Goal: Task Accomplishment & Management: Manage account settings

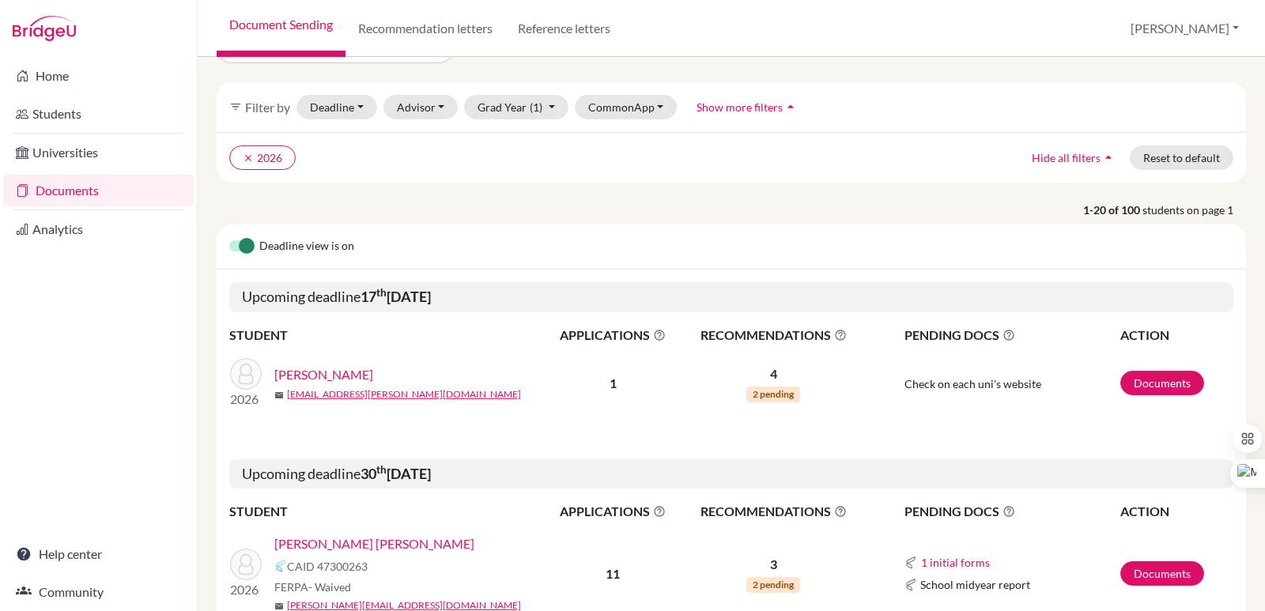
scroll to position [79, 0]
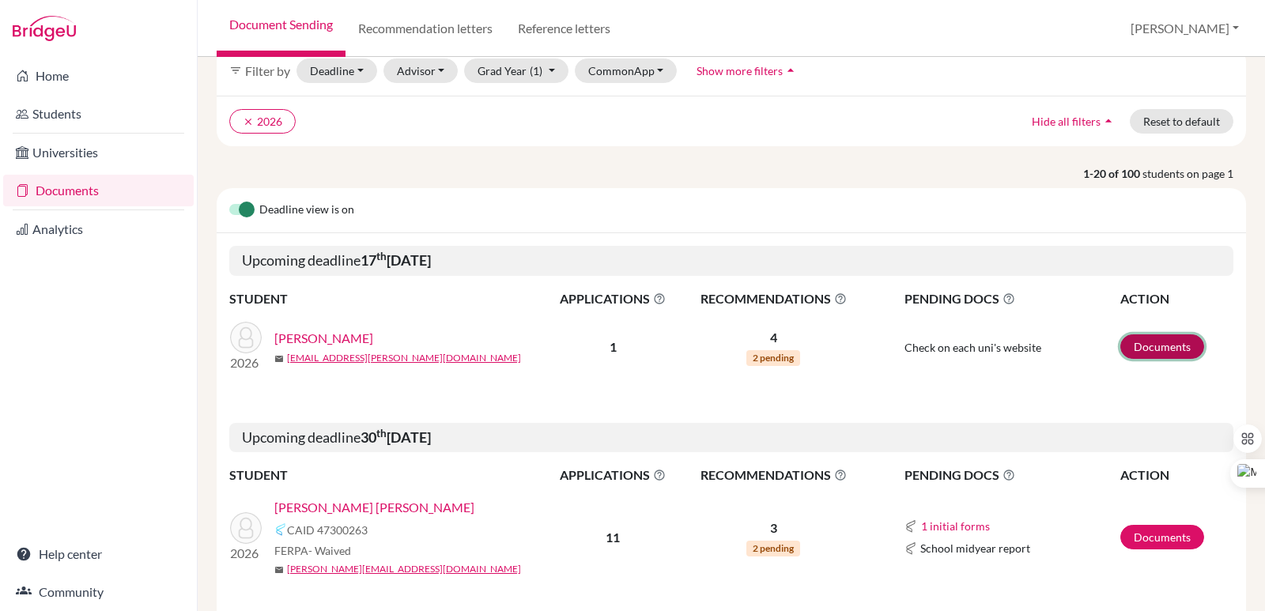
click at [1161, 342] on link "Documents" at bounding box center [1162, 346] width 84 height 25
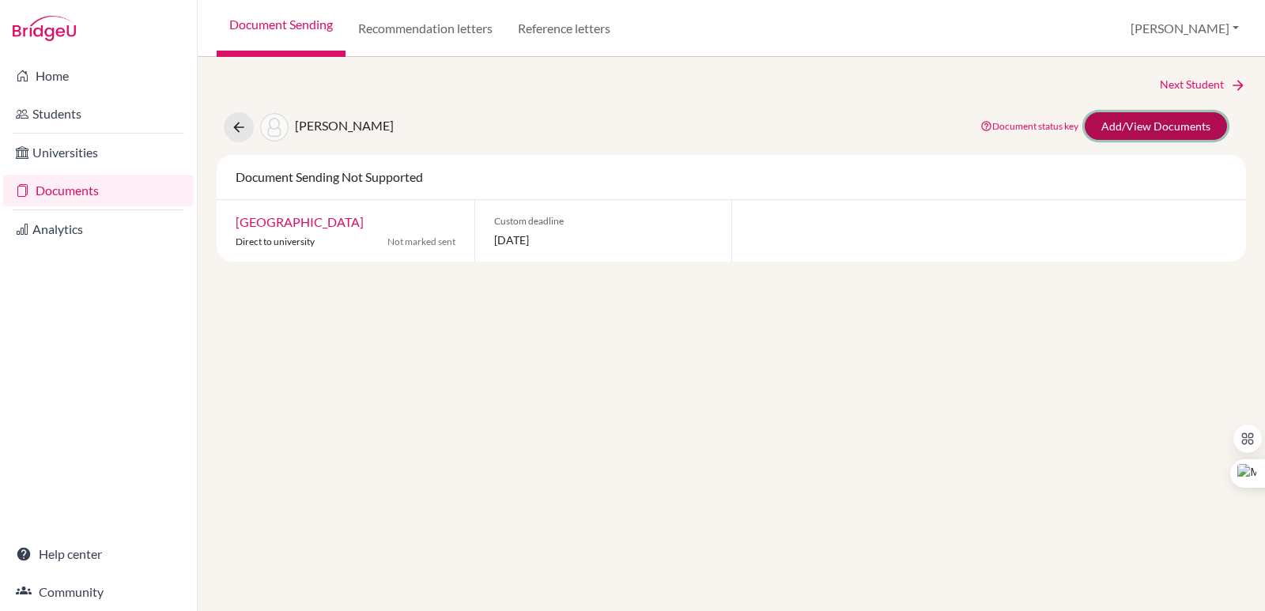
click at [1140, 125] on link "Add/View Documents" at bounding box center [1156, 126] width 142 height 28
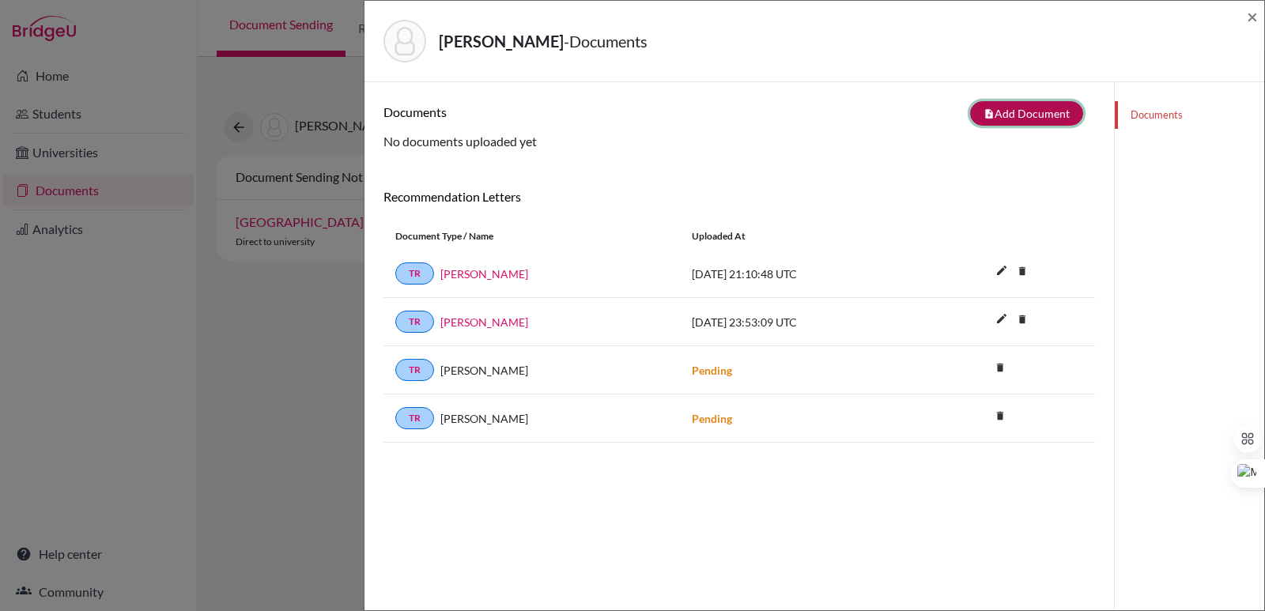
click at [999, 115] on button "note_add Add Document" at bounding box center [1026, 113] width 113 height 25
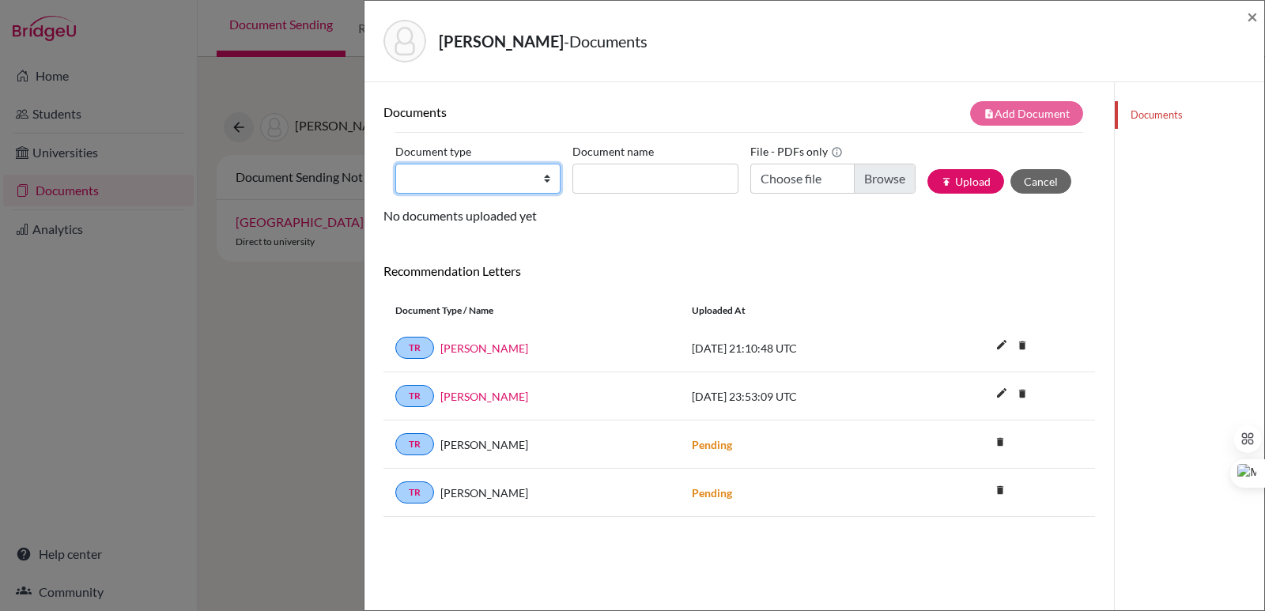
click at [542, 177] on select "Change explanation for Common App reports Counselor recommendation Internationa…" at bounding box center [477, 179] width 165 height 30
select select "2"
click at [395, 164] on select "Change explanation for Common App reports Counselor recommendation Internationa…" at bounding box center [477, 179] width 165 height 30
click at [609, 181] on input "Document name" at bounding box center [654, 179] width 165 height 30
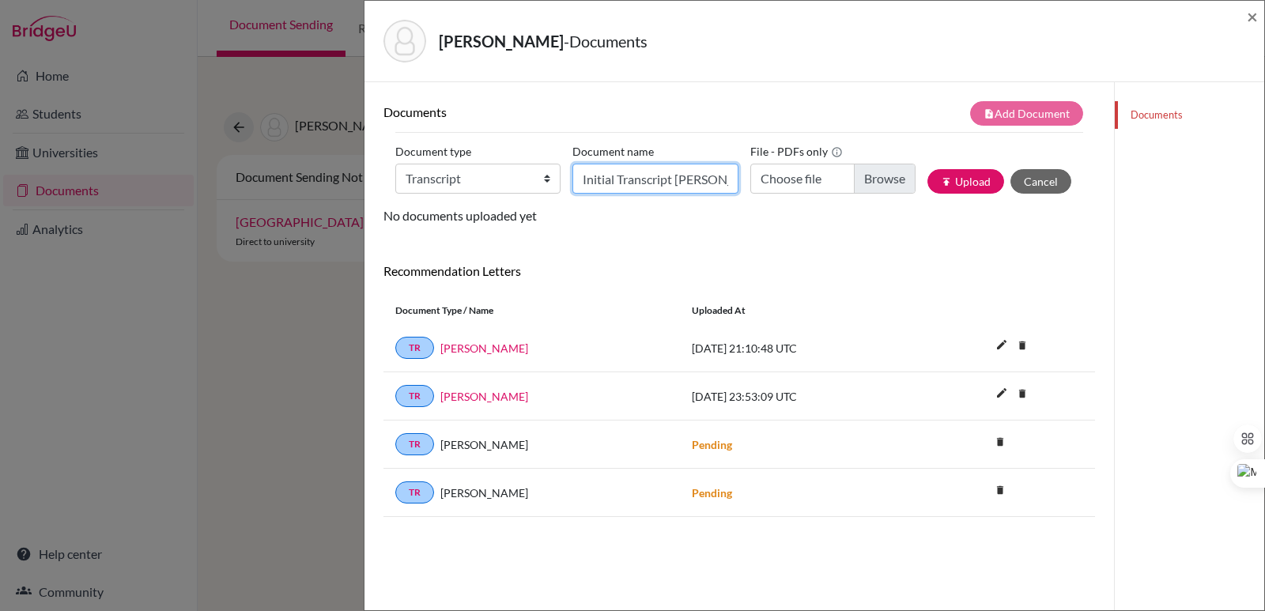
scroll to position [0, 6]
type input "Initial Transcript Krisha Lin"
click at [889, 180] on input "Choose file" at bounding box center [832, 179] width 165 height 30
type input "C:\fakepath\Lin Chung, Krisha Pin-hsuan.pdf"
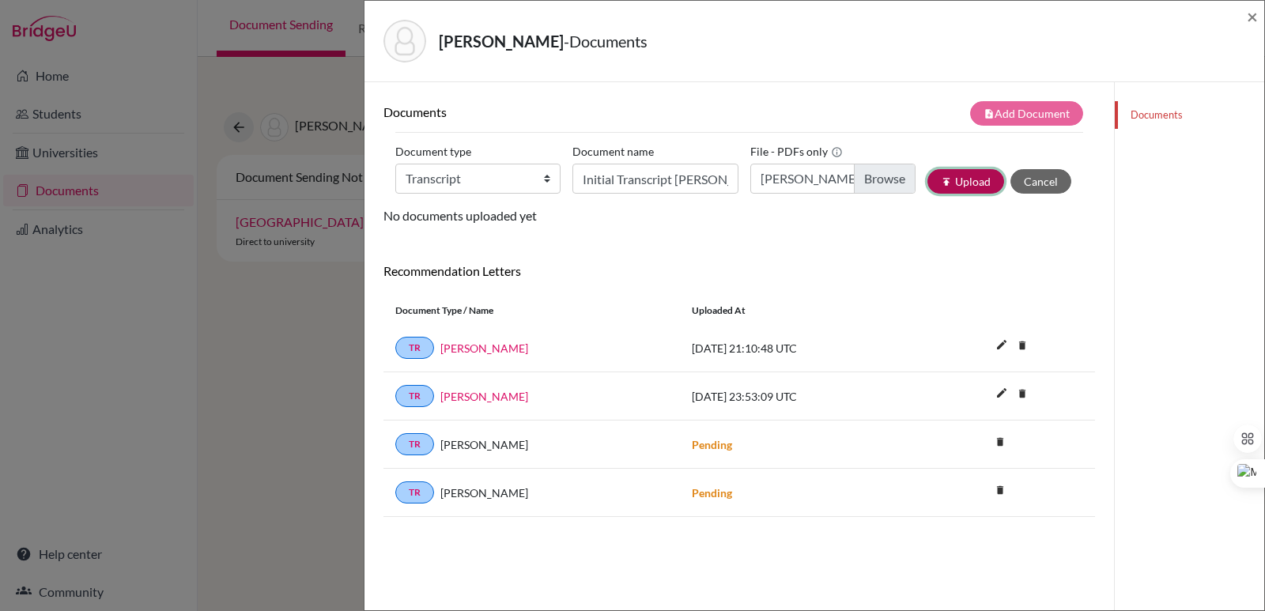
click at [958, 182] on button "publish Upload" at bounding box center [965, 181] width 77 height 25
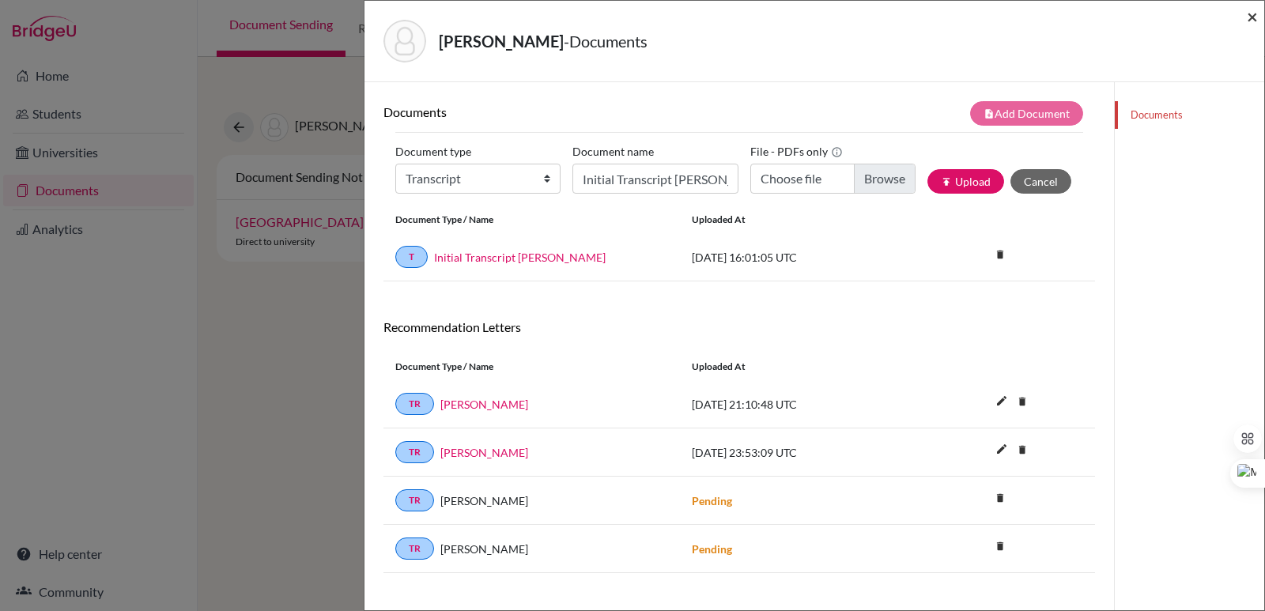
click at [1251, 16] on span "×" at bounding box center [1252, 16] width 11 height 23
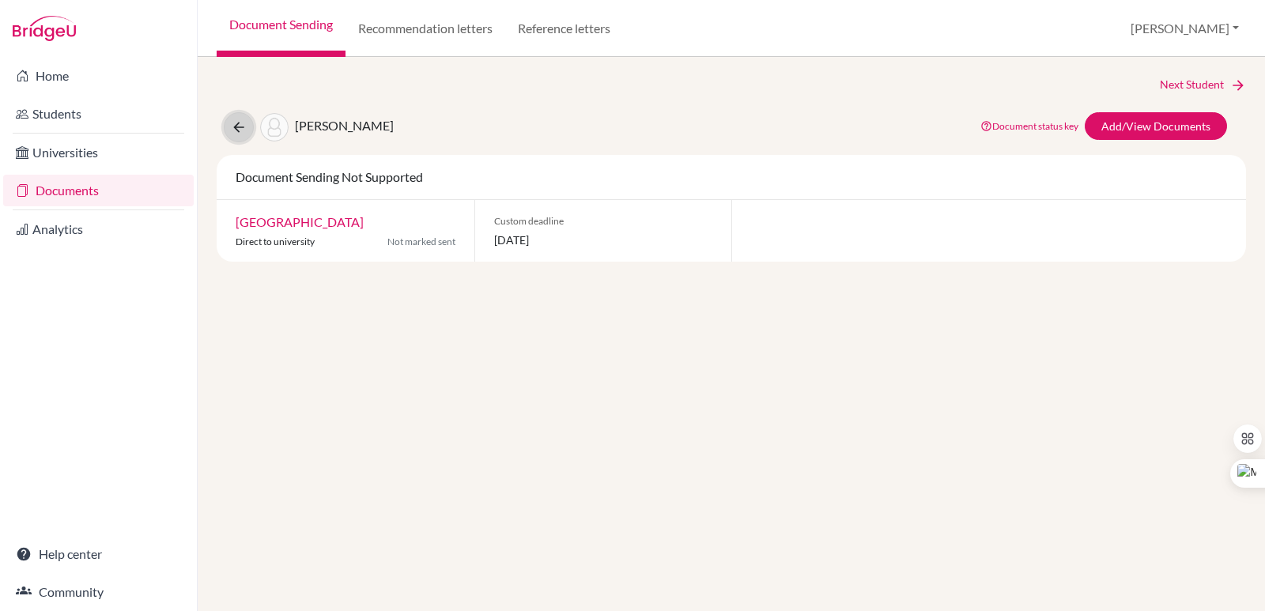
click at [243, 126] on icon at bounding box center [239, 127] width 16 height 16
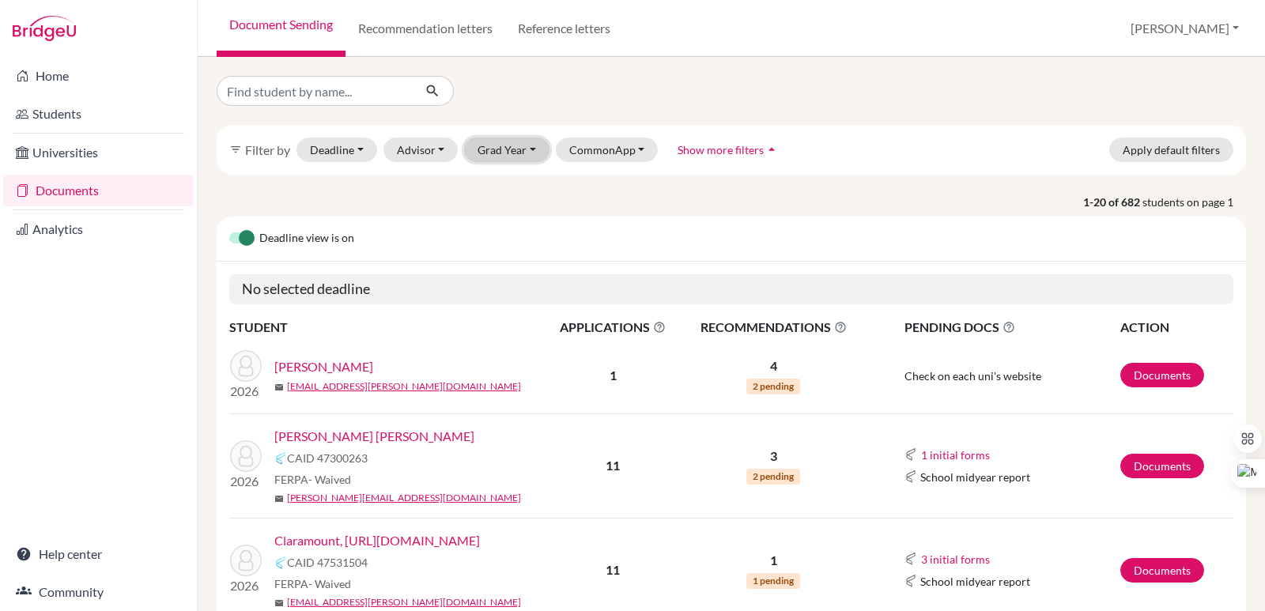
click at [526, 146] on button "Grad Year" at bounding box center [506, 150] width 85 height 25
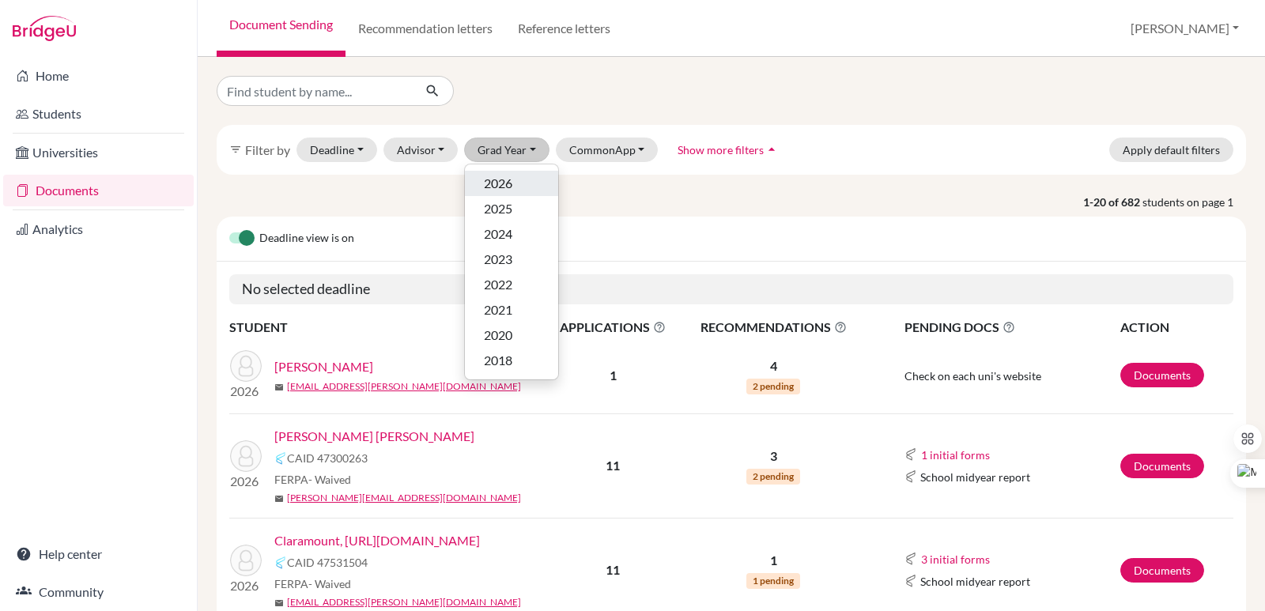
click at [508, 176] on span "2026" at bounding box center [498, 183] width 28 height 19
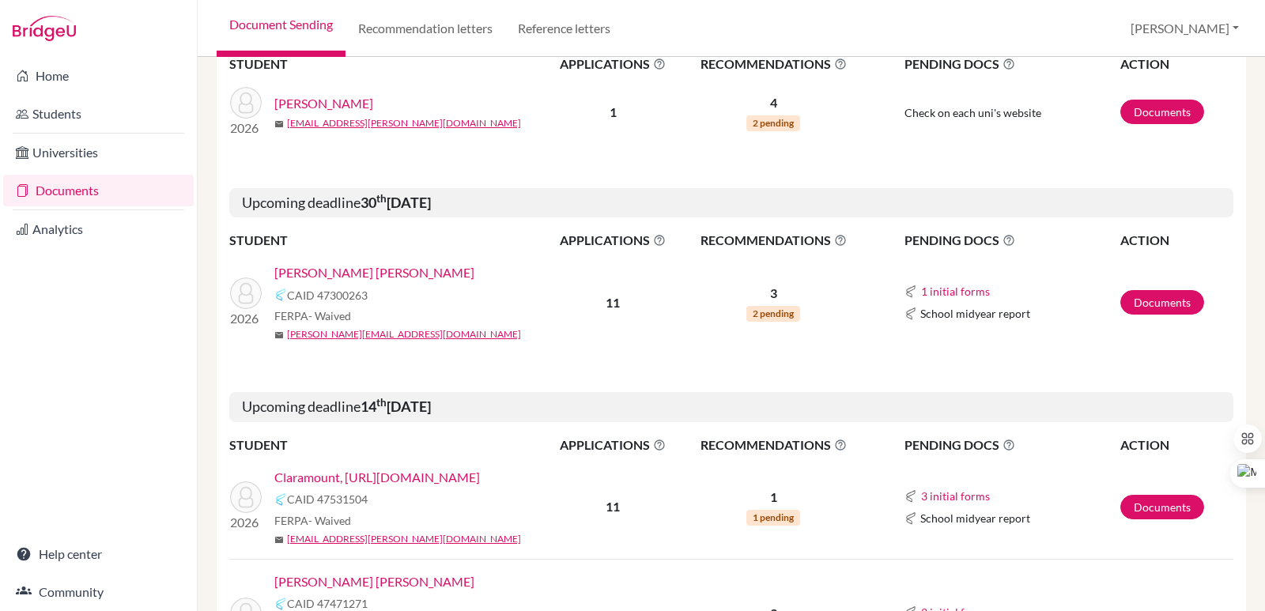
scroll to position [316, 0]
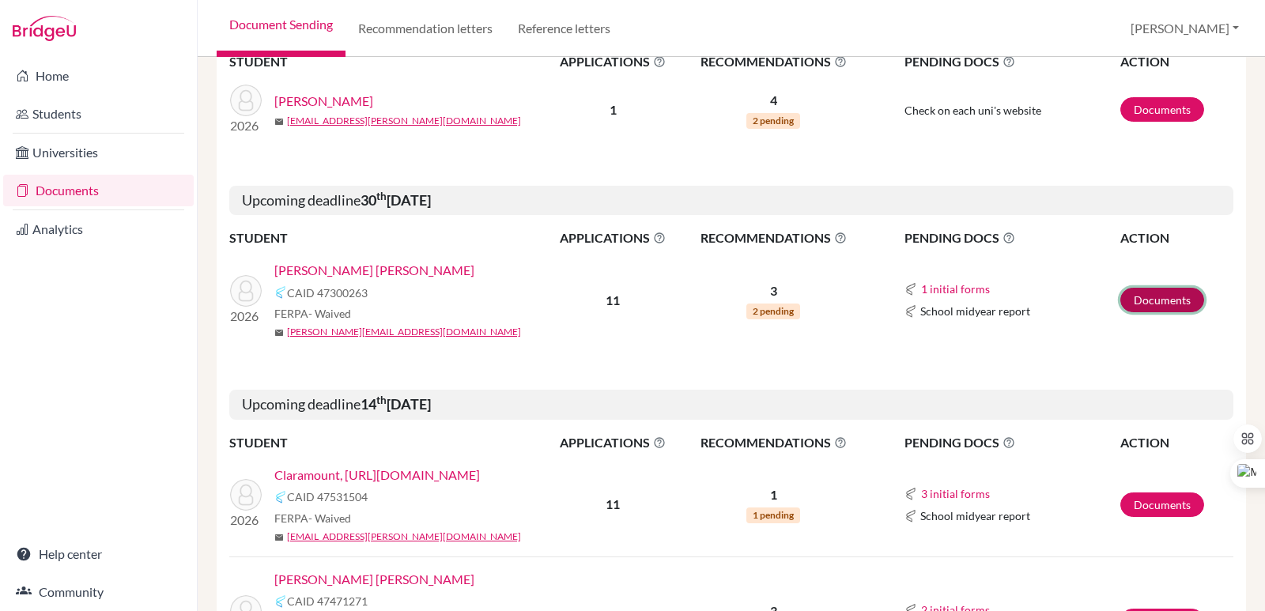
click at [1131, 305] on link "Documents" at bounding box center [1162, 300] width 84 height 25
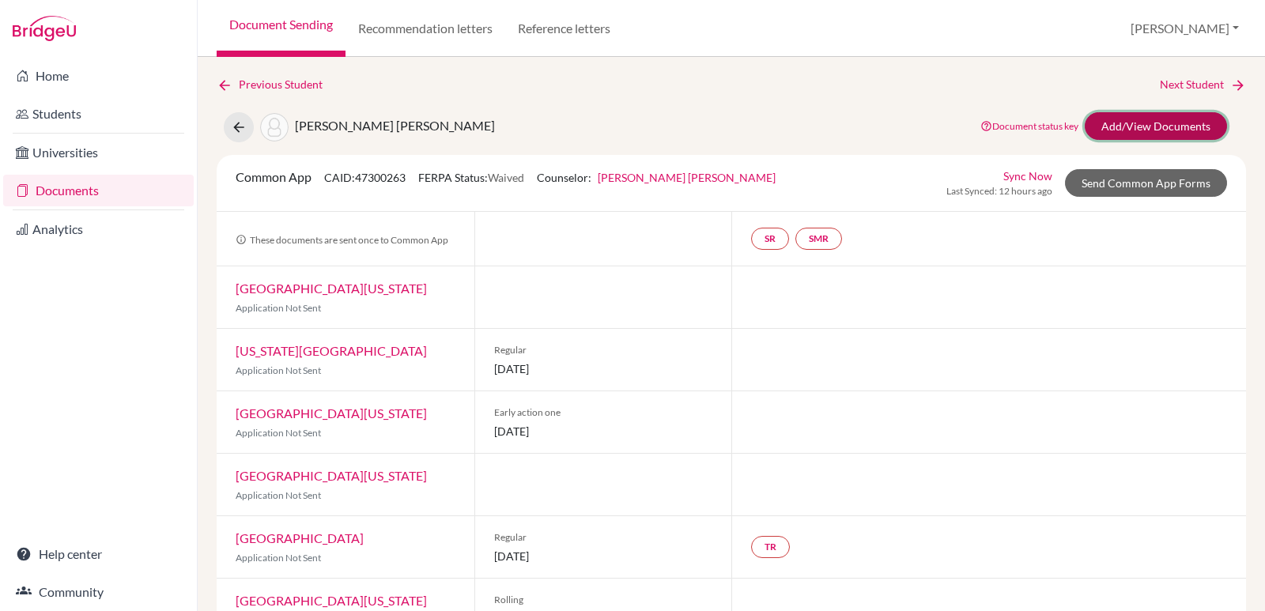
click at [1138, 124] on link "Add/View Documents" at bounding box center [1156, 126] width 142 height 28
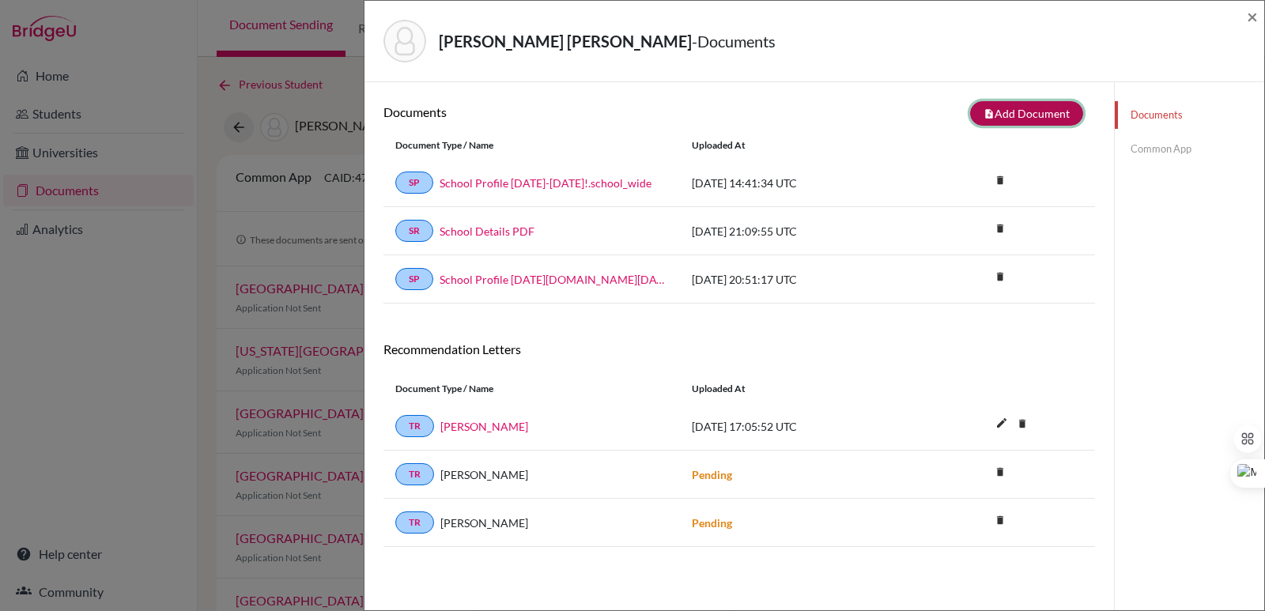
click at [1032, 112] on button "note_add Add Document" at bounding box center [1026, 113] width 113 height 25
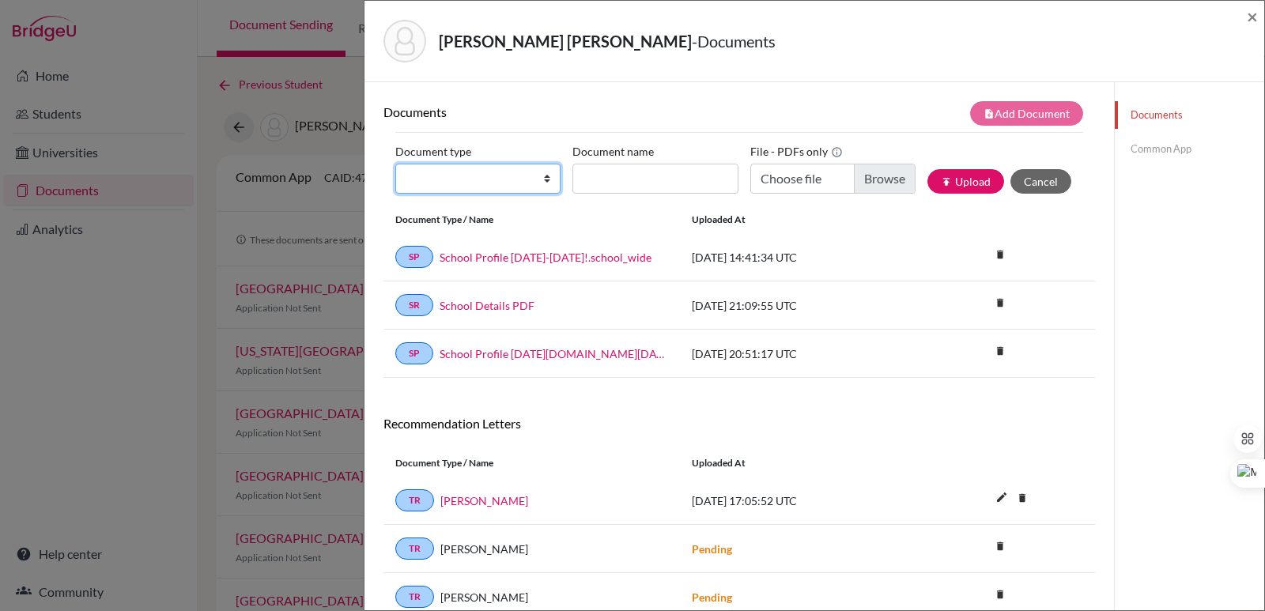
click at [508, 182] on select "Change explanation for Common App reports Counselor recommendation Internationa…" at bounding box center [477, 179] width 165 height 30
select select "2"
click at [395, 164] on select "Change explanation for Common App reports Counselor recommendation Internationa…" at bounding box center [477, 179] width 165 height 30
type input "Ini"
click at [870, 185] on input "Choose file" at bounding box center [832, 179] width 165 height 30
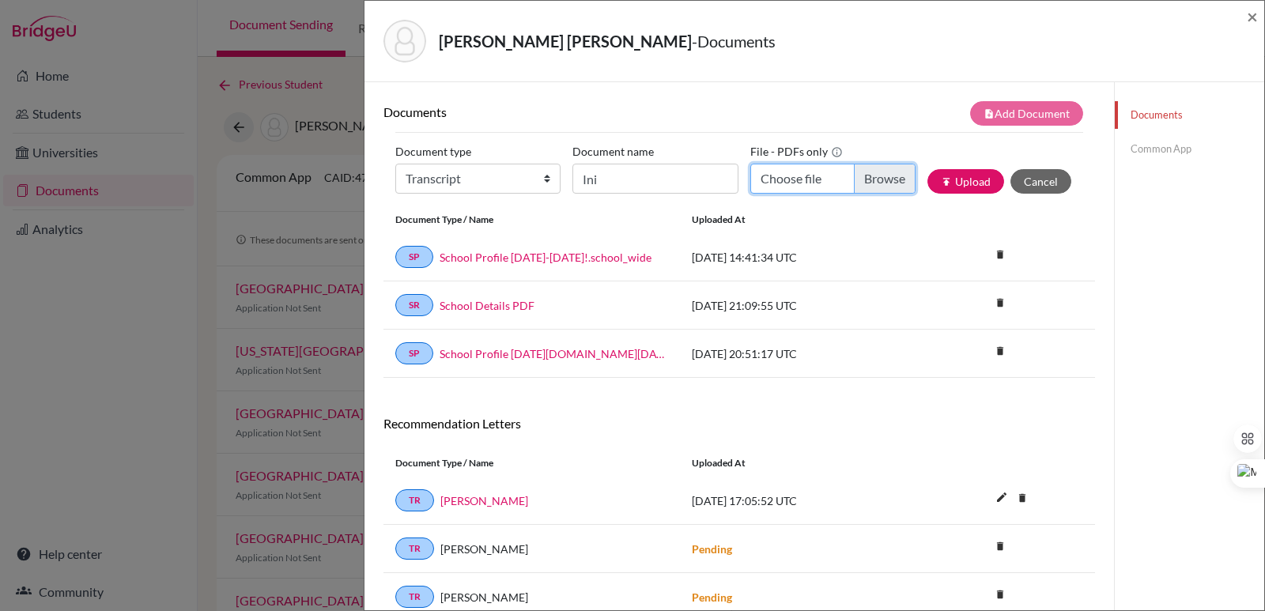
type input "C:\fakepath\Sandoval Cañas Prieto, Mariana Sofía.pdf"
click at [659, 185] on input "Ini" at bounding box center [654, 179] width 165 height 30
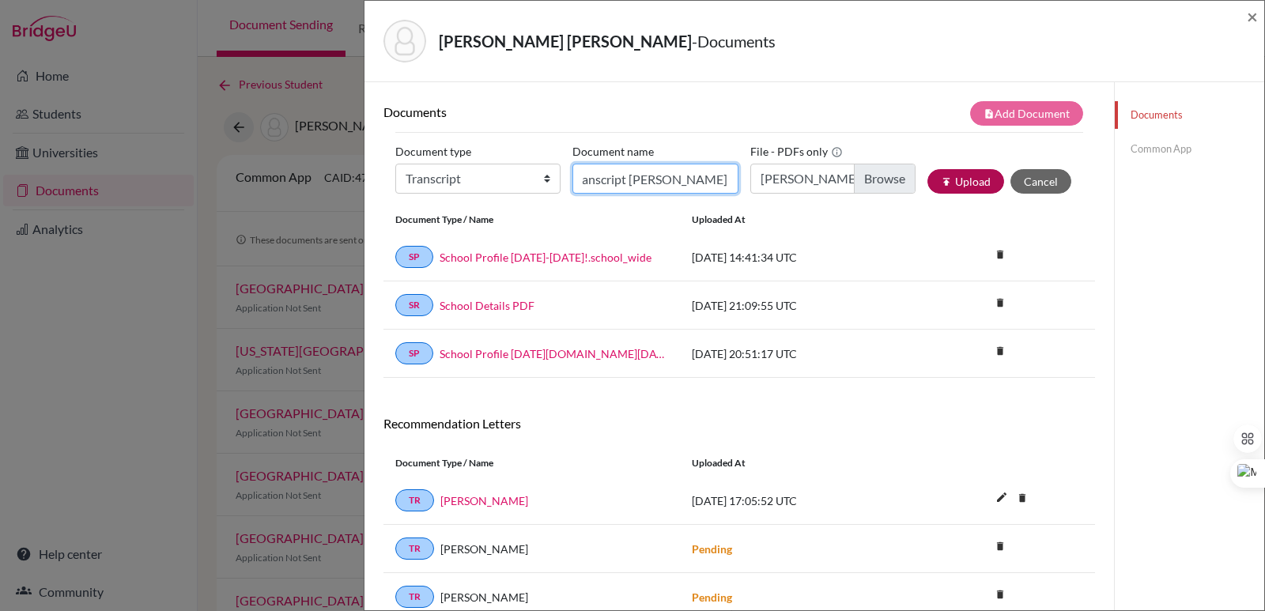
type input "Initial Transcript Mariana Sandoval"
click at [972, 178] on button "publish Upload" at bounding box center [965, 181] width 77 height 25
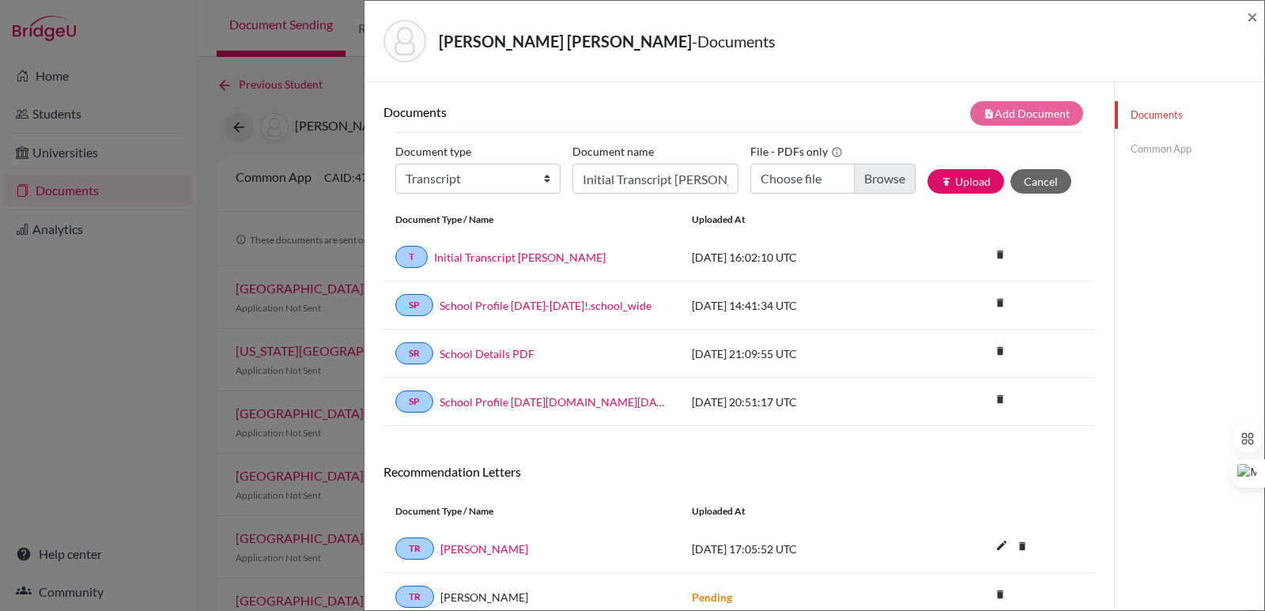
click at [1143, 113] on link "Documents" at bounding box center [1189, 115] width 149 height 28
click at [1250, 16] on span "×" at bounding box center [1252, 16] width 11 height 23
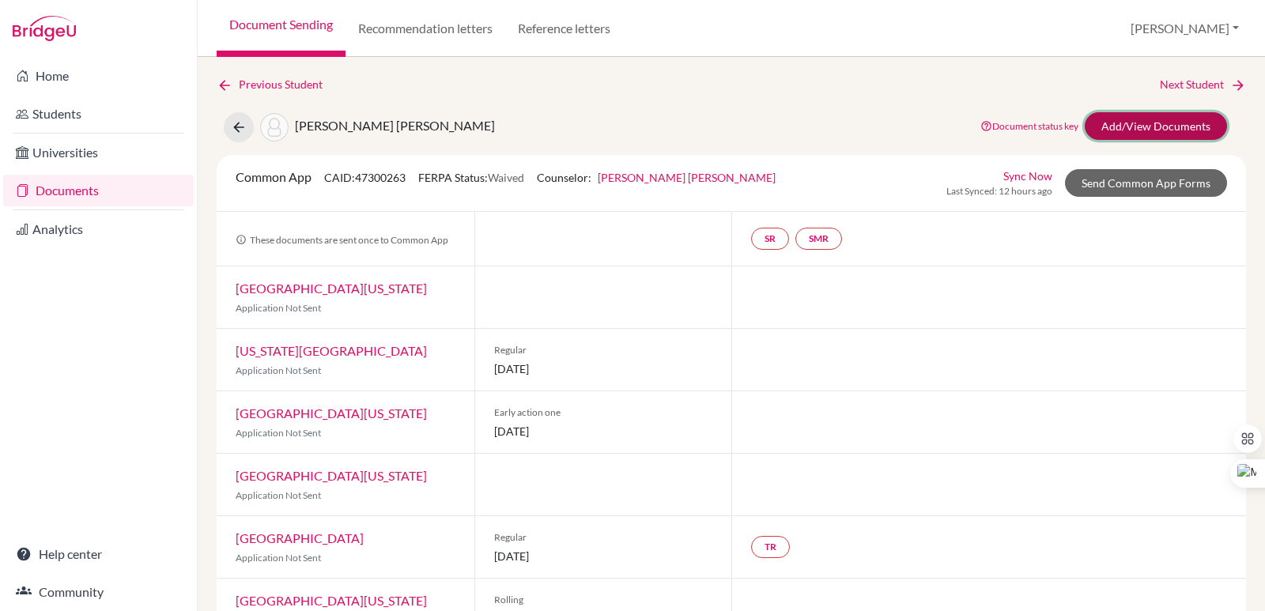
click at [1106, 126] on link "Add/View Documents" at bounding box center [1156, 126] width 142 height 28
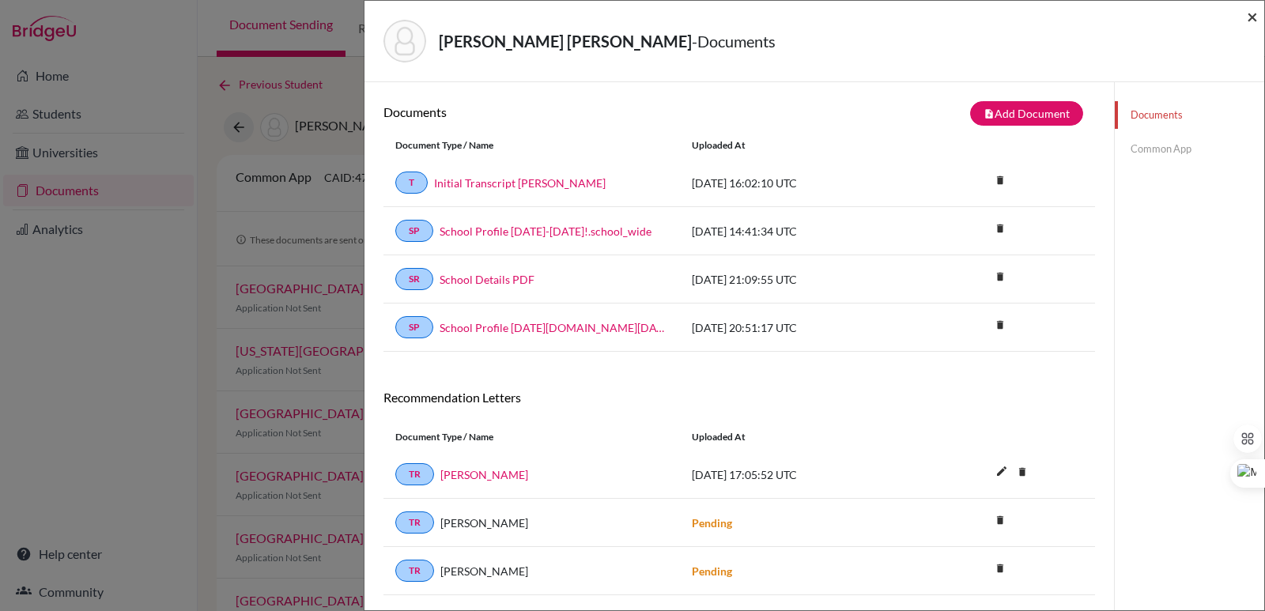
click at [1248, 14] on span "×" at bounding box center [1252, 16] width 11 height 23
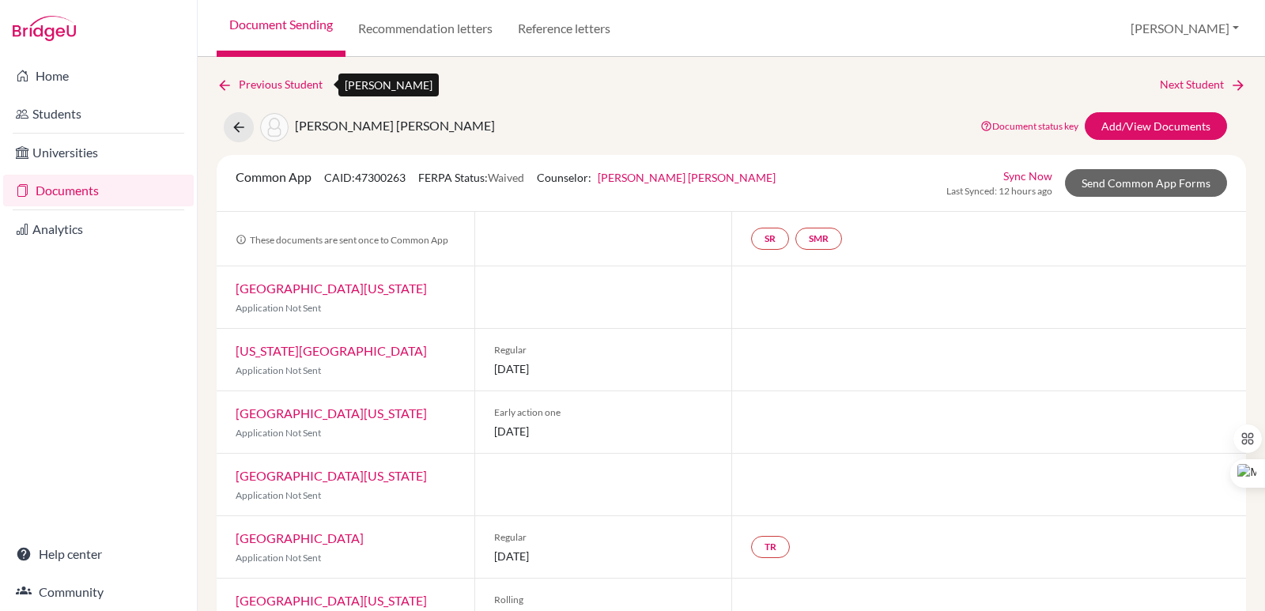
click at [234, 88] on link "Previous Student" at bounding box center [276, 84] width 119 height 17
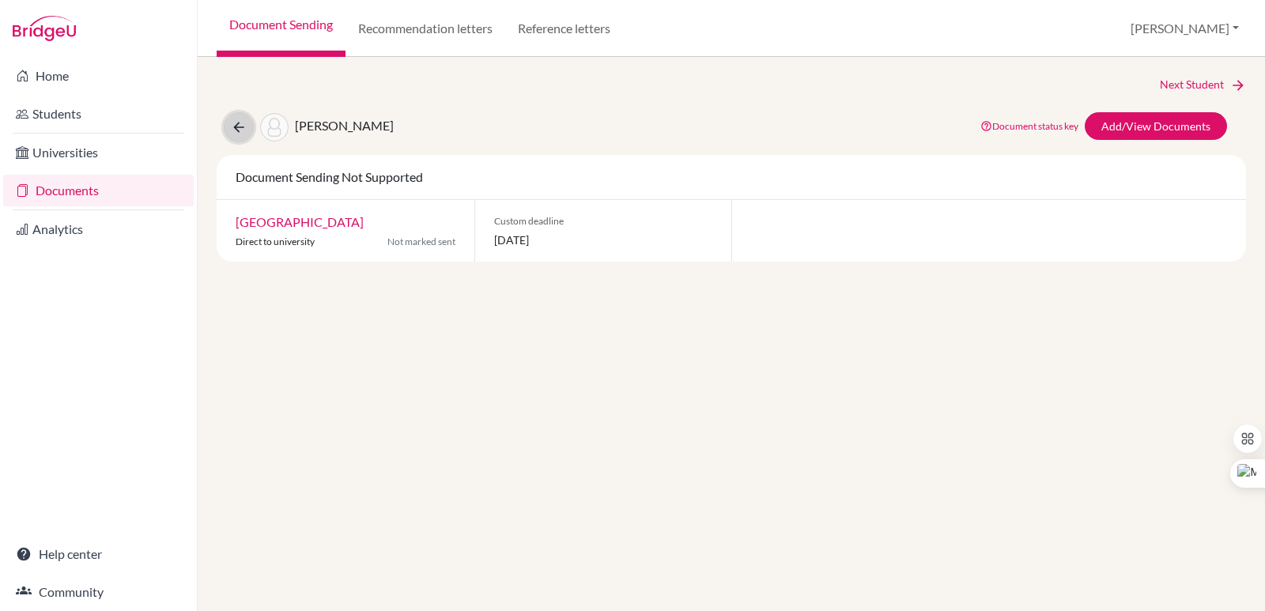
click at [244, 126] on icon at bounding box center [239, 127] width 16 height 16
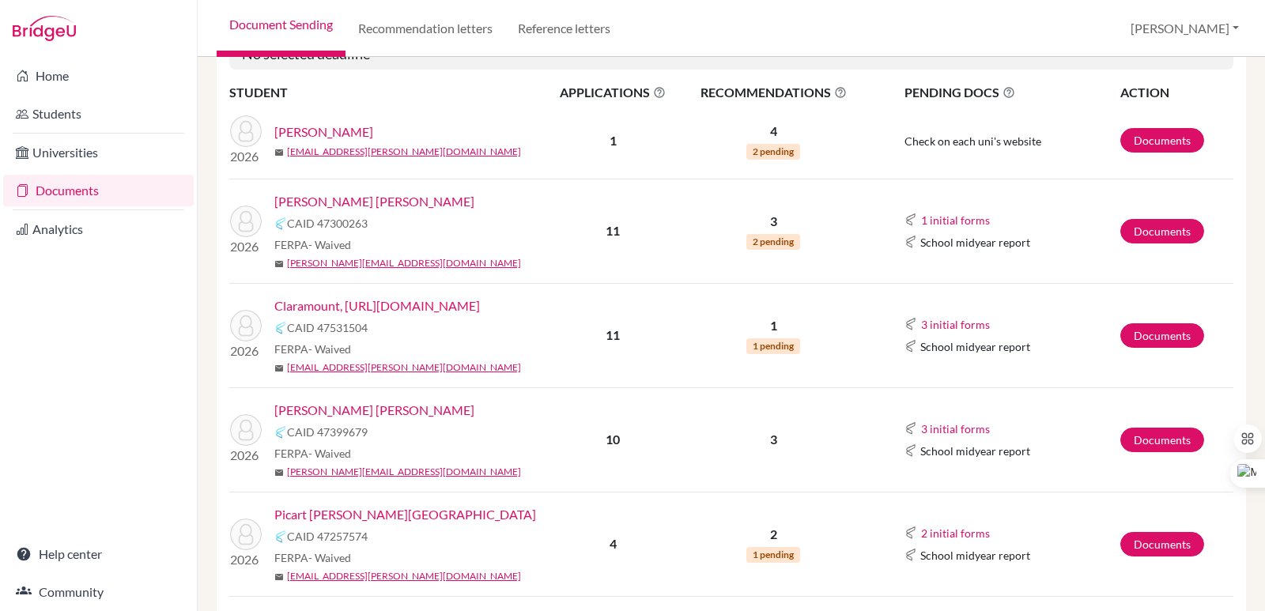
scroll to position [237, 0]
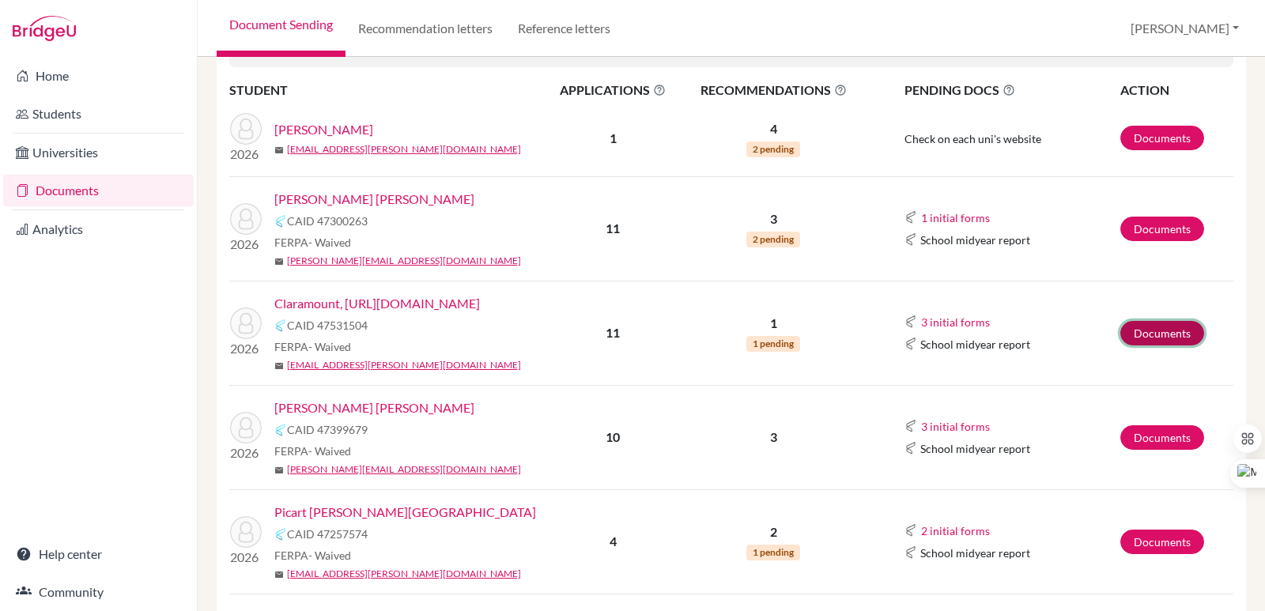
click at [1147, 345] on link "Documents" at bounding box center [1162, 333] width 84 height 25
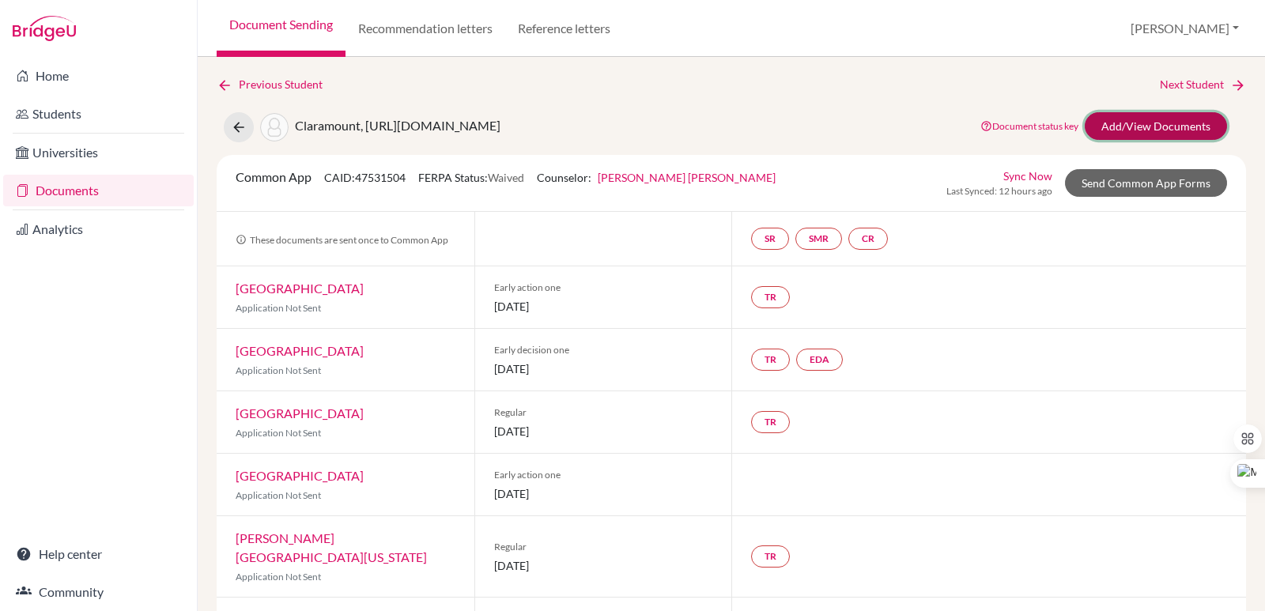
click at [1170, 121] on link "Add/View Documents" at bounding box center [1156, 126] width 142 height 28
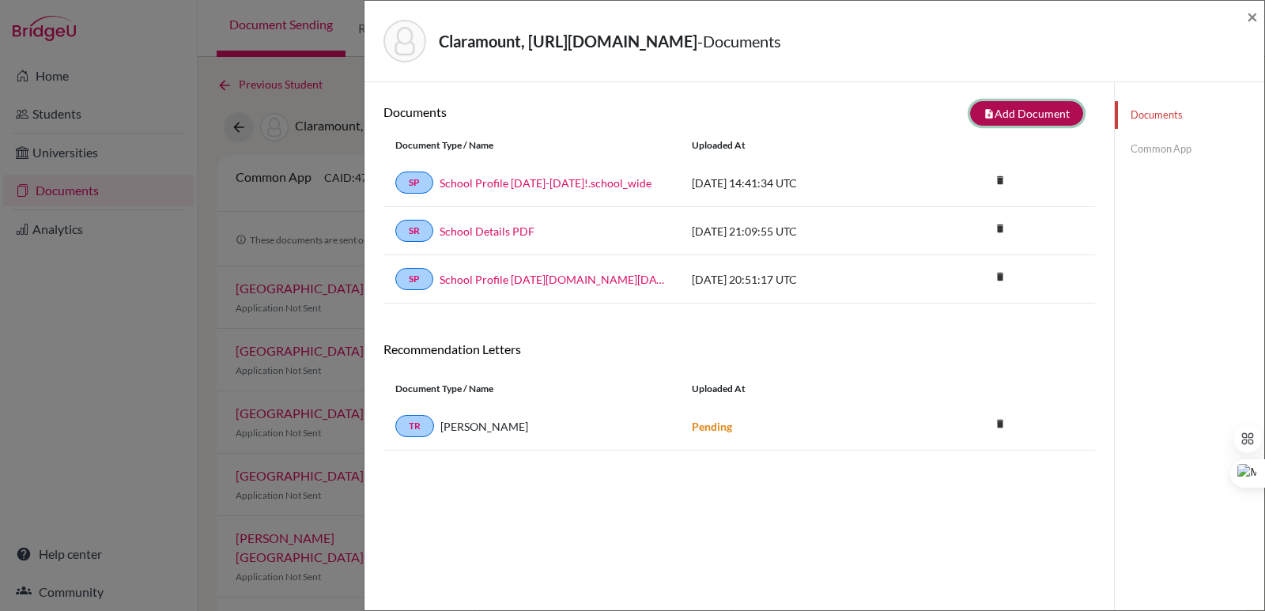
click at [1015, 110] on button "note_add Add Document" at bounding box center [1026, 113] width 113 height 25
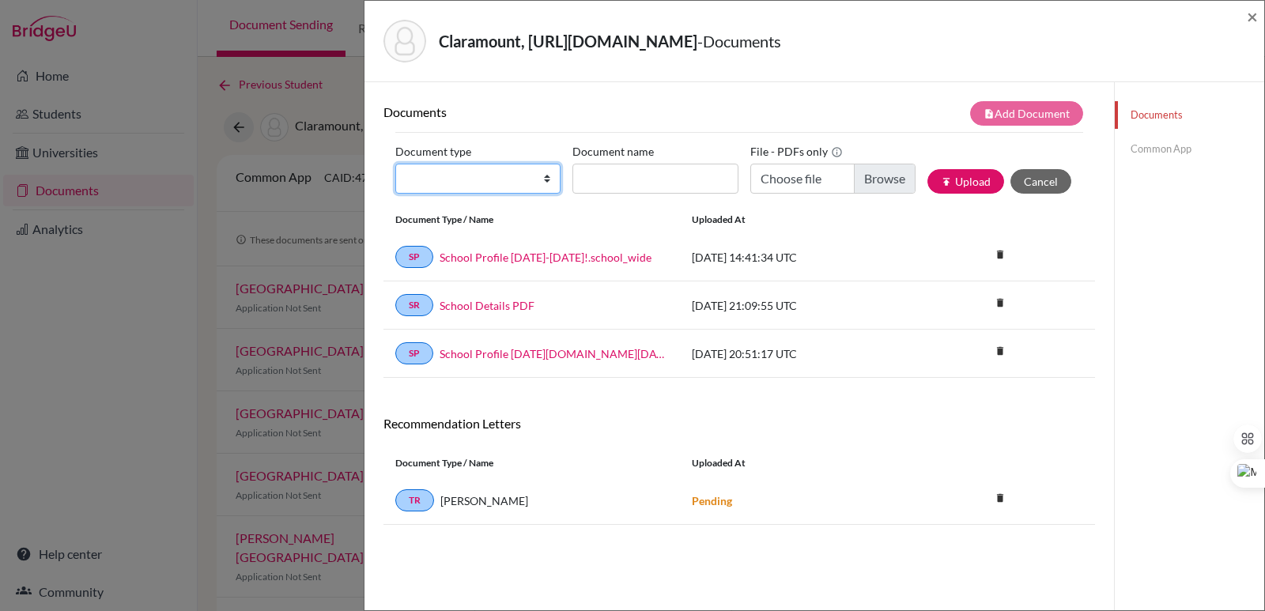
click at [456, 183] on select "Change explanation for Common App reports Counselor recommendation Internationa…" at bounding box center [477, 179] width 165 height 30
select select "2"
click at [395, 164] on select "Change explanation for Common App reports Counselor recommendation Internationa…" at bounding box center [477, 179] width 165 height 30
click at [598, 185] on input "Document name" at bounding box center [654, 179] width 165 height 30
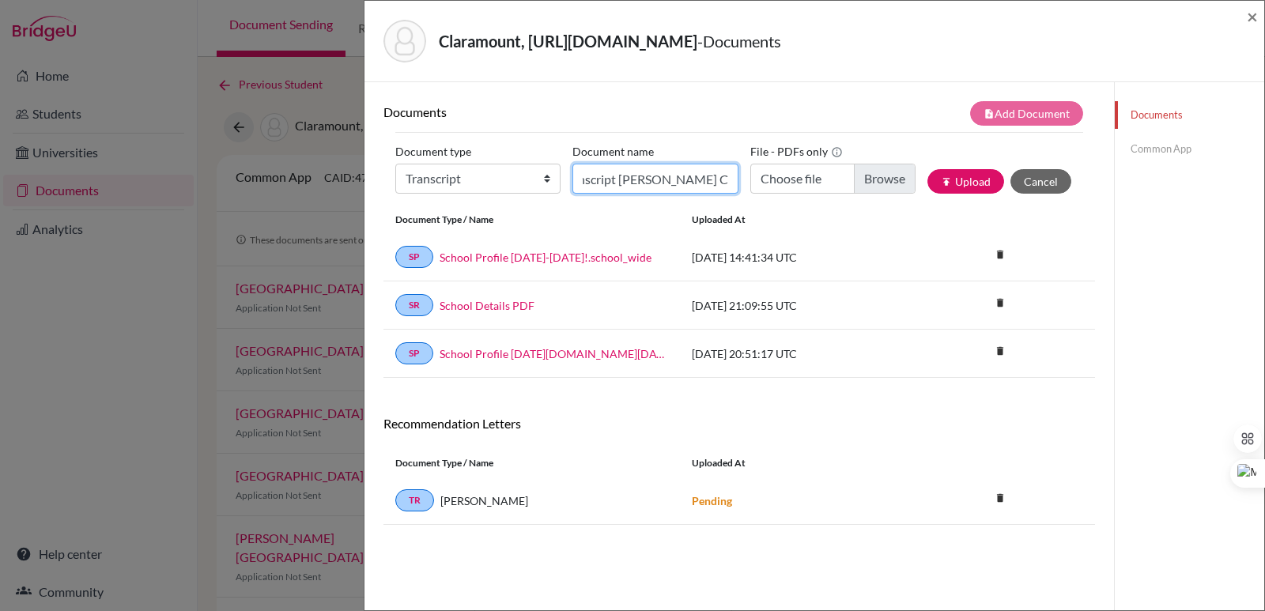
scroll to position [0, 61]
type input "Initial Transcript [PERSON_NAME] Claramount"
click at [852, 183] on input "Choose file" at bounding box center [832, 179] width 165 height 30
type input "C:\fakepath\Claramount, [PERSON_NAME].pdf"
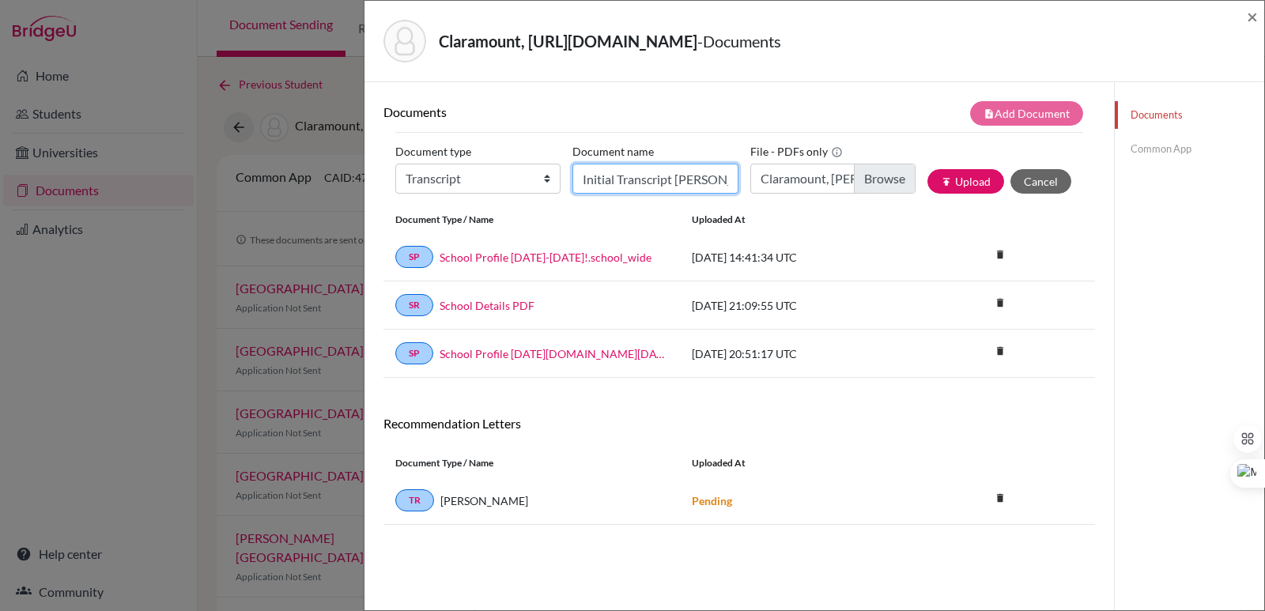
click at [673, 182] on input "Initial Transcript [PERSON_NAME] Claramount" at bounding box center [654, 179] width 165 height 30
click at [953, 180] on button "publish Upload" at bounding box center [965, 181] width 77 height 25
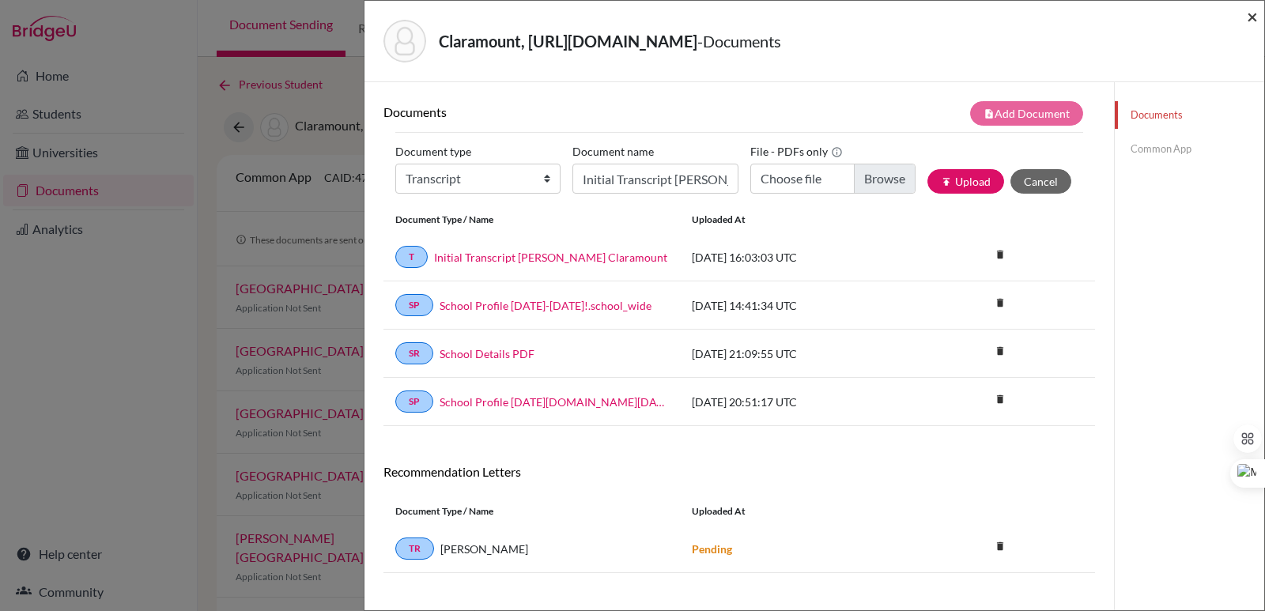
click at [1252, 19] on span "×" at bounding box center [1252, 16] width 11 height 23
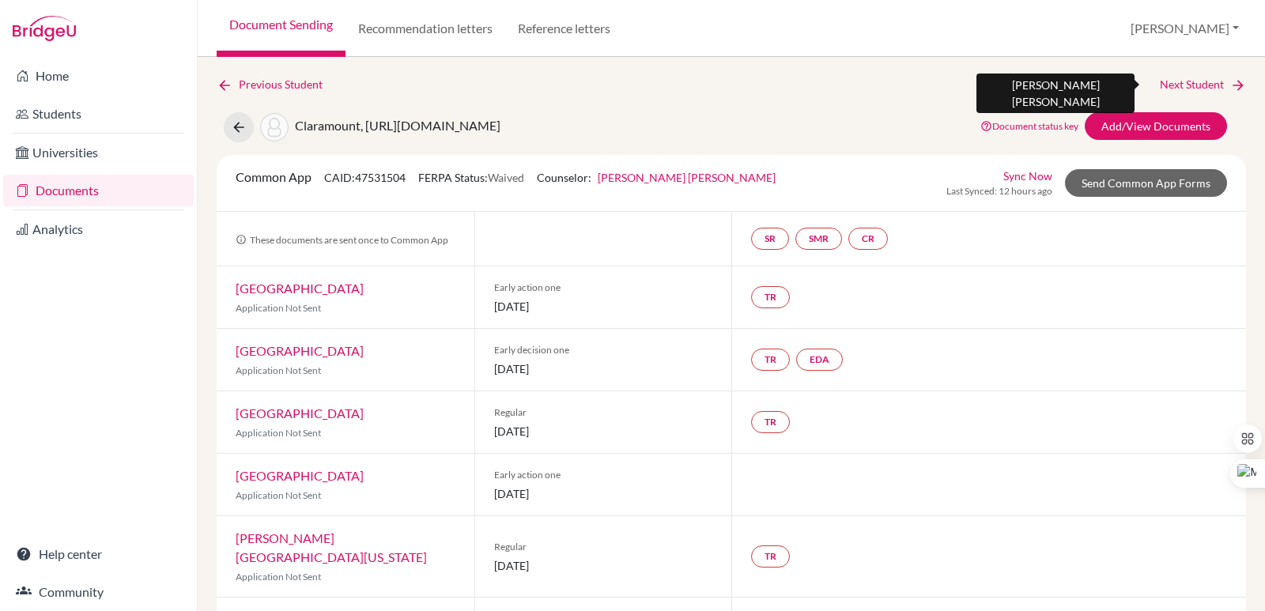
click at [1212, 85] on link "Next Student" at bounding box center [1203, 84] width 86 height 17
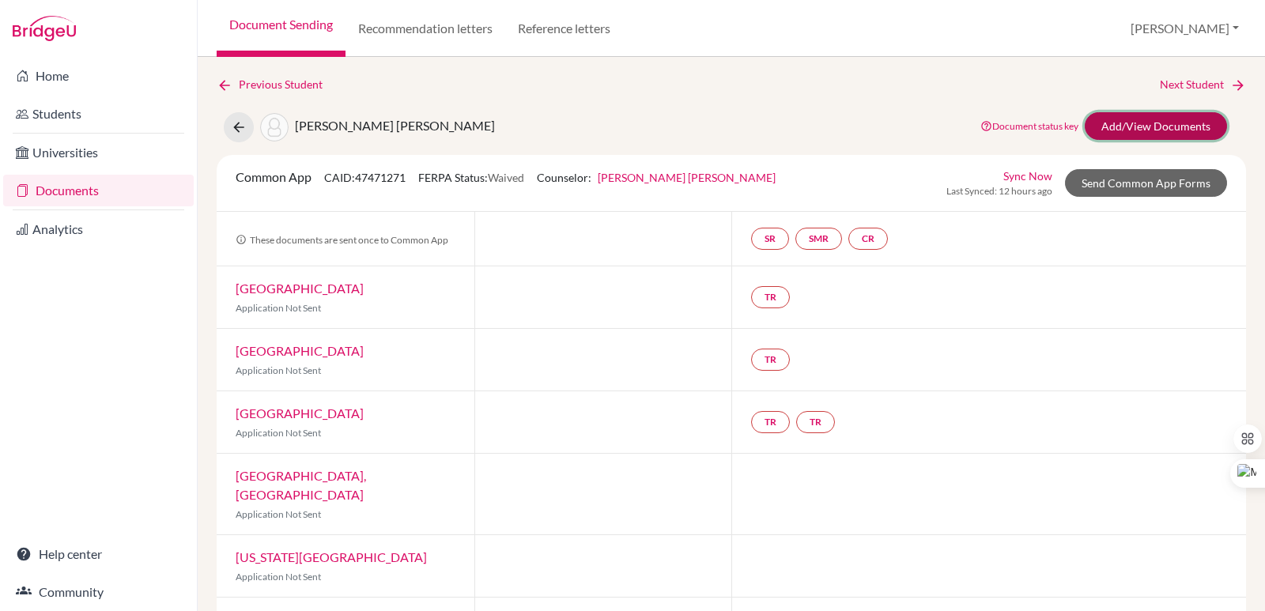
click at [1165, 128] on link "Add/View Documents" at bounding box center [1156, 126] width 142 height 28
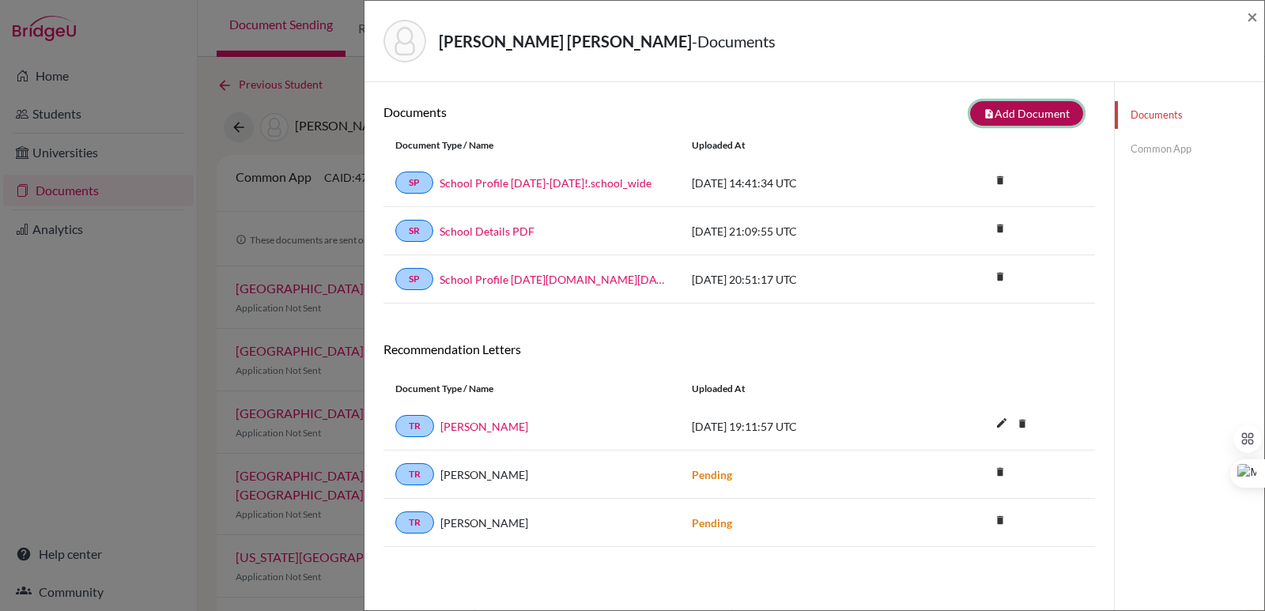
click at [1017, 115] on button "note_add Add Document" at bounding box center [1026, 113] width 113 height 25
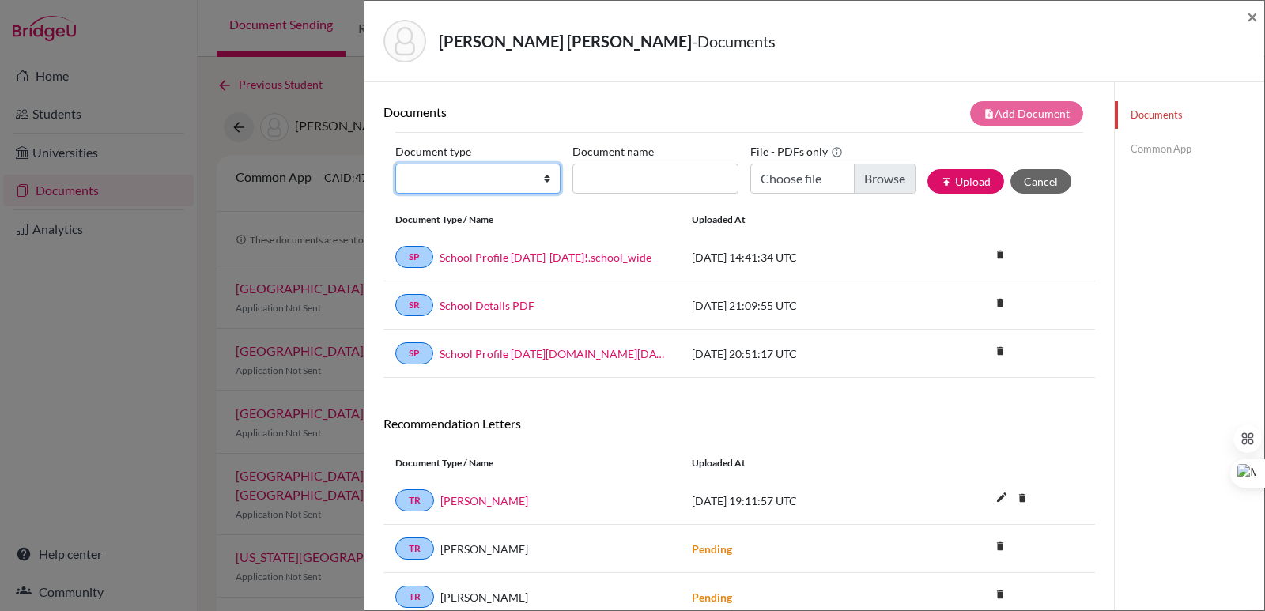
click at [482, 185] on select "Change explanation for Common App reports Counselor recommendation Internationa…" at bounding box center [477, 179] width 165 height 30
select select "2"
click at [395, 164] on select "Change explanation for Common App reports Counselor recommendation Internationa…" at bounding box center [477, 179] width 165 height 30
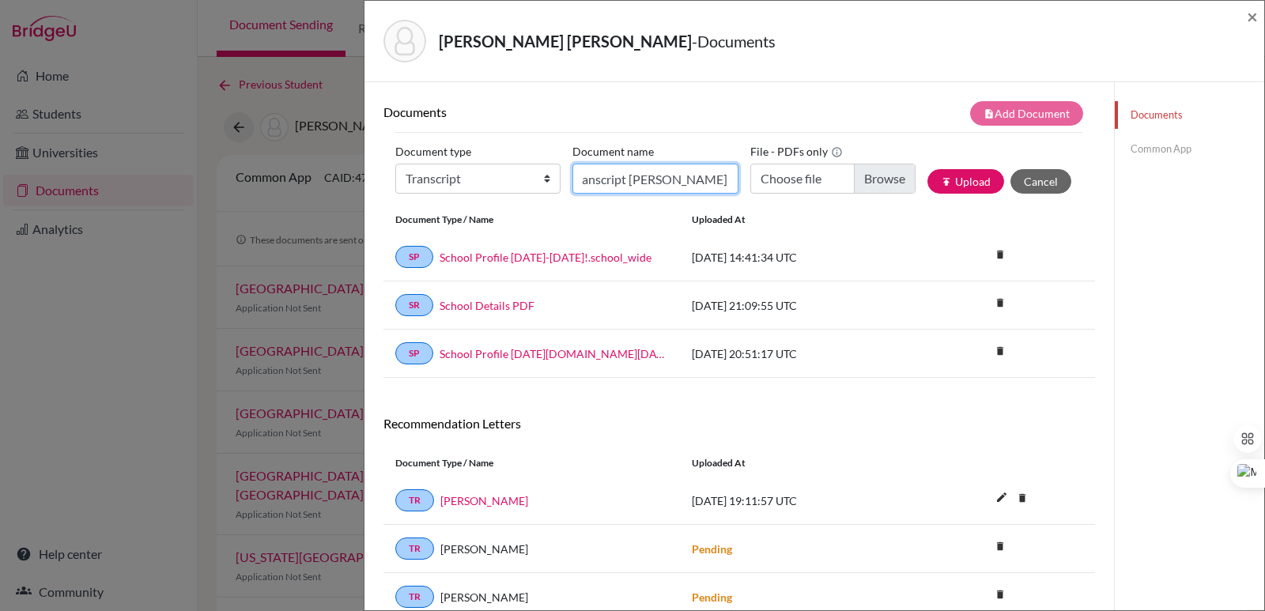
scroll to position [0, 59]
type input "Initial Transcript [PERSON_NAME]"
click at [875, 187] on input "Choose file" at bounding box center [832, 179] width 165 height 30
click at [976, 175] on button "publish Upload" at bounding box center [965, 181] width 77 height 25
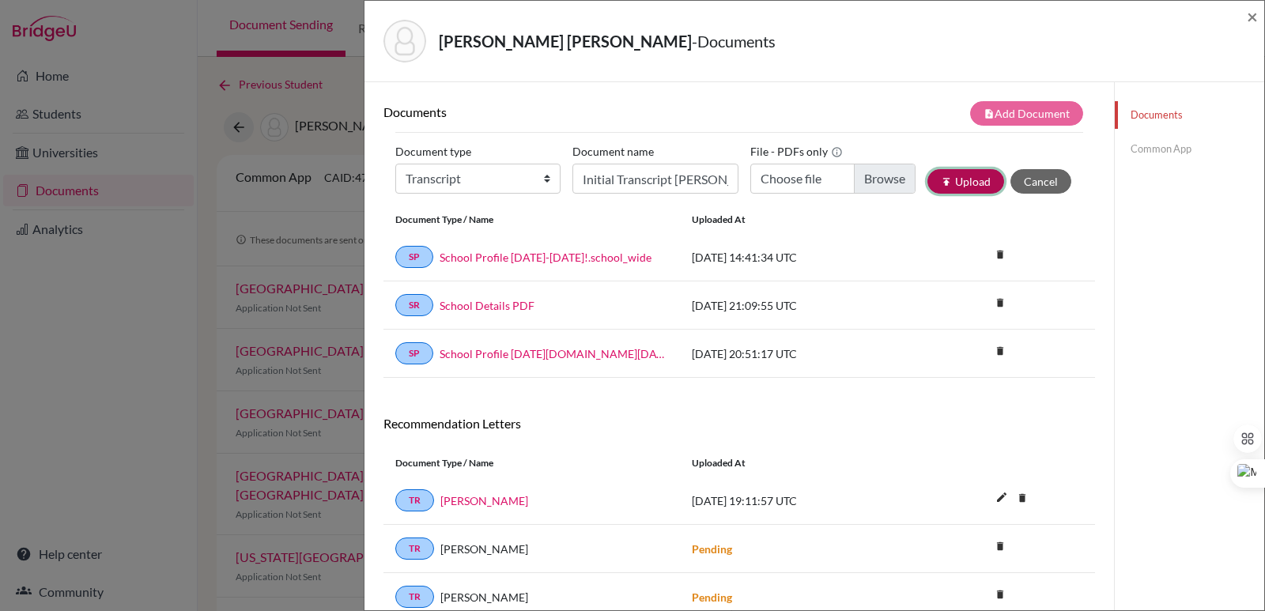
click at [946, 184] on button "publish Upload" at bounding box center [965, 181] width 77 height 25
click at [802, 180] on input "Choose file" at bounding box center [832, 179] width 165 height 30
type input "C:\fakepath\[PERSON_NAME] [PERSON_NAME].pdf"
click at [961, 179] on button "publish Upload" at bounding box center [965, 181] width 77 height 25
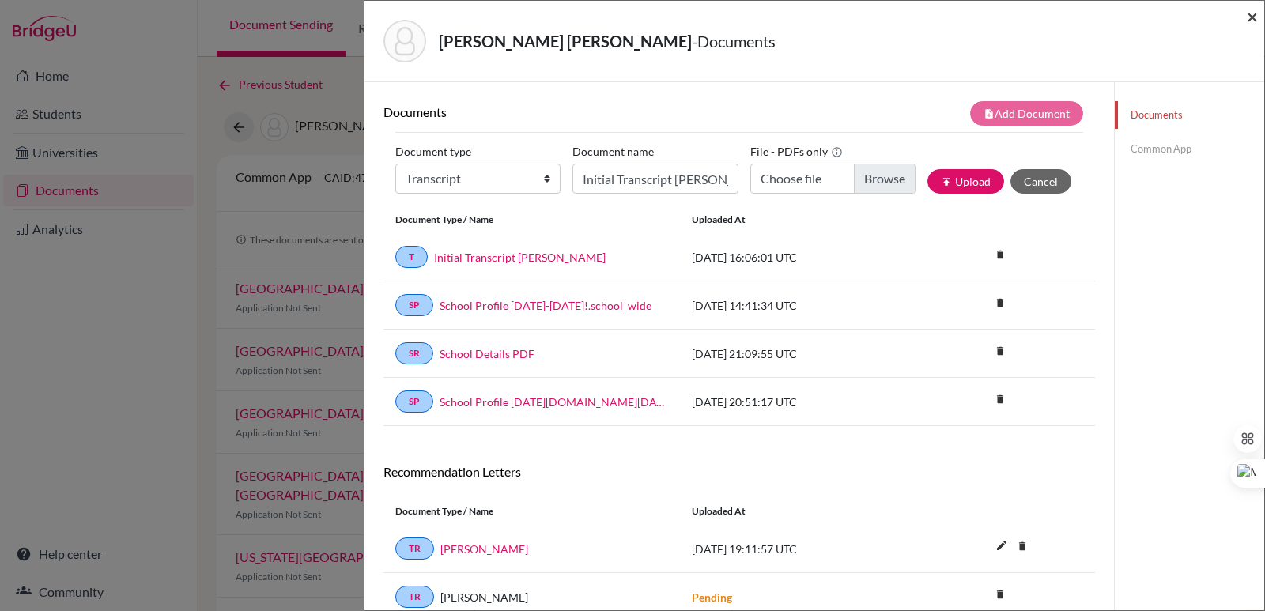
click at [1252, 13] on span "×" at bounding box center [1252, 16] width 11 height 23
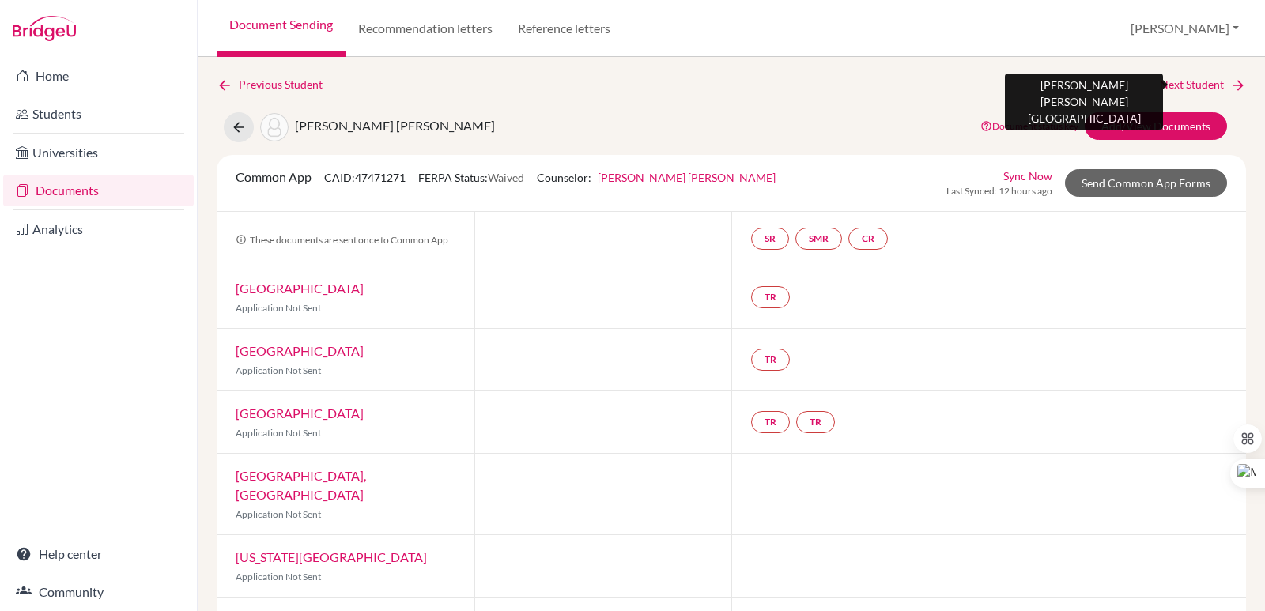
click at [1208, 85] on link "Next Student" at bounding box center [1203, 84] width 86 height 17
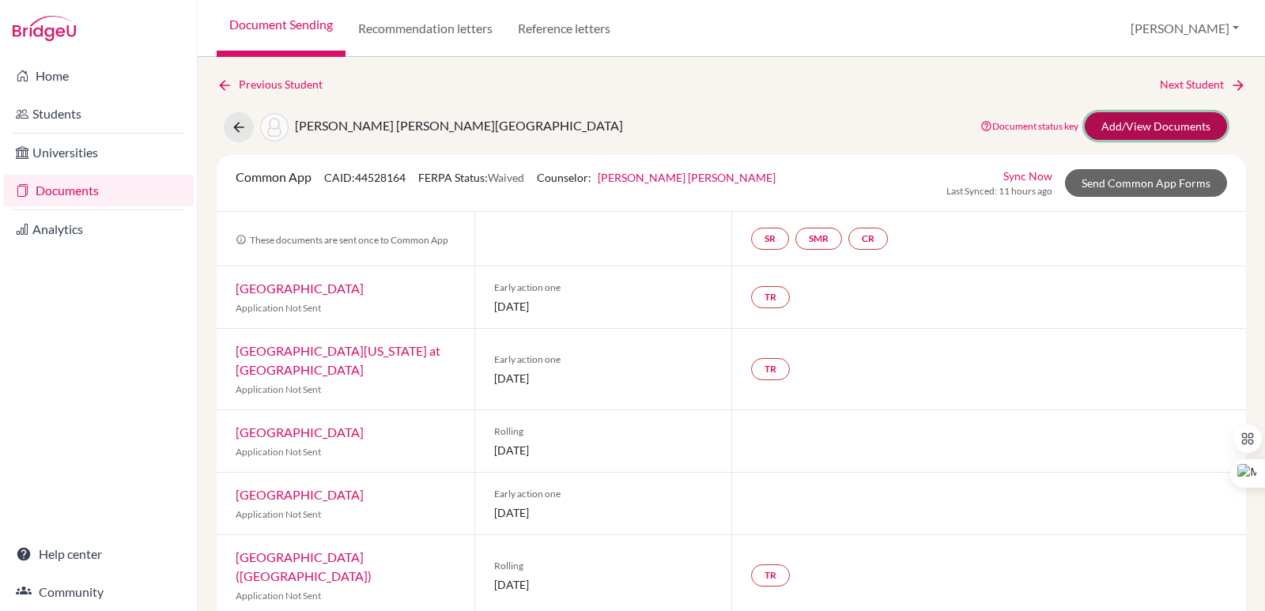
click at [1187, 128] on link "Add/View Documents" at bounding box center [1156, 126] width 142 height 28
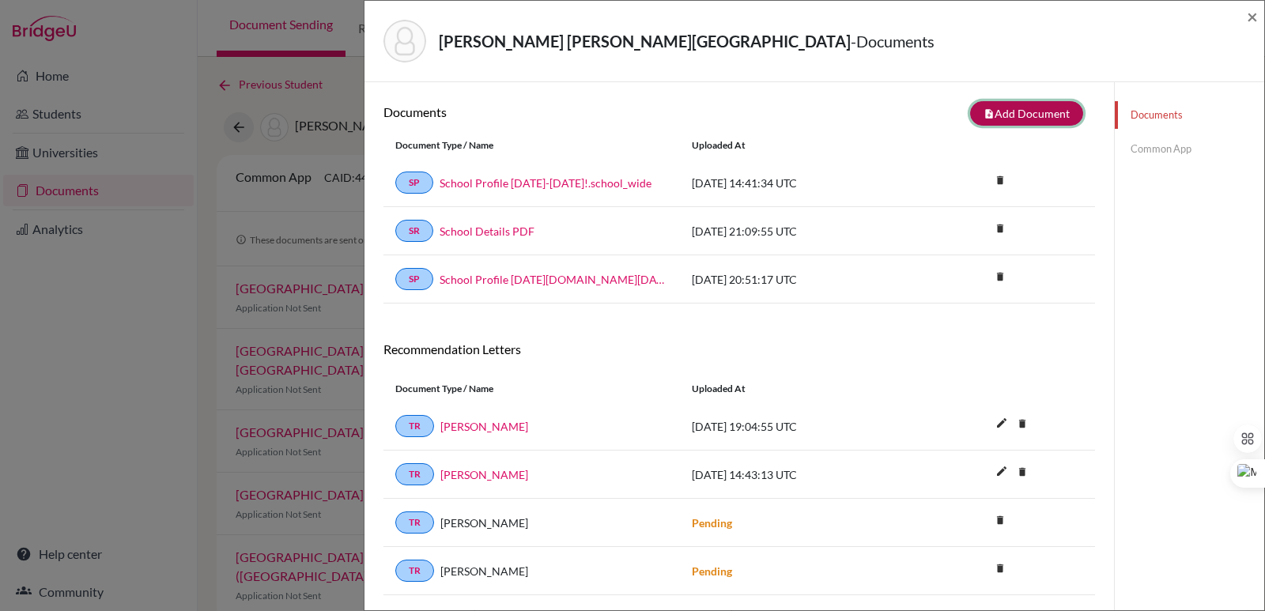
click at [1001, 110] on button "note_add Add Document" at bounding box center [1026, 113] width 113 height 25
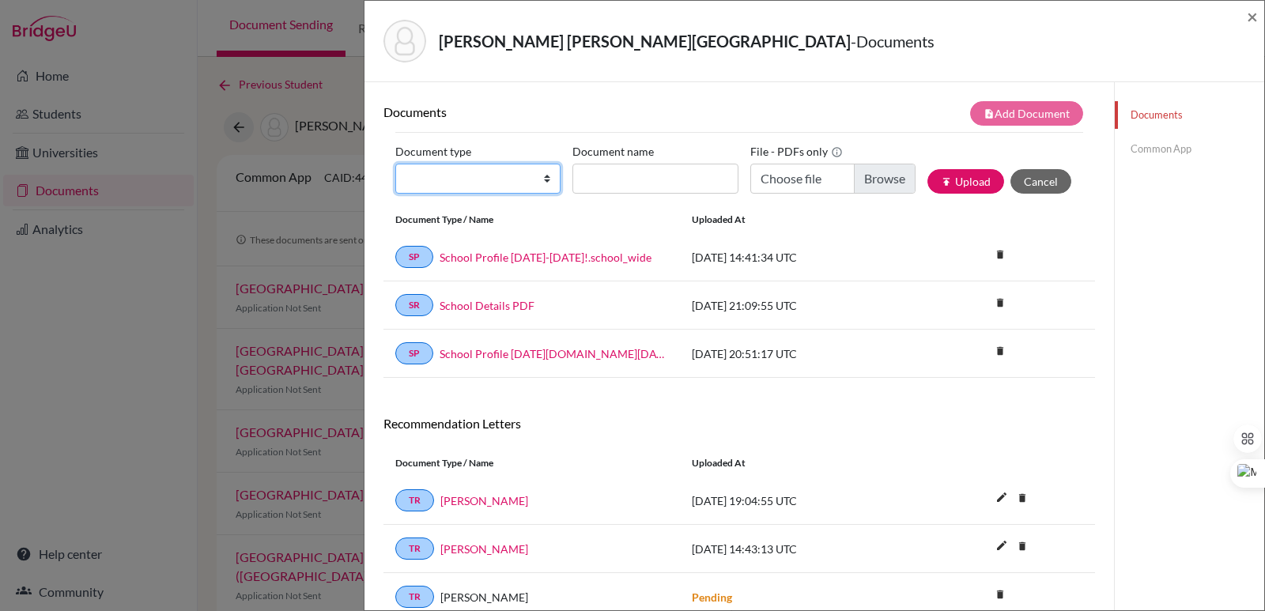
click at [541, 184] on select "Change explanation for Common App reports Counselor recommendation Internationa…" at bounding box center [477, 179] width 165 height 30
select select "2"
click at [395, 164] on select "Change explanation for Common App reports Counselor recommendation Internationa…" at bounding box center [477, 179] width 165 height 30
click at [597, 191] on input "Document name" at bounding box center [654, 179] width 165 height 30
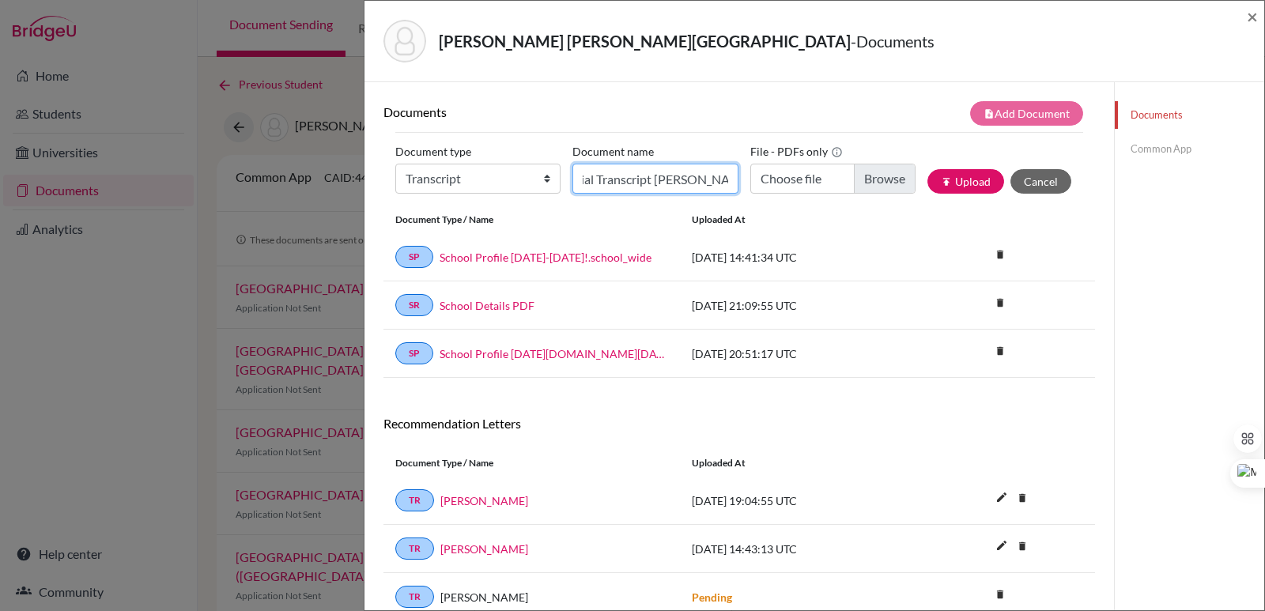
scroll to position [0, 24]
click at [876, 183] on input "Choose file" at bounding box center [832, 179] width 165 height 30
drag, startPoint x: 704, startPoint y: 180, endPoint x: 771, endPoint y: 182, distance: 67.2
click at [771, 182] on div "Document type Change explanation for Common App reports Counselor recommendatio…" at bounding box center [739, 172] width 688 height 67
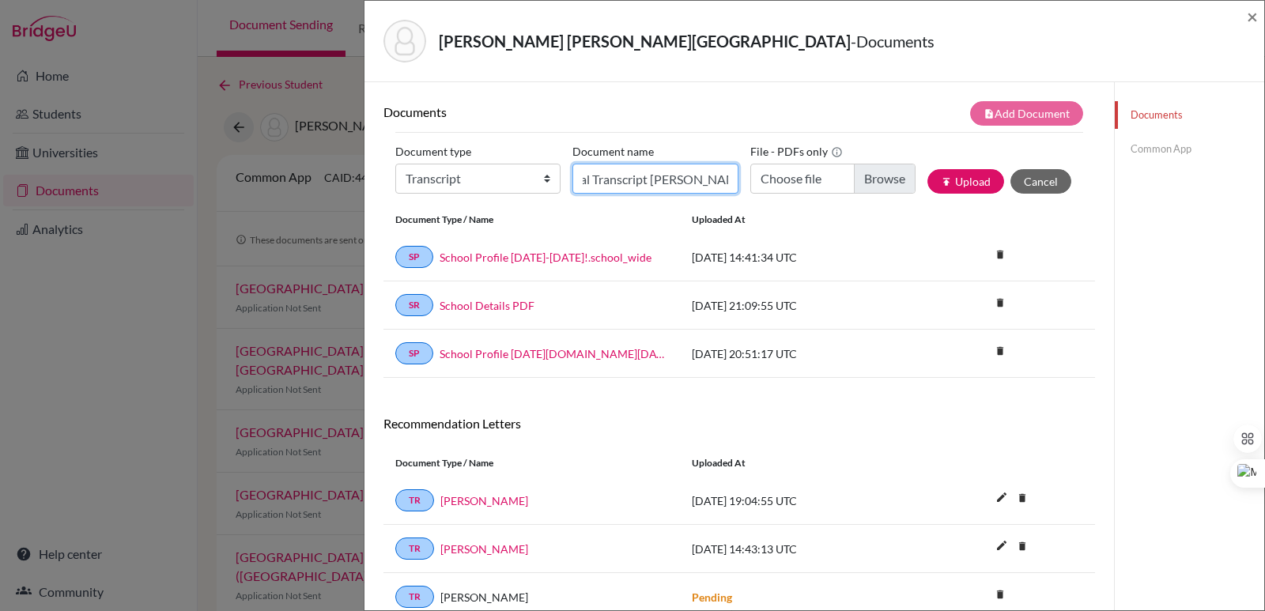
scroll to position [0, 32]
type input "Initial Transcript Sofia Interiano"
click at [871, 176] on input "Choose file" at bounding box center [832, 179] width 165 height 30
type input "C:\fakepath\Interiano Goodall, Sofía.pdf"
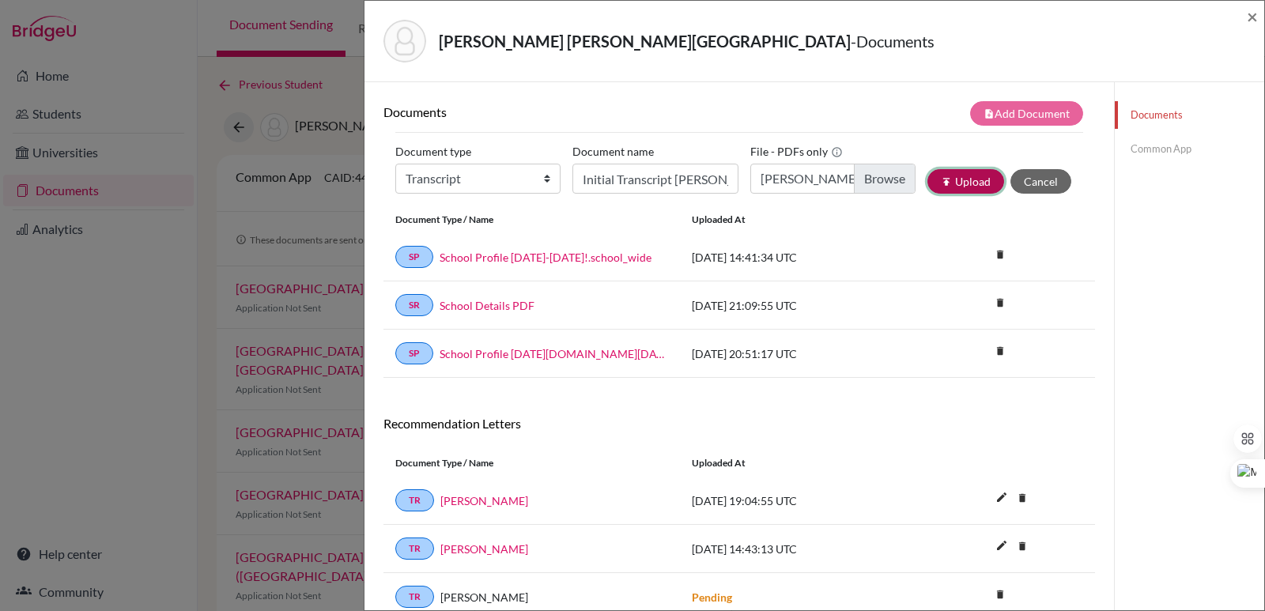
click at [965, 179] on button "publish Upload" at bounding box center [965, 181] width 77 height 25
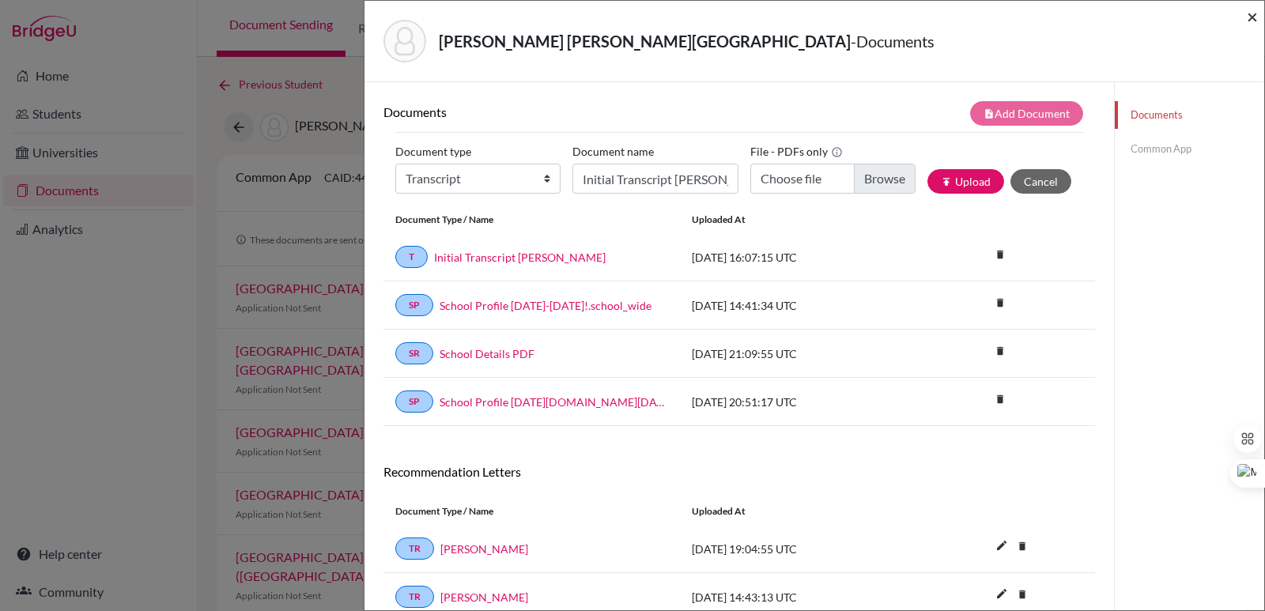
click at [1247, 17] on span "×" at bounding box center [1252, 16] width 11 height 23
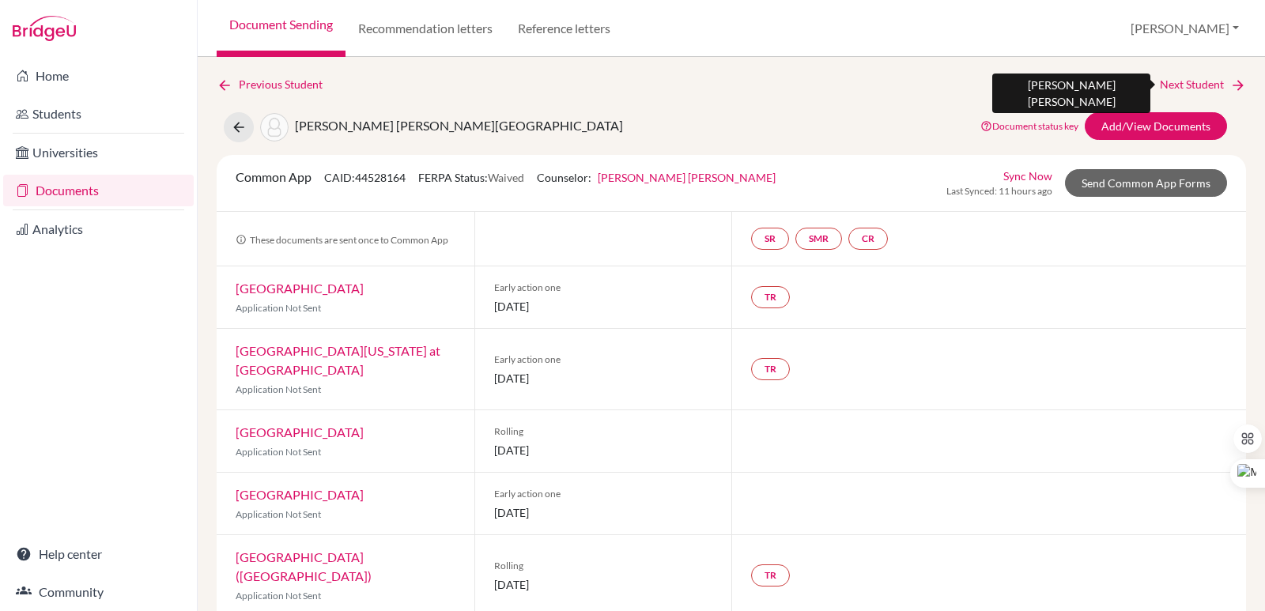
click at [1212, 84] on link "Next Student" at bounding box center [1203, 84] width 86 height 17
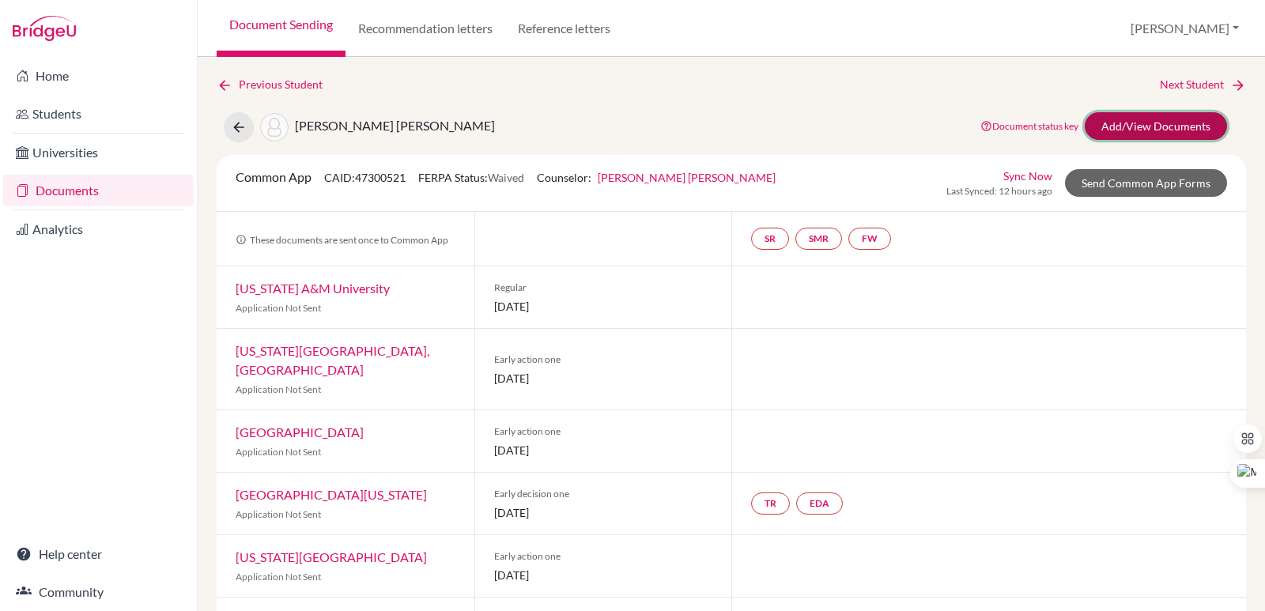
click at [1184, 123] on link "Add/View Documents" at bounding box center [1156, 126] width 142 height 28
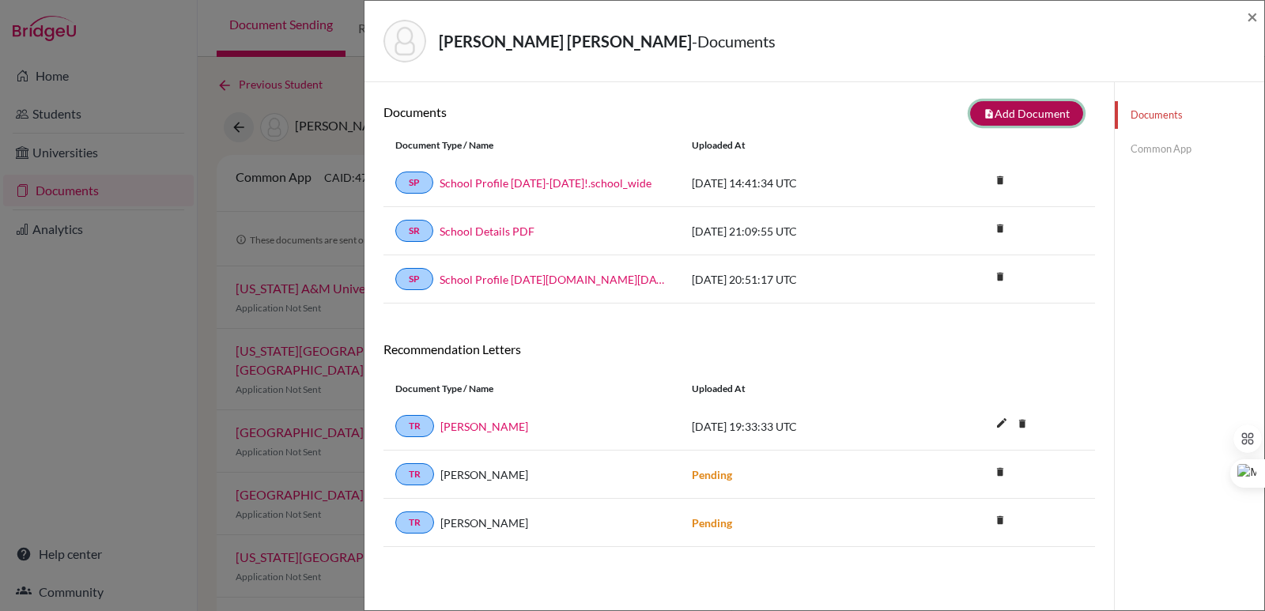
click at [1014, 125] on button "note_add Add Document" at bounding box center [1026, 113] width 113 height 25
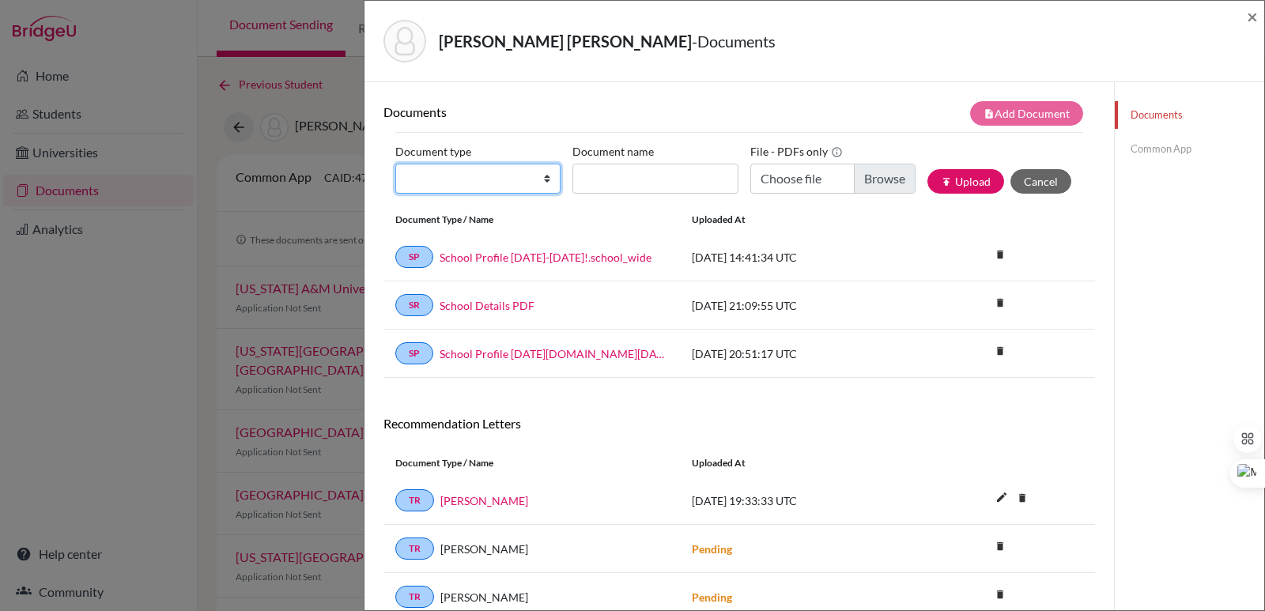
click at [479, 178] on select "Change explanation for Common App reports Counselor recommendation Internationa…" at bounding box center [477, 179] width 165 height 30
select select "2"
click at [395, 164] on select "Change explanation for Common App reports Counselor recommendation Internationa…" at bounding box center [477, 179] width 165 height 30
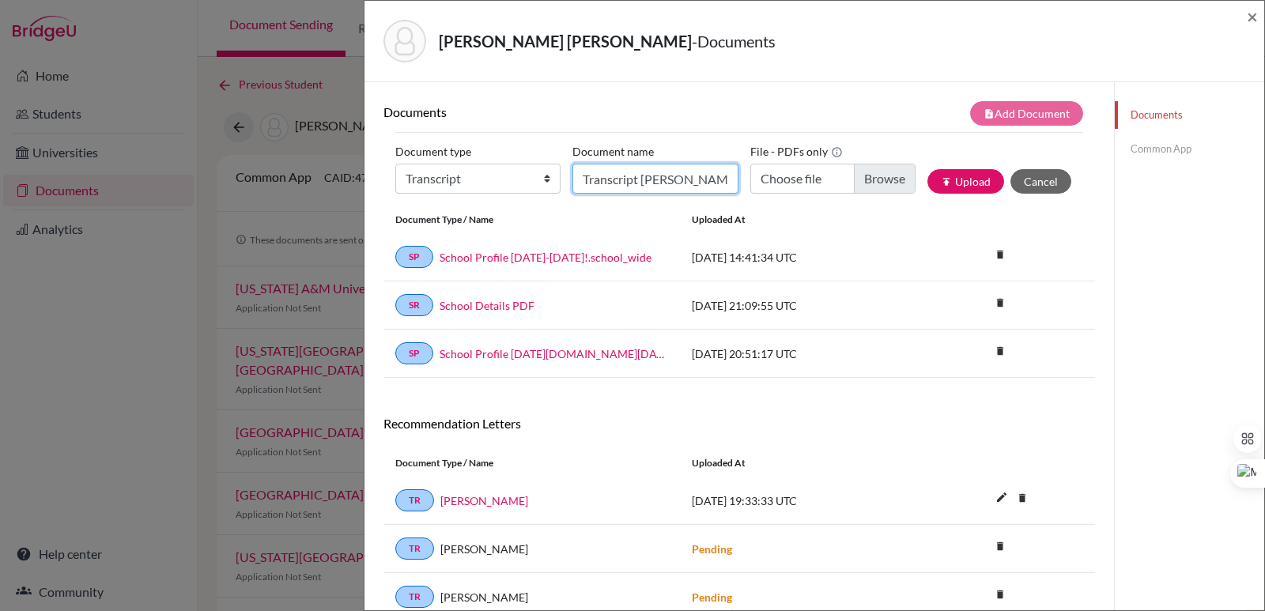
scroll to position [0, 40]
type input "Initial Transcript Nicolas Palacios"
click at [884, 174] on input "Choose file" at bounding box center [832, 179] width 165 height 30
type input "C:\fakepath\Palacios Cardenal, Nicolas.pdf"
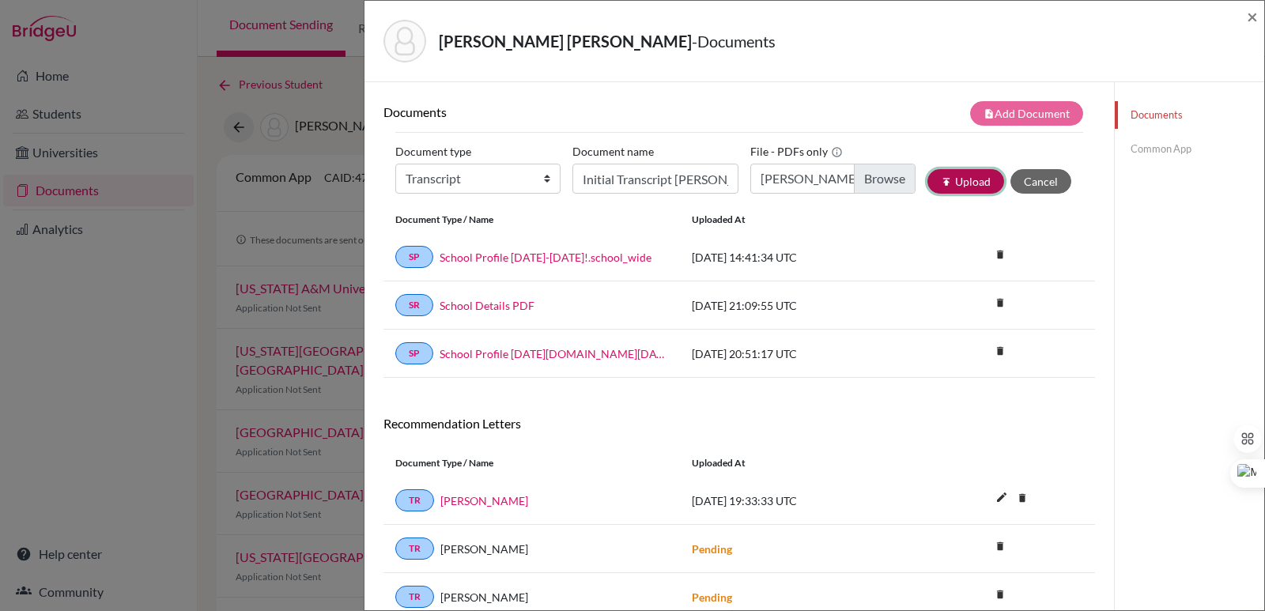
click at [963, 182] on button "publish Upload" at bounding box center [965, 181] width 77 height 25
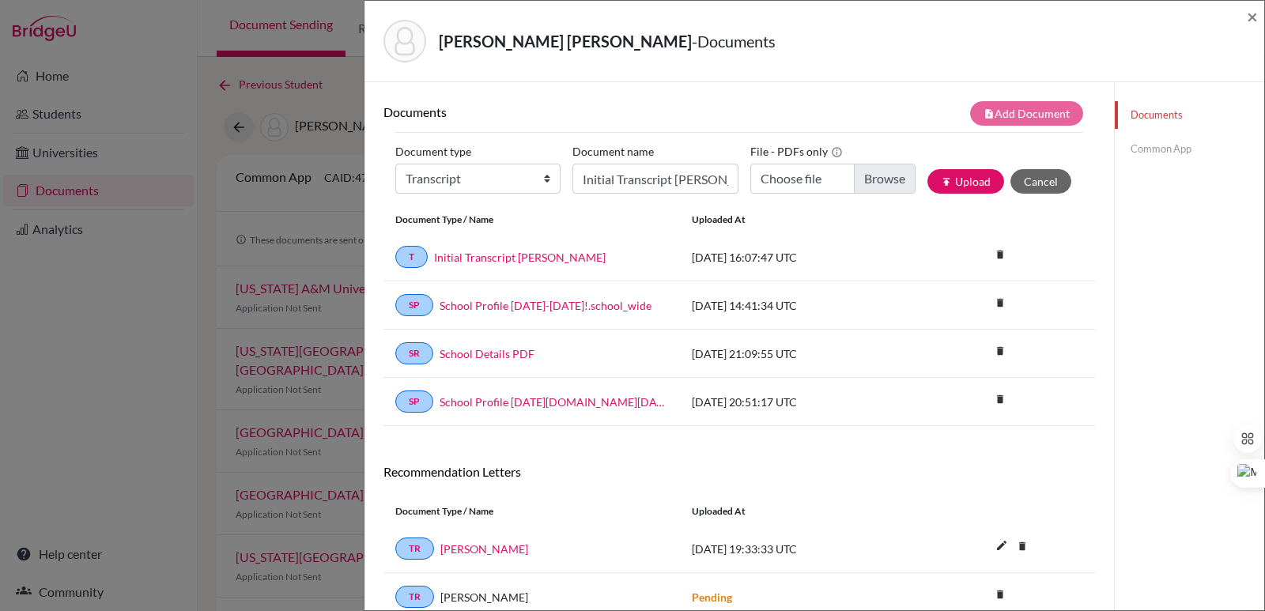
click at [1246, 16] on div "Palacios Cardenal, Nicolas - Documents ×" at bounding box center [814, 41] width 887 height 68
click at [1250, 16] on span "×" at bounding box center [1252, 16] width 11 height 23
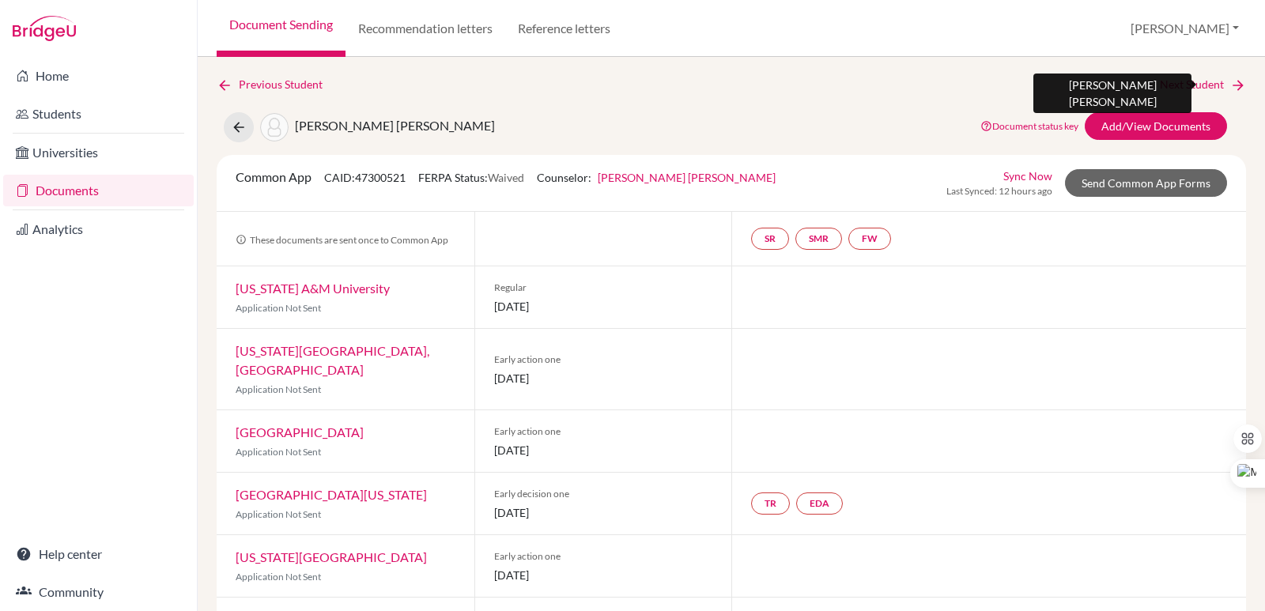
click at [1207, 86] on link "Next Student" at bounding box center [1203, 84] width 86 height 17
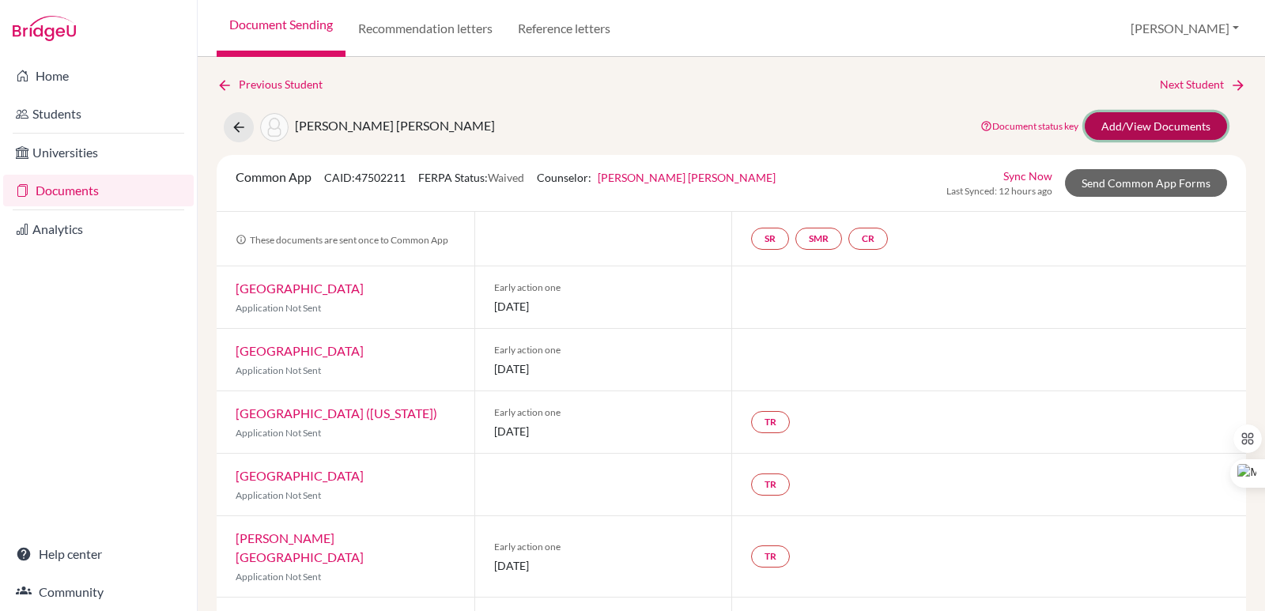
click at [1149, 128] on link "Add/View Documents" at bounding box center [1156, 126] width 142 height 28
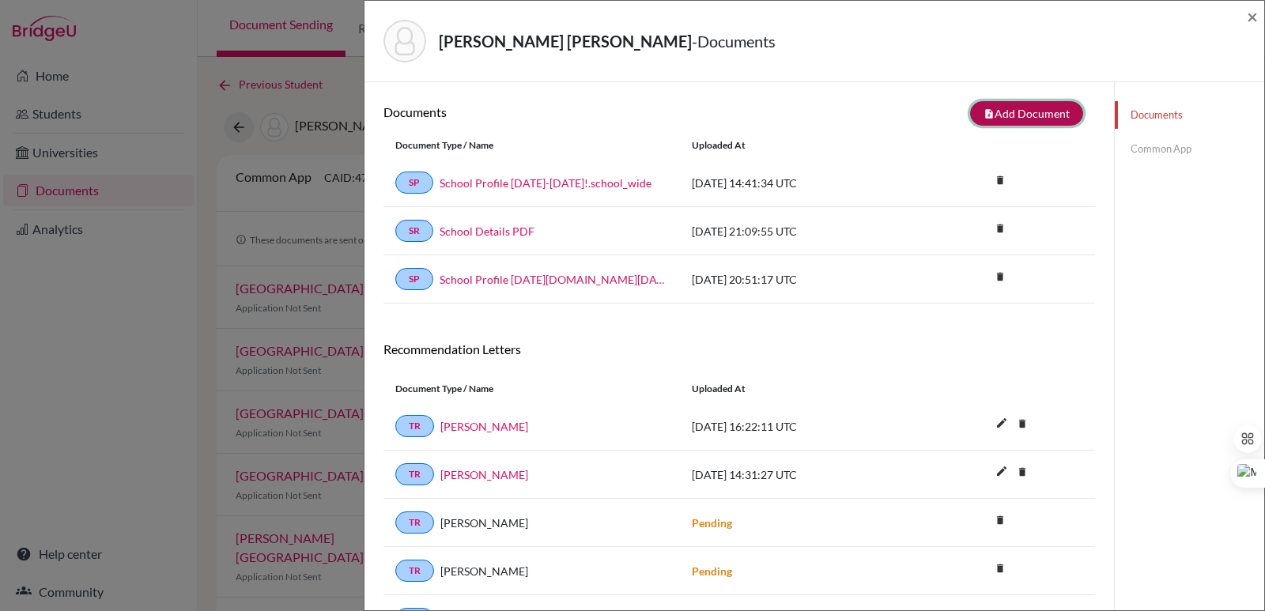
click at [970, 113] on button "note_add Add Document" at bounding box center [1026, 113] width 113 height 25
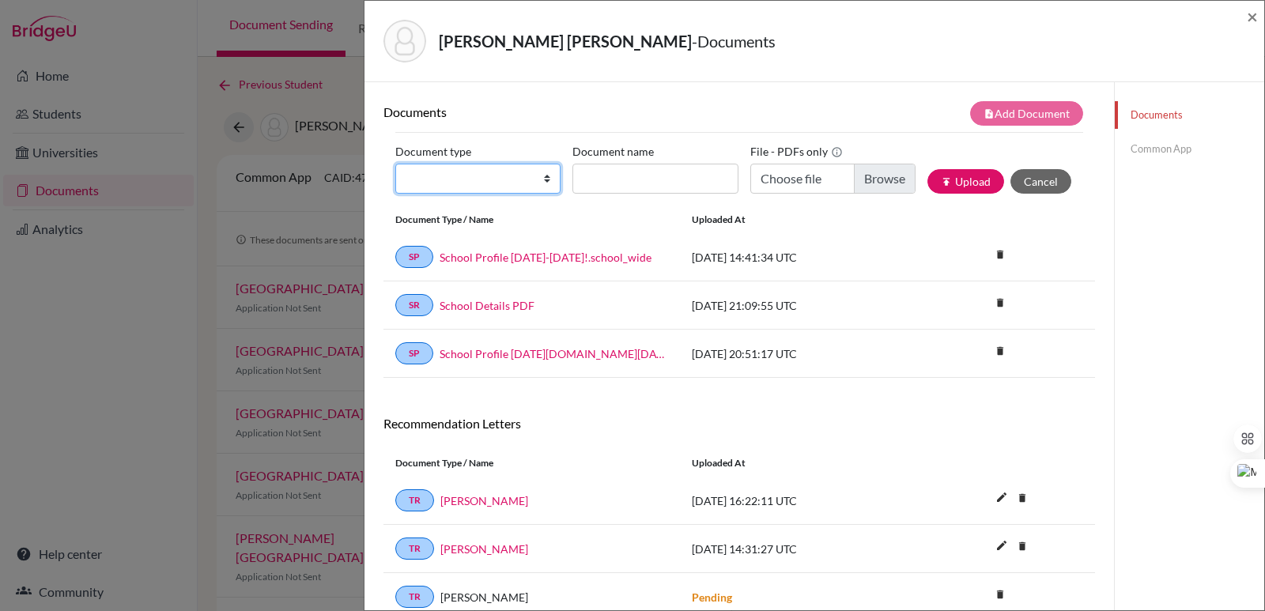
click at [493, 174] on select "Change explanation for Common App reports Counselor recommendation Internationa…" at bounding box center [477, 179] width 165 height 30
select select "2"
click at [395, 164] on select "Change explanation for Common App reports Counselor recommendation Internationa…" at bounding box center [477, 179] width 165 height 30
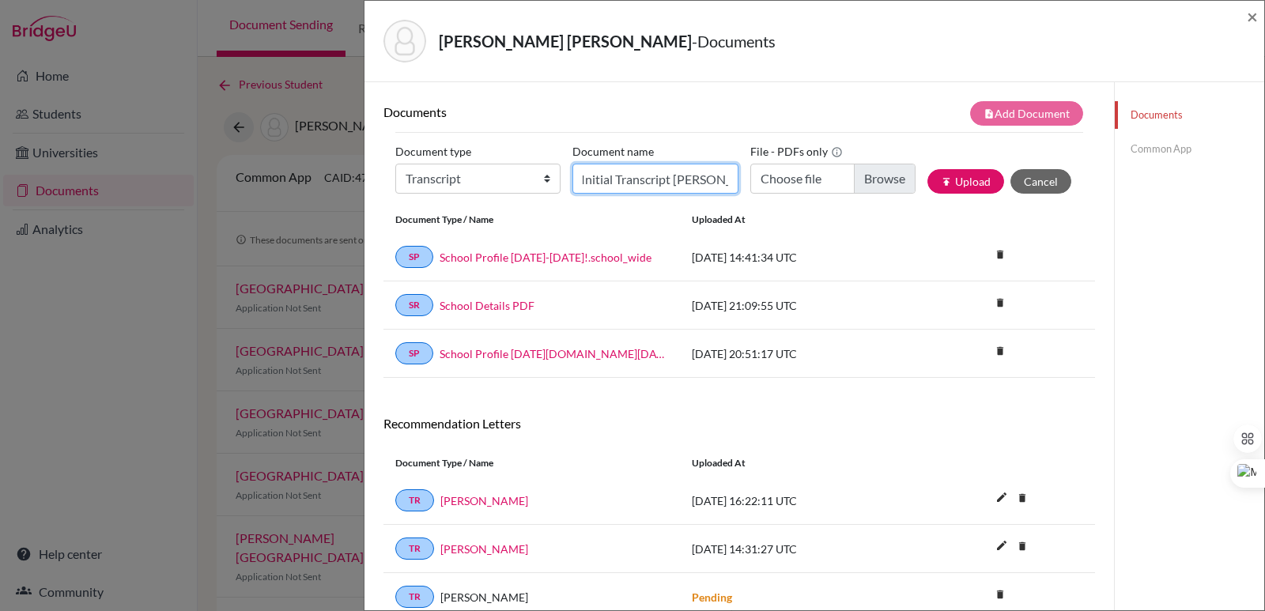
scroll to position [0, 5]
type input "Initial Transcript Paolo Risi"
click at [866, 185] on input "Choose file" at bounding box center [832, 179] width 165 height 30
type input "C:\fakepath\Risi Morán, Paolo Alessandro.pdf"
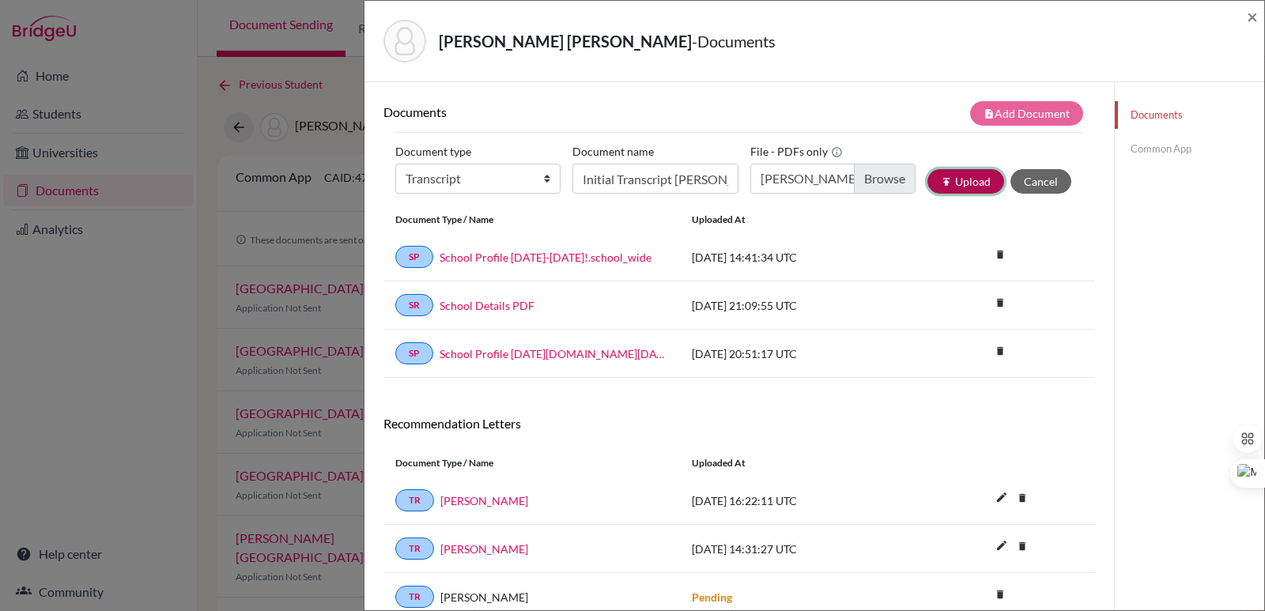
click at [976, 182] on button "publish Upload" at bounding box center [965, 181] width 77 height 25
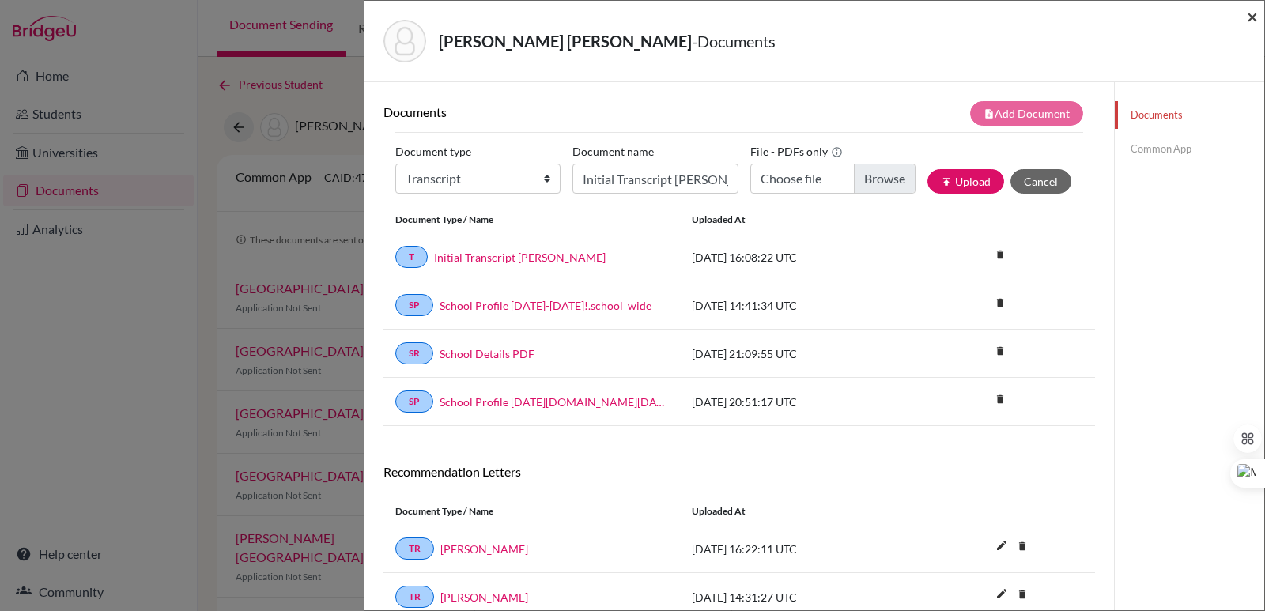
click at [1255, 17] on span "×" at bounding box center [1252, 16] width 11 height 23
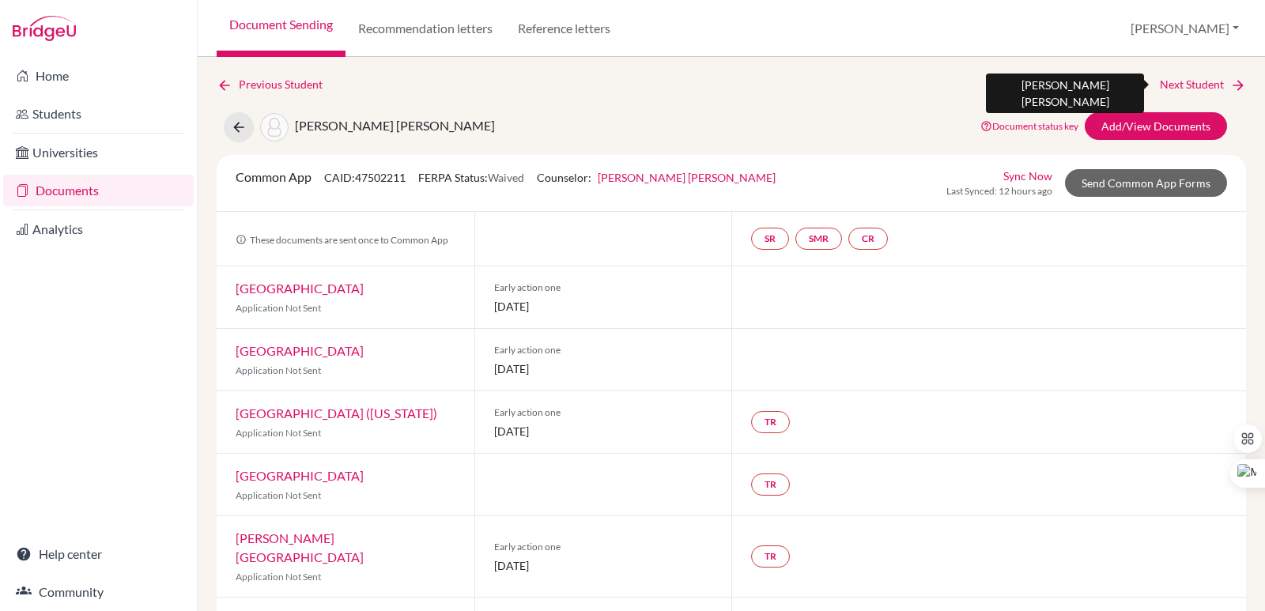
click at [1188, 81] on link "Next Student" at bounding box center [1203, 84] width 86 height 17
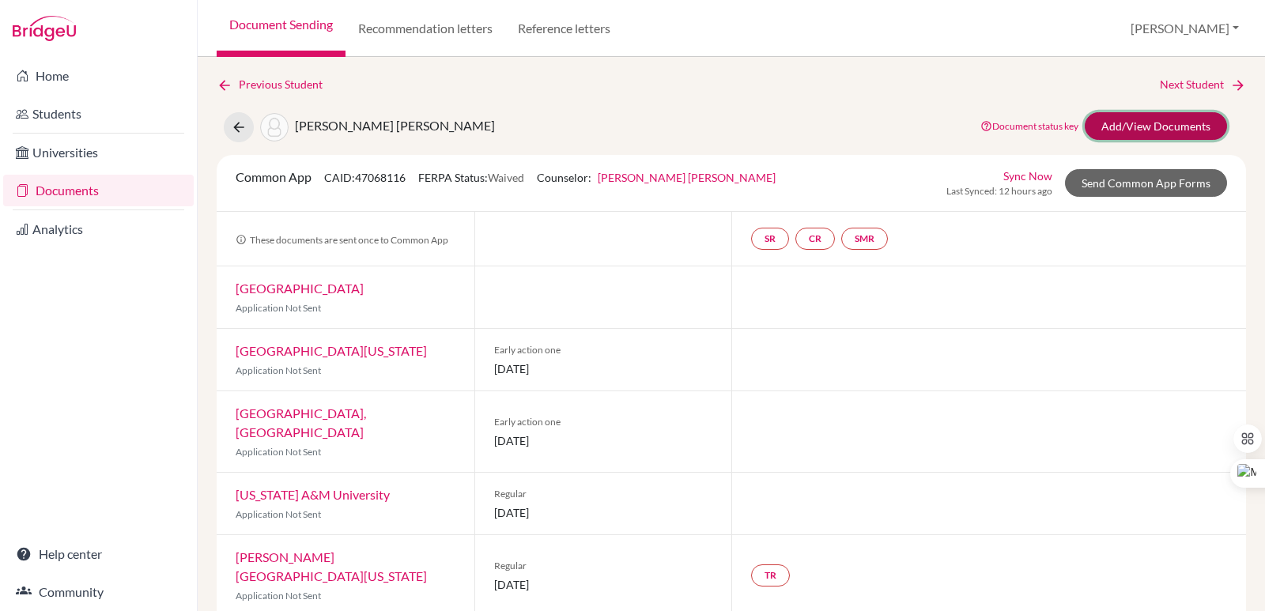
click at [1115, 126] on link "Add/View Documents" at bounding box center [1156, 126] width 142 height 28
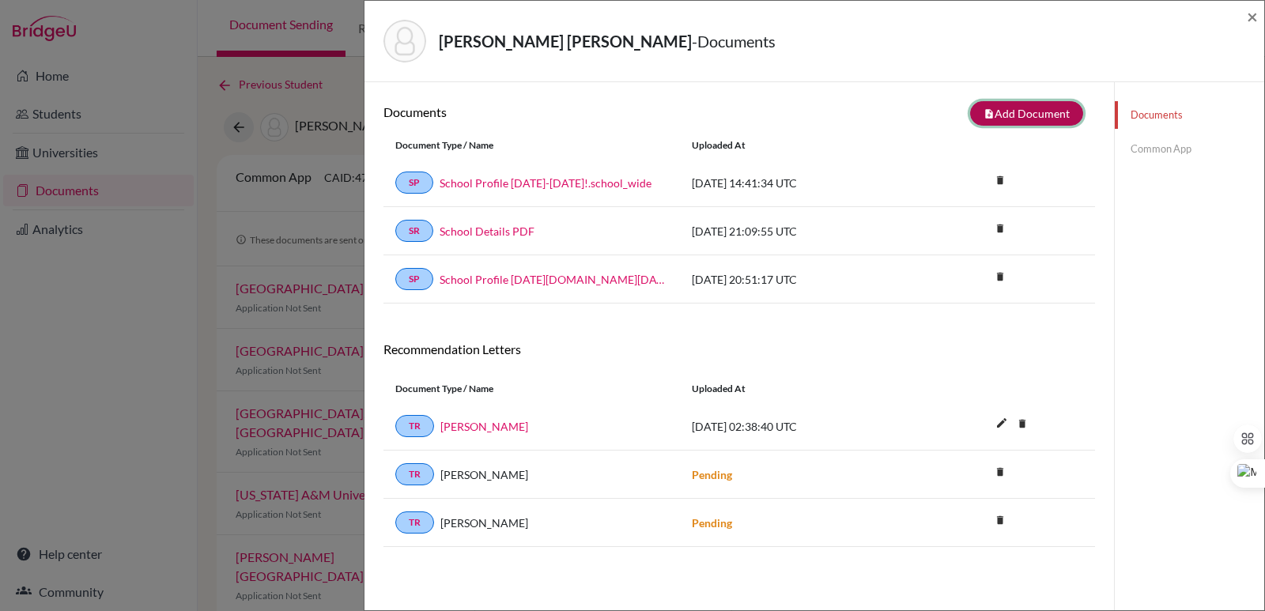
click at [1015, 117] on button "note_add Add Document" at bounding box center [1026, 113] width 113 height 25
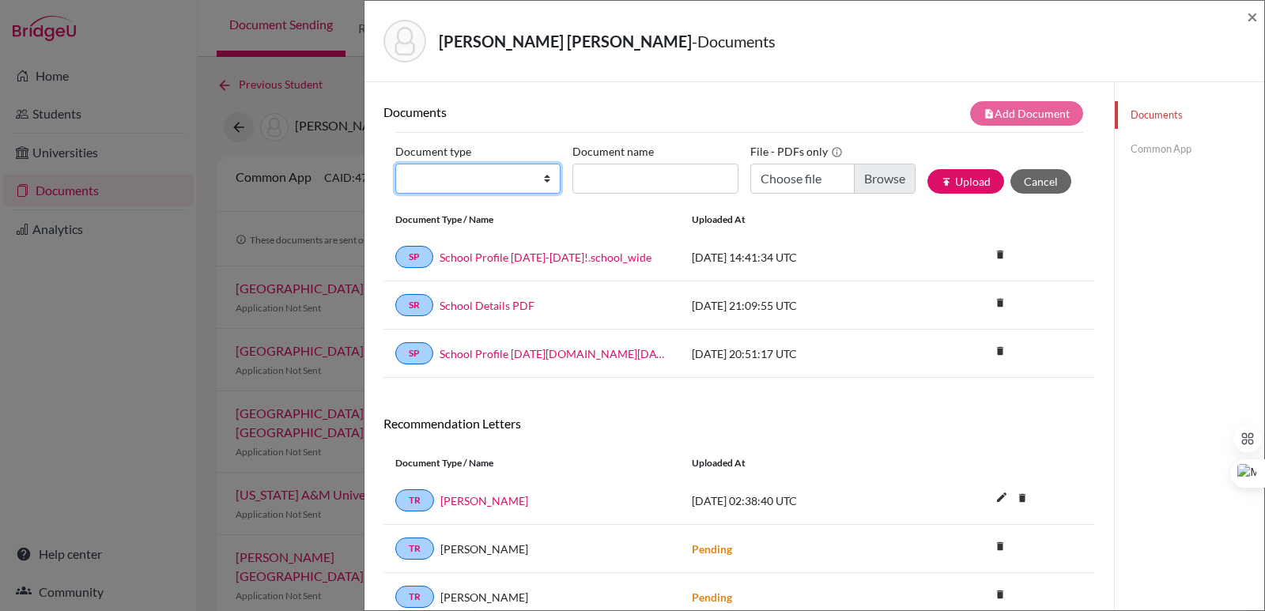
click at [490, 187] on select "Change explanation for Common App reports Counselor recommendation Internationa…" at bounding box center [477, 179] width 165 height 30
select select "2"
click at [395, 164] on select "Change explanation for Common App reports Counselor recommendation Internationa…" at bounding box center [477, 179] width 165 height 30
type input "T"
type input "*"
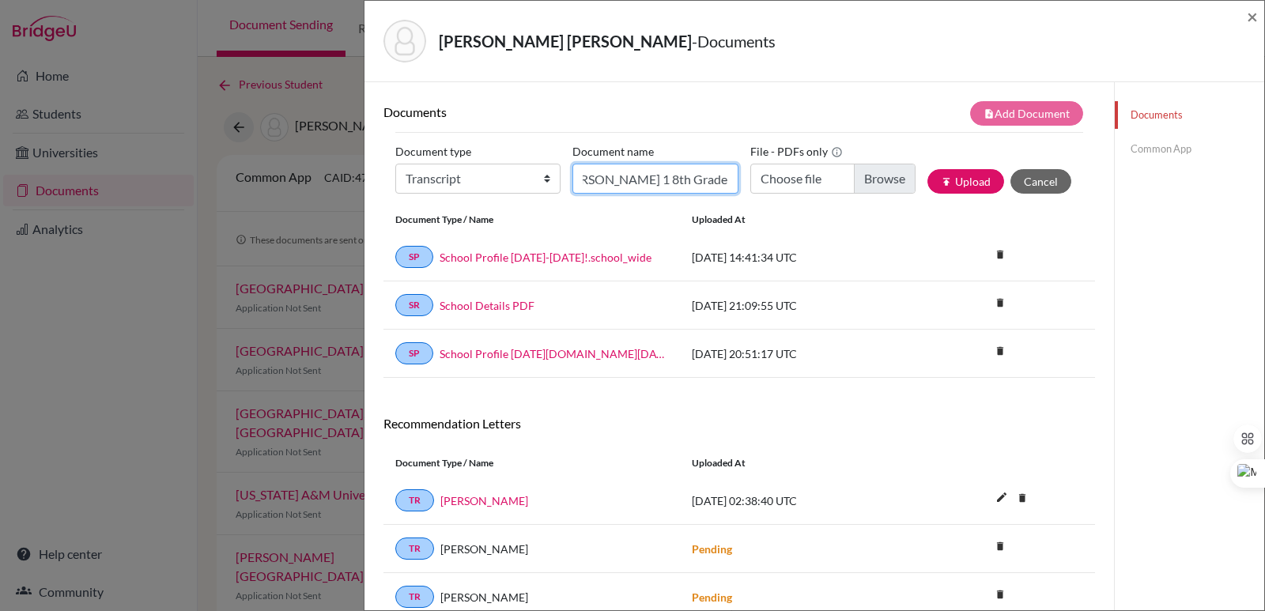
scroll to position [0, 113]
type input "Transcript Daniela Santamaria Alg 1 8th Grade"
click at [881, 174] on input "Choose file" at bounding box center [832, 179] width 165 height 30
type input "C:\fakepath\Official Transcript Daniela Santamaria 8th Grade Alg 1.pdf"
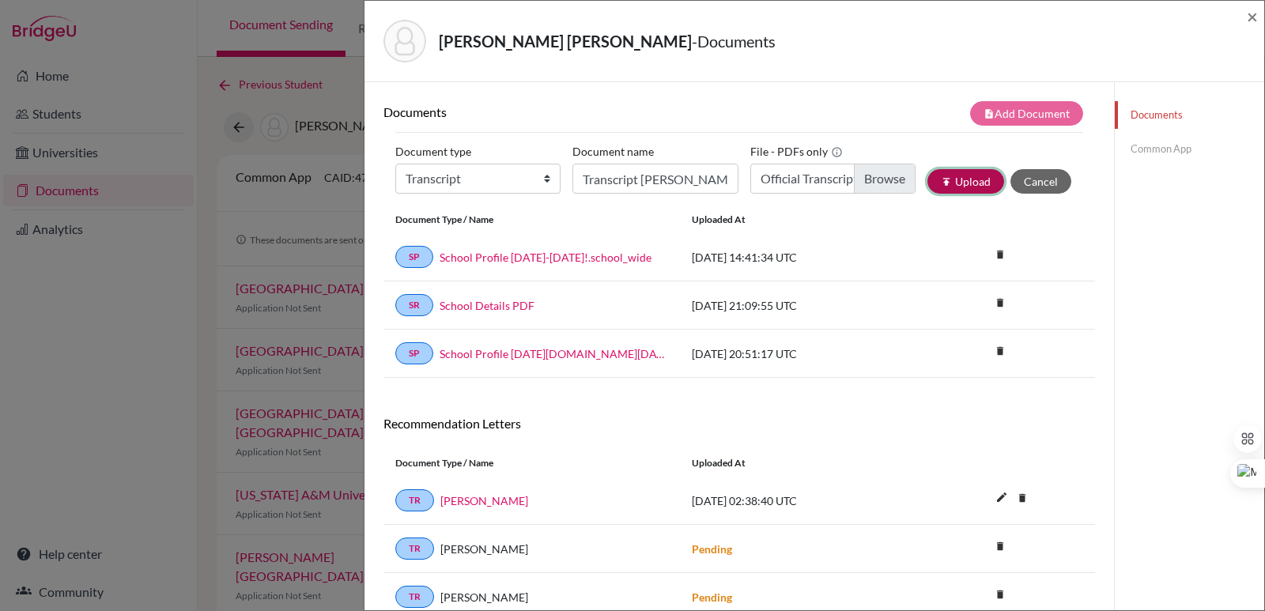
click at [941, 183] on icon "publish" at bounding box center [946, 181] width 11 height 11
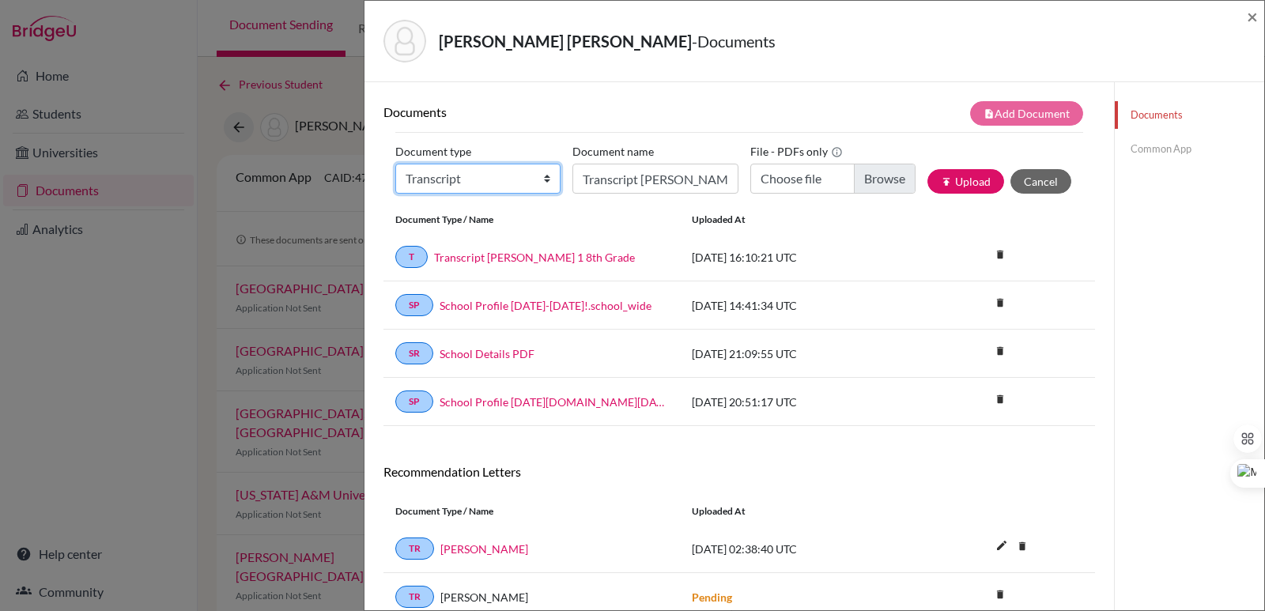
click at [456, 179] on select "Change explanation for Common App reports Counselor recommendation Internationa…" at bounding box center [477, 179] width 165 height 30
select select "2"
click at [395, 164] on select "Change explanation for Common App reports Counselor recommendation Internationa…" at bounding box center [477, 179] width 165 height 30
click at [616, 183] on input "Transcript Daniela Santamaria Alg 1 8th Grade" at bounding box center [654, 179] width 165 height 30
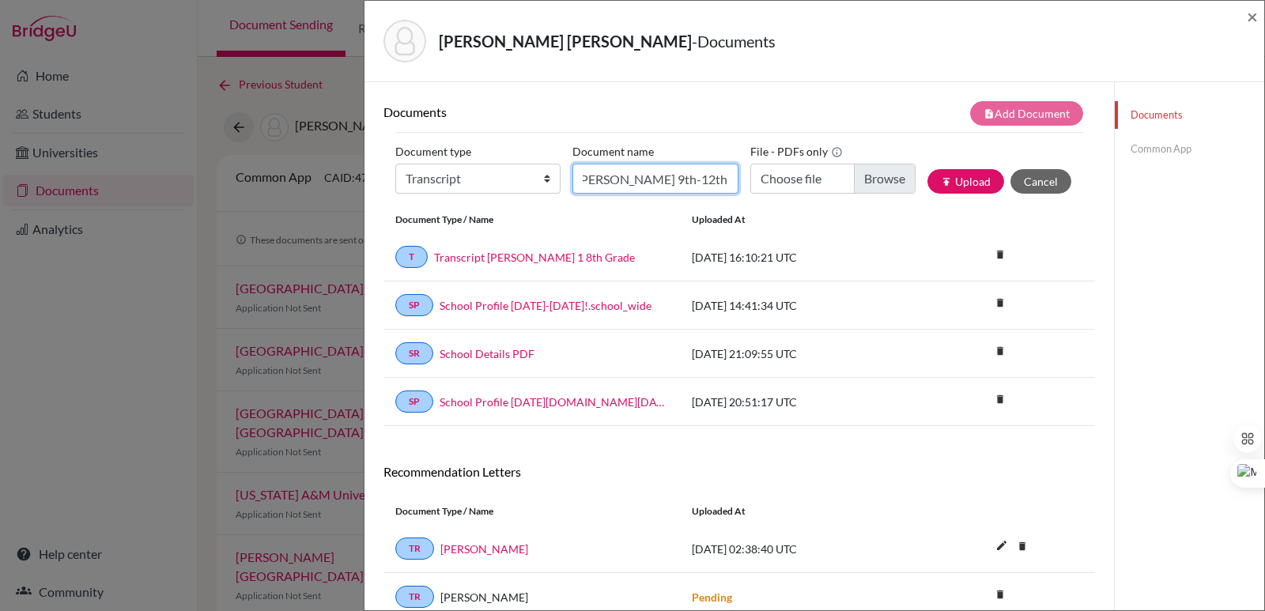
type input "Initial EA Transcript Daniela Santamaria 9th-12th"
click at [888, 176] on input "Choose file" at bounding box center [832, 179] width 165 height 30
type input "C:\fakepath\Santamaria Vargas, Daniela Monserrat.pdf"
click at [957, 175] on button "publish Upload" at bounding box center [965, 181] width 77 height 25
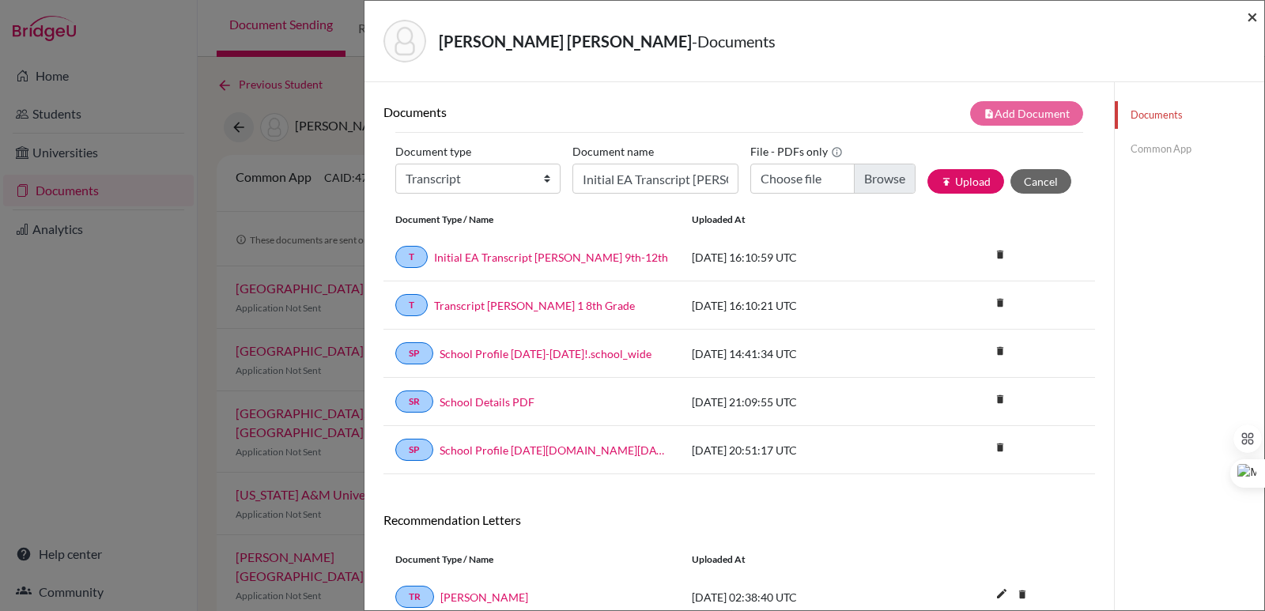
click at [1249, 15] on span "×" at bounding box center [1252, 16] width 11 height 23
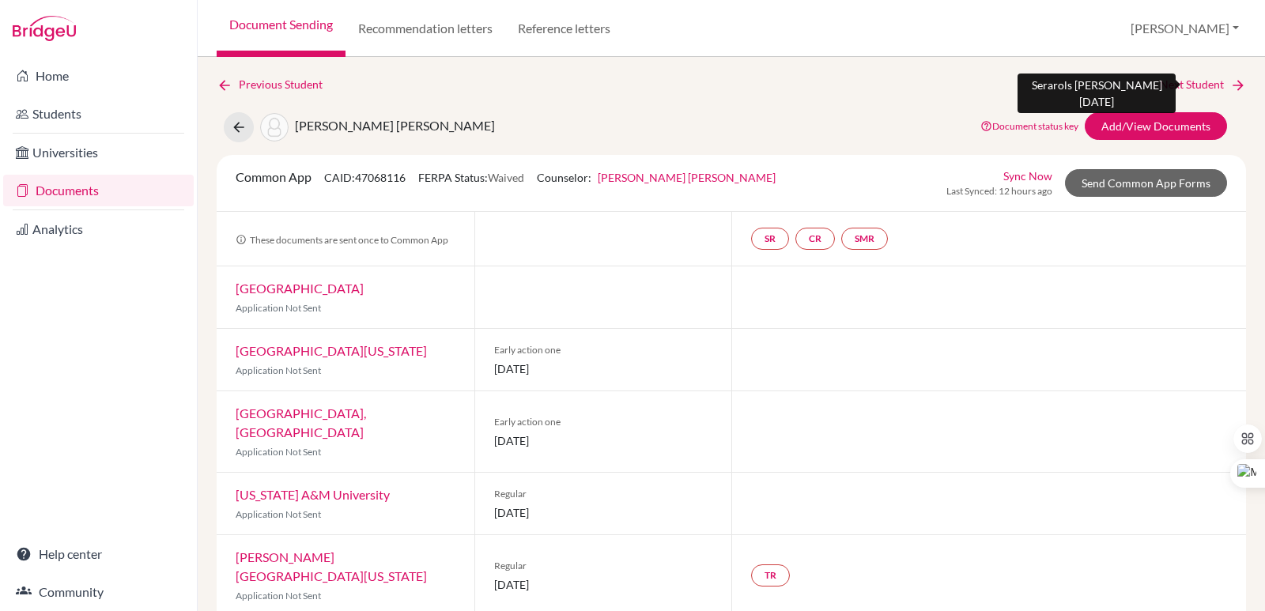
click at [1209, 83] on link "Next Student" at bounding box center [1203, 84] width 86 height 17
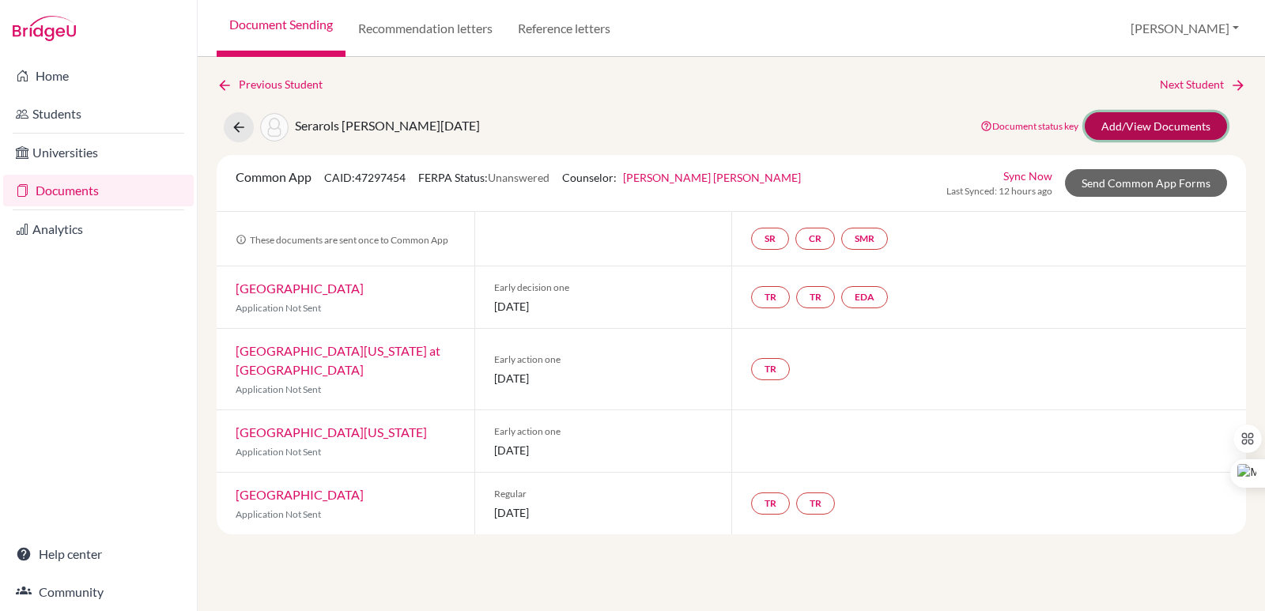
click at [1189, 128] on link "Add/View Documents" at bounding box center [1156, 126] width 142 height 28
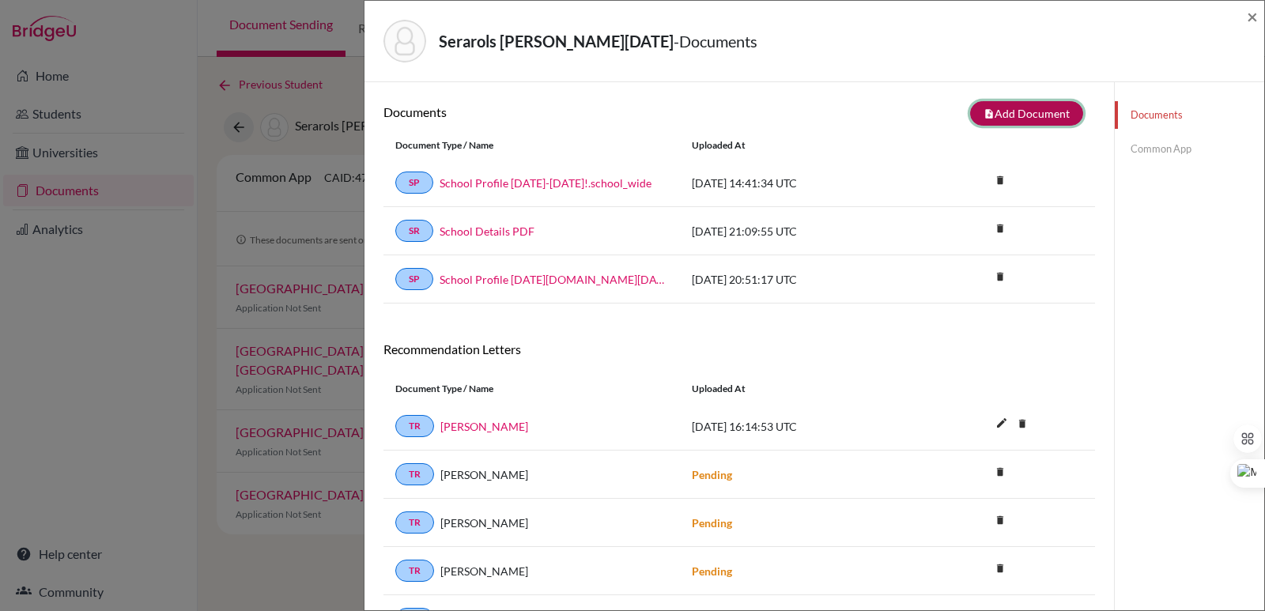
click at [993, 119] on button "note_add Add Document" at bounding box center [1026, 113] width 113 height 25
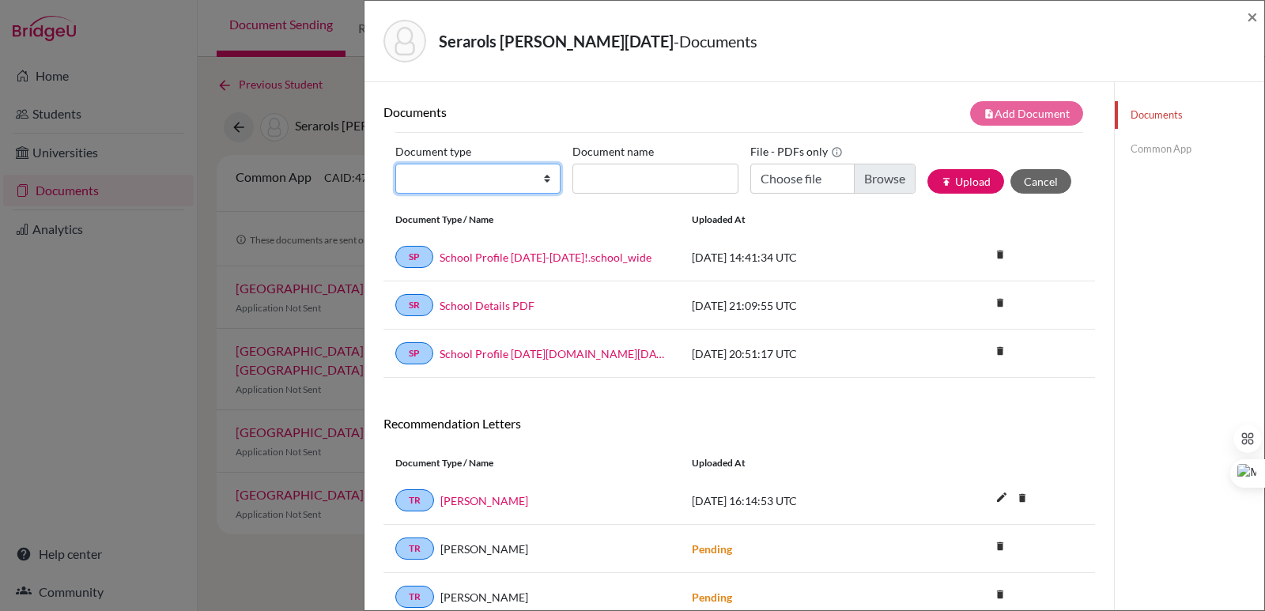
click at [474, 175] on select "Change explanation for Common App reports Counselor recommendation Internationa…" at bounding box center [477, 179] width 165 height 30
select select "2"
click at [395, 164] on select "Change explanation for Common App reports Counselor recommendation Internationa…" at bounding box center [477, 179] width 165 height 30
click at [630, 182] on input "Document name" at bounding box center [654, 179] width 165 height 30
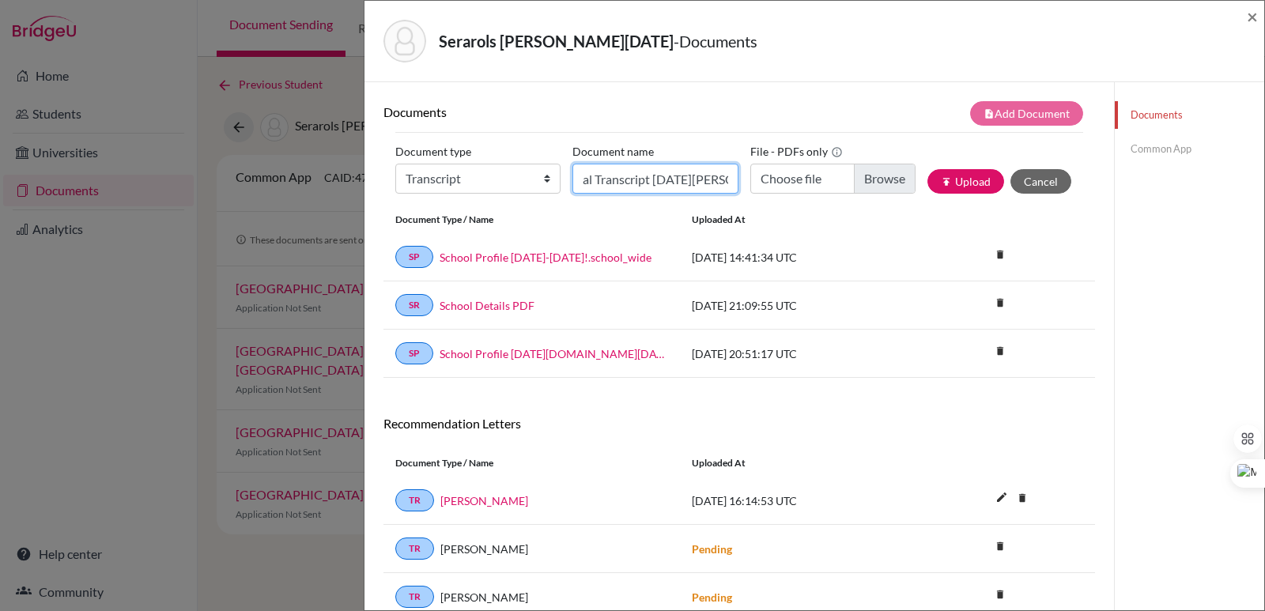
scroll to position [0, 28]
type input "Initial Transcript Lucia Serarols"
click at [866, 185] on input "Choose file" at bounding box center [832, 179] width 165 height 30
type input "C:\fakepath\Serarols Pacas, Lucía.pdf"
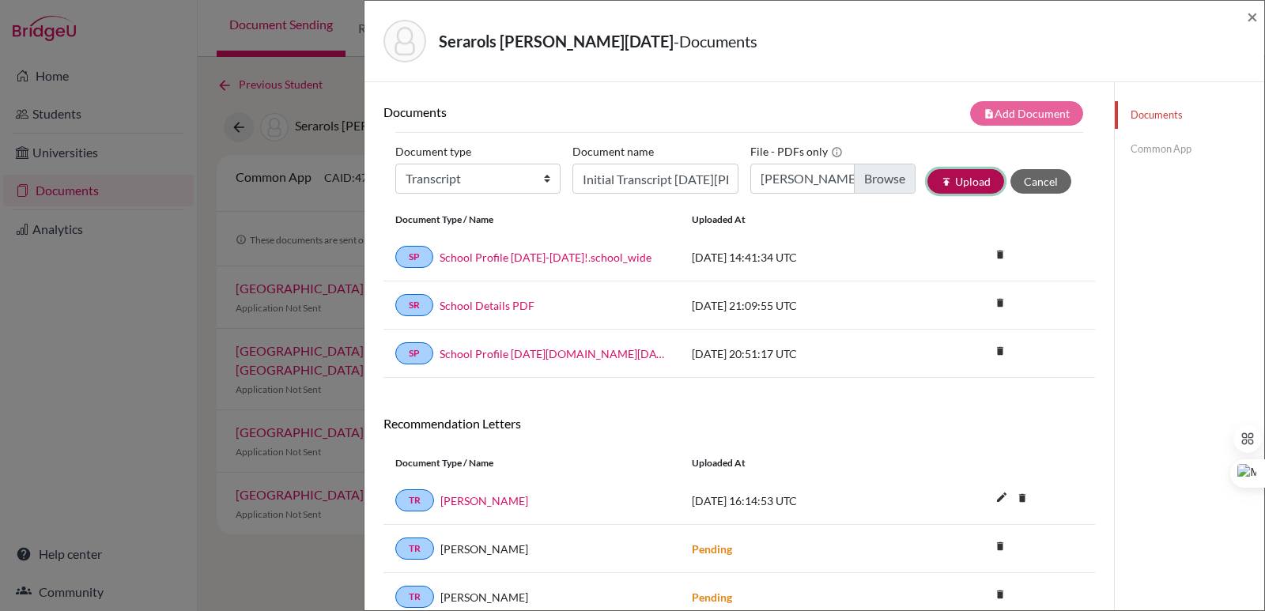
click at [951, 176] on button "publish Upload" at bounding box center [965, 181] width 77 height 25
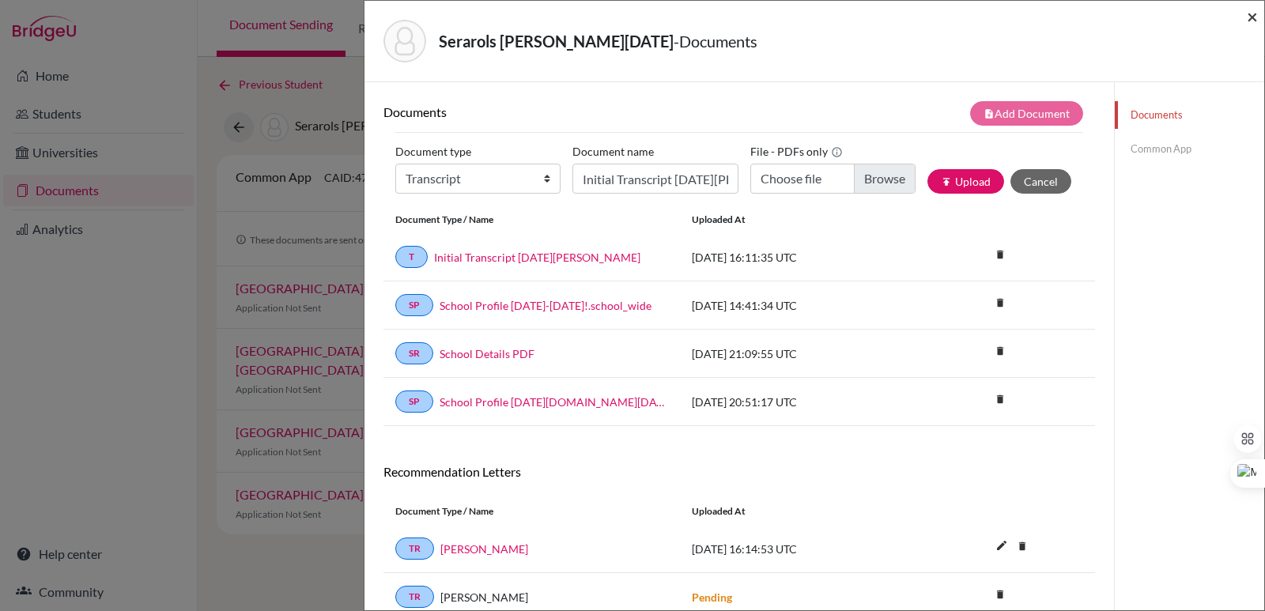
click at [1249, 17] on span "×" at bounding box center [1252, 16] width 11 height 23
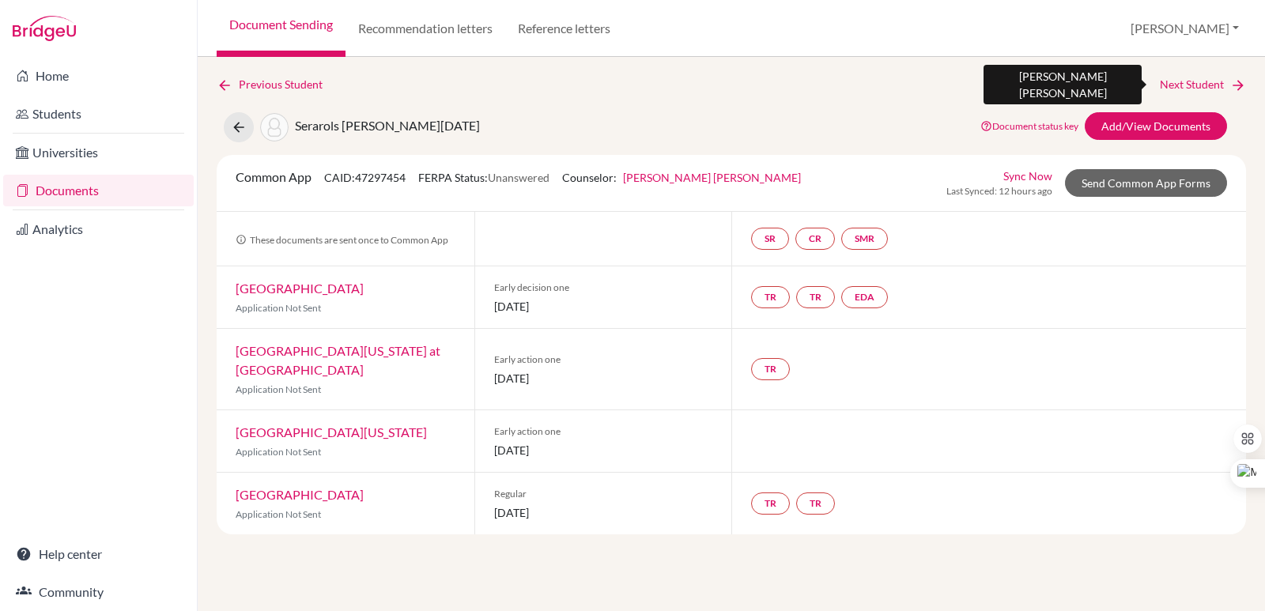
click at [1221, 87] on link "Next Student" at bounding box center [1203, 84] width 86 height 17
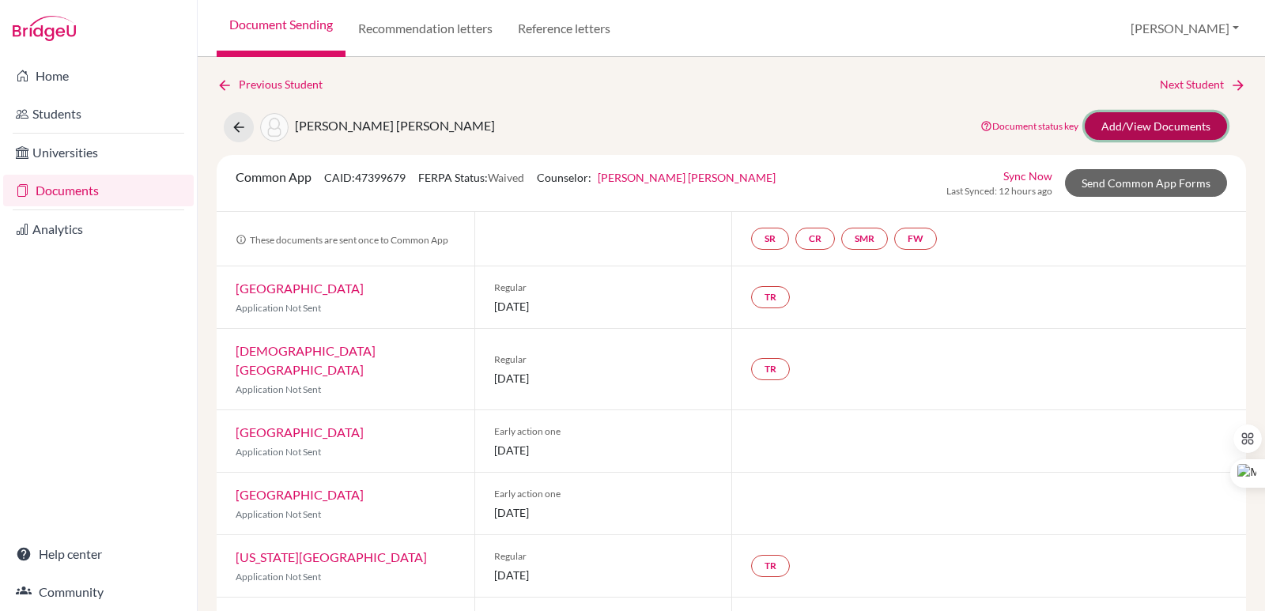
click at [1144, 134] on link "Add/View Documents" at bounding box center [1156, 126] width 142 height 28
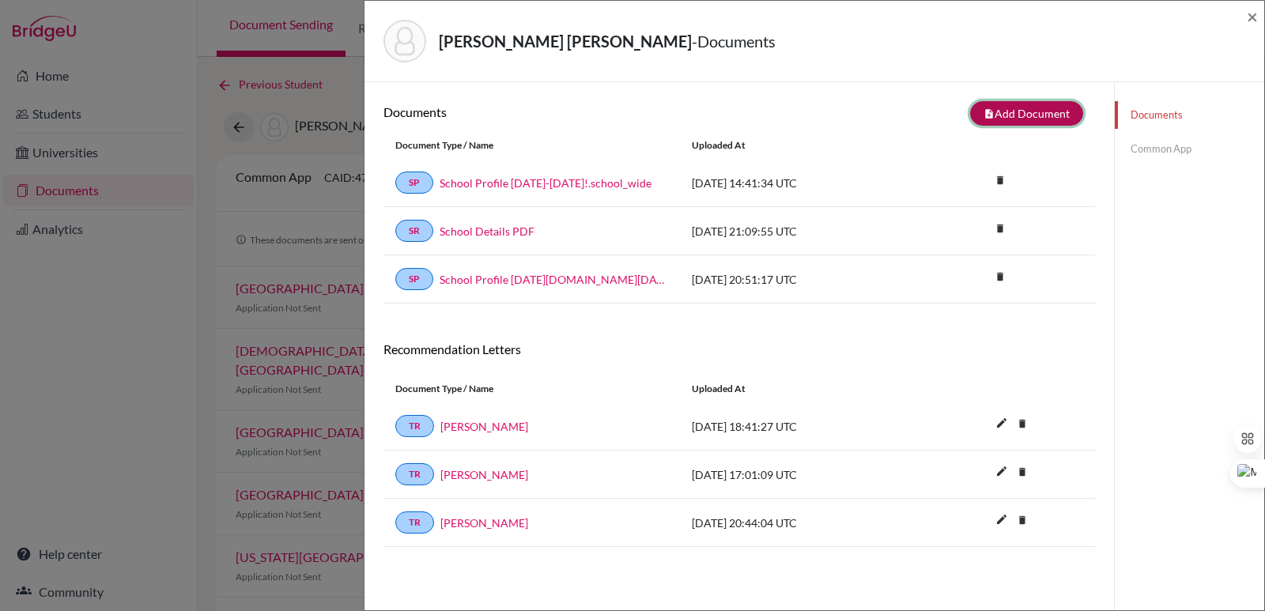
click at [1025, 118] on button "note_add Add Document" at bounding box center [1026, 113] width 113 height 25
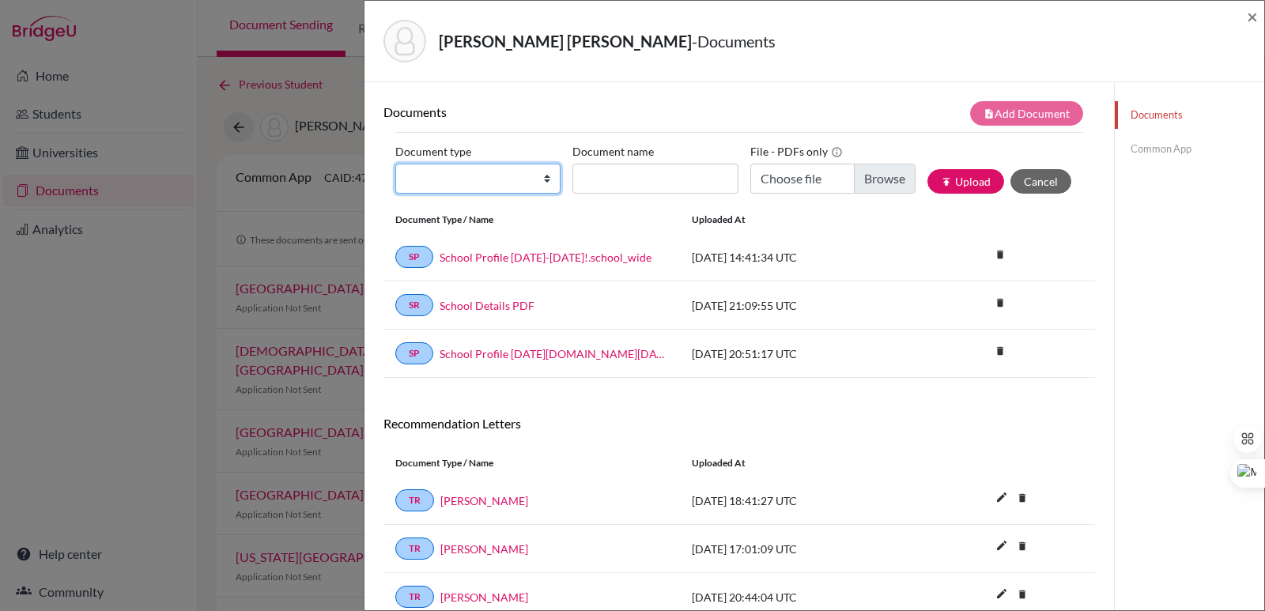
click at [454, 183] on select "Change explanation for Common App reports Counselor recommendation Internationa…" at bounding box center [477, 179] width 165 height 30
select select "2"
click at [395, 164] on select "Change explanation for Common App reports Counselor recommendation Internationa…" at bounding box center [477, 179] width 165 height 30
click at [592, 180] on input "Document name" at bounding box center [654, 179] width 165 height 30
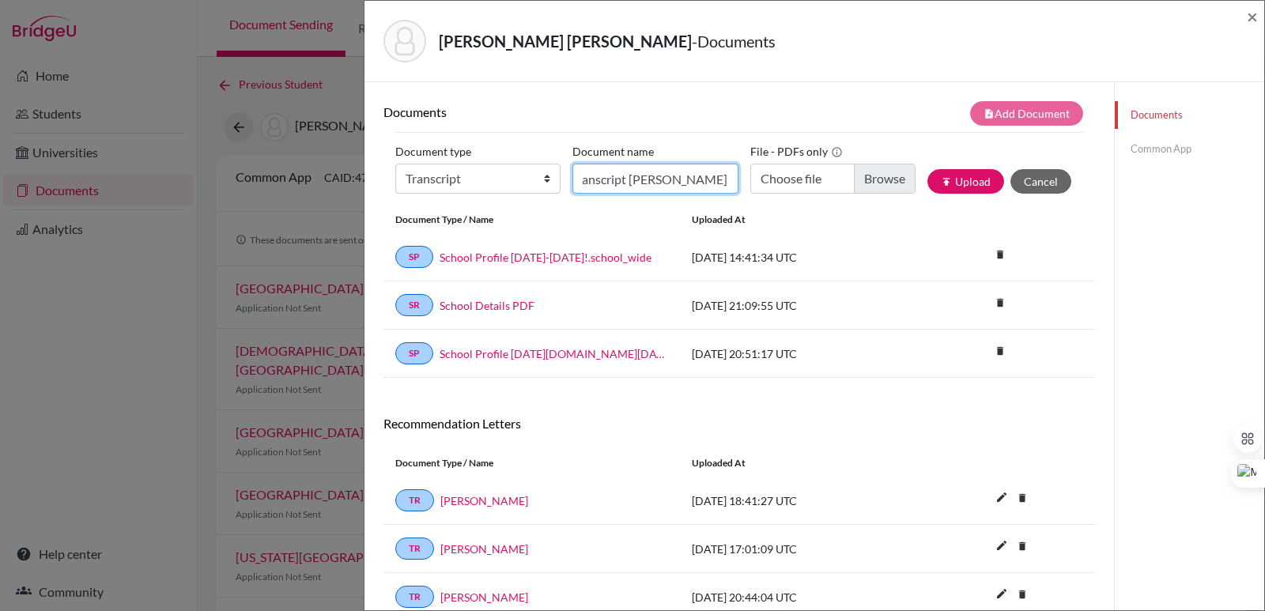
scroll to position [0, 69]
type input "Initial Transcript Alessandra Angelucci"
click at [871, 177] on input "Choose file" at bounding box center [832, 179] width 165 height 30
type input "C:\fakepath\Angelucci Maestre, Alessandra.pdf"
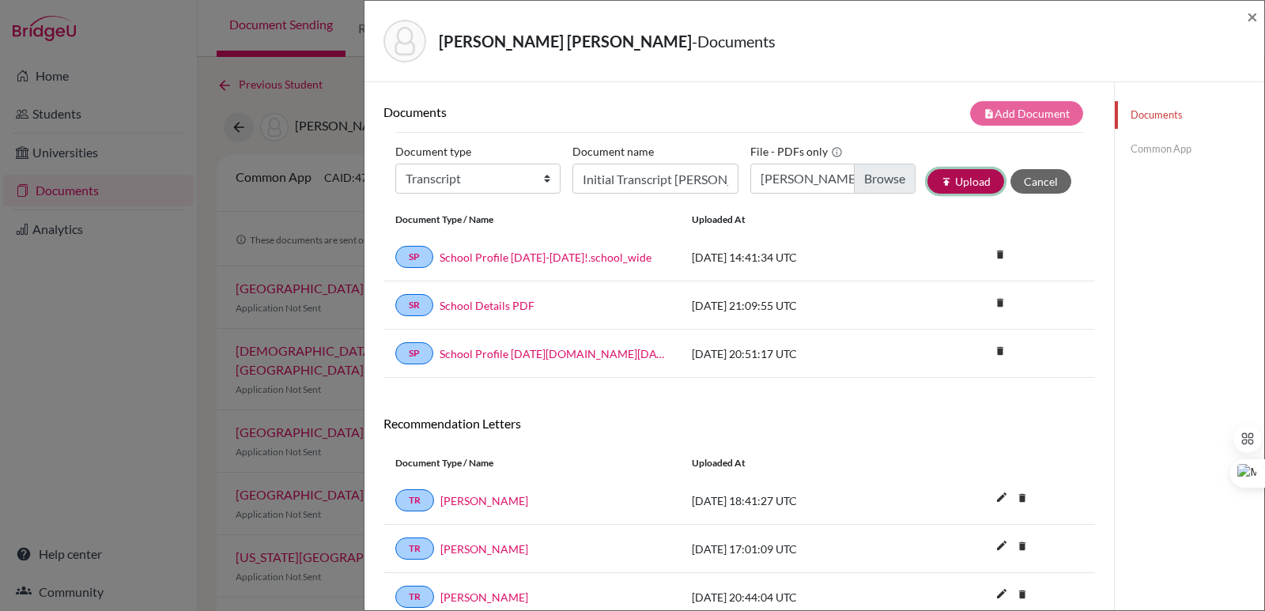
click at [964, 192] on button "publish Upload" at bounding box center [965, 181] width 77 height 25
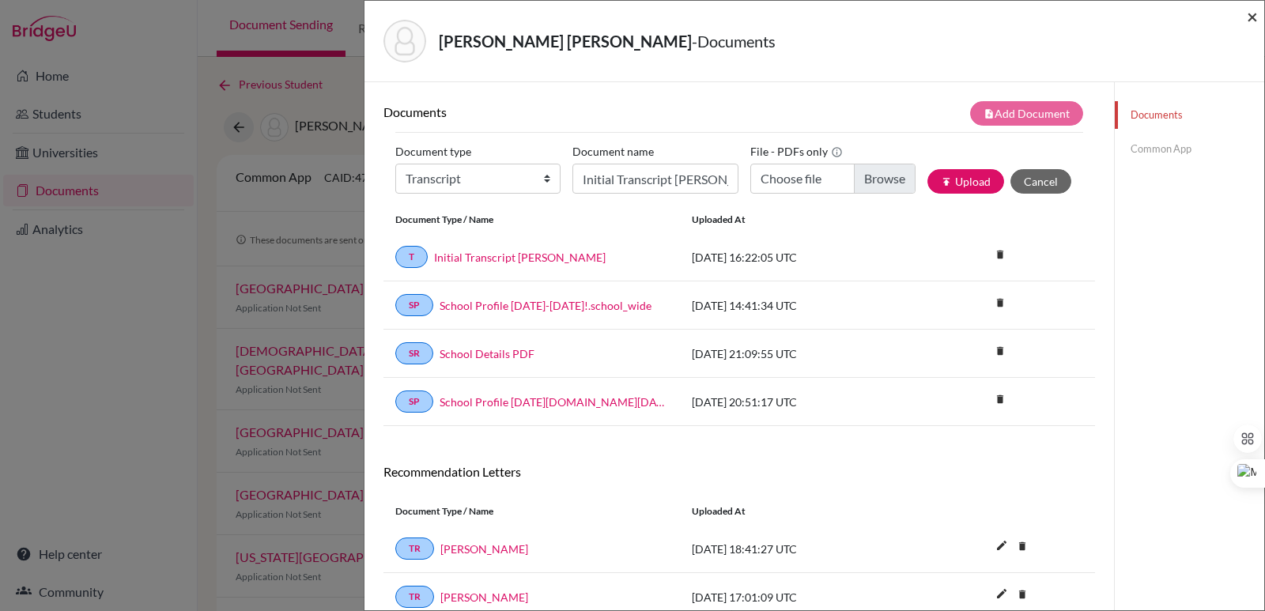
click at [1254, 19] on span "×" at bounding box center [1252, 16] width 11 height 23
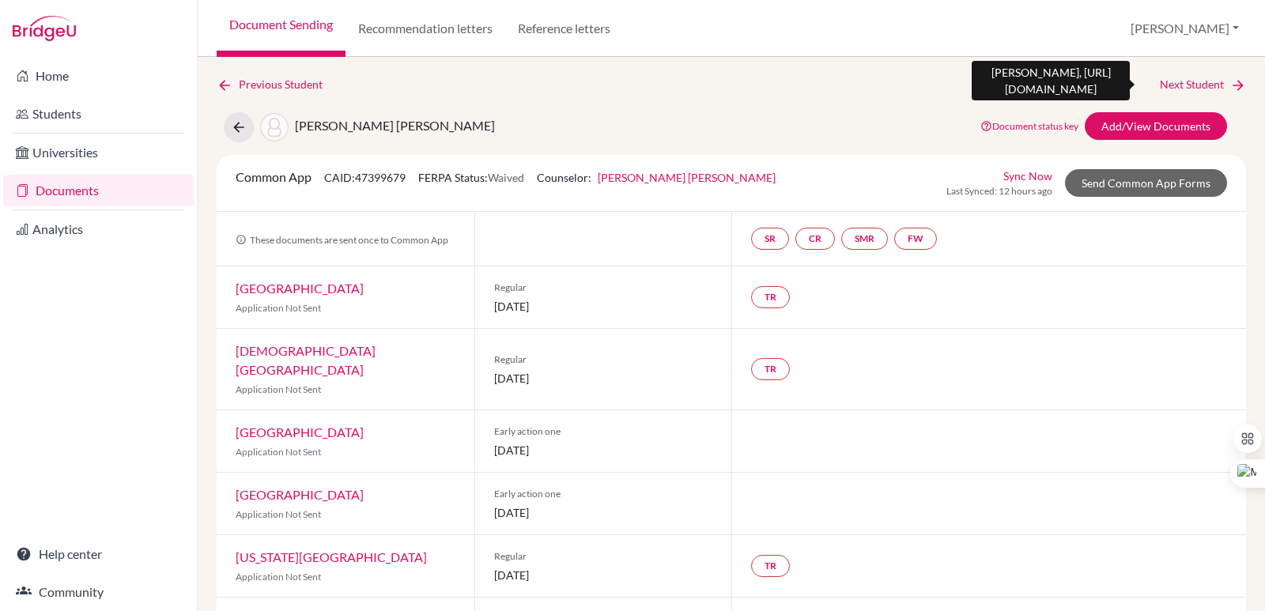
click at [1218, 85] on link "Next Student" at bounding box center [1203, 84] width 86 height 17
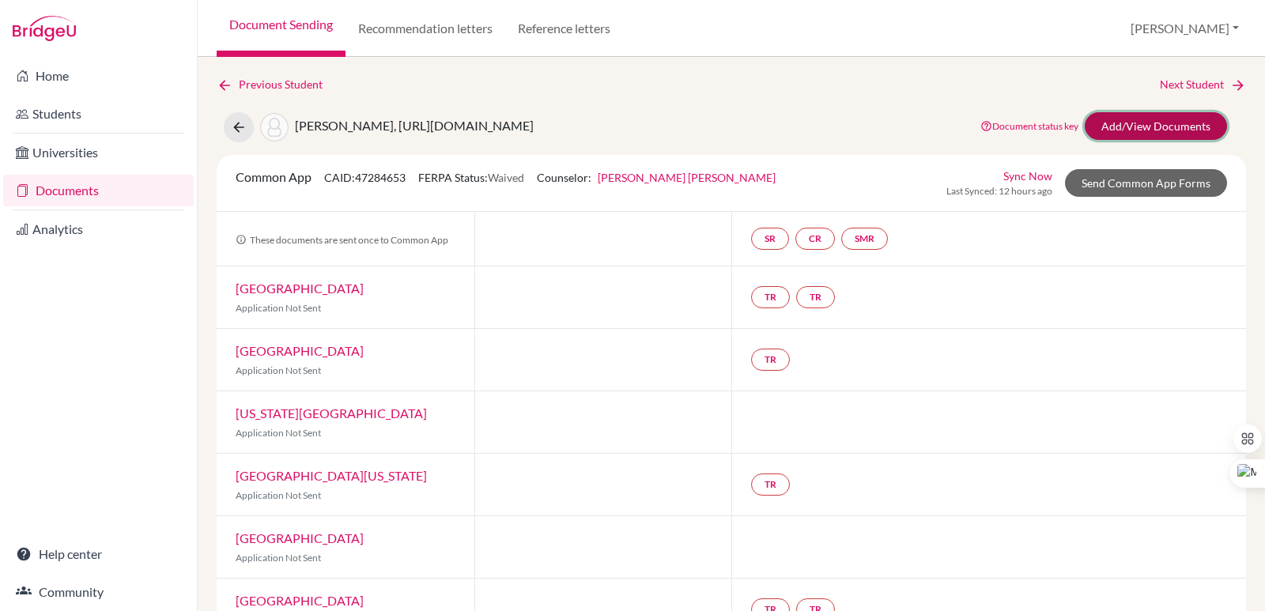
click at [1165, 126] on link "Add/View Documents" at bounding box center [1156, 126] width 142 height 28
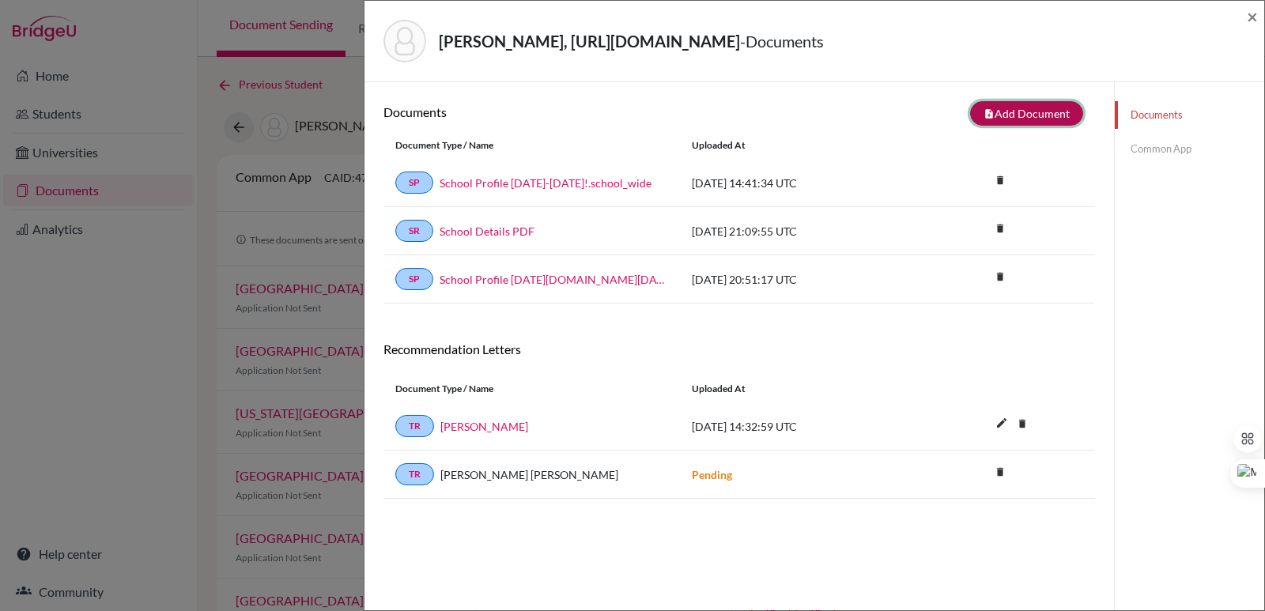
click at [1041, 121] on button "note_add Add Document" at bounding box center [1026, 113] width 113 height 25
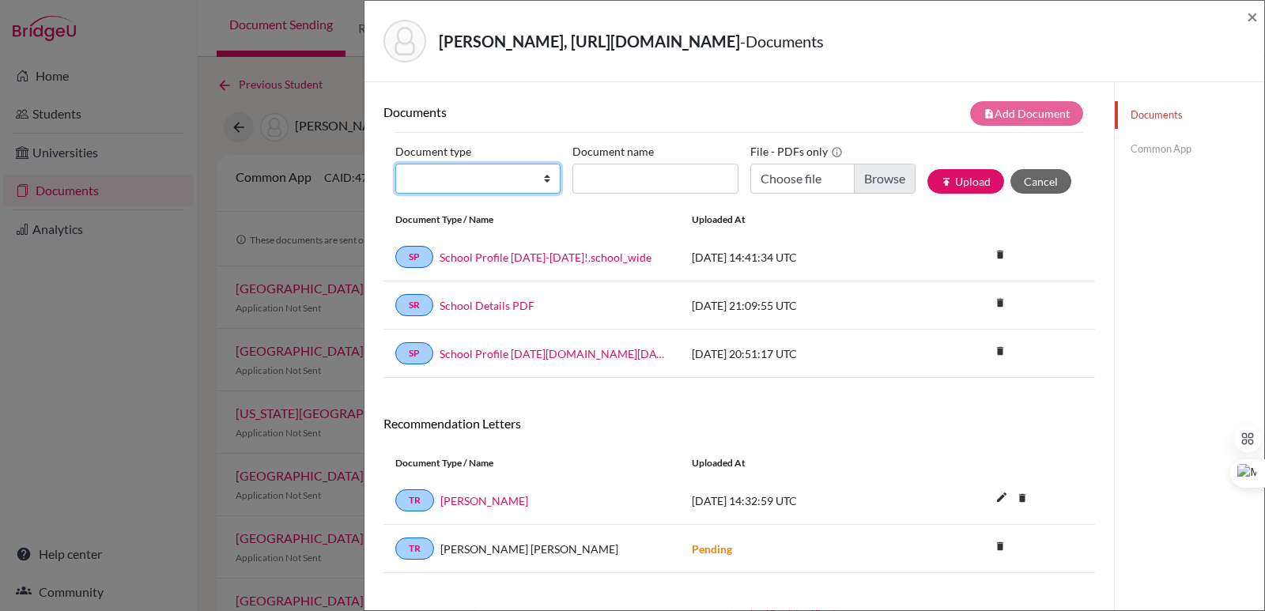
click at [506, 172] on select "Change explanation for Common App reports Counselor recommendation Internationa…" at bounding box center [477, 179] width 165 height 30
select select "2"
click at [395, 164] on select "Change explanation for Common App reports Counselor recommendation Internationa…" at bounding box center [477, 179] width 165 height 30
click at [627, 177] on input "Document name" at bounding box center [654, 179] width 165 height 30
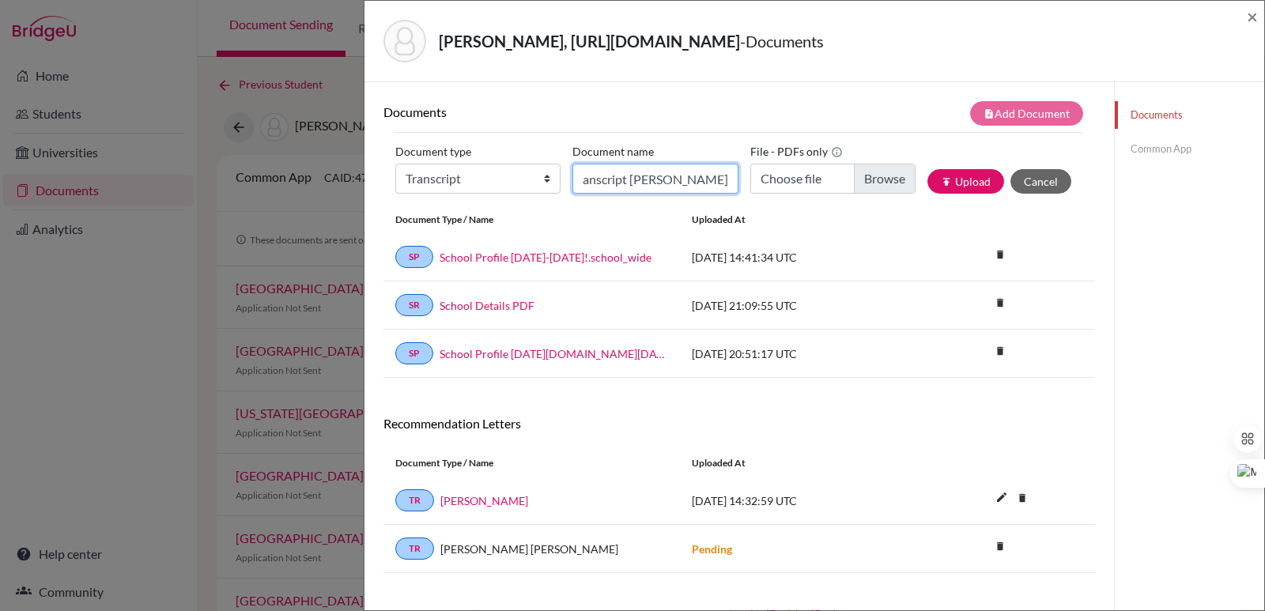
scroll to position [0, 56]
type input "Initial Transcript Maria Jose Zamora"
click at [879, 183] on input "Choose file" at bounding box center [832, 179] width 165 height 30
type input "C:\fakepath\Zamora Beltranena, María José.pdf"
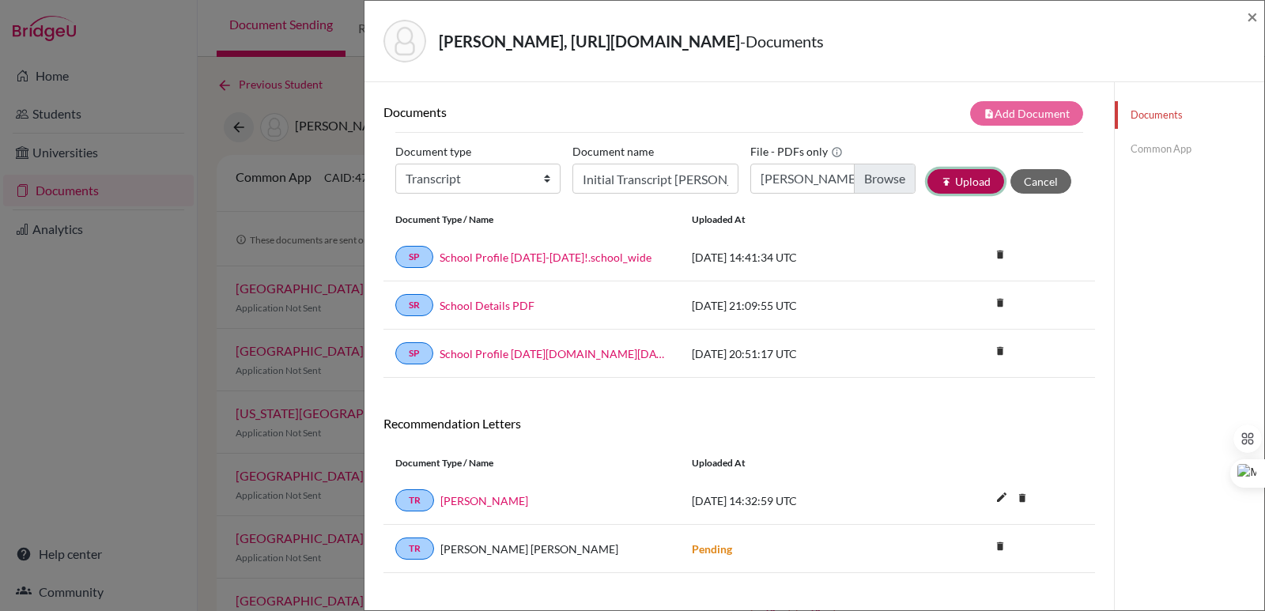
click at [967, 187] on button "publish Upload" at bounding box center [965, 181] width 77 height 25
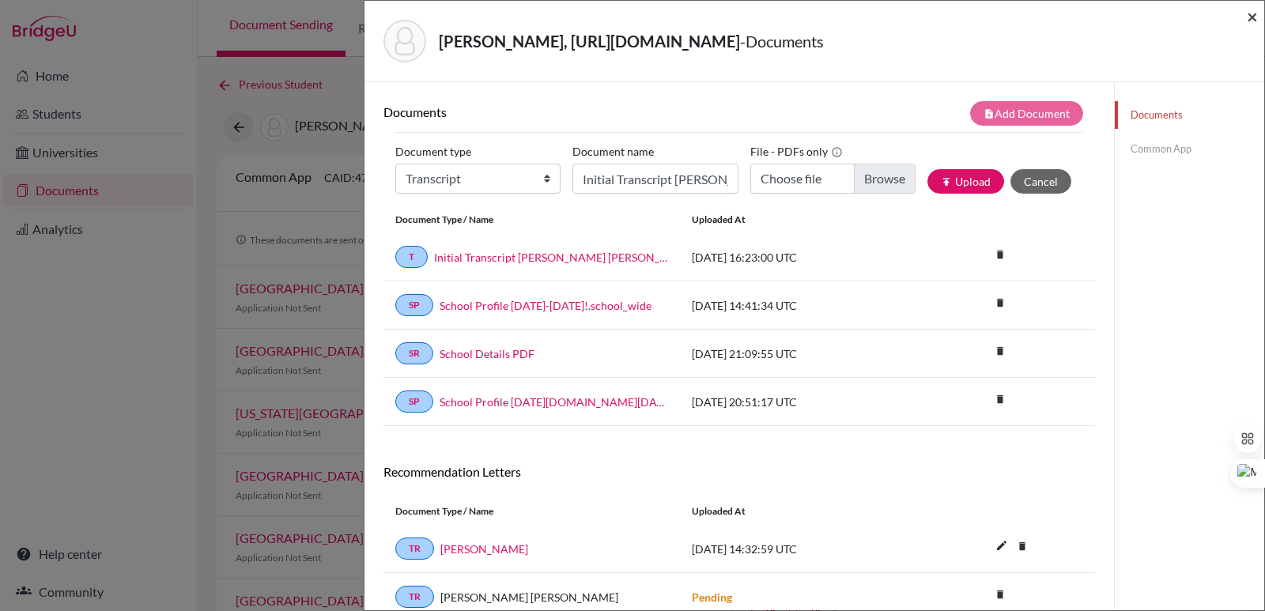
click at [1249, 16] on span "×" at bounding box center [1252, 16] width 11 height 23
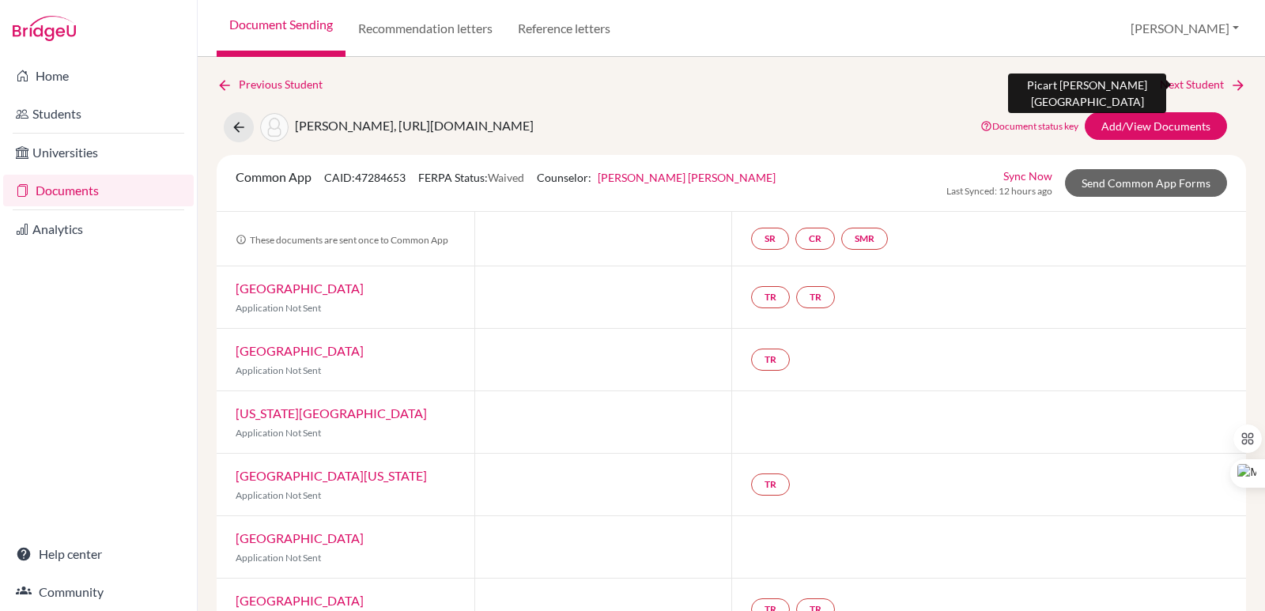
click at [1206, 83] on link "Next Student" at bounding box center [1203, 84] width 86 height 17
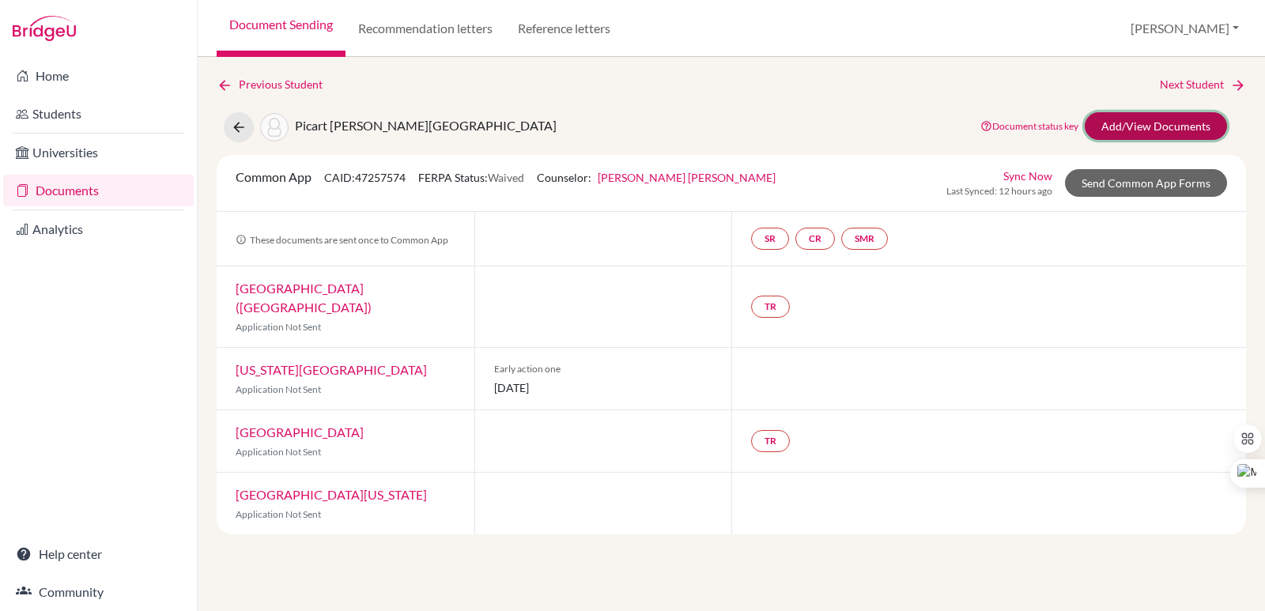
click at [1132, 128] on link "Add/View Documents" at bounding box center [1156, 126] width 142 height 28
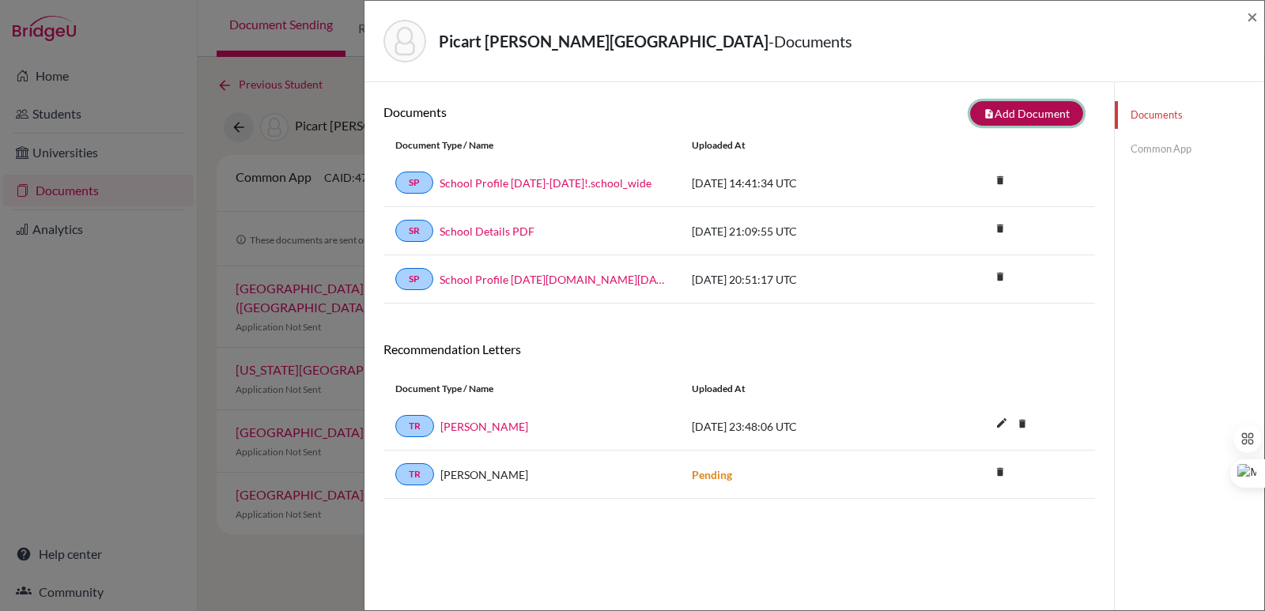
click at [999, 106] on button "note_add Add Document" at bounding box center [1026, 113] width 113 height 25
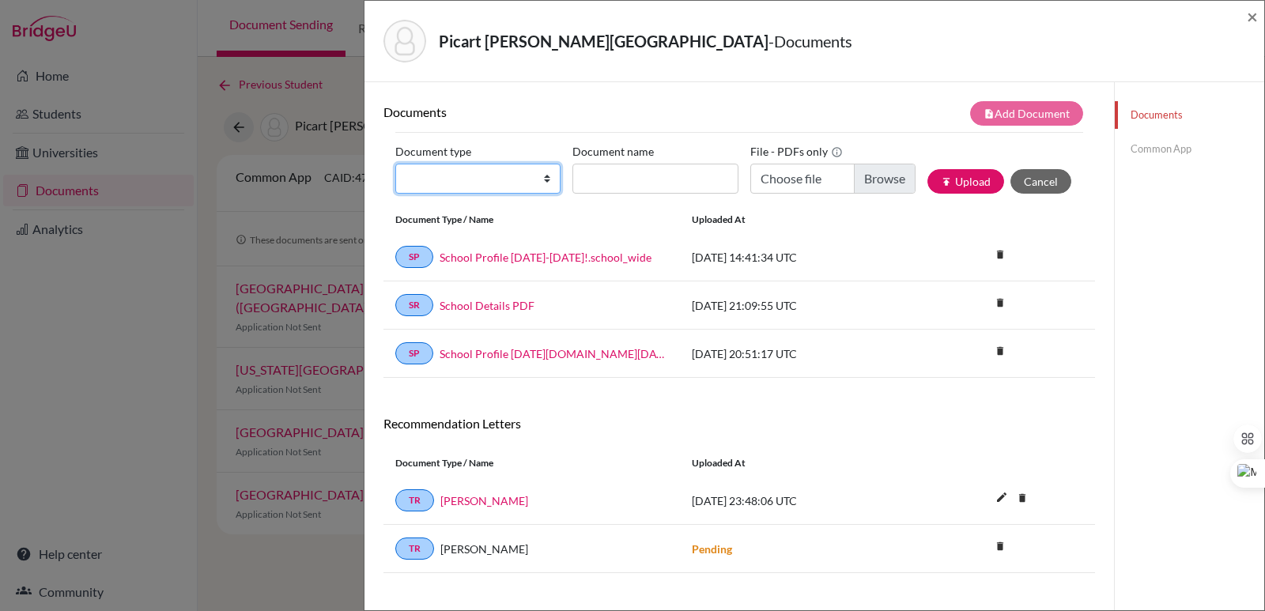
click at [462, 180] on select "Change explanation for Common App reports Counselor recommendation Internationa…" at bounding box center [477, 179] width 165 height 30
select select "2"
click at [395, 164] on select "Change explanation for Common App reports Counselor recommendation Internationa…" at bounding box center [477, 179] width 165 height 30
click at [613, 168] on input "Document name" at bounding box center [654, 179] width 165 height 30
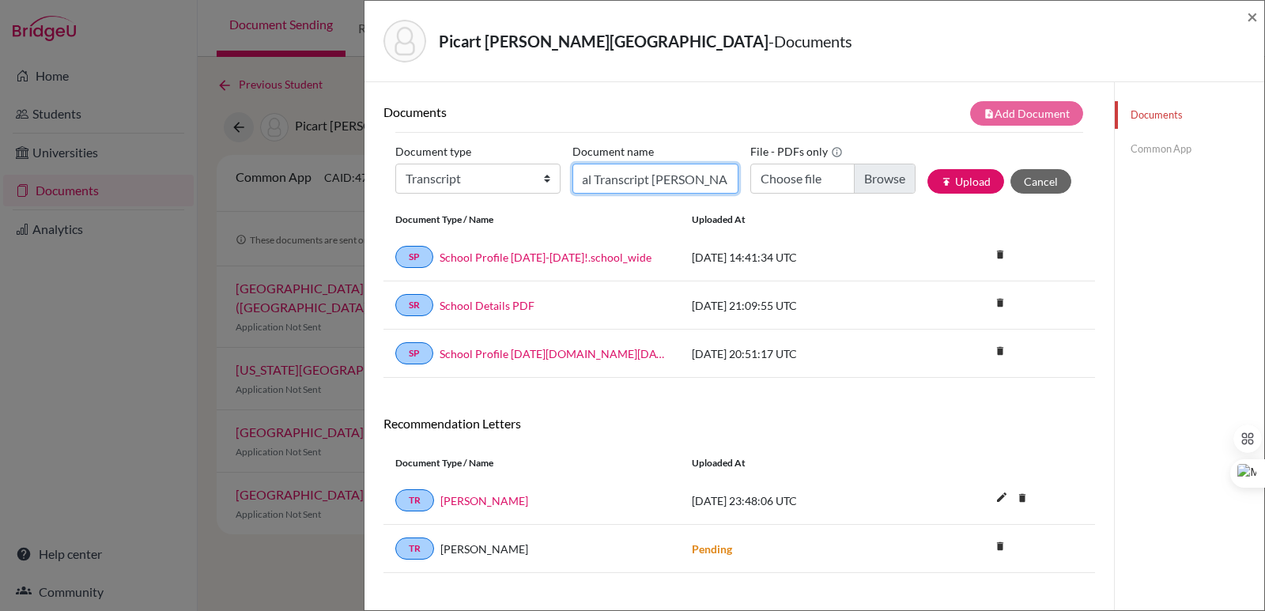
scroll to position [0, 28]
type input "Initial Transcript Shantal Picart"
click at [879, 179] on input "Choose file" at bounding box center [832, 179] width 165 height 30
type input "C:\fakepath\Picart Zarraga, Shantal.pdf"
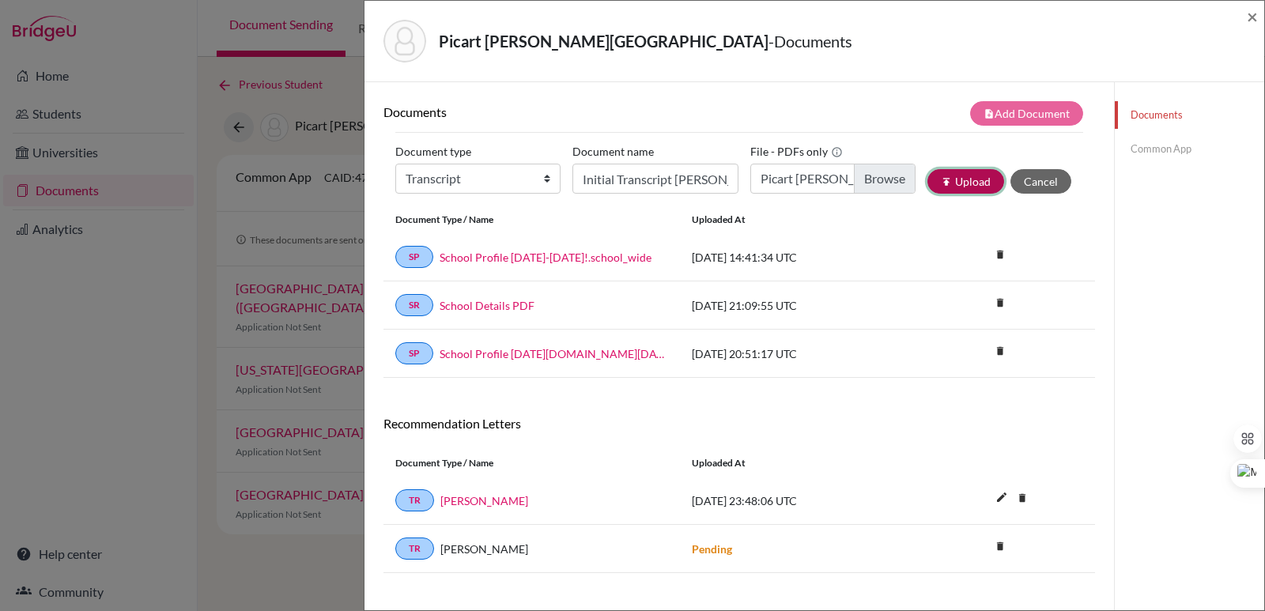
click at [948, 182] on button "publish Upload" at bounding box center [965, 181] width 77 height 25
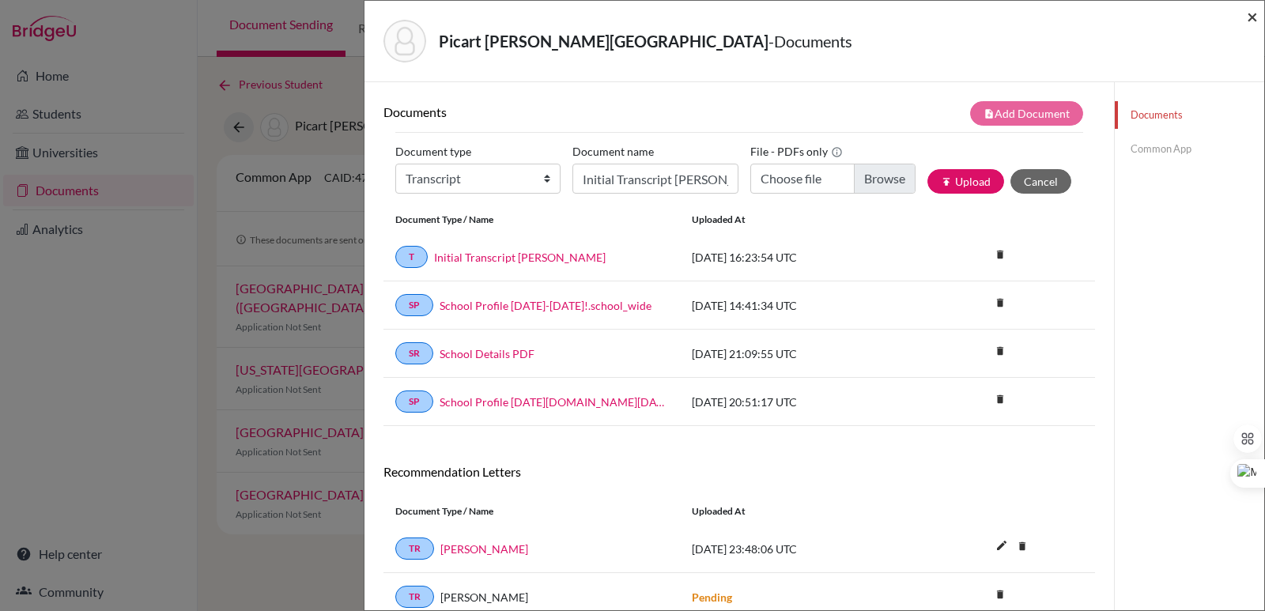
click at [1256, 13] on span "×" at bounding box center [1252, 16] width 11 height 23
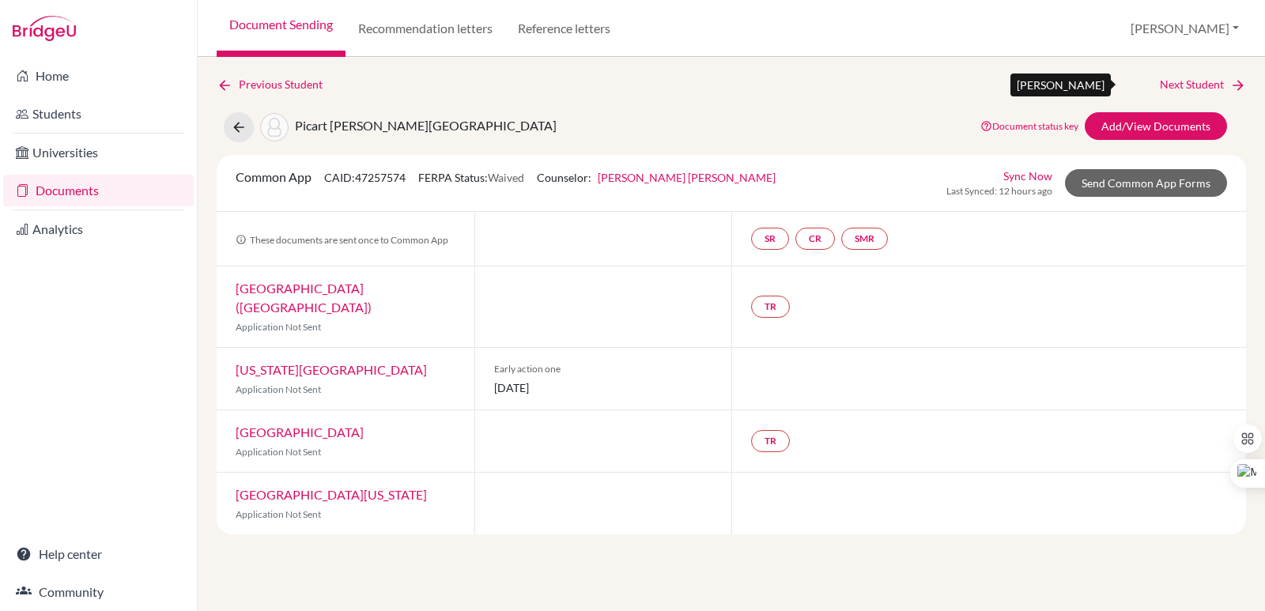
click at [1225, 85] on link "Next Student" at bounding box center [1203, 84] width 86 height 17
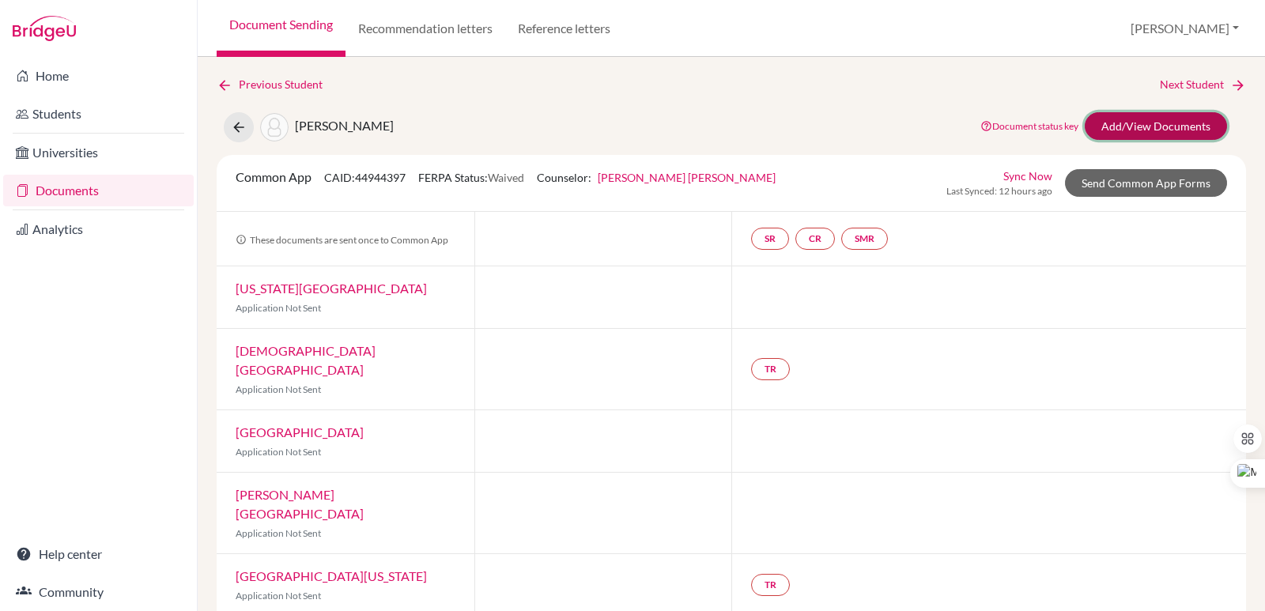
click at [1156, 133] on link "Add/View Documents" at bounding box center [1156, 126] width 142 height 28
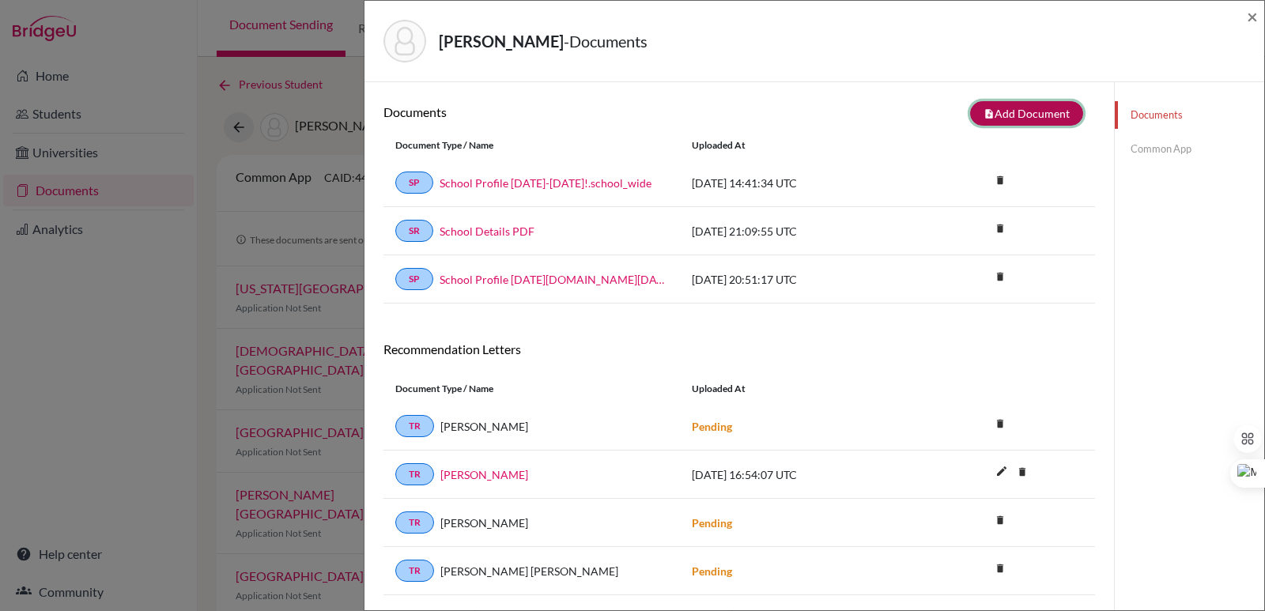
click at [1024, 118] on button "note_add Add Document" at bounding box center [1026, 113] width 113 height 25
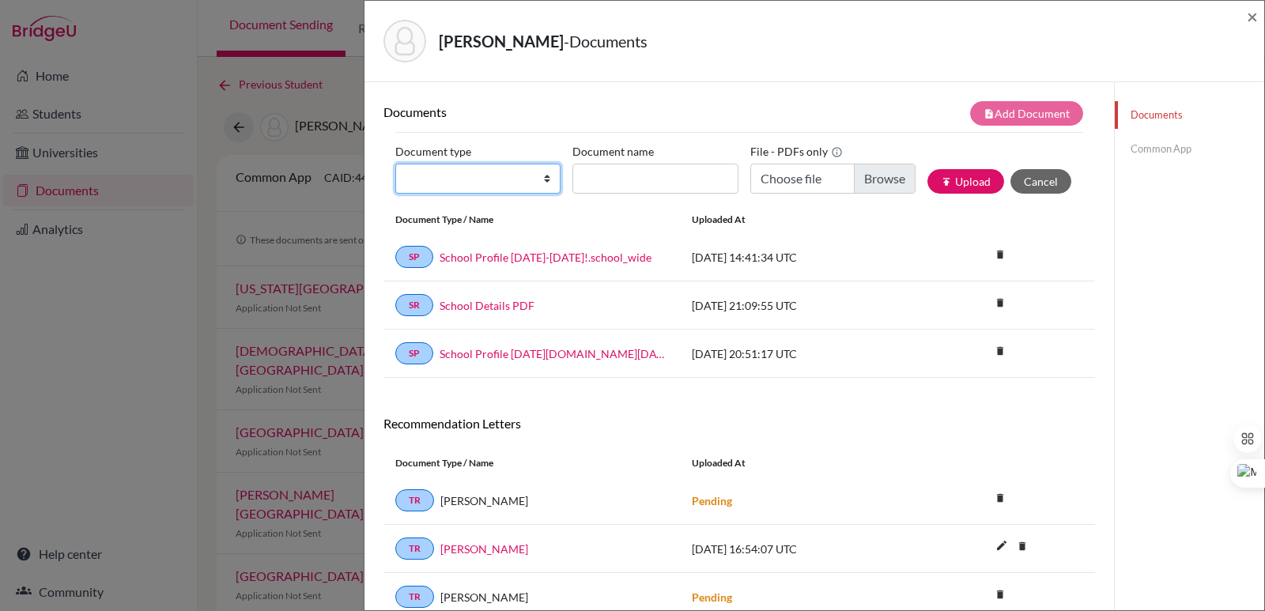
click at [473, 182] on select "Change explanation for Common App reports Counselor recommendation Internationa…" at bounding box center [477, 179] width 165 height 30
select select "2"
click at [395, 164] on select "Change explanation for Common App reports Counselor recommendation Internationa…" at bounding box center [477, 179] width 165 height 30
click at [598, 179] on input "Document name" at bounding box center [654, 179] width 165 height 30
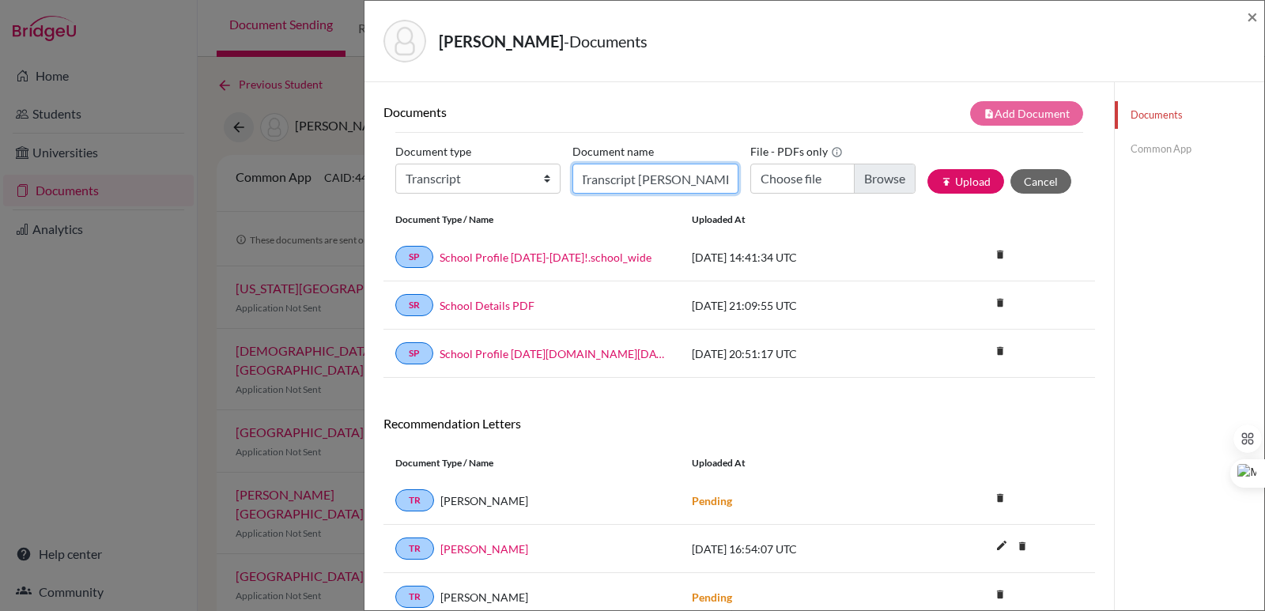
scroll to position [0, 45]
type input "Initial Transcript Mariana Serarols"
click at [880, 178] on input "Choose file" at bounding box center [832, 179] width 165 height 30
type input "C:\fakepath\Serarols Suárez, Mariana.pdf"
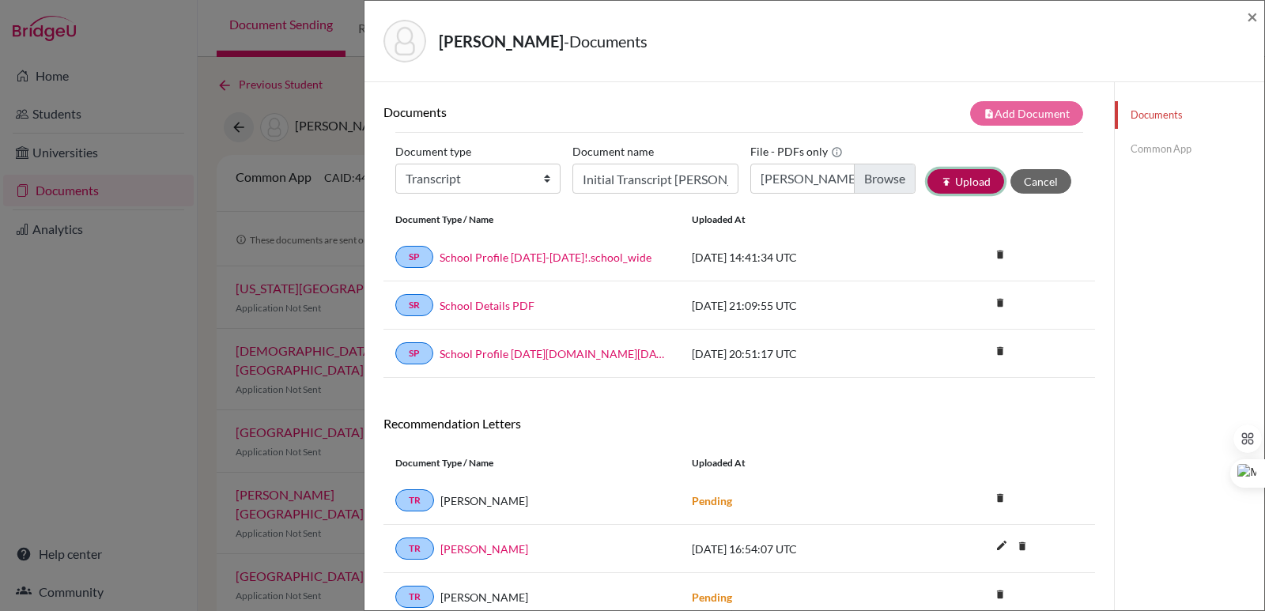
click at [946, 182] on button "publish Upload" at bounding box center [965, 181] width 77 height 25
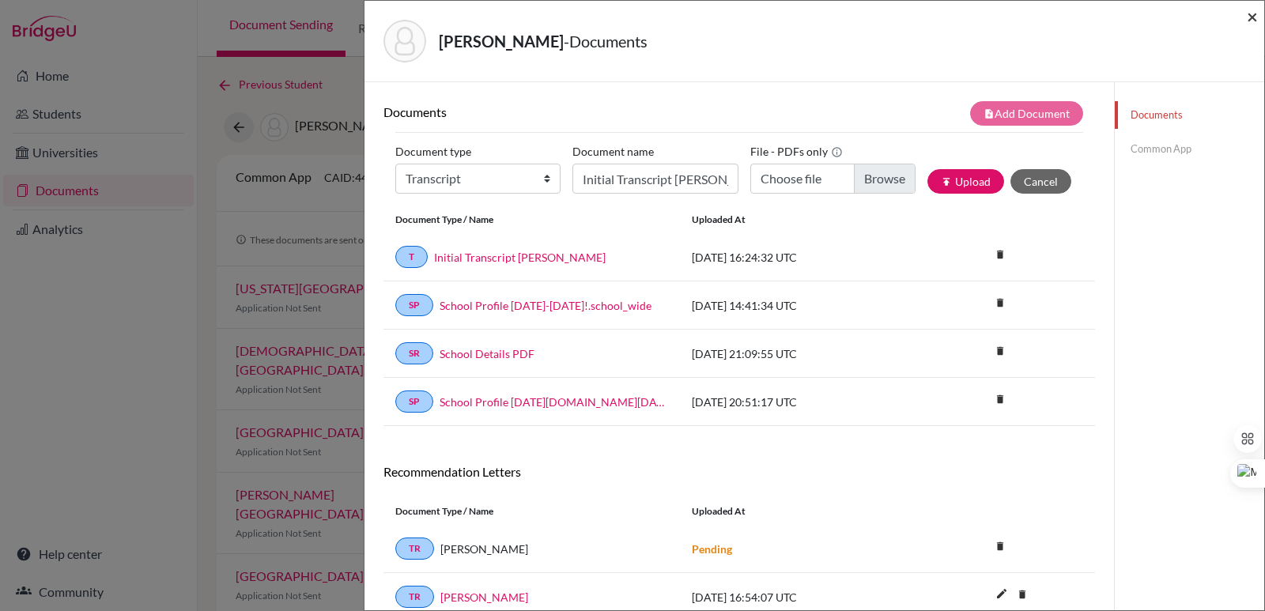
click at [1249, 13] on span "×" at bounding box center [1252, 16] width 11 height 23
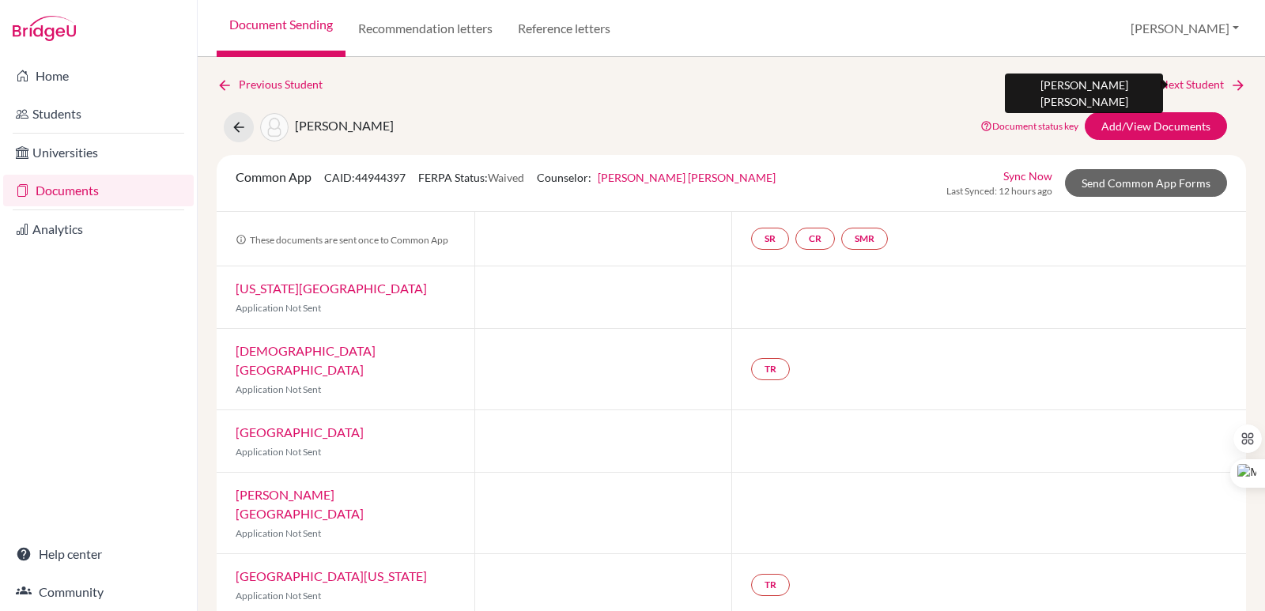
click at [1230, 89] on icon at bounding box center [1238, 85] width 16 height 16
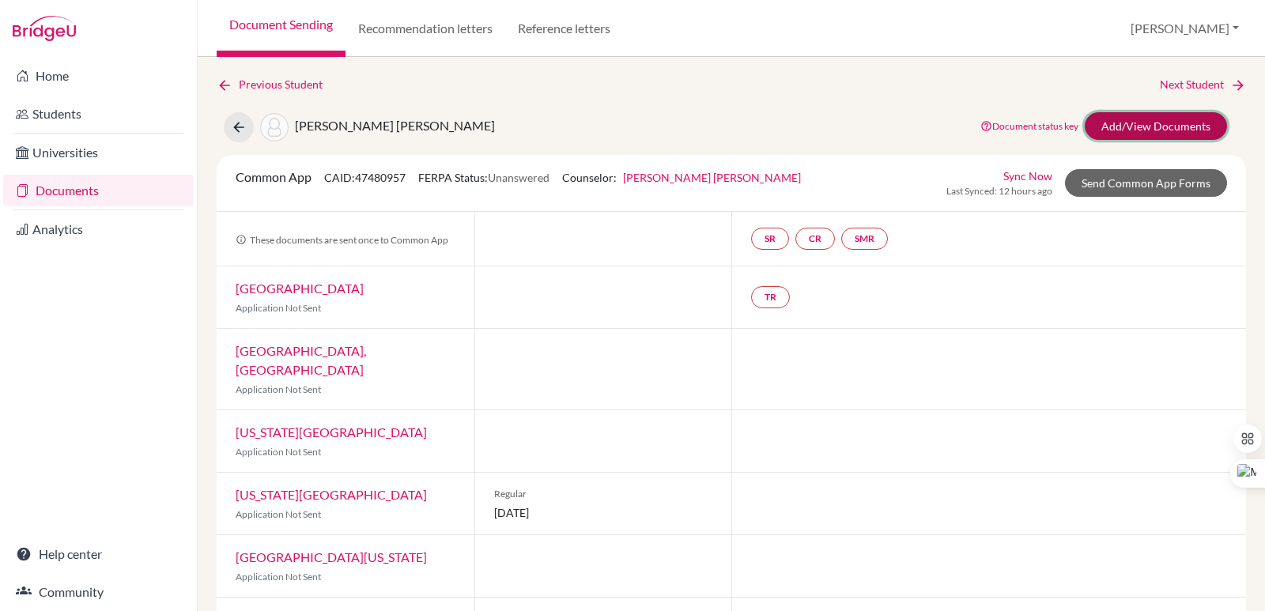
click at [1150, 130] on link "Add/View Documents" at bounding box center [1156, 126] width 142 height 28
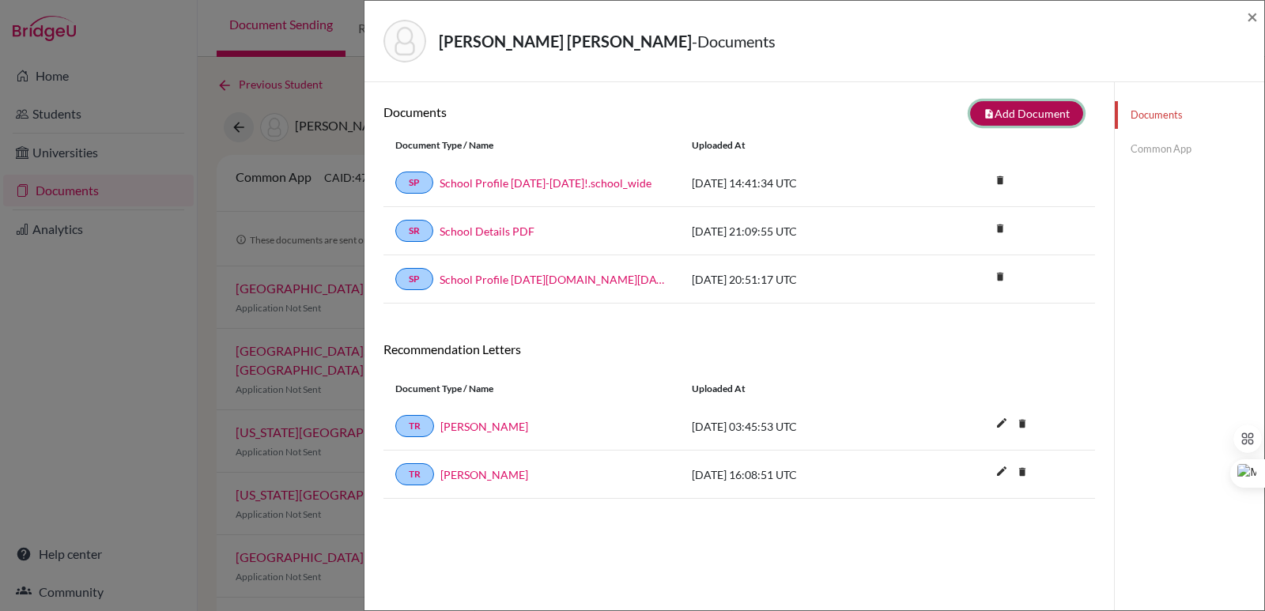
click at [1004, 119] on button "note_add Add Document" at bounding box center [1026, 113] width 113 height 25
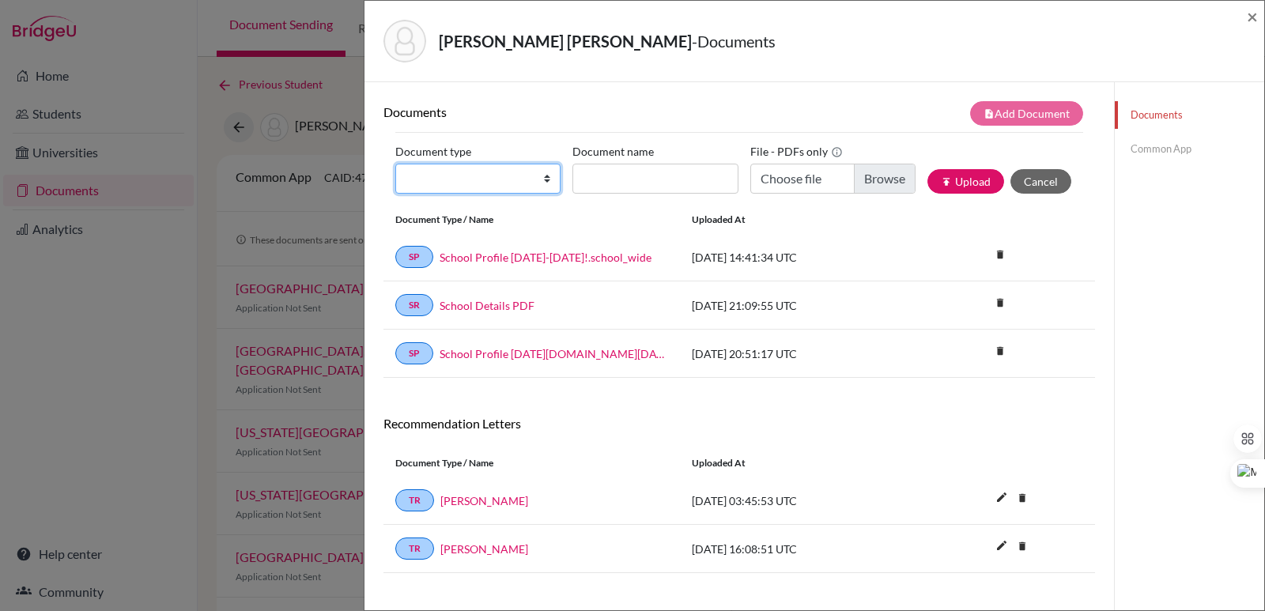
click at [450, 173] on select "Change explanation for Common App reports Counselor recommendation Internationa…" at bounding box center [477, 179] width 165 height 30
select select "2"
click at [395, 164] on select "Change explanation for Common App reports Counselor recommendation Internationa…" at bounding box center [477, 179] width 165 height 30
click at [595, 169] on input "Document name" at bounding box center [654, 179] width 165 height 30
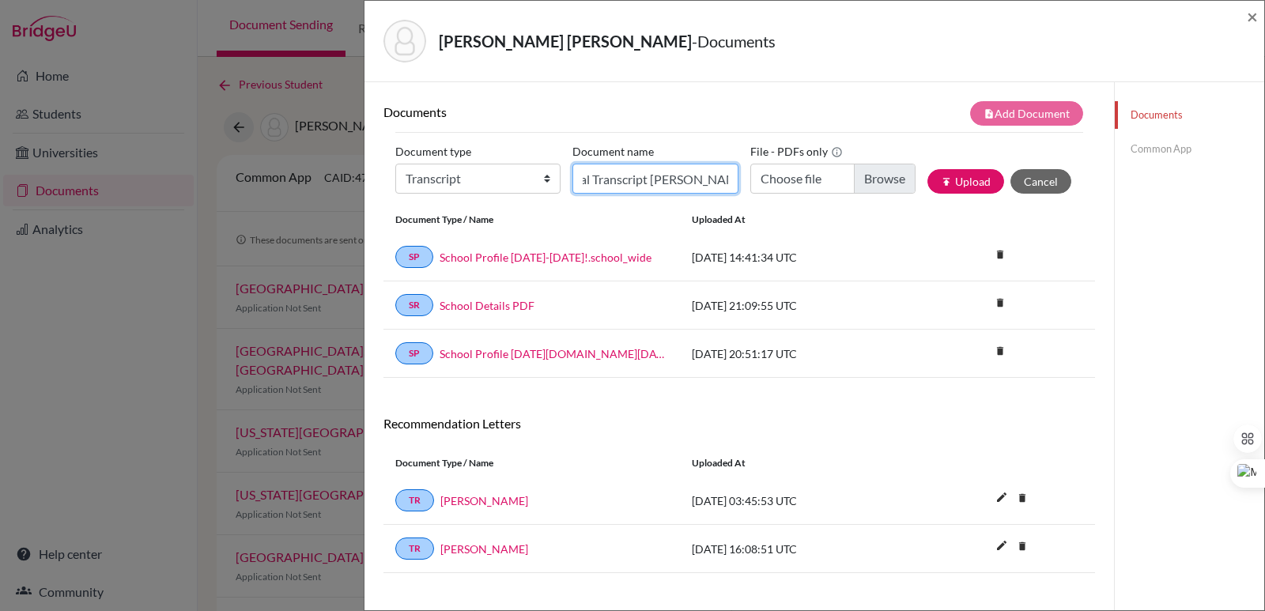
scroll to position [0, 30]
type input "Initial Transcript Cristina Lopez"
click at [874, 177] on input "Choose file" at bounding box center [832, 179] width 165 height 30
type input "C:\fakepath\López Paredes, Cristina María.pdf"
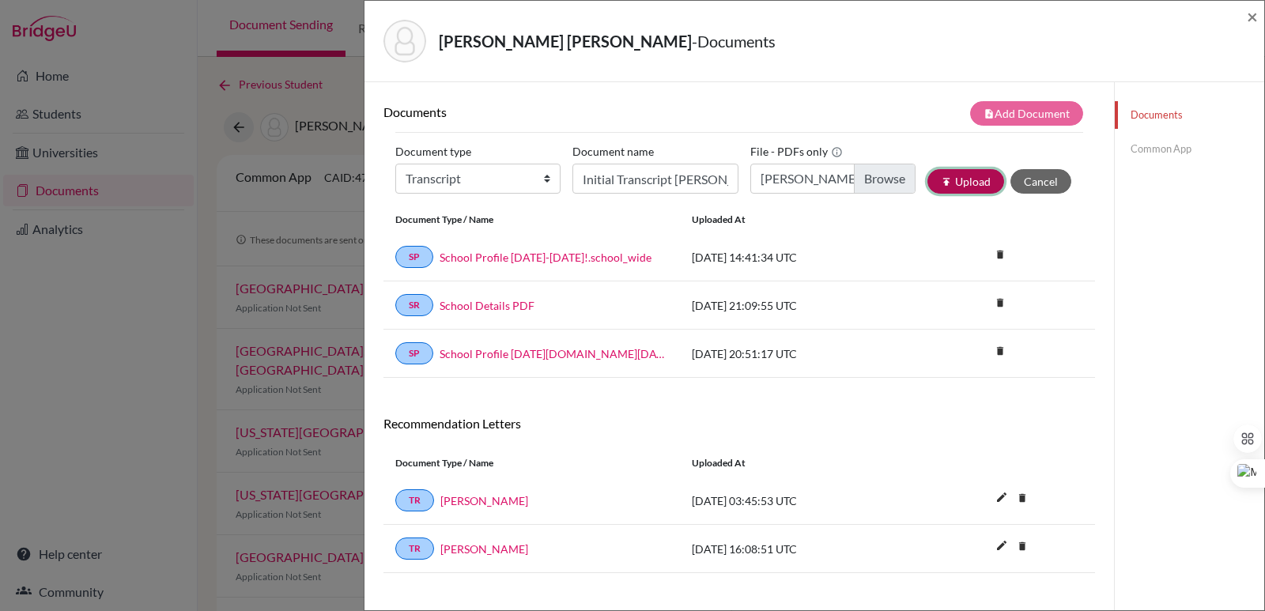
click at [949, 183] on button "publish Upload" at bounding box center [965, 181] width 77 height 25
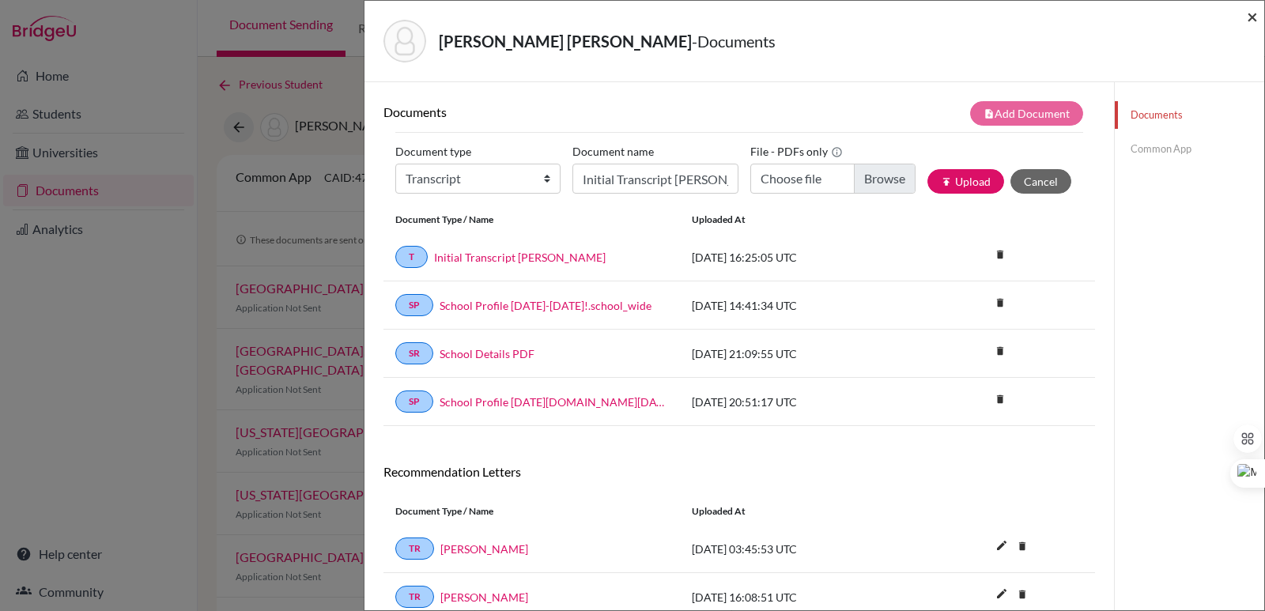
click at [1259, 12] on div "López Paredes, Cristina - Documents ×" at bounding box center [814, 41] width 900 height 81
click at [1255, 14] on span "×" at bounding box center [1252, 16] width 11 height 23
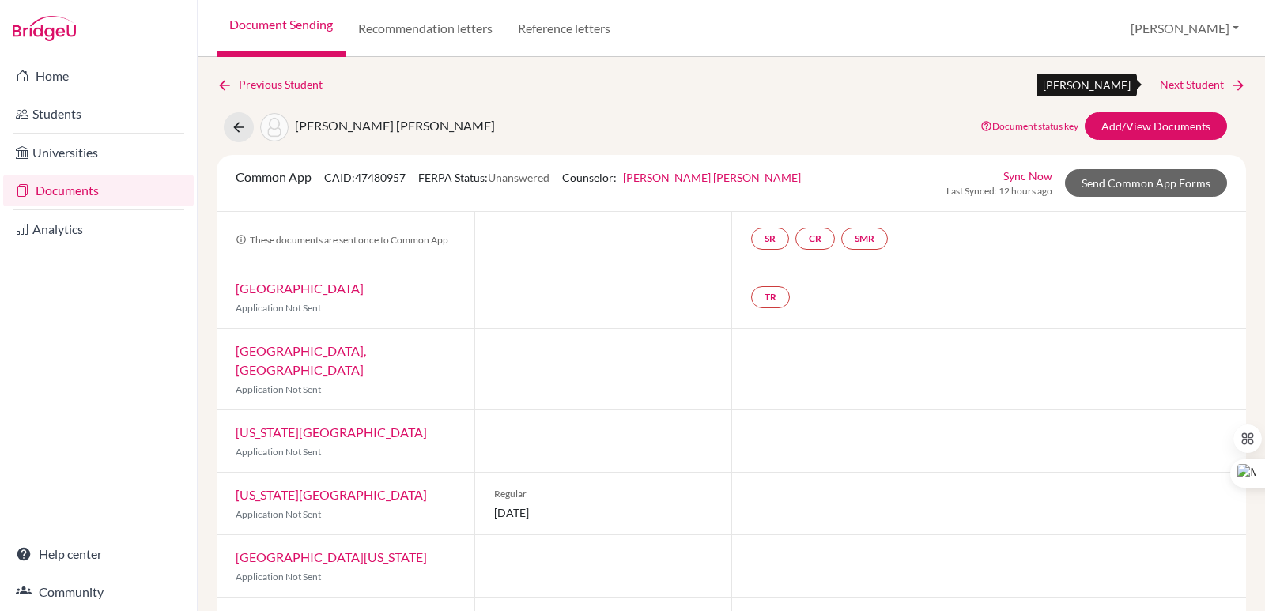
click at [1210, 85] on link "Next Student" at bounding box center [1203, 84] width 86 height 17
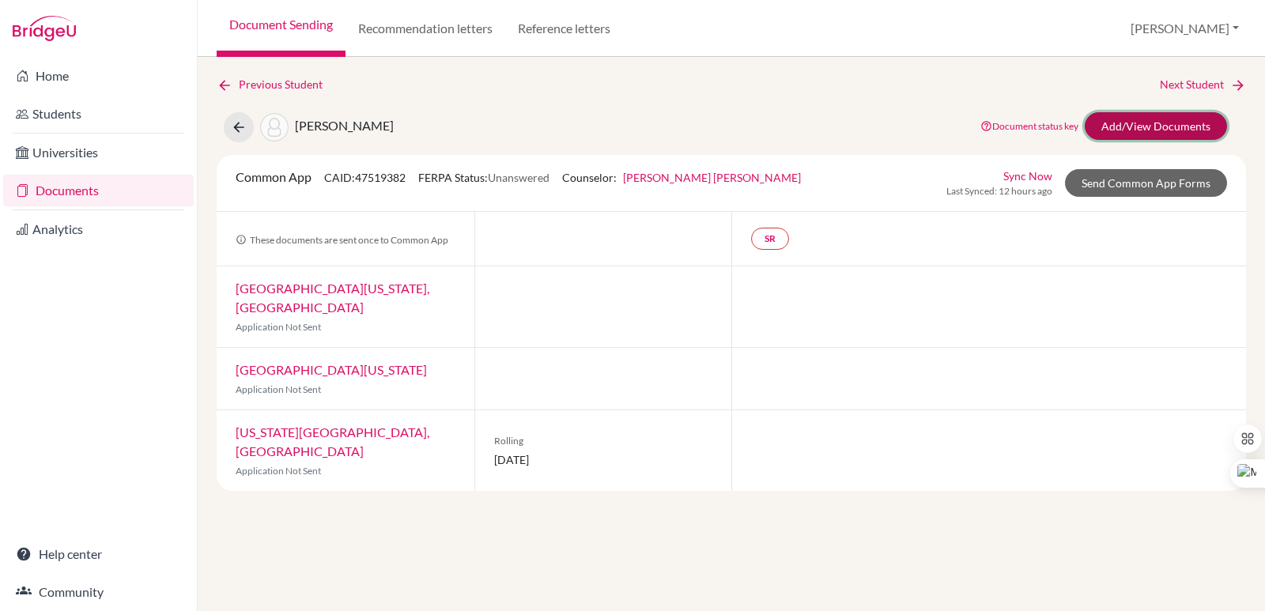
click at [1168, 126] on link "Add/View Documents" at bounding box center [1156, 126] width 142 height 28
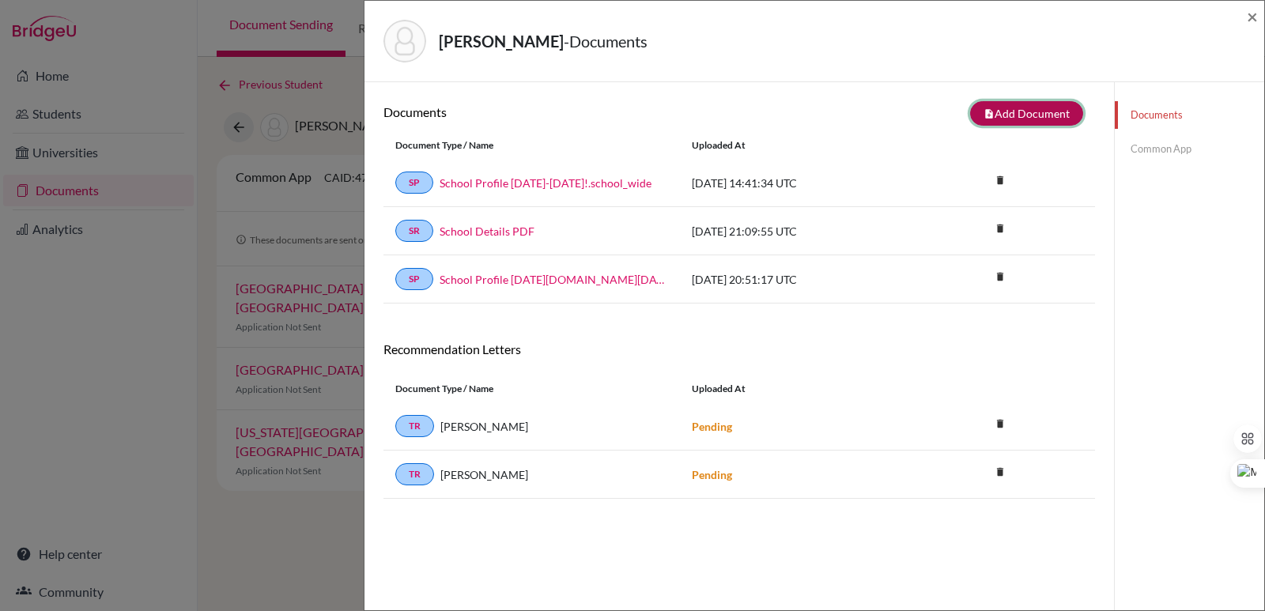
click at [1003, 112] on button "note_add Add Document" at bounding box center [1026, 113] width 113 height 25
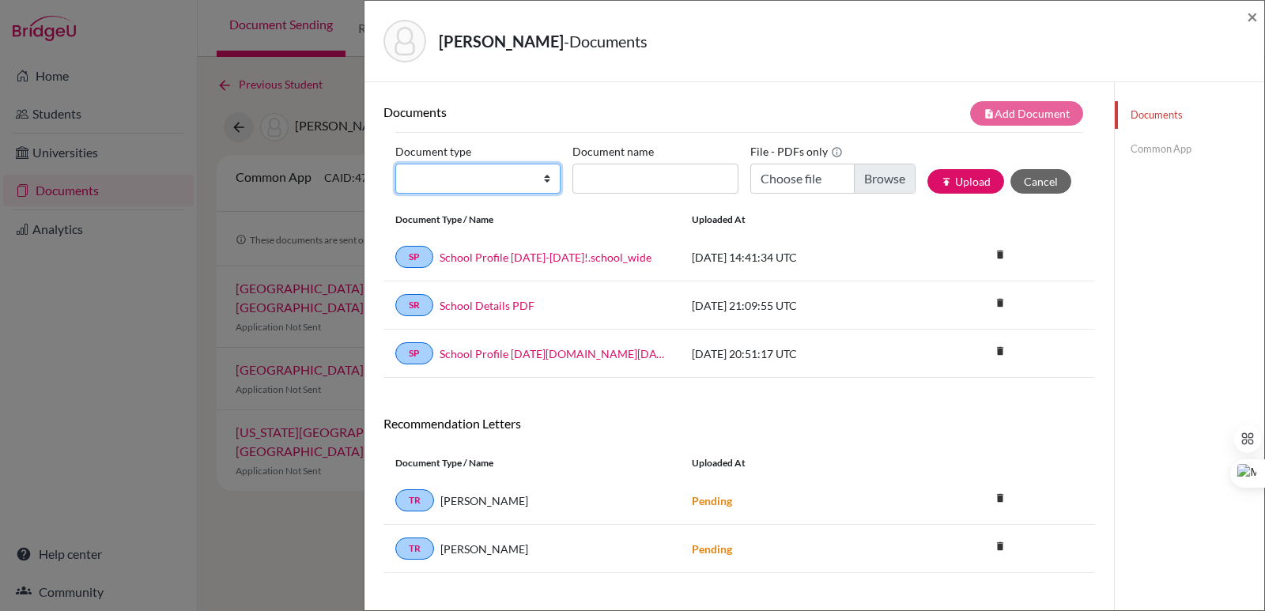
click at [506, 184] on select "Change explanation for Common App reports Counselor recommendation Internationa…" at bounding box center [477, 179] width 165 height 30
select select "2"
click at [395, 164] on select "Change explanation for Common App reports Counselor recommendation Internationa…" at bounding box center [477, 179] width 165 height 30
click at [610, 172] on input "Document name" at bounding box center [654, 179] width 165 height 30
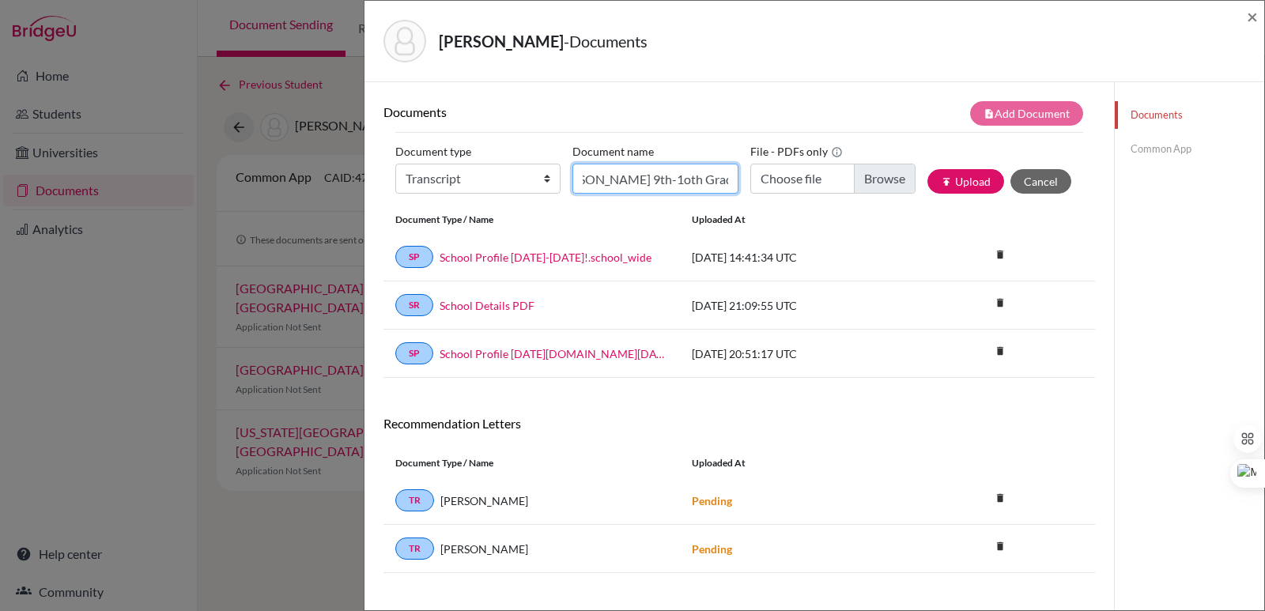
scroll to position [0, 89]
click at [671, 183] on input "Trancript Claudia Cabrera 9th-1oth Grade" at bounding box center [654, 179] width 165 height 30
type input "Trancript Claudia Cabrera 9th-10th Grade"
click at [874, 185] on input "Choose file" at bounding box center [832, 179] width 165 height 30
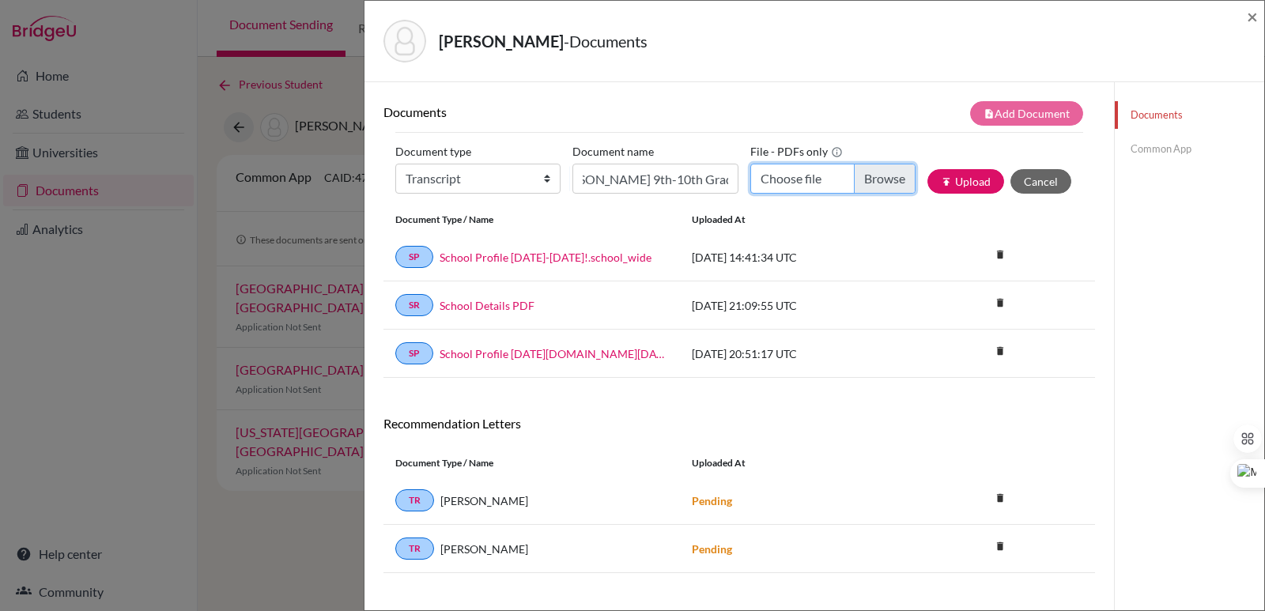
scroll to position [0, 0]
type input "C:\fakepath\Official Transcript Claudia Gina Cabrera 9th-10th Grade.pdf"
click at [952, 182] on button "publish Upload" at bounding box center [965, 181] width 77 height 25
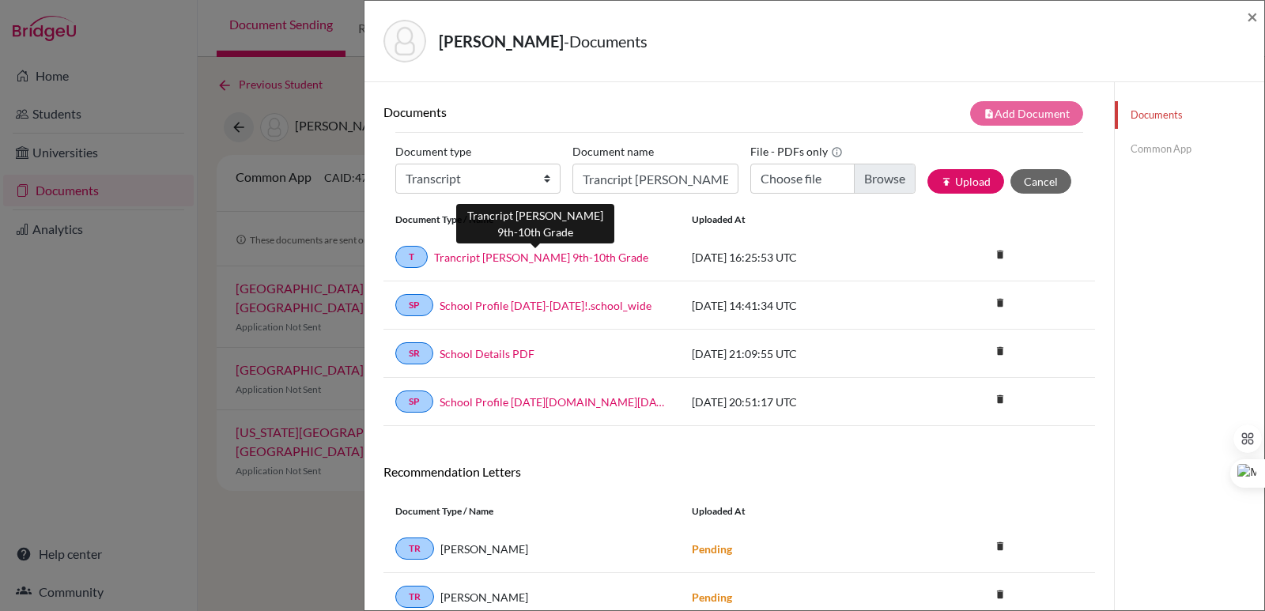
click at [557, 251] on link "Trancript Claudia Cabrera 9th-10th Grade" at bounding box center [541, 257] width 214 height 17
click at [990, 255] on icon "delete" at bounding box center [1000, 255] width 24 height 24
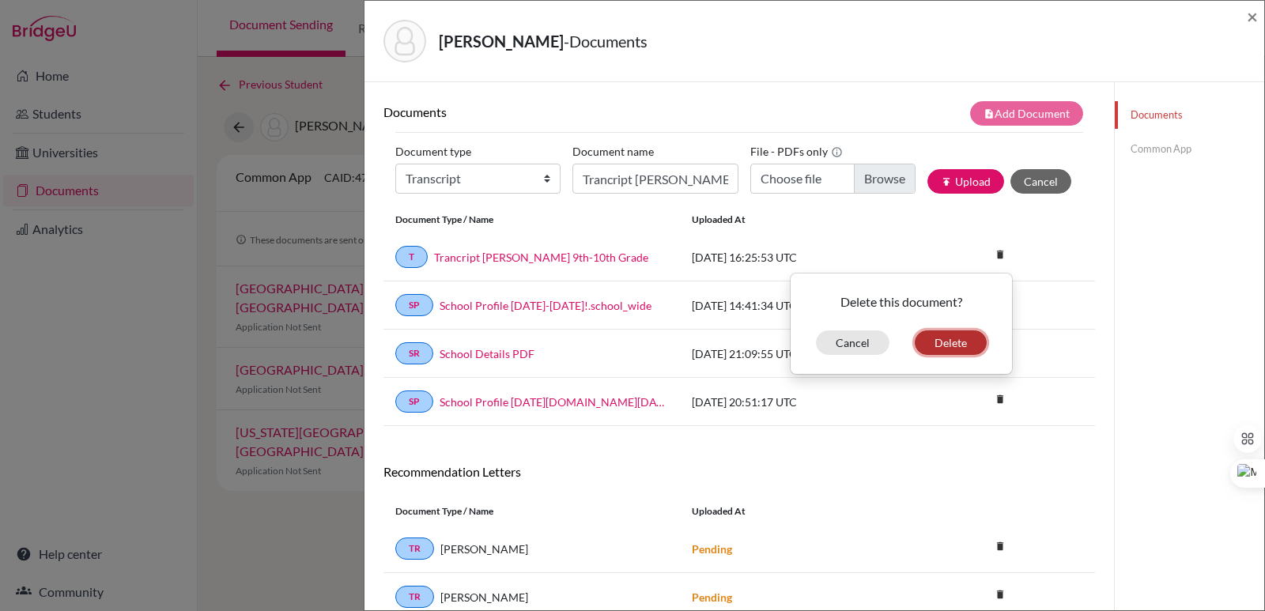
click at [934, 344] on button "Delete" at bounding box center [951, 342] width 72 height 25
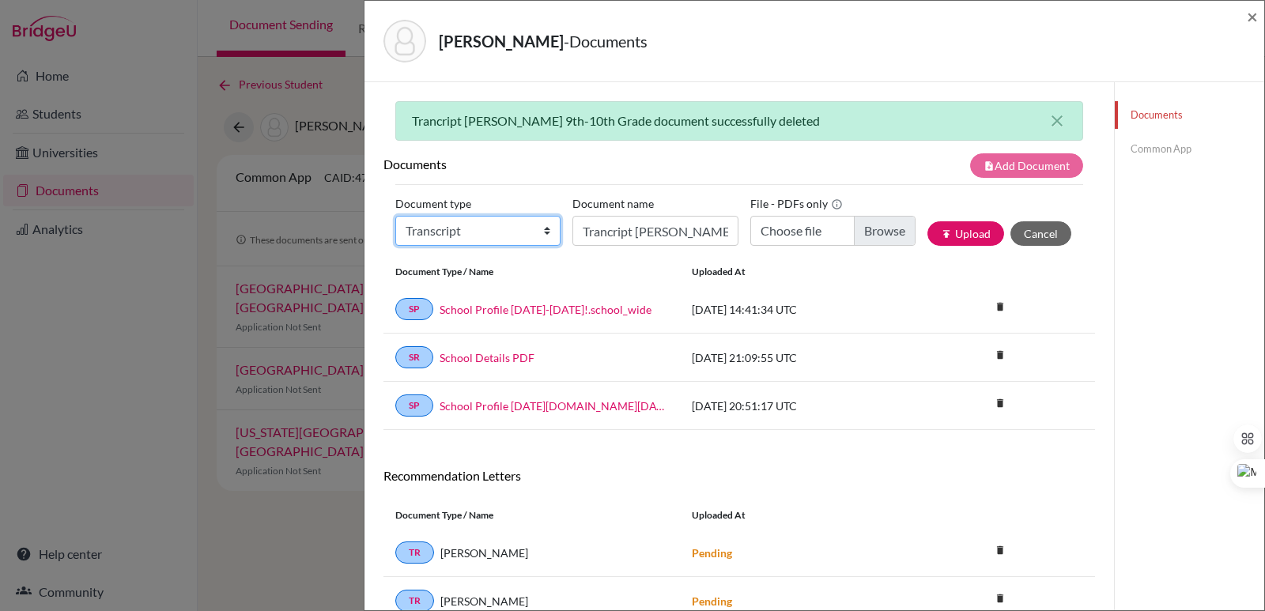
click at [485, 235] on select "Change explanation for Common App reports Counselor recommendation Internationa…" at bounding box center [477, 231] width 165 height 30
select select "2"
click at [395, 216] on select "Change explanation for Common App reports Counselor recommendation Internationa…" at bounding box center [477, 231] width 165 height 30
click at [610, 228] on input "Trancript Claudia Cabrera 9th-10th Grade" at bounding box center [654, 231] width 165 height 30
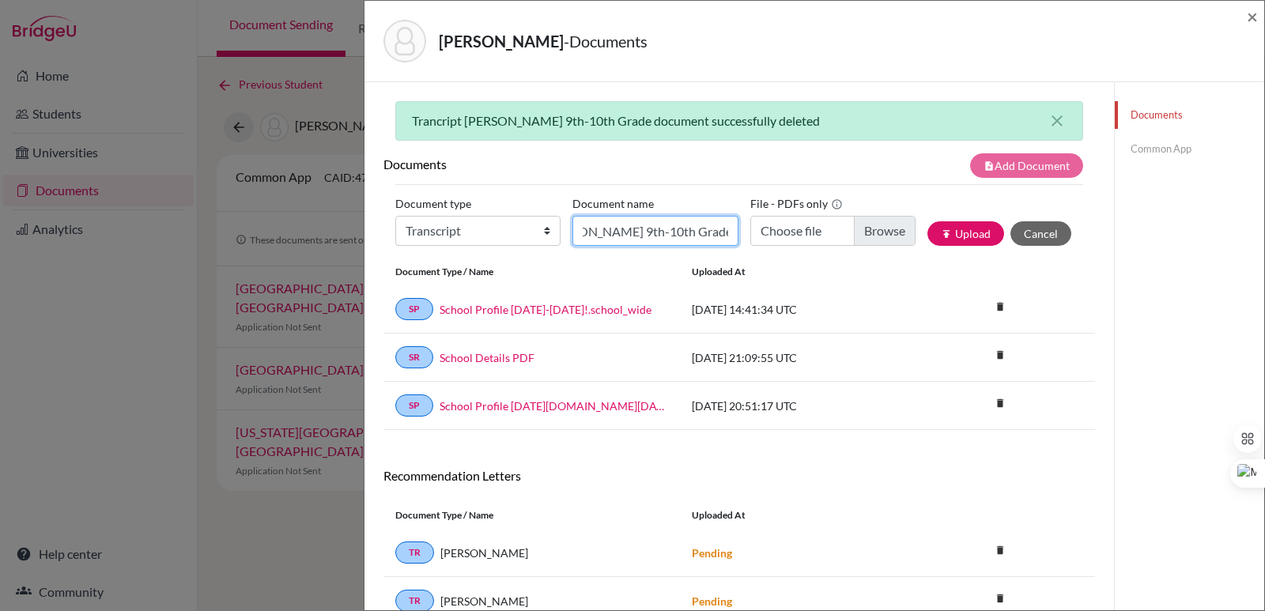
type input "Transcript Claudia Cabrera 9th-10th Grade"
click at [869, 234] on input "Choose file" at bounding box center [832, 231] width 165 height 30
type input "C:\fakepath\Official Transcript Claudia Gina Cabrera 9th-10th Grade.pdf"
click at [955, 233] on button "publish Upload" at bounding box center [965, 233] width 77 height 25
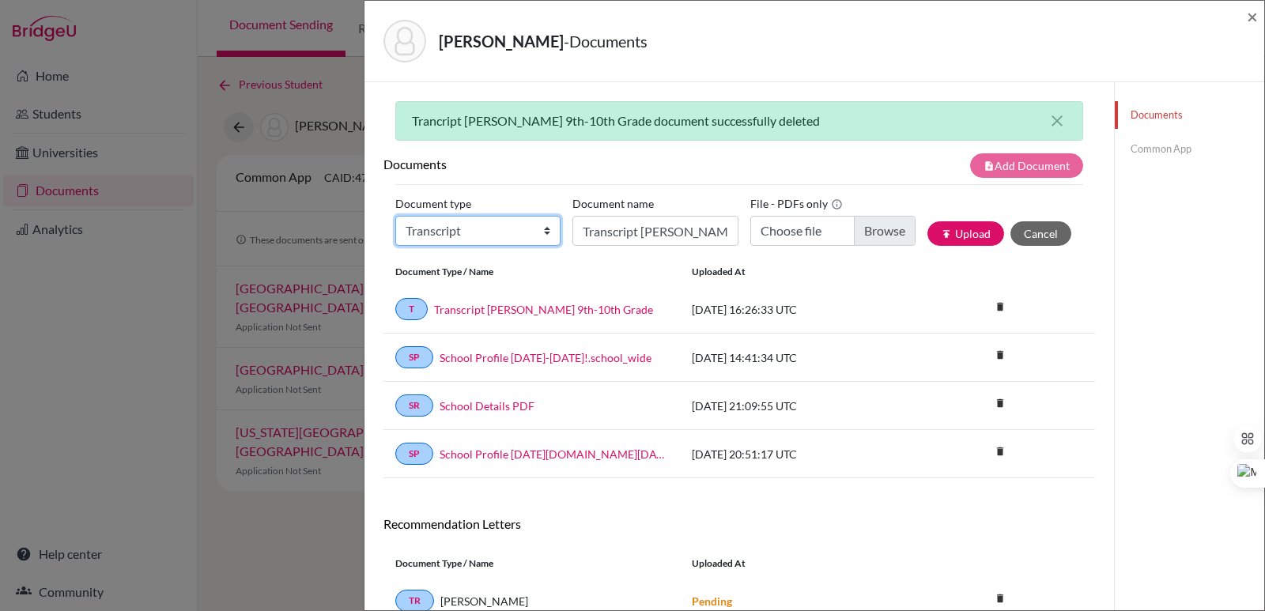
click at [515, 225] on select "Change explanation for Common App reports Counselor recommendation Internationa…" at bounding box center [477, 231] width 165 height 30
select select "2"
click at [395, 216] on select "Change explanation for Common App reports Counselor recommendation Internationa…" at bounding box center [477, 231] width 165 height 30
click at [595, 231] on input "Transcript Claudia Cabrera 9th-10th Grade" at bounding box center [654, 231] width 165 height 30
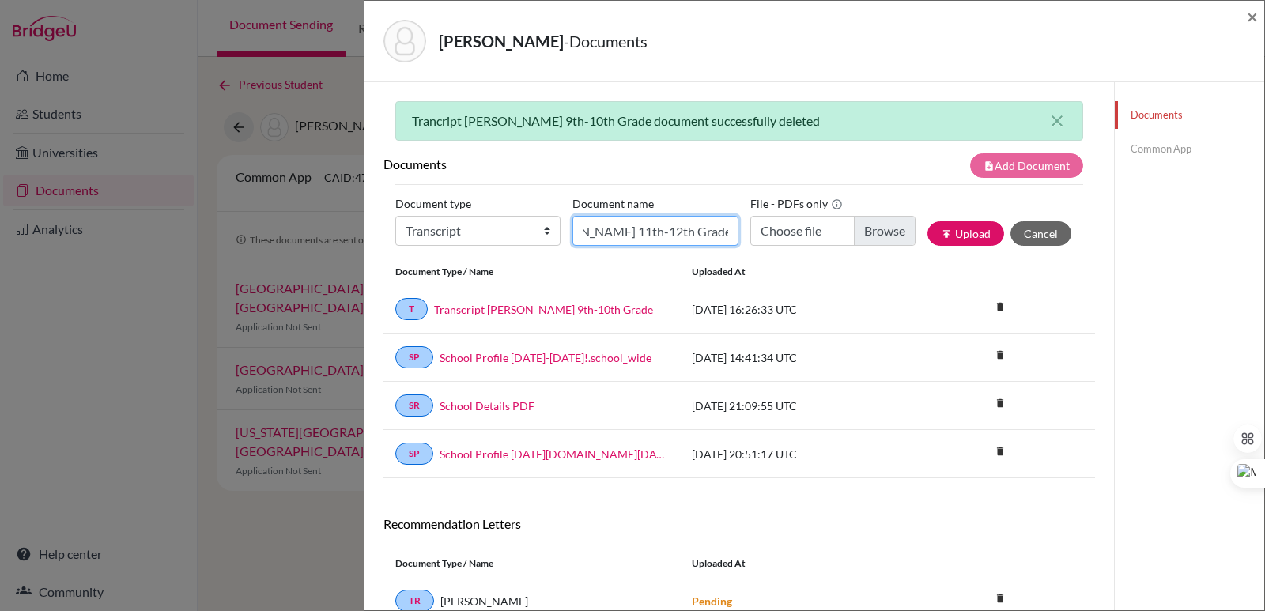
type input "Initial EA Transcript Claudia Cabrera 11th-12th Grade"
click at [890, 236] on input "Choose file" at bounding box center [832, 231] width 165 height 30
type input "C:\fakepath\Cabrera, Claudia Gina.pdf"
click at [949, 239] on button "publish Upload" at bounding box center [965, 233] width 77 height 25
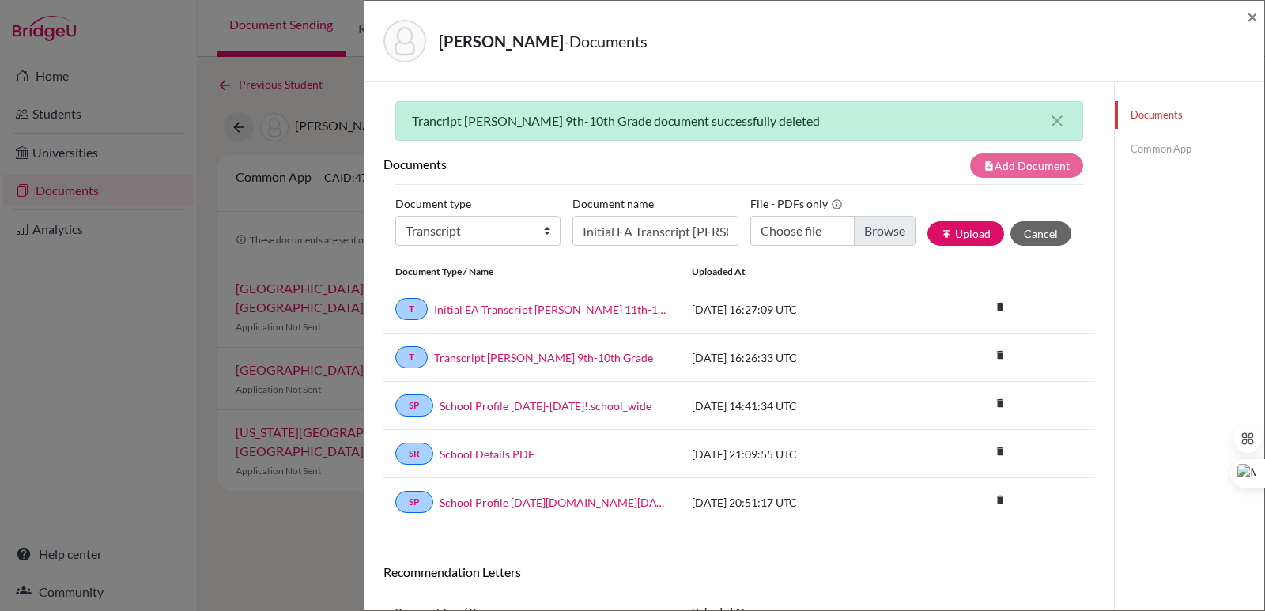
click at [1246, 18] on div "Cabrera, Claudia - Documents ×" at bounding box center [814, 41] width 887 height 68
click at [1249, 15] on span "×" at bounding box center [1252, 16] width 11 height 23
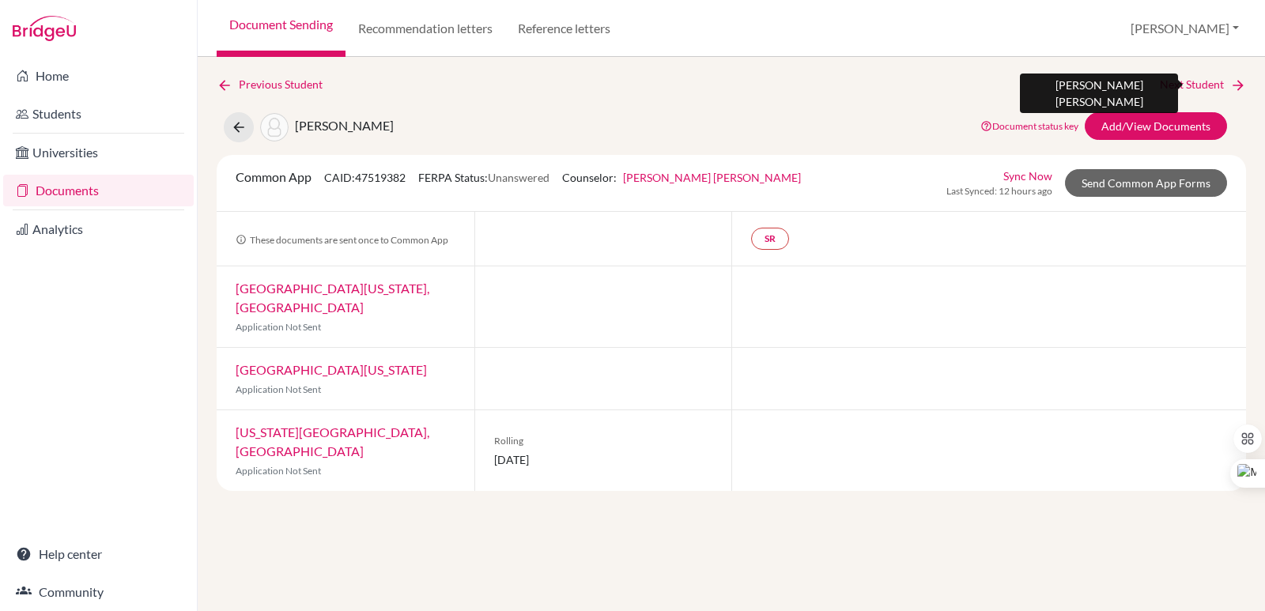
click at [1232, 85] on icon at bounding box center [1238, 85] width 16 height 16
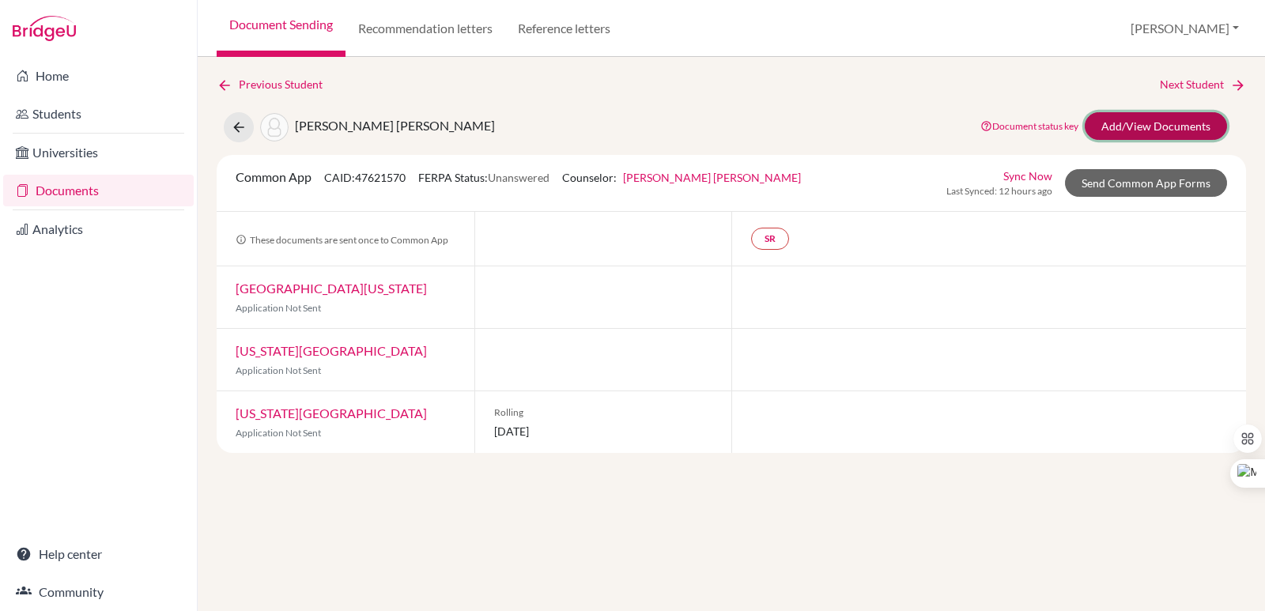
click at [1150, 126] on link "Add/View Documents" at bounding box center [1156, 126] width 142 height 28
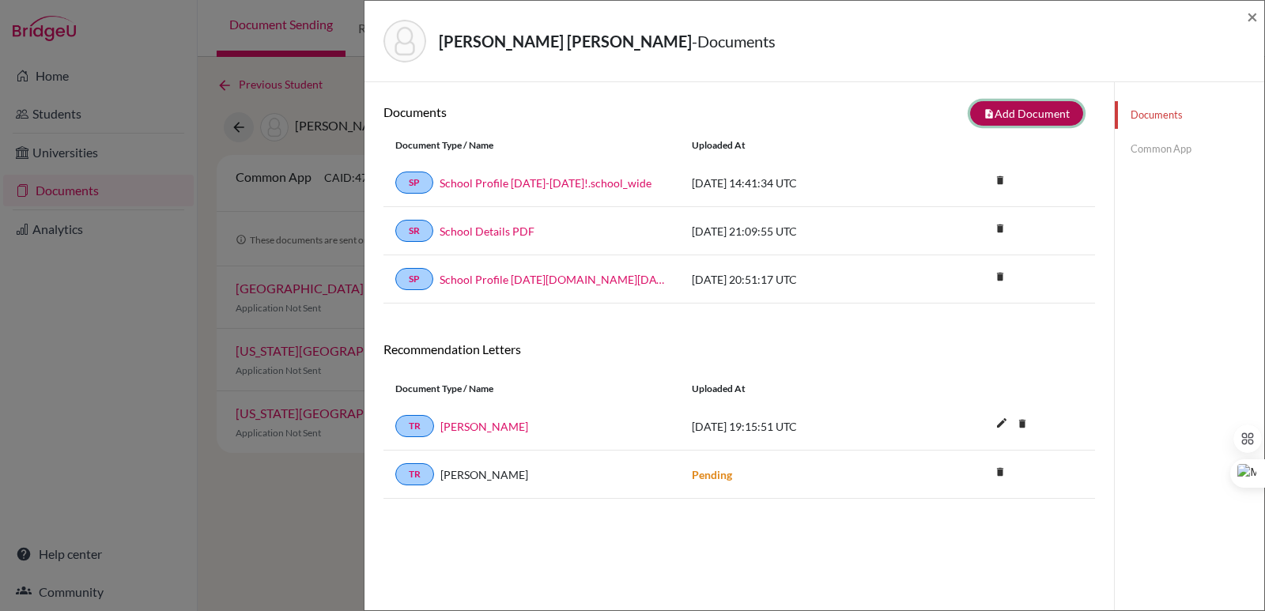
click at [972, 120] on button "note_add Add Document" at bounding box center [1026, 113] width 113 height 25
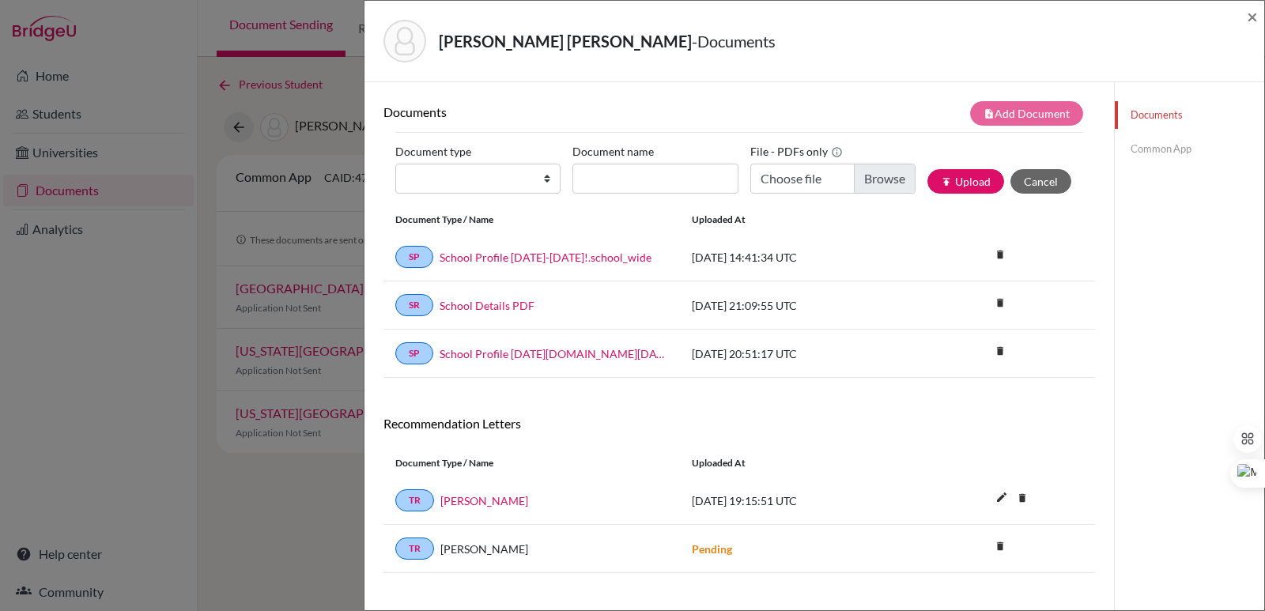
click at [445, 160] on label "Document type" at bounding box center [433, 151] width 76 height 25
click at [445, 164] on select "Change explanation for Common App reports Counselor recommendation Internationa…" at bounding box center [477, 179] width 165 height 30
drag, startPoint x: 451, startPoint y: 183, endPoint x: 451, endPoint y: 191, distance: 8.7
click at [451, 185] on select "Change explanation for Common App reports Counselor recommendation Internationa…" at bounding box center [477, 179] width 165 height 30
select select "2"
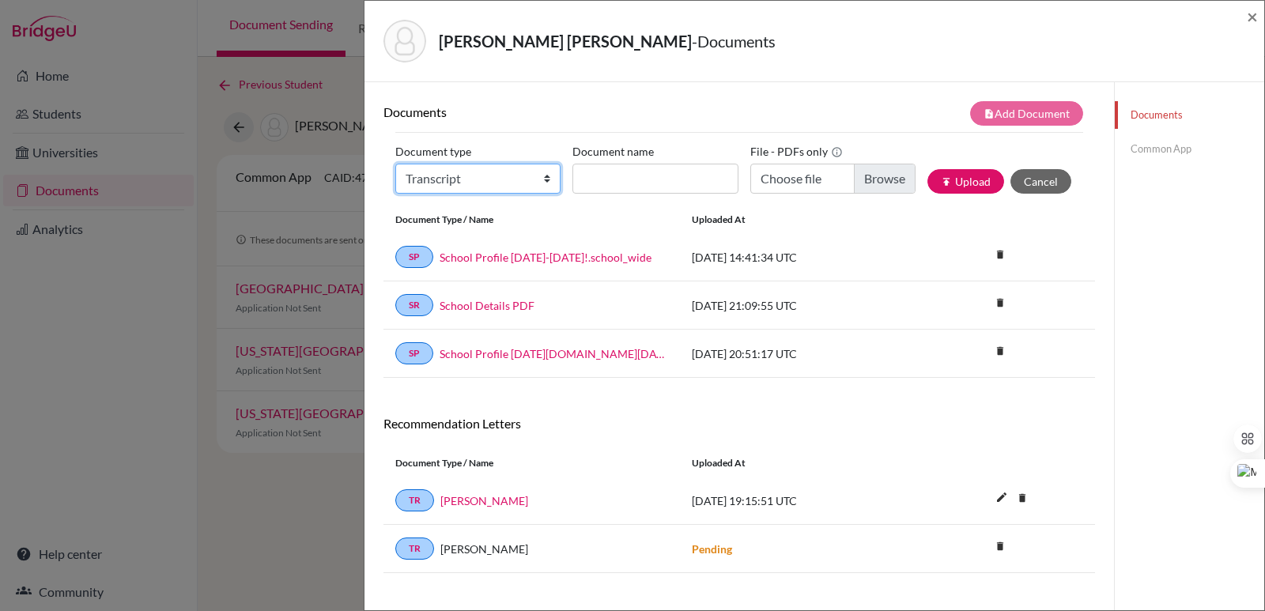
click at [395, 164] on select "Change explanation for Common App reports Counselor recommendation Internationa…" at bounding box center [477, 179] width 165 height 30
click at [628, 171] on input "Document name" at bounding box center [654, 179] width 165 height 30
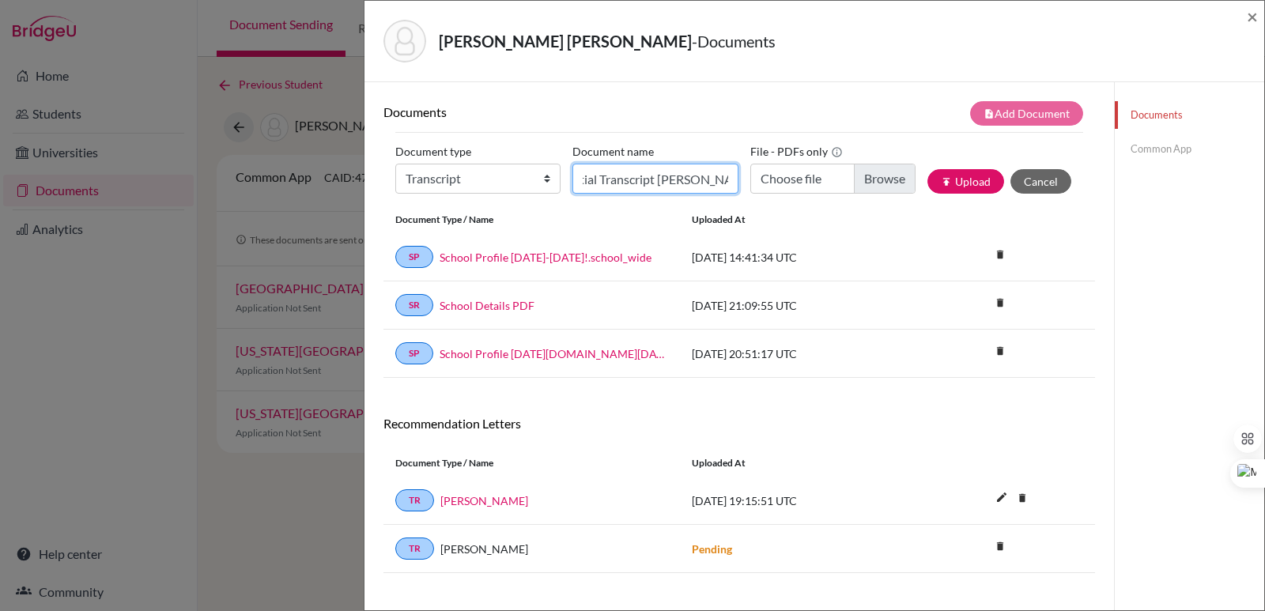
scroll to position [0, 24]
type input "Initial Transcript Raul Navarro"
click at [869, 166] on input "Choose file" at bounding box center [832, 179] width 165 height 30
type input "C:\fakepath\Navarro Miranda, Raúl Alejandro.pdf"
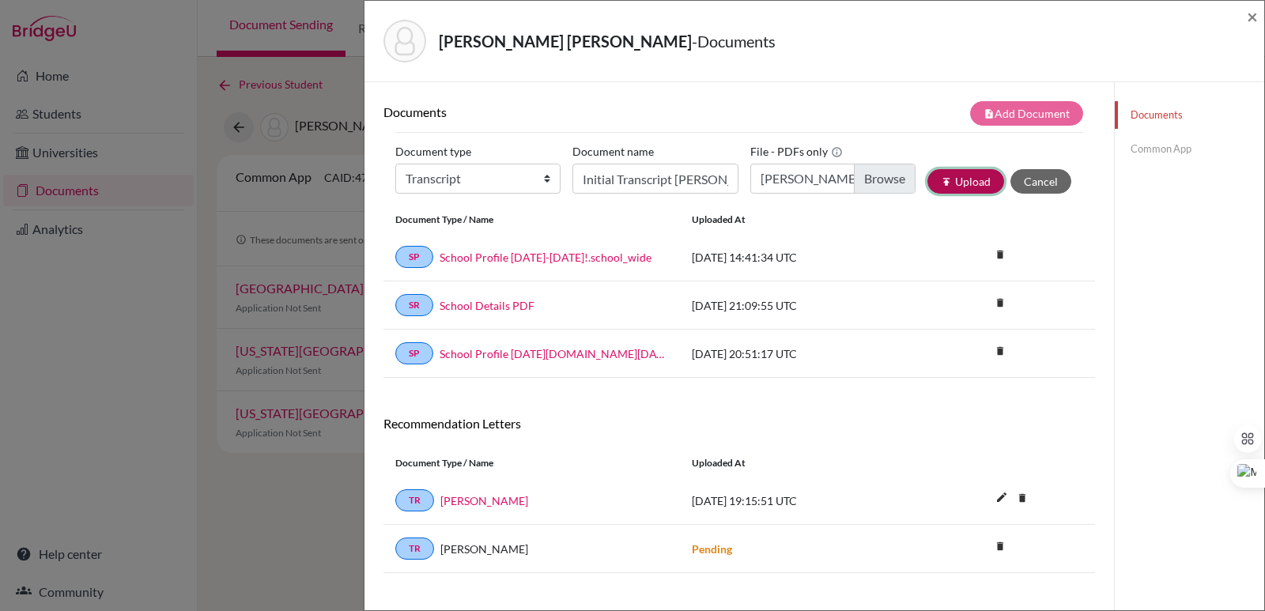
click at [977, 183] on button "publish Upload" at bounding box center [965, 181] width 77 height 25
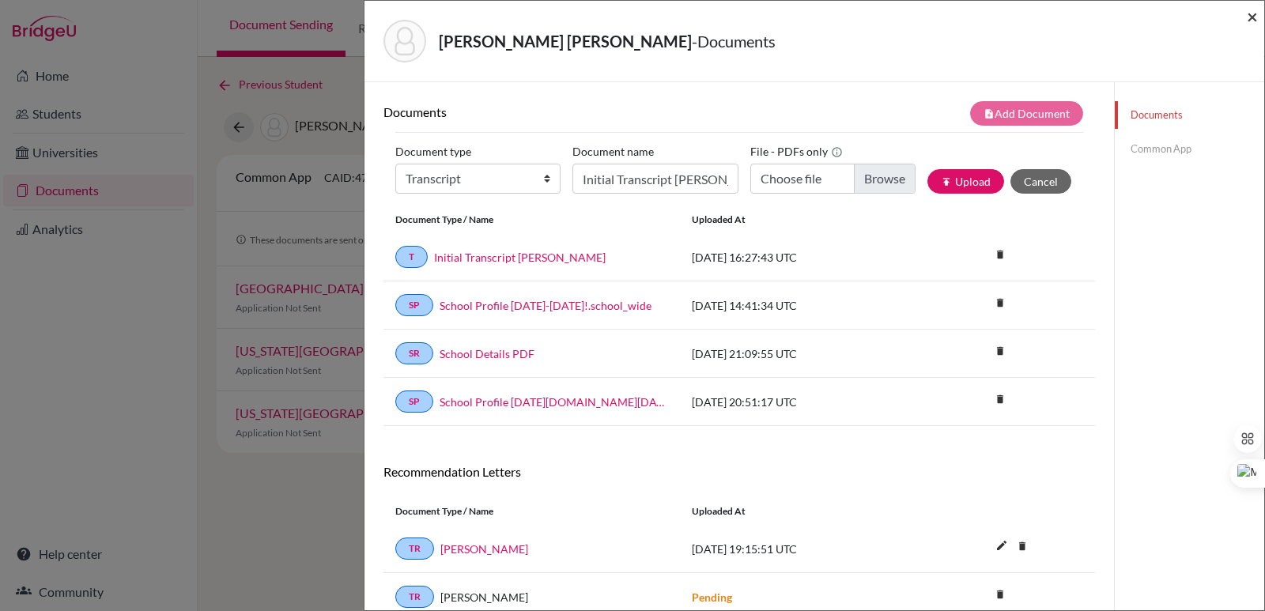
click at [1256, 18] on span "×" at bounding box center [1252, 16] width 11 height 23
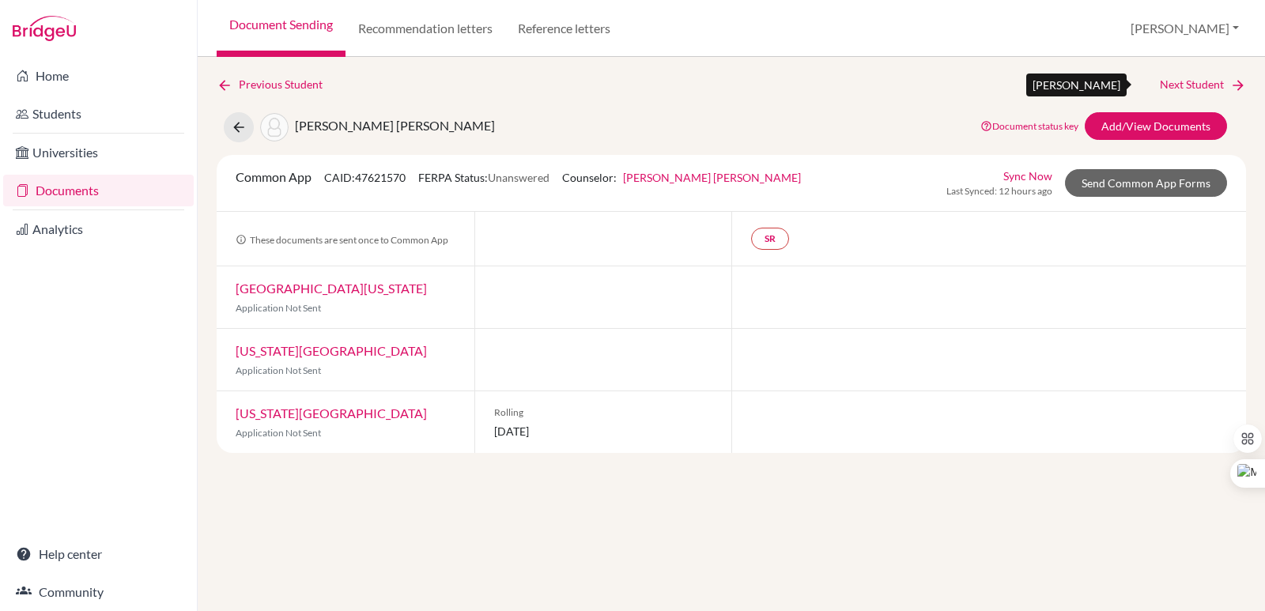
click at [1245, 82] on icon at bounding box center [1238, 85] width 16 height 16
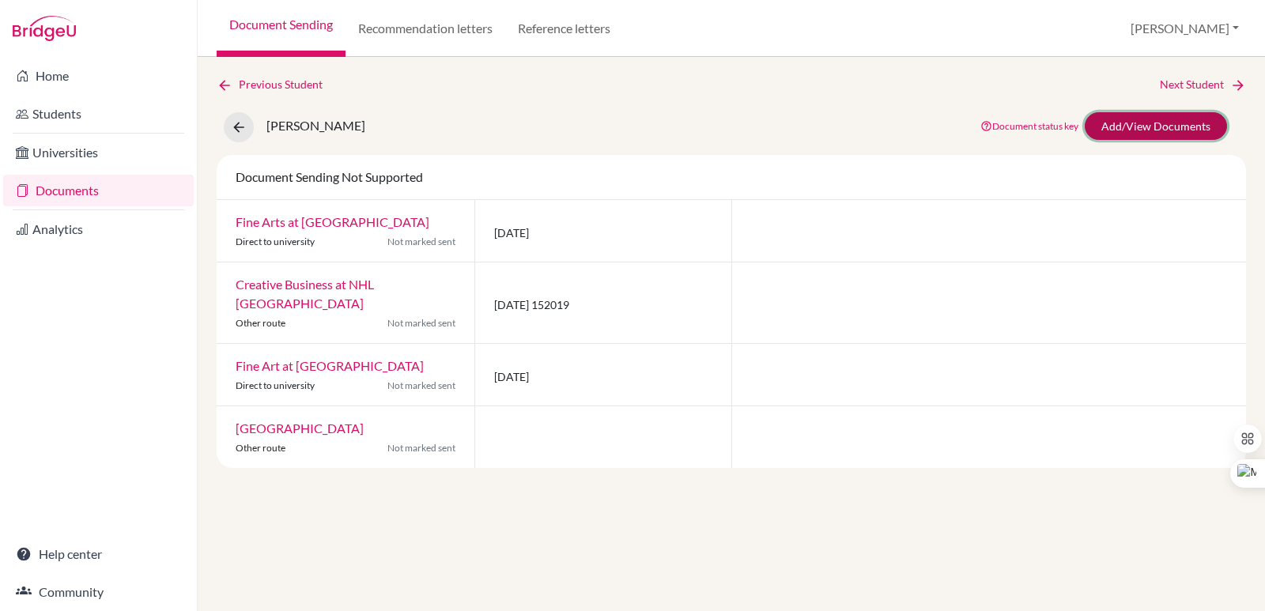
click at [1098, 119] on link "Add/View Documents" at bounding box center [1156, 126] width 142 height 28
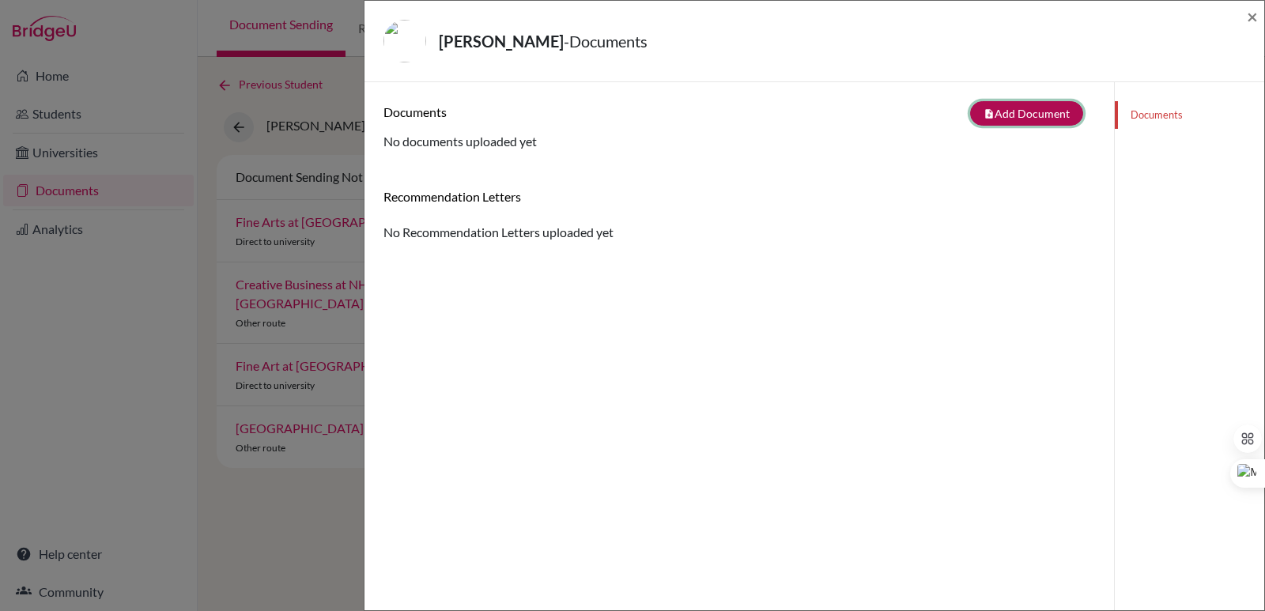
click at [1034, 111] on button "note_add Add Document" at bounding box center [1026, 113] width 113 height 25
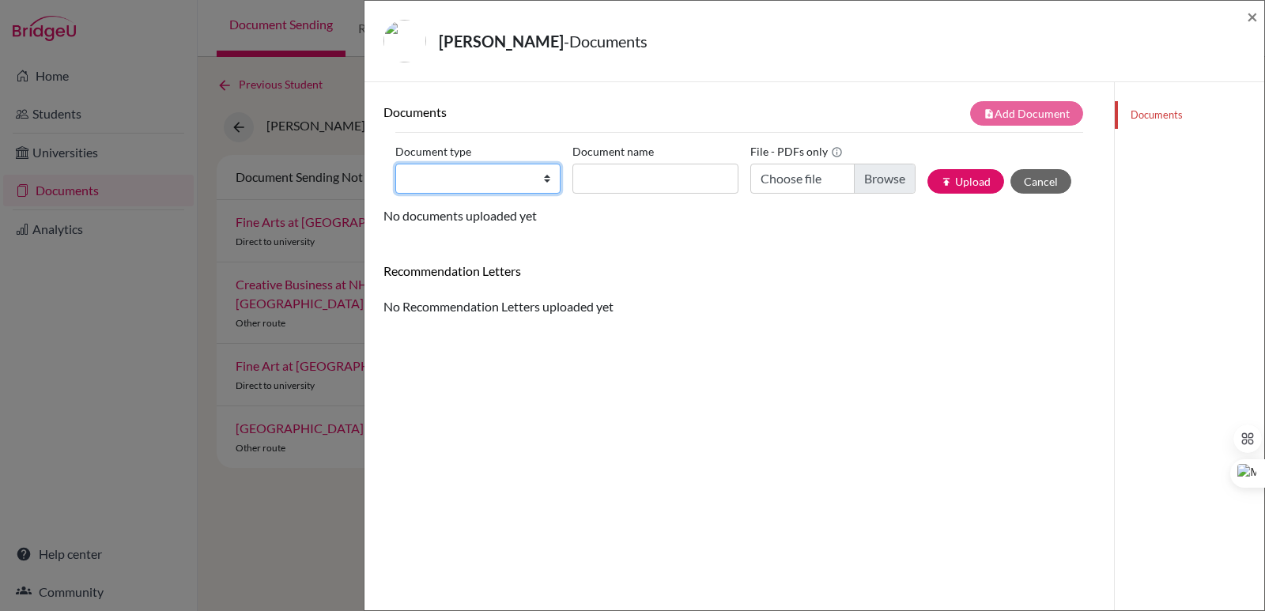
click at [493, 183] on select "Change explanation for Common App reports Counselor recommendation Internationa…" at bounding box center [477, 179] width 165 height 30
select select "2"
click at [395, 164] on select "Change explanation for Common App reports Counselor recommendation Internationa…" at bounding box center [477, 179] width 165 height 30
type input "n"
type input "I"
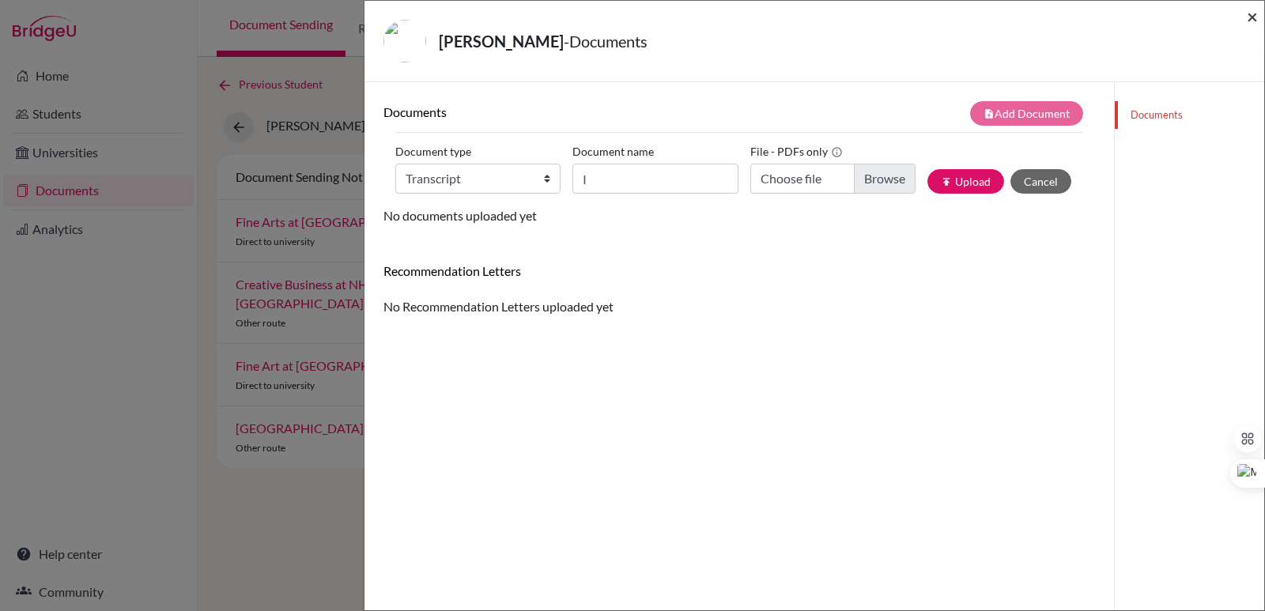
click at [1248, 16] on span "×" at bounding box center [1252, 16] width 11 height 23
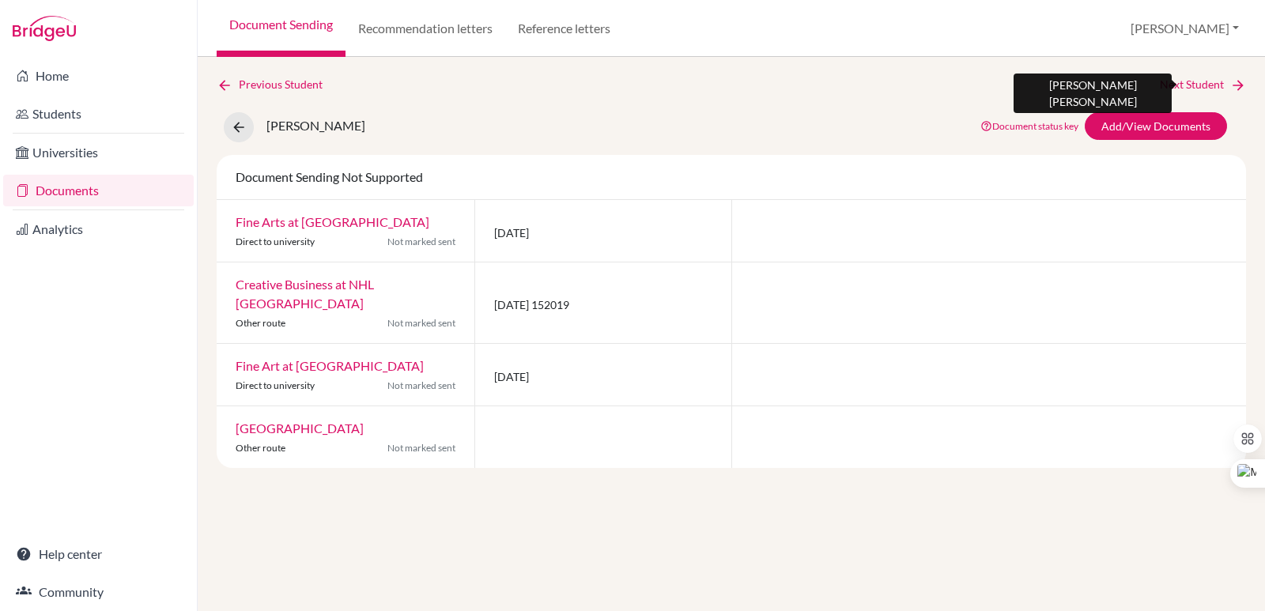
click at [1231, 88] on icon at bounding box center [1238, 85] width 16 height 16
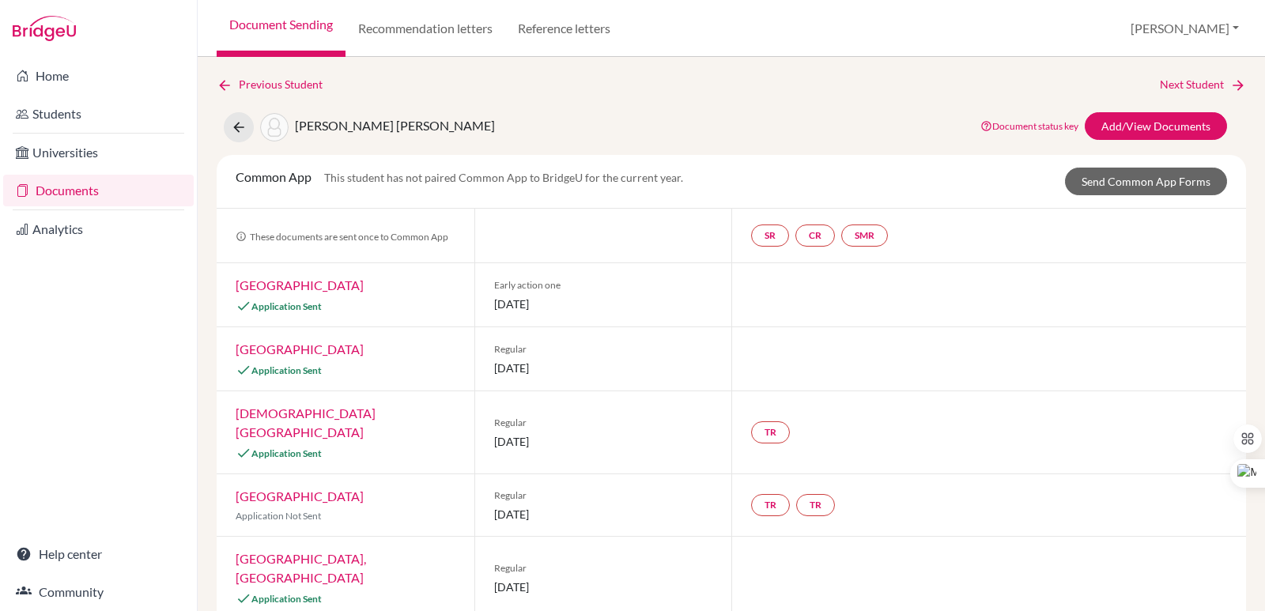
click at [294, 23] on link "Document Sending" at bounding box center [281, 28] width 129 height 57
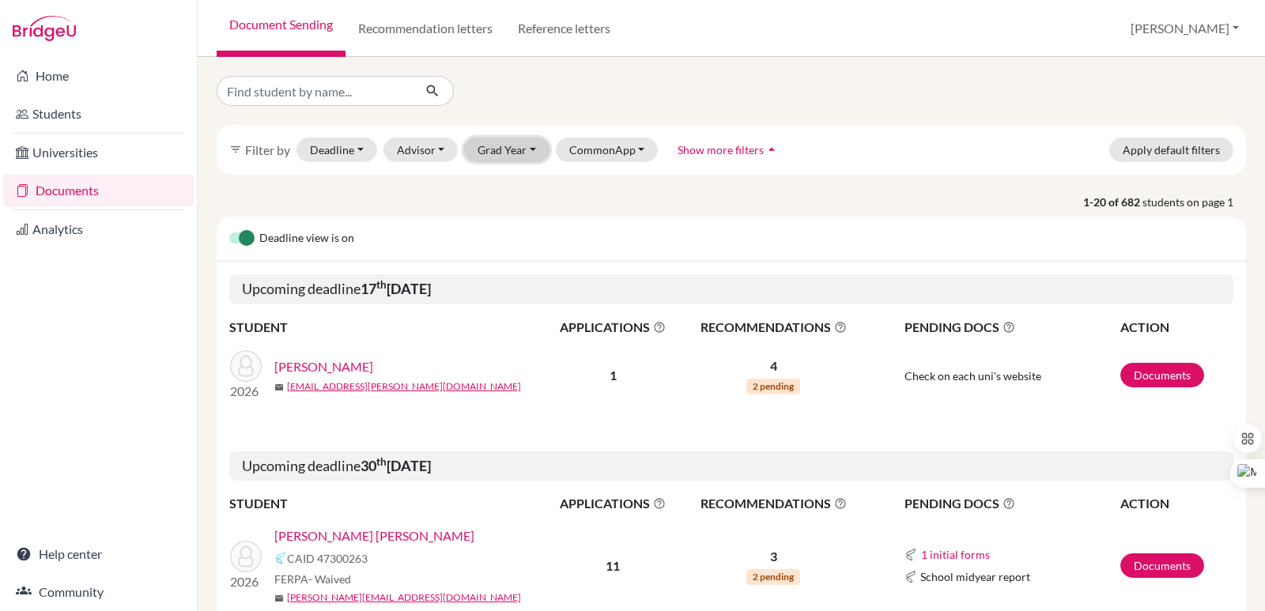
click at [530, 148] on button "Grad Year" at bounding box center [506, 150] width 85 height 25
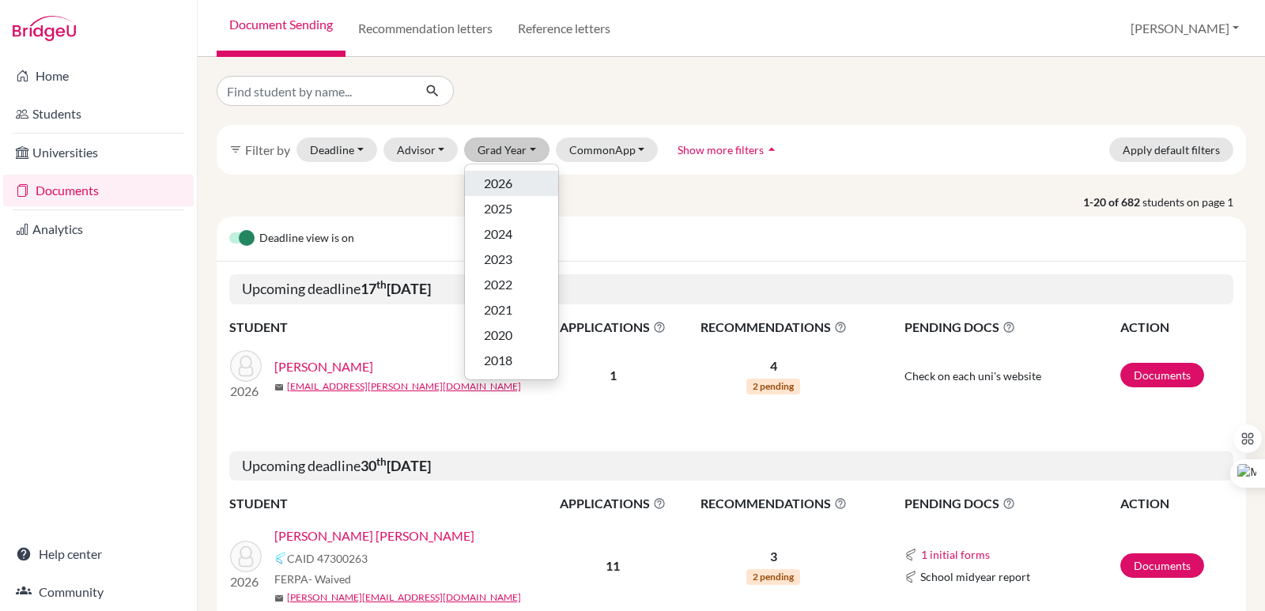
click at [493, 184] on span "2026" at bounding box center [498, 183] width 28 height 19
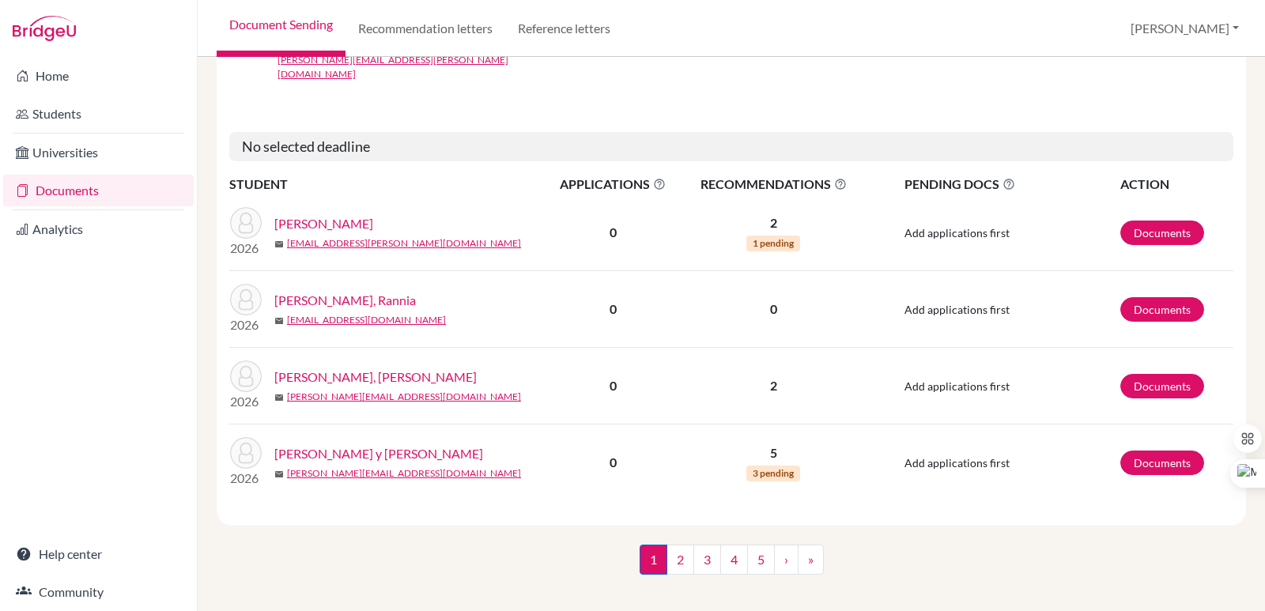
scroll to position [2830, 0]
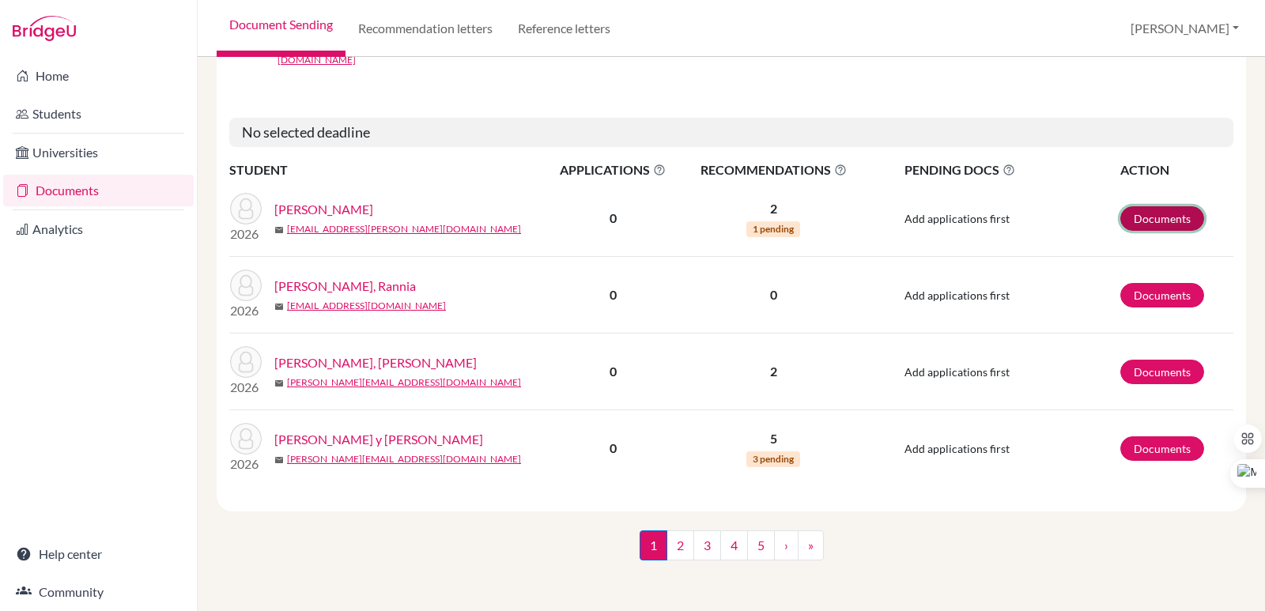
click at [1159, 221] on link "Documents" at bounding box center [1162, 218] width 84 height 25
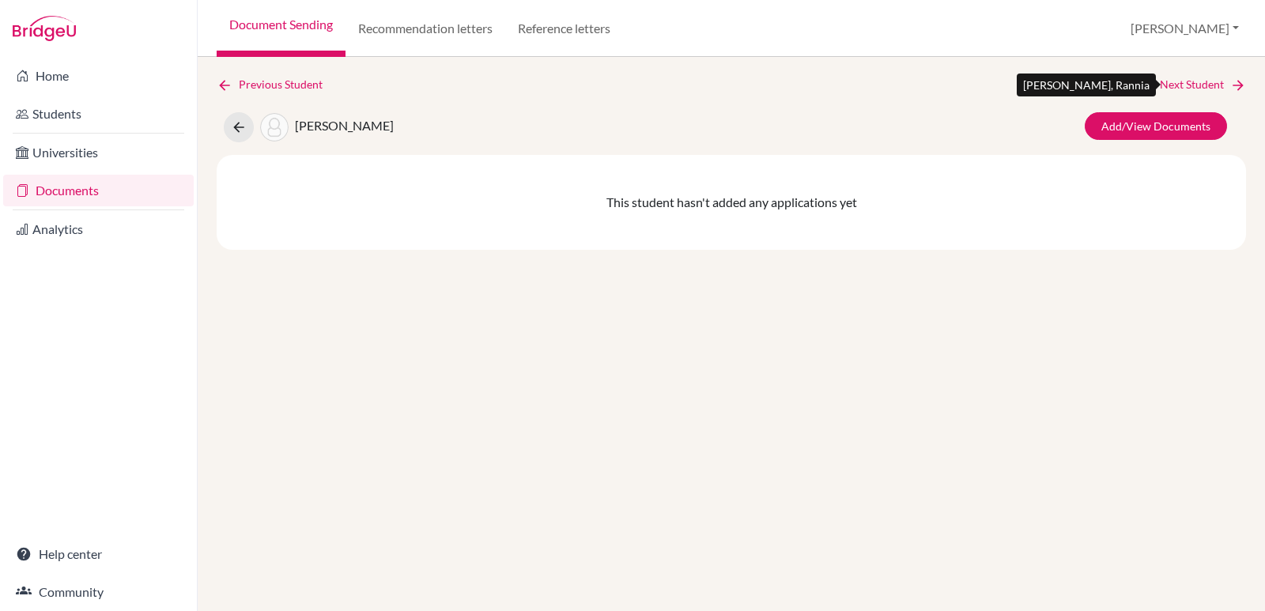
click at [1195, 83] on link "Next Student" at bounding box center [1203, 84] width 86 height 17
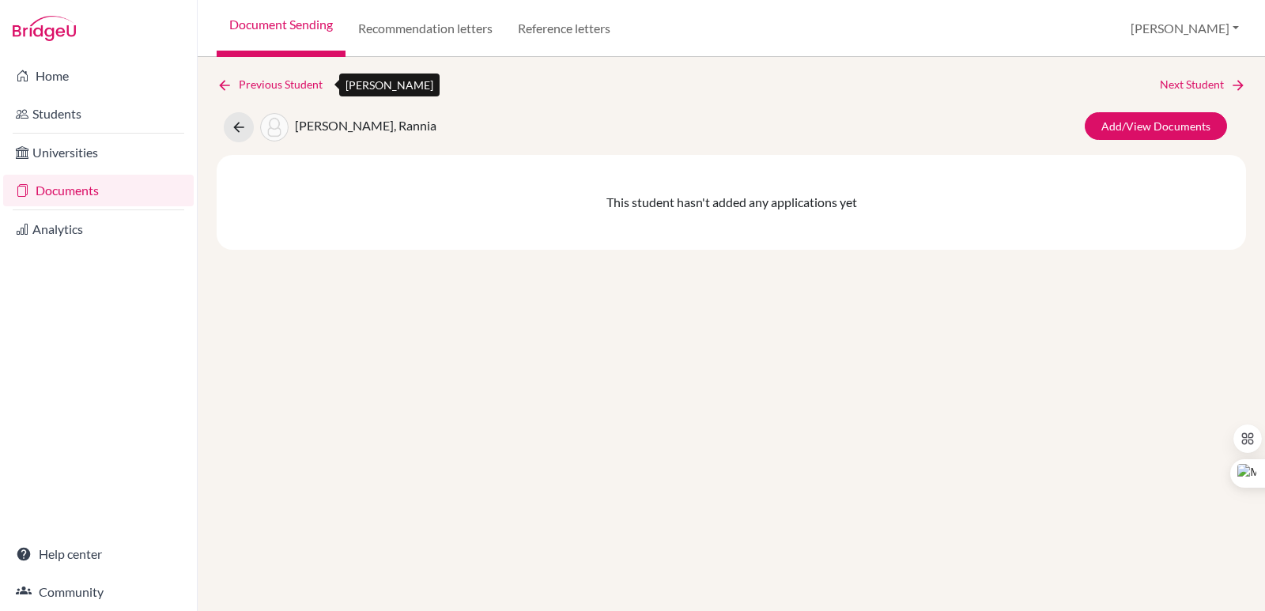
click at [236, 83] on link "Previous Student" at bounding box center [276, 84] width 119 height 17
click at [1157, 120] on link "Add/View Documents" at bounding box center [1156, 126] width 142 height 28
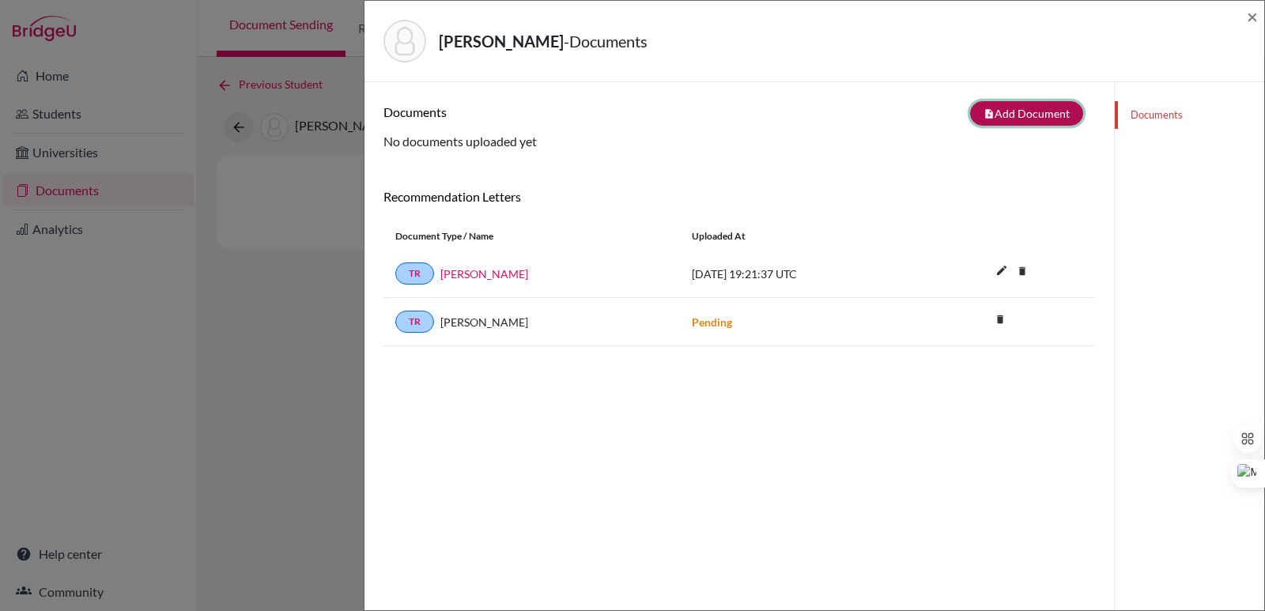
click at [1021, 117] on button "note_add Add Document" at bounding box center [1026, 113] width 113 height 25
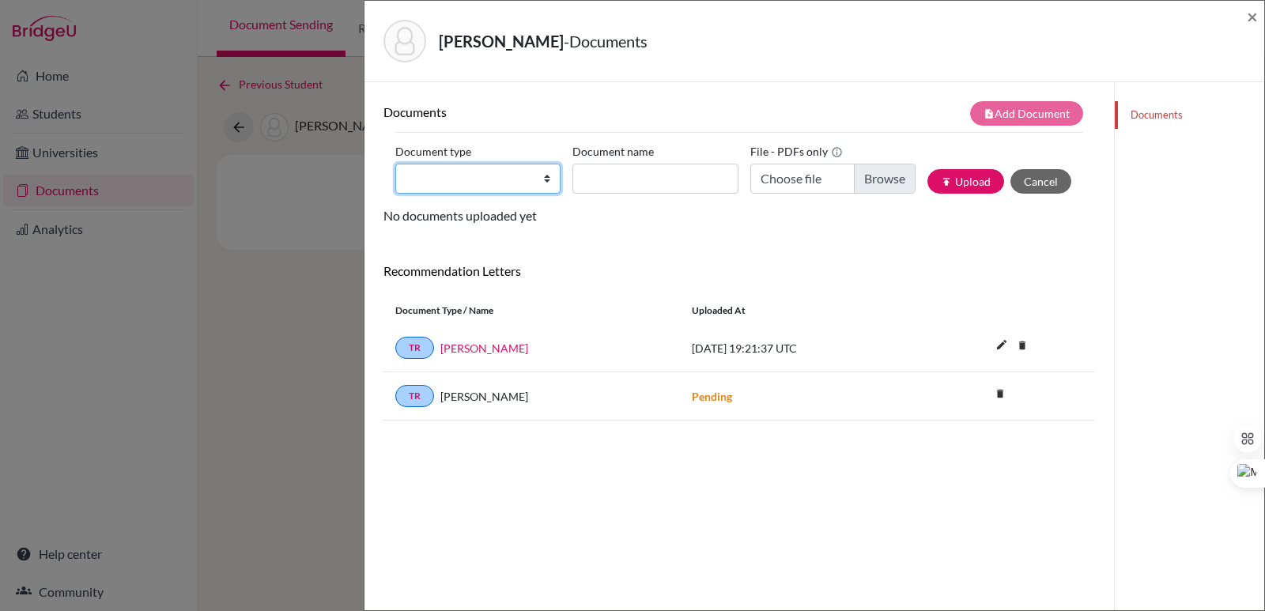
click at [476, 182] on select "Change explanation for Common App reports Counselor recommendation Internationa…" at bounding box center [477, 179] width 165 height 30
select select "2"
click at [395, 164] on select "Change explanation for Common App reports Counselor recommendation Internationa…" at bounding box center [477, 179] width 165 height 30
click at [609, 173] on input "Document name" at bounding box center [654, 179] width 165 height 30
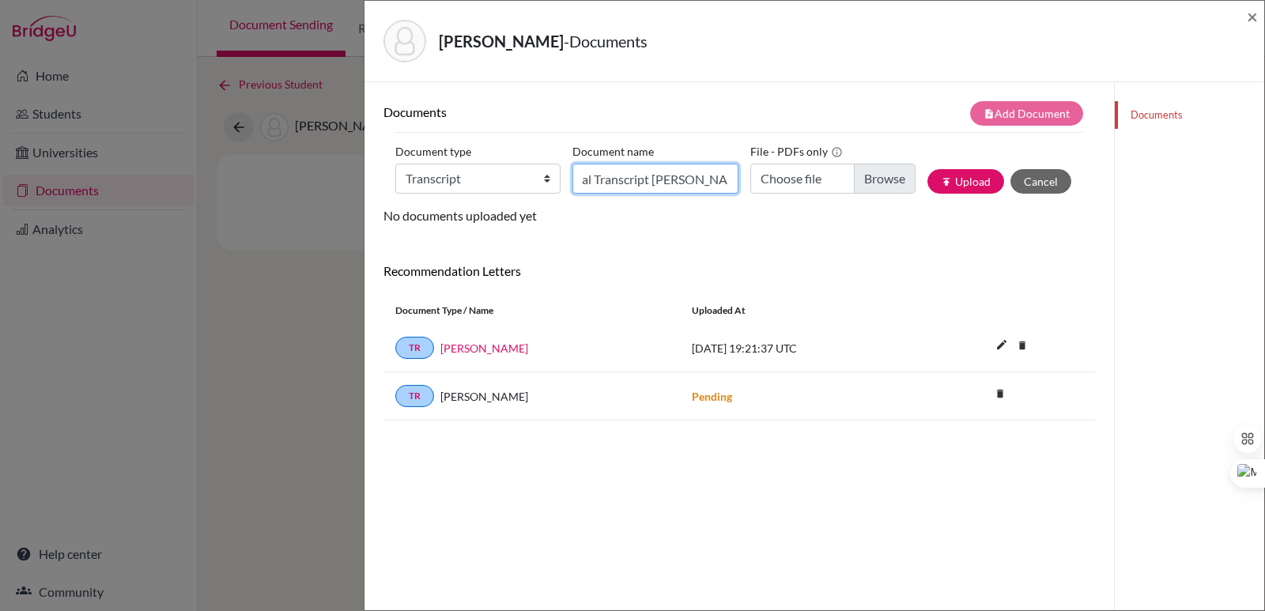
scroll to position [0, 28]
type input "Initial Transcript [PERSON_NAME]"
click at [882, 172] on input "Choose file" at bounding box center [832, 179] width 165 height 30
type input "C:\fakepath\[PERSON_NAME].pdf"
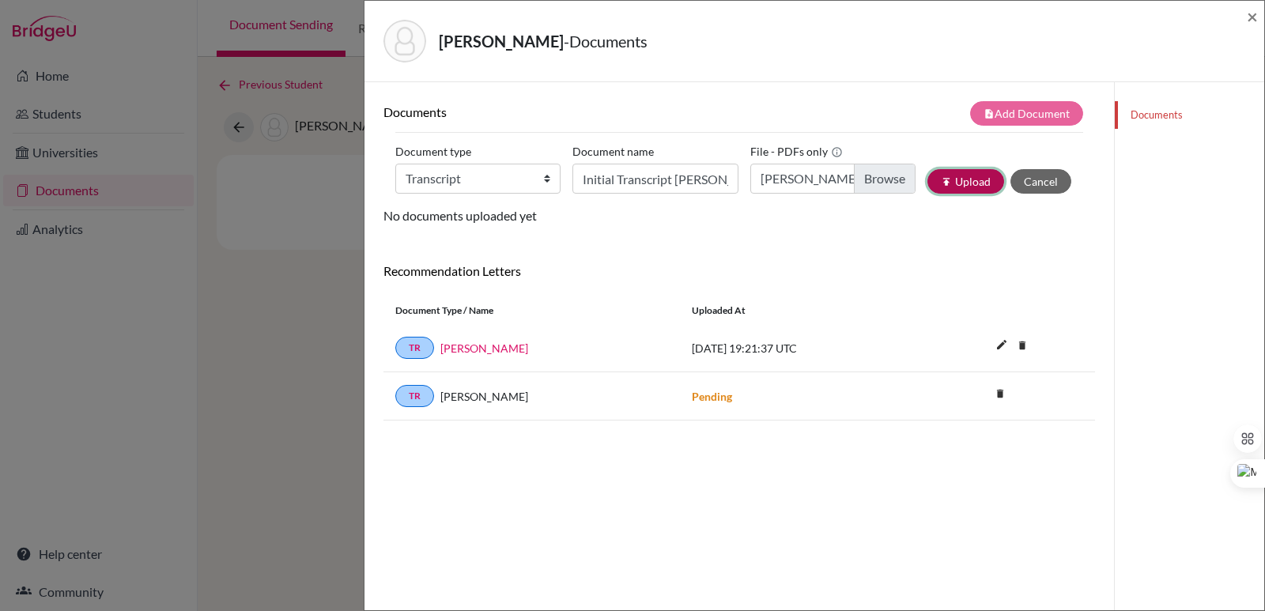
click at [942, 177] on button "publish Upload" at bounding box center [965, 181] width 77 height 25
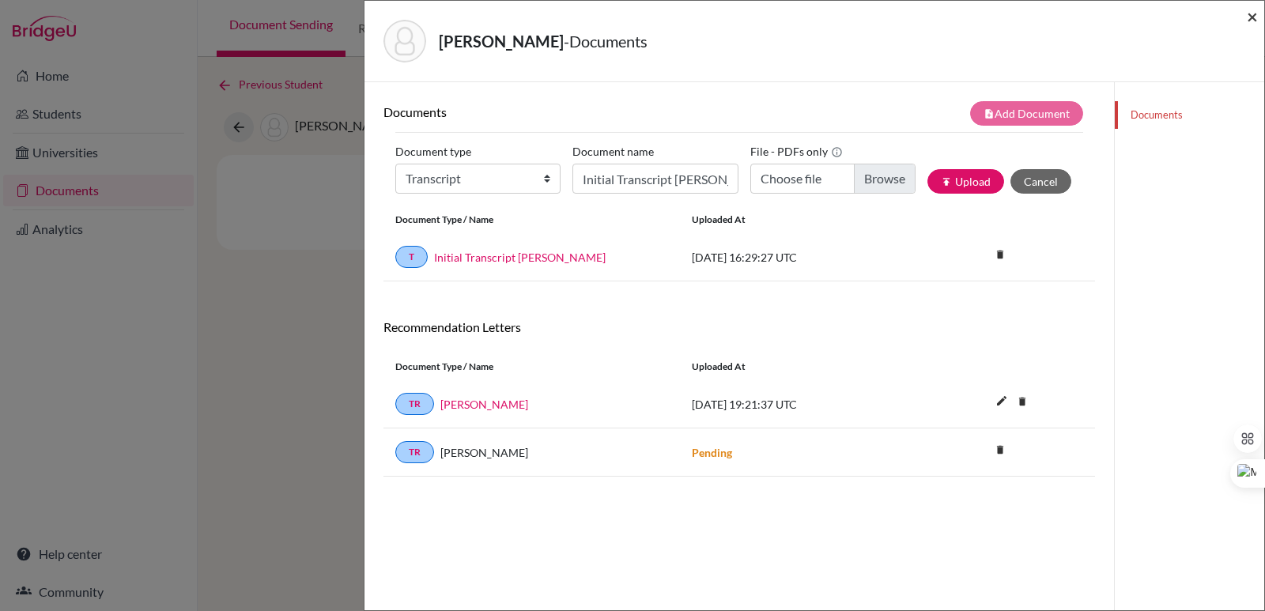
click at [1252, 16] on span "×" at bounding box center [1252, 16] width 11 height 23
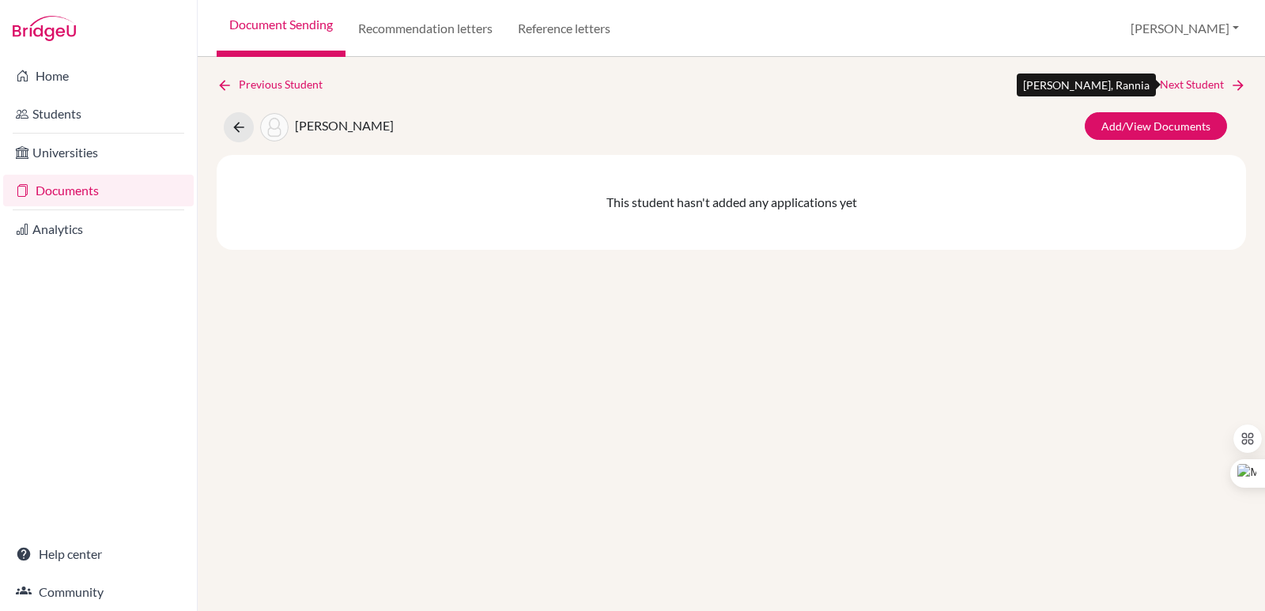
click at [1232, 85] on icon at bounding box center [1238, 85] width 16 height 16
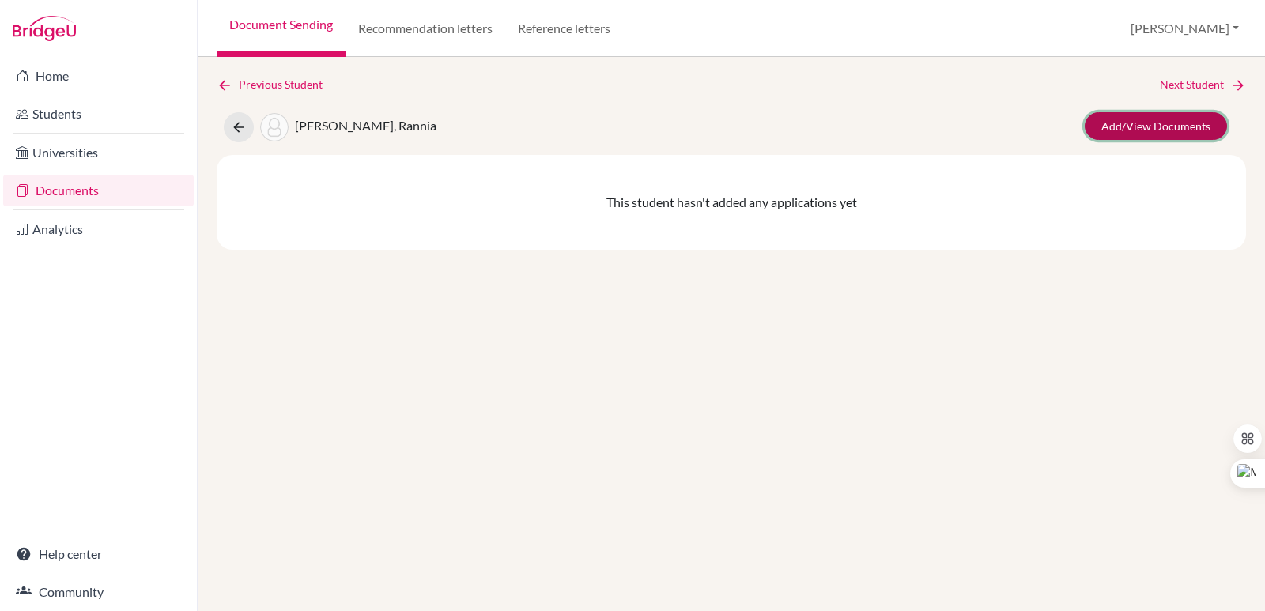
click at [1199, 128] on link "Add/View Documents" at bounding box center [1156, 126] width 142 height 28
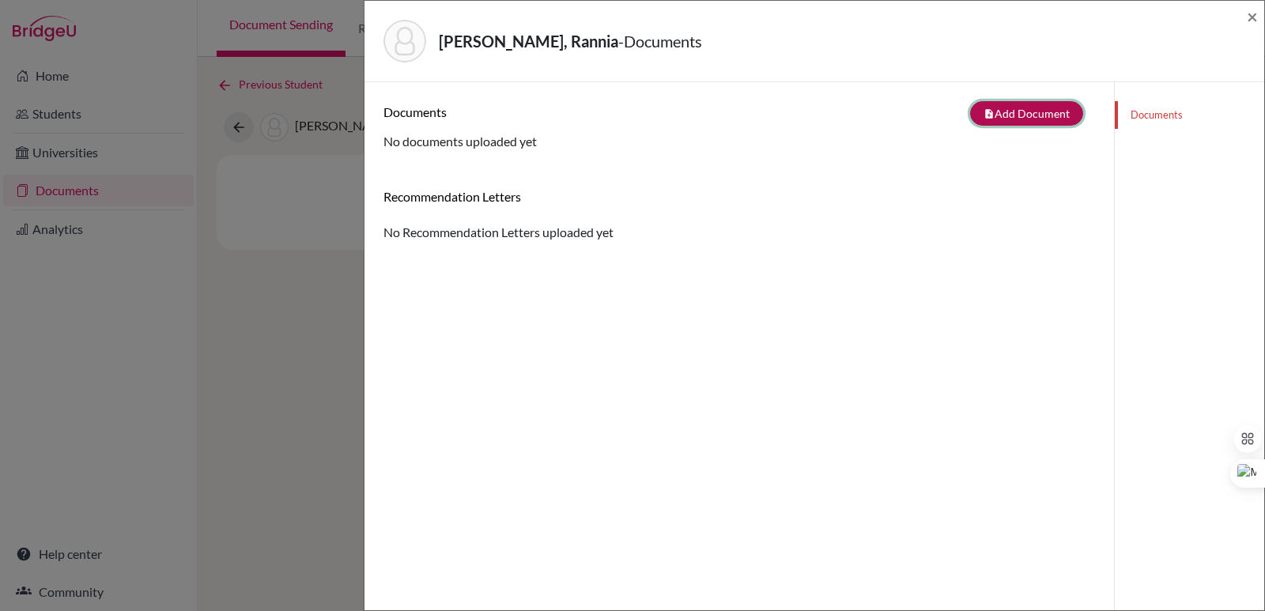
click at [1005, 110] on button "note_add Add Document" at bounding box center [1026, 113] width 113 height 25
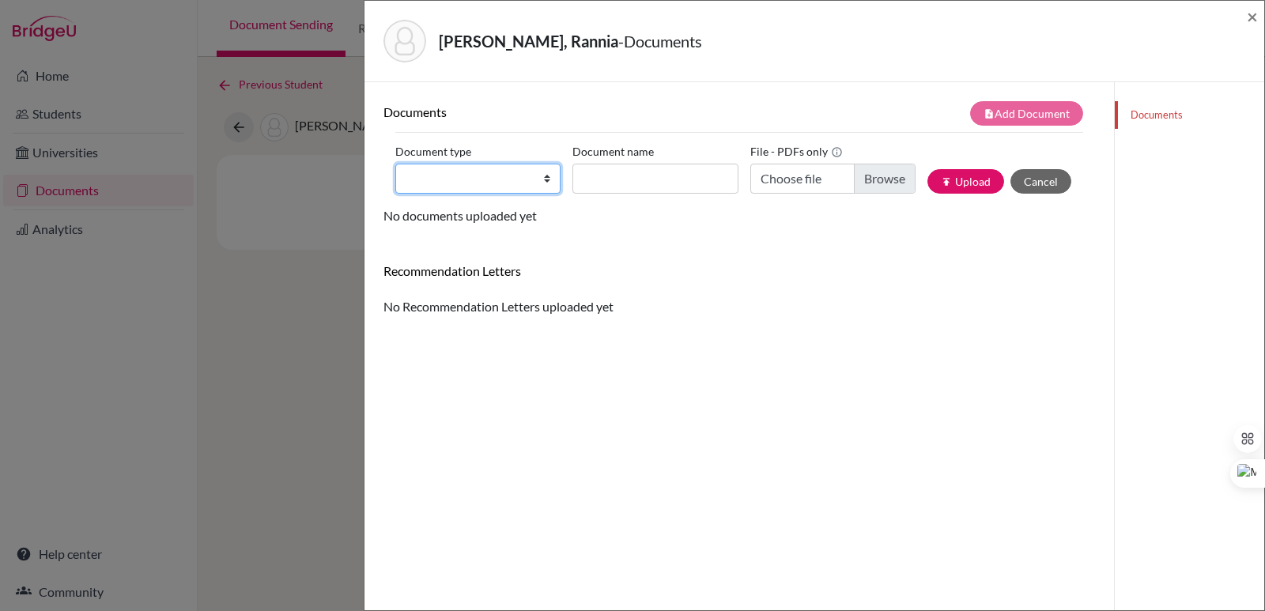
click at [447, 179] on select "Change explanation for Common App reports Counselor recommendation Internationa…" at bounding box center [477, 179] width 165 height 30
select select "2"
click at [395, 164] on select "Change explanation for Common App reports Counselor recommendation Internationa…" at bounding box center [477, 179] width 165 height 30
click at [610, 179] on input "Document name" at bounding box center [654, 179] width 165 height 30
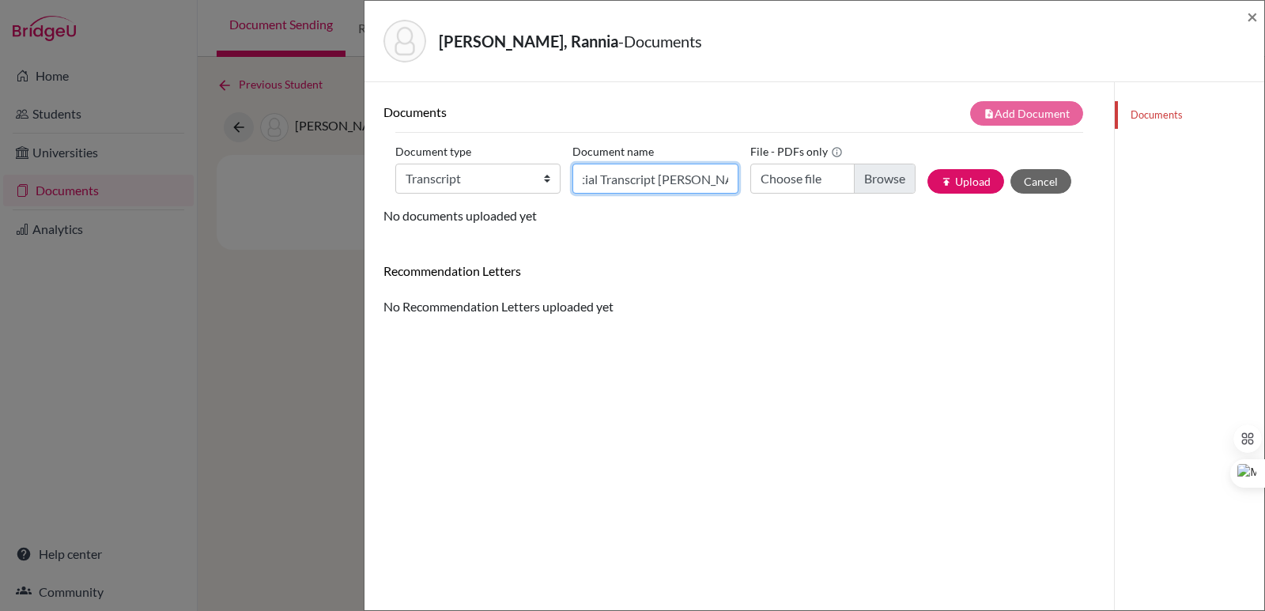
scroll to position [0, 21]
type input "Initial Transcript [PERSON_NAME]"
click at [857, 176] on input "Choose file" at bounding box center [832, 179] width 165 height 30
type input "C:\fakepath\[PERSON_NAME], Rannia [PERSON_NAME].pdf"
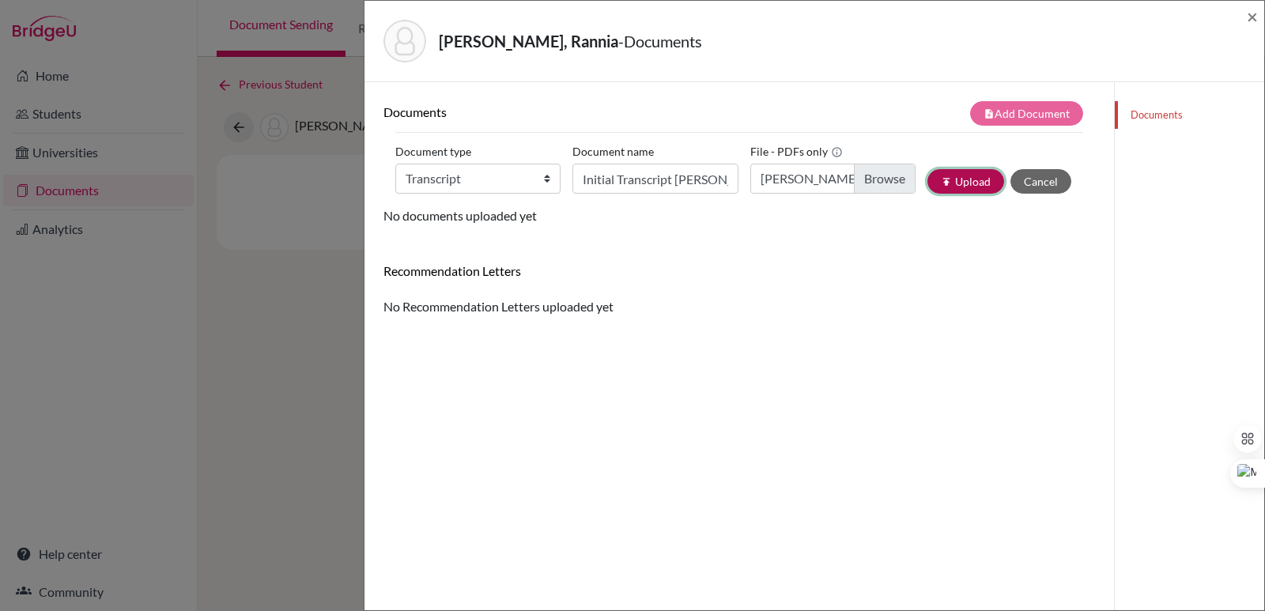
click at [968, 183] on button "publish Upload" at bounding box center [965, 181] width 77 height 25
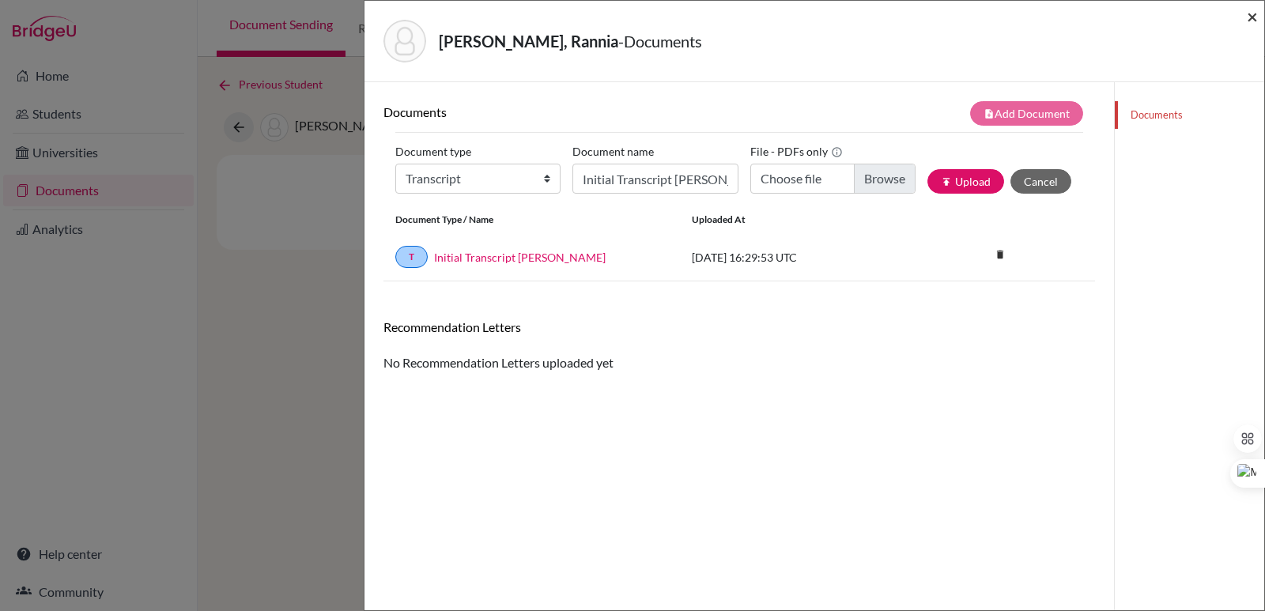
click at [1250, 16] on span "×" at bounding box center [1252, 16] width 11 height 23
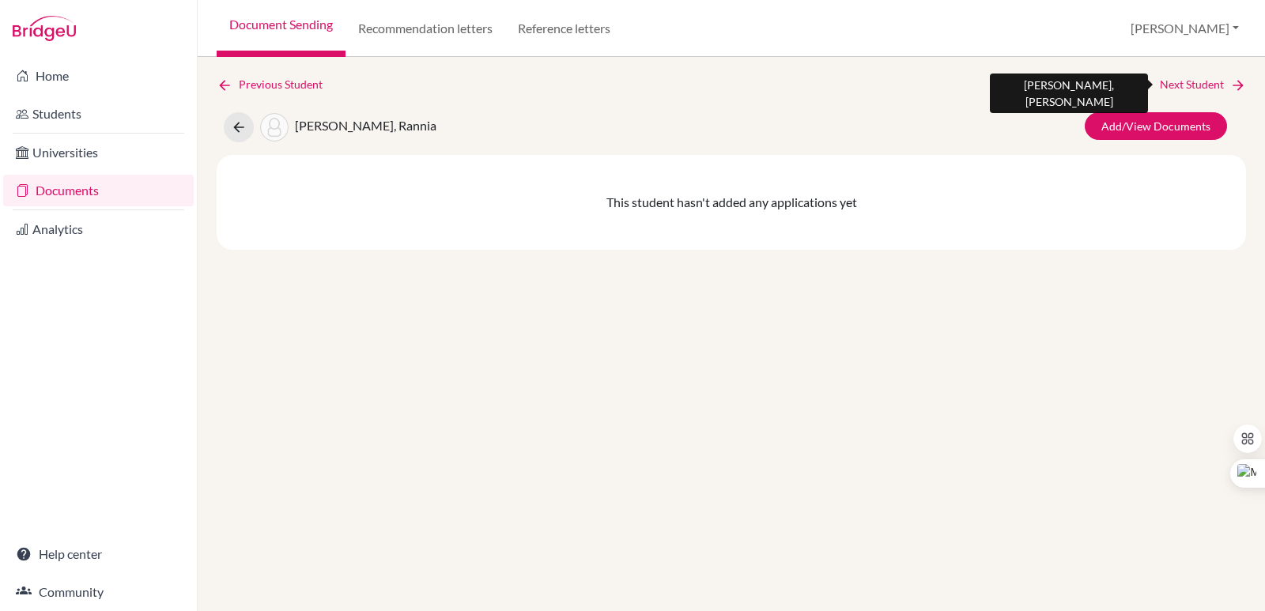
click at [1233, 86] on icon at bounding box center [1238, 85] width 16 height 16
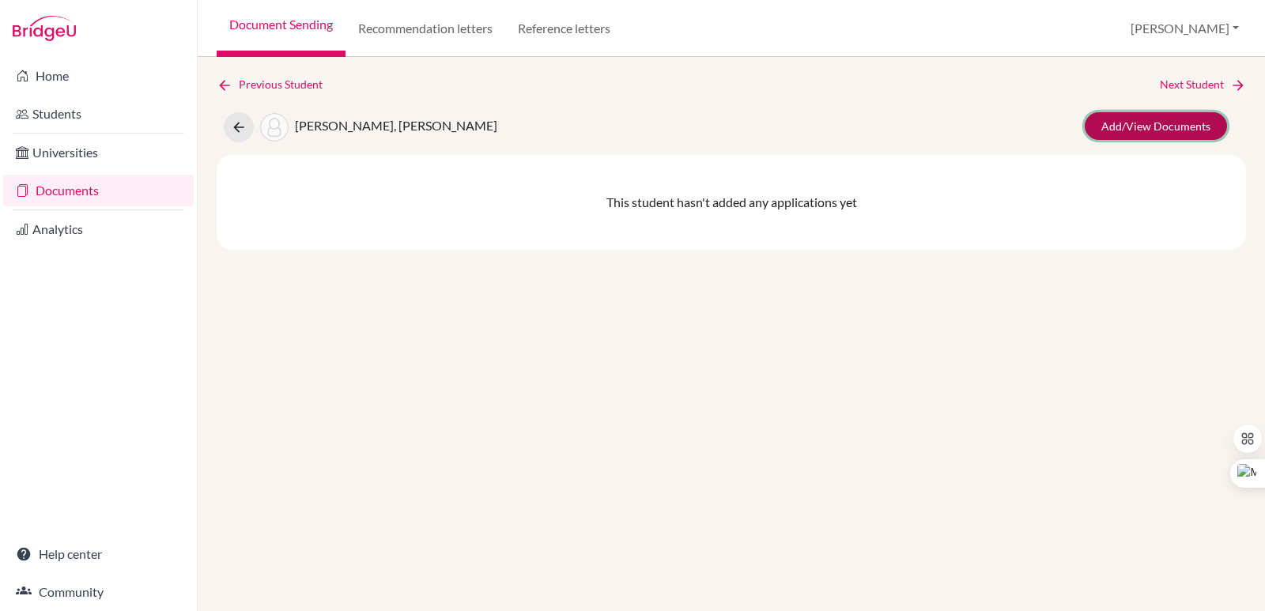
click at [1176, 127] on link "Add/View Documents" at bounding box center [1156, 126] width 142 height 28
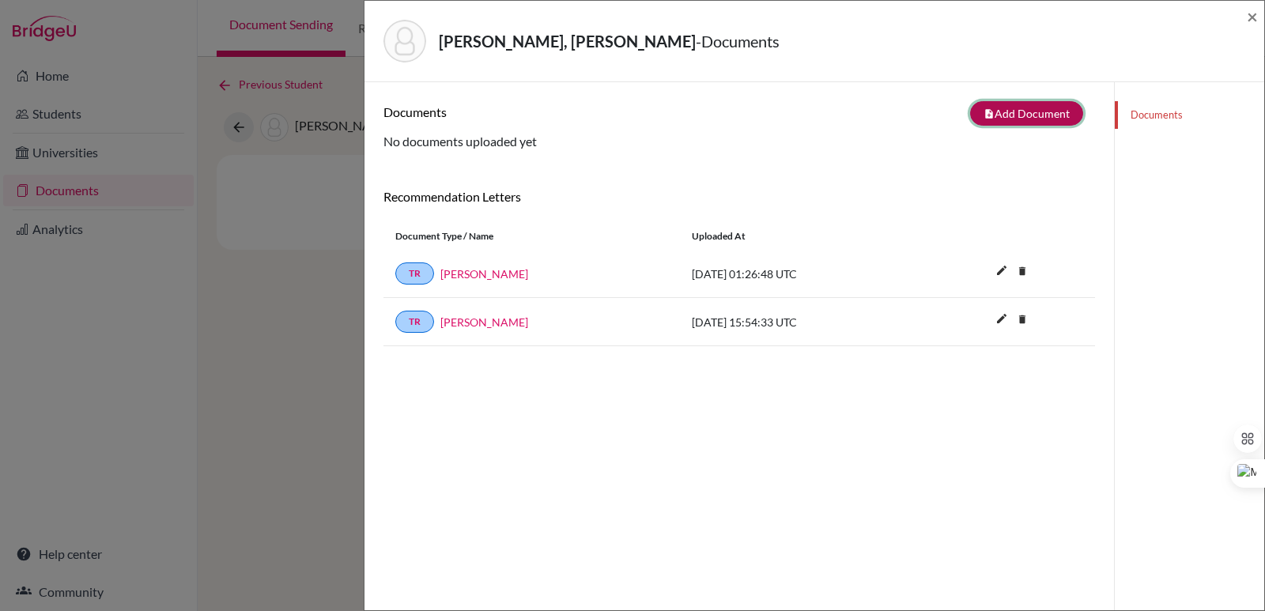
click at [1004, 123] on button "note_add Add Document" at bounding box center [1026, 113] width 113 height 25
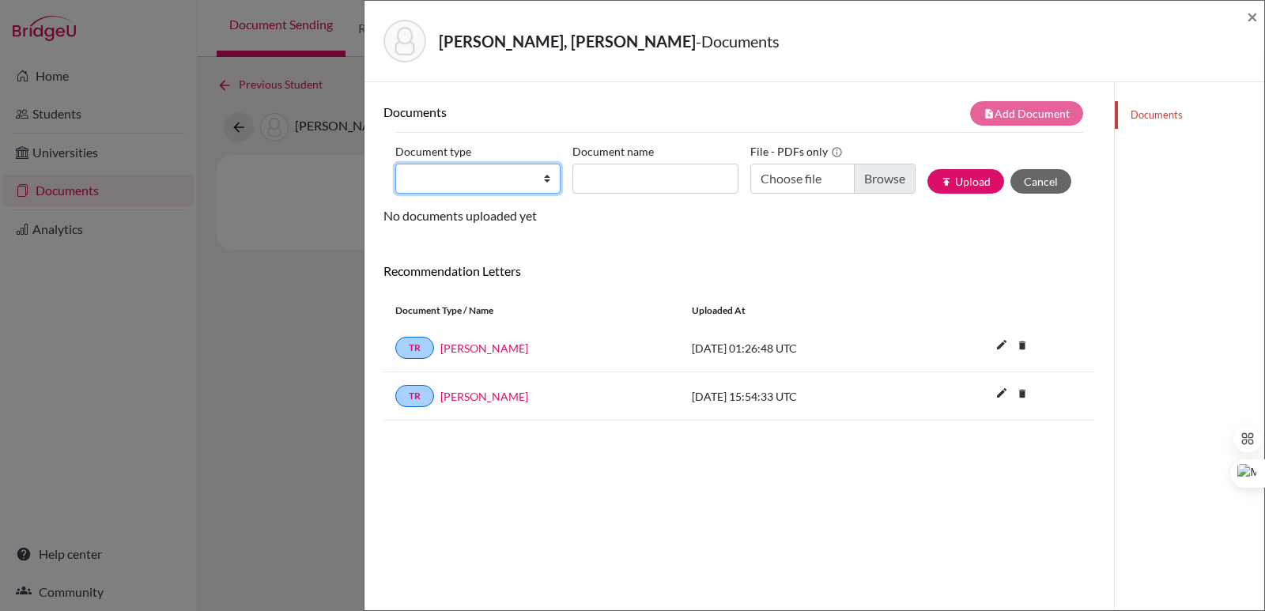
click at [470, 176] on select "Change explanation for Common App reports Counselor recommendation Internationa…" at bounding box center [477, 179] width 165 height 30
select select "2"
click at [395, 164] on select "Change explanation for Common App reports Counselor recommendation Internationa…" at bounding box center [477, 179] width 165 height 30
click at [607, 181] on input "Document name" at bounding box center [654, 179] width 165 height 30
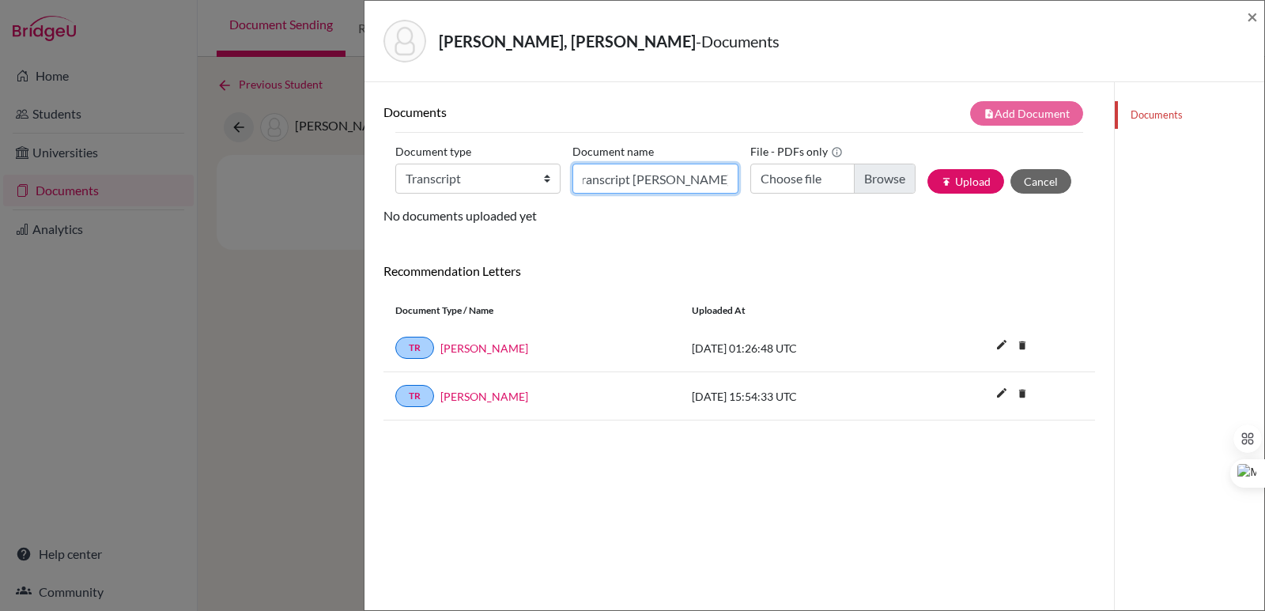
scroll to position [0, 49]
type input "Initial Transcript [PERSON_NAME]"
click at [877, 179] on input "Choose file" at bounding box center [832, 179] width 165 height 30
type input "C:\fakepath\[PERSON_NAME], [PERSON_NAME].pdf"
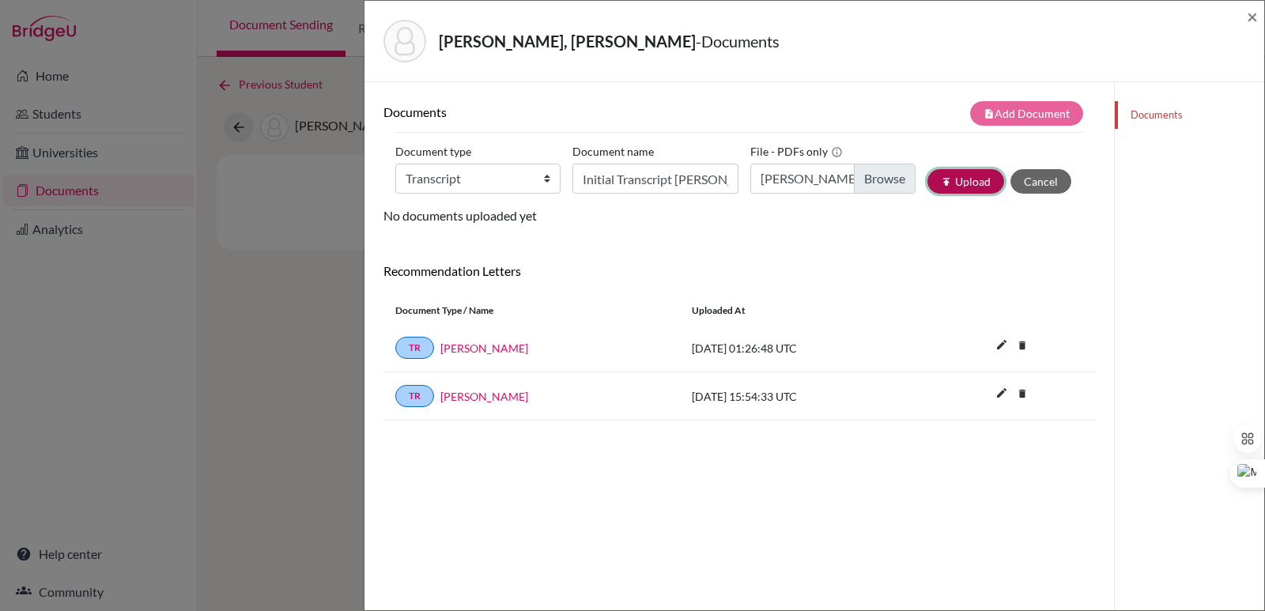
click at [960, 183] on button "publish Upload" at bounding box center [965, 181] width 77 height 25
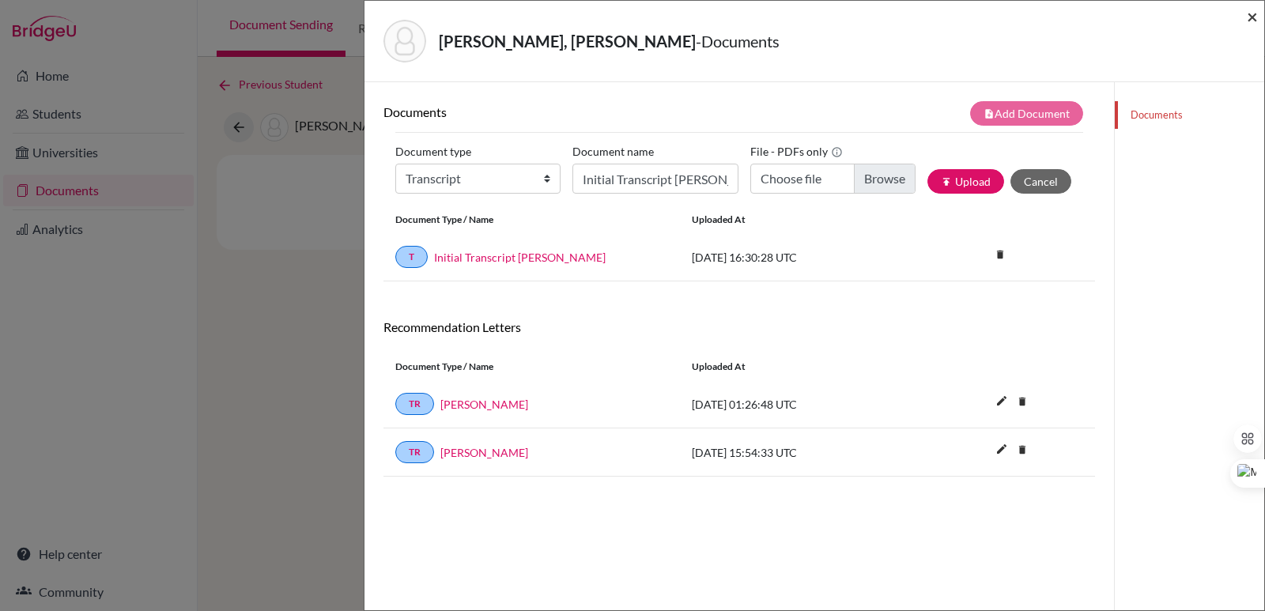
click at [1251, 21] on span "×" at bounding box center [1252, 16] width 11 height 23
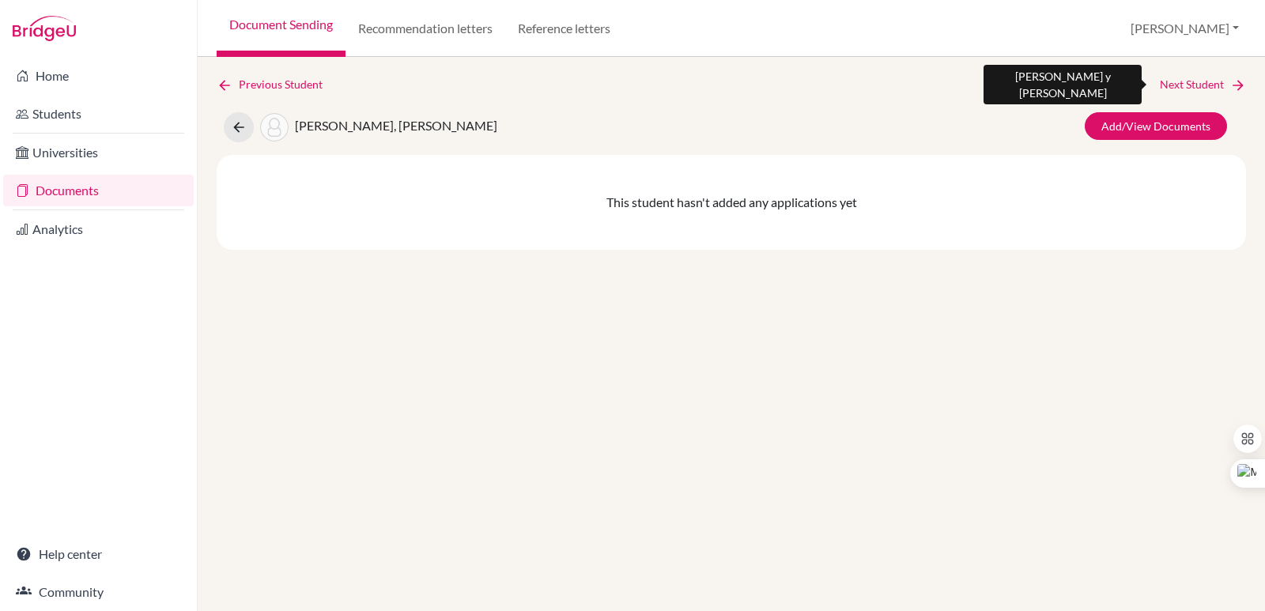
click at [1239, 84] on icon at bounding box center [1238, 85] width 16 height 16
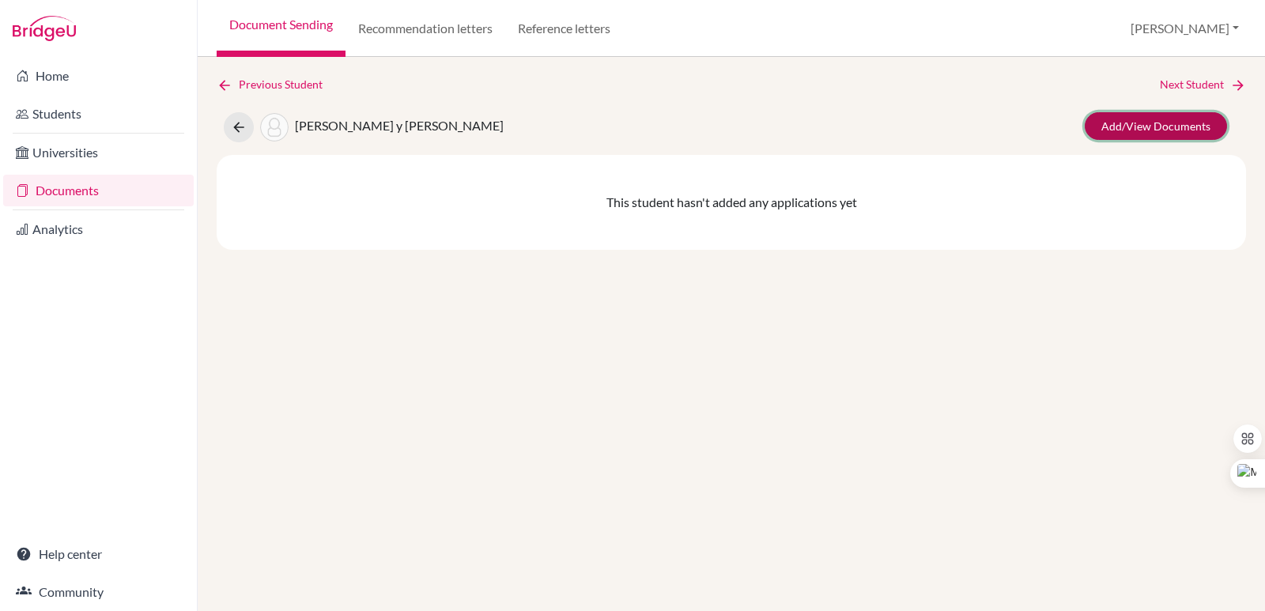
click at [1144, 130] on link "Add/View Documents" at bounding box center [1156, 126] width 142 height 28
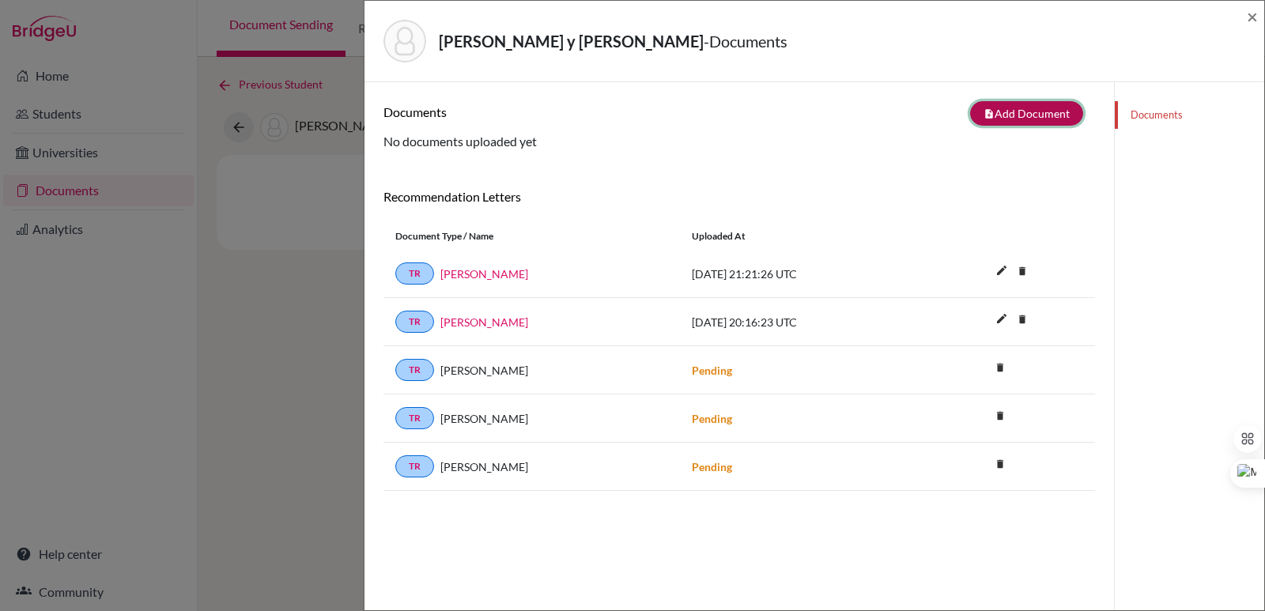
click at [983, 111] on icon "note_add" at bounding box center [988, 113] width 11 height 11
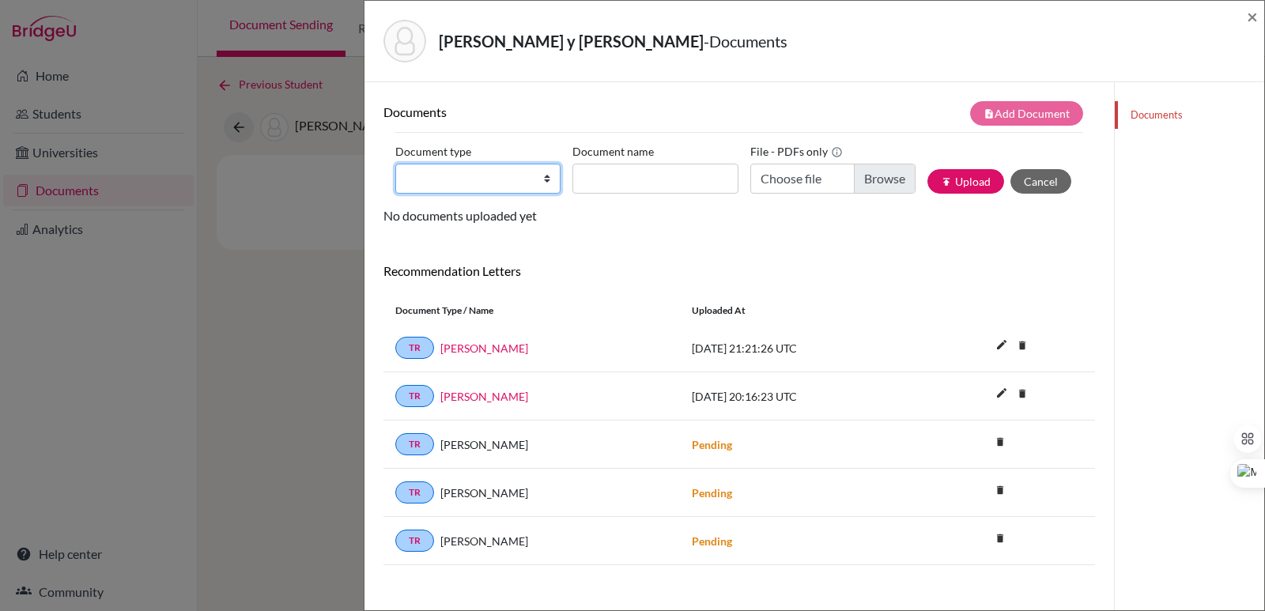
click at [444, 176] on select "Change explanation for Common App reports Counselor recommendation Internationa…" at bounding box center [477, 179] width 165 height 30
select select "2"
click at [395, 164] on select "Change explanation for Common App reports Counselor recommendation Internationa…" at bounding box center [477, 179] width 165 height 30
click at [613, 175] on input "Document name" at bounding box center [654, 179] width 165 height 30
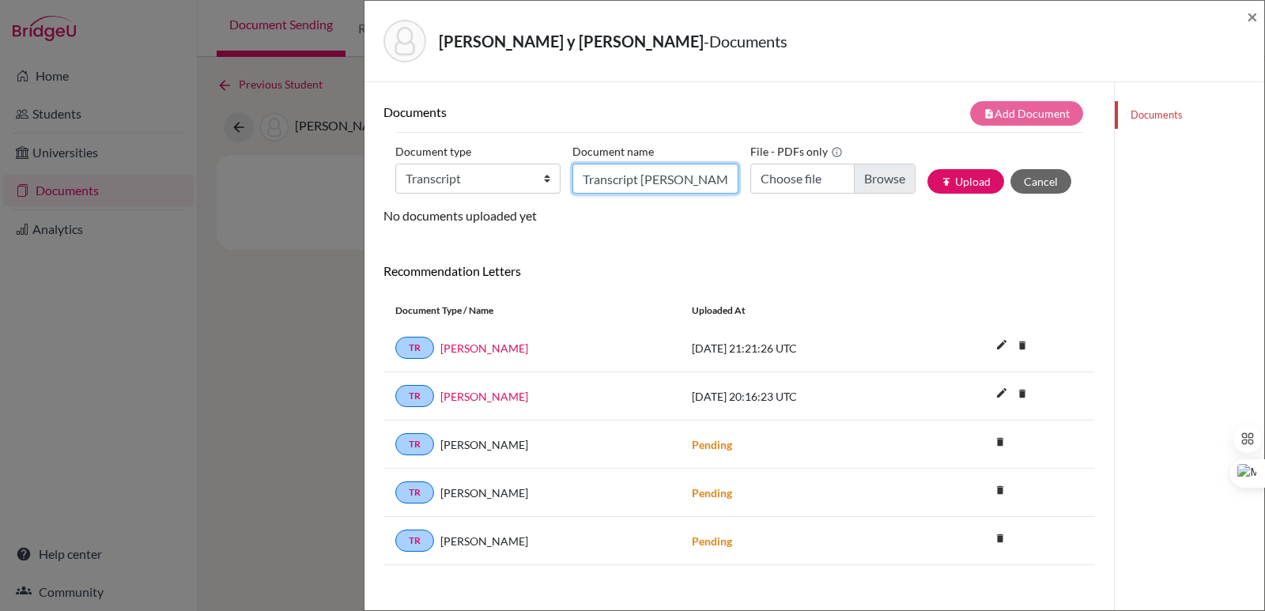
scroll to position [0, 40]
type input "Initial Transcript [PERSON_NAME]"
click at [866, 186] on input "Choose file" at bounding box center [832, 179] width 165 height 30
type input "C:\fakepath\[PERSON_NAME] y [PERSON_NAME].pdf"
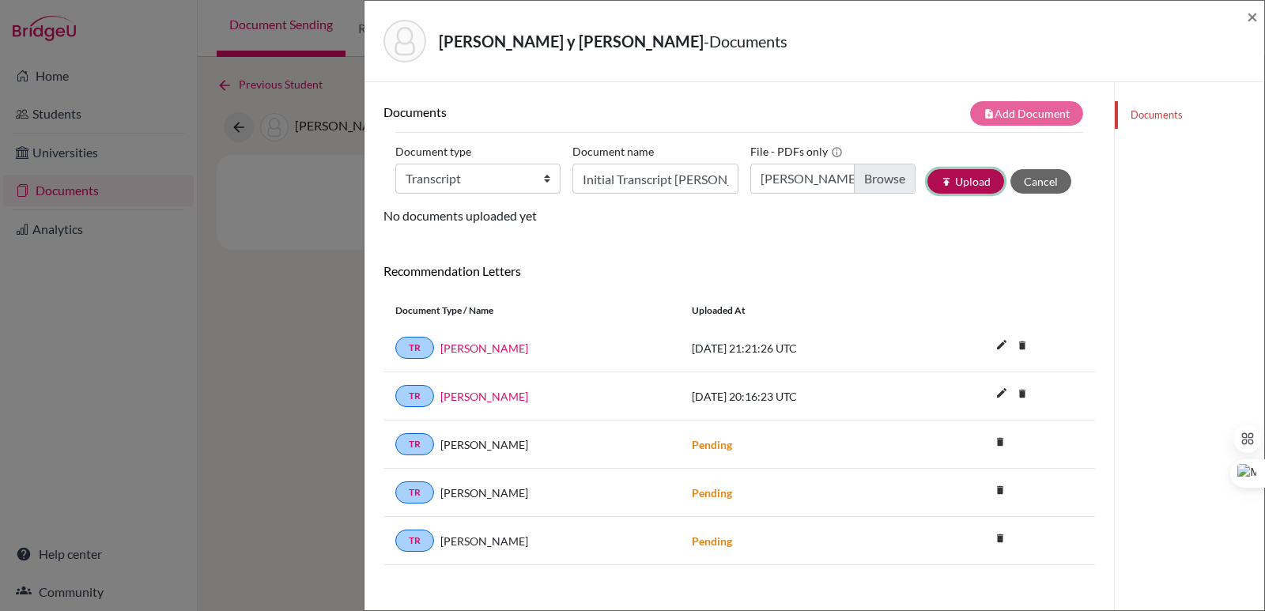
click at [969, 181] on button "publish Upload" at bounding box center [965, 181] width 77 height 25
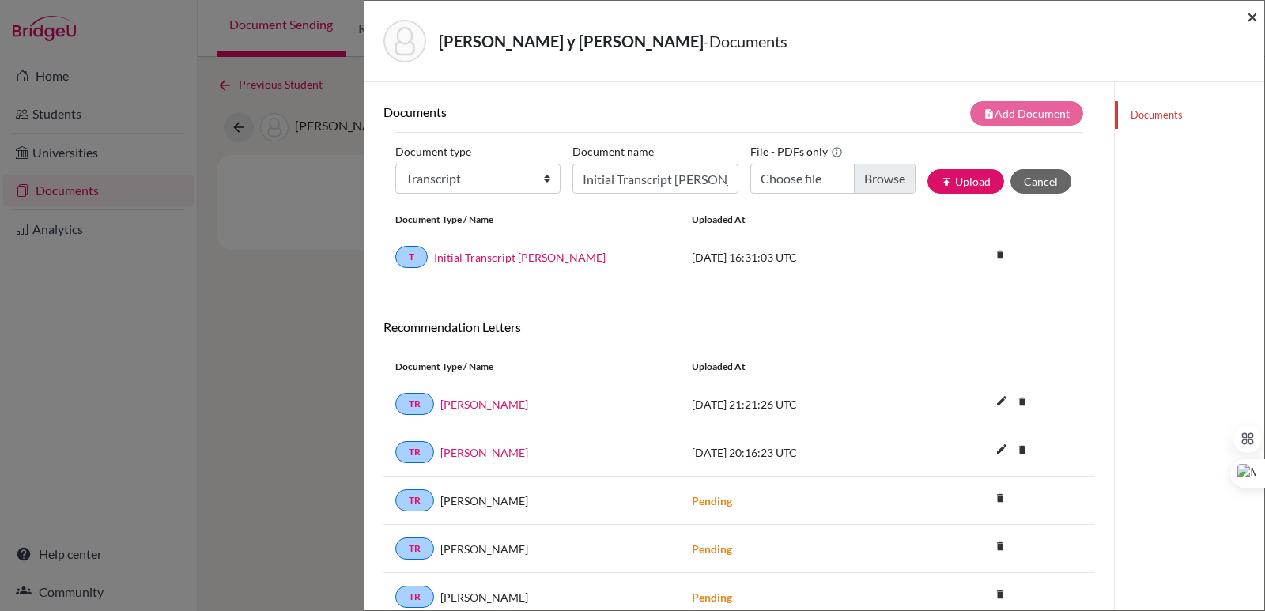
click at [1247, 16] on span "×" at bounding box center [1252, 16] width 11 height 23
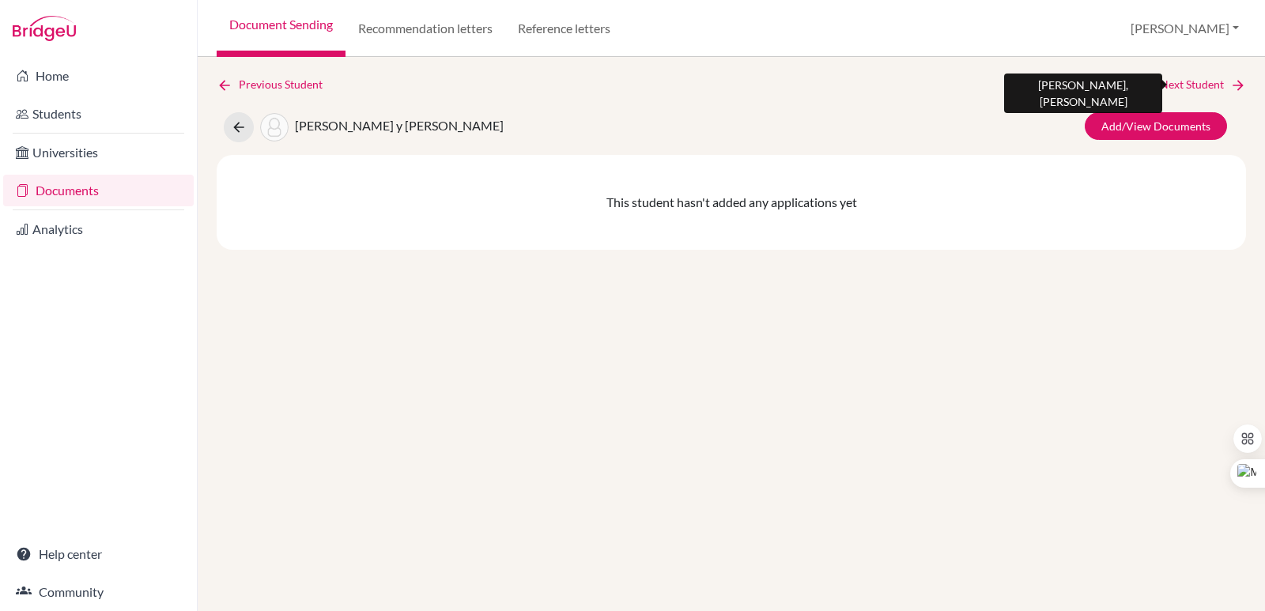
click at [1224, 85] on link "Next Student" at bounding box center [1203, 84] width 86 height 17
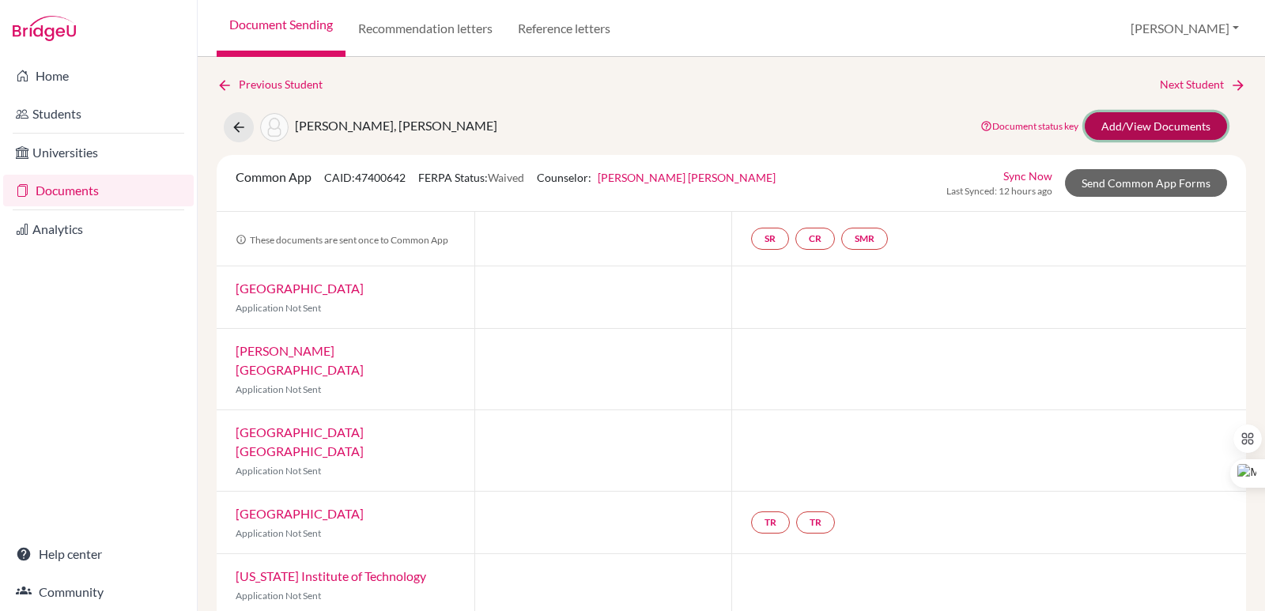
click at [1114, 122] on link "Add/View Documents" at bounding box center [1156, 126] width 142 height 28
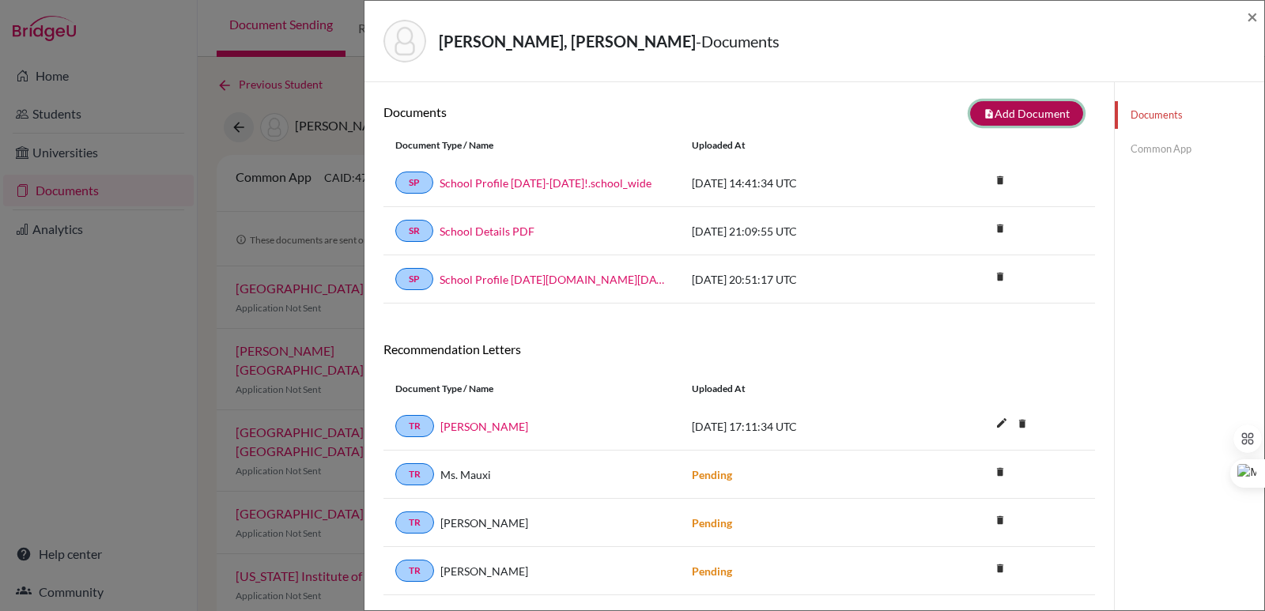
click at [1044, 107] on button "note_add Add Document" at bounding box center [1026, 113] width 113 height 25
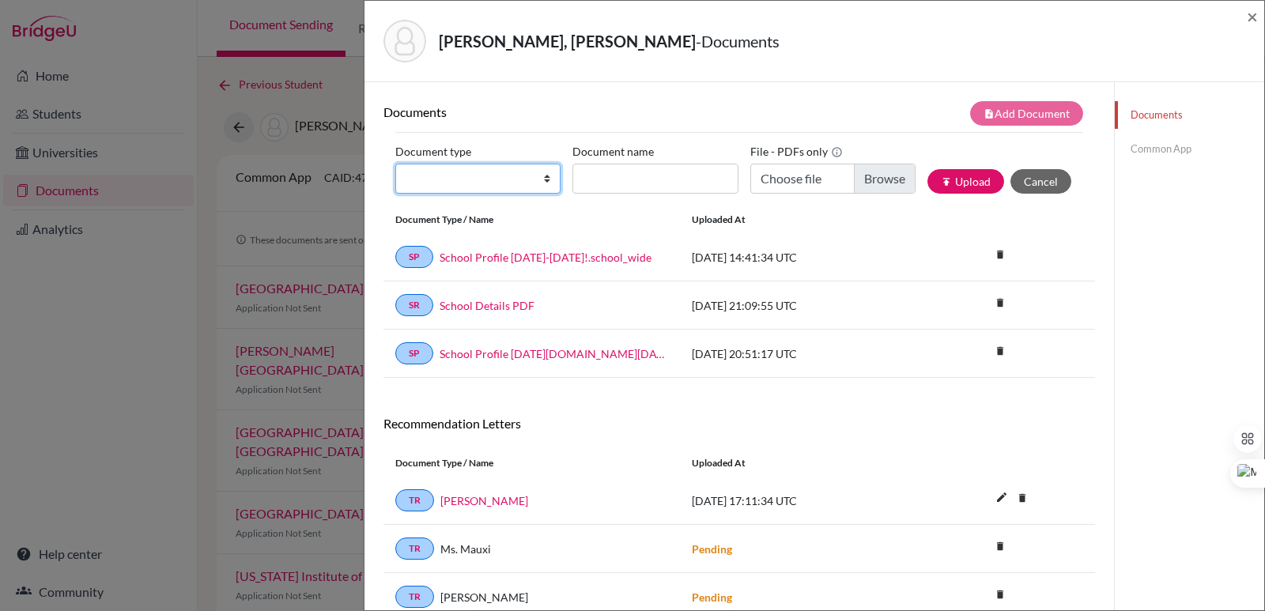
click at [460, 176] on select "Change explanation for Common App reports Counselor recommendation Internationa…" at bounding box center [477, 179] width 165 height 30
select select "2"
click at [395, 164] on select "Change explanation for Common App reports Counselor recommendation Internationa…" at bounding box center [477, 179] width 165 height 30
click at [627, 183] on input "Document name" at bounding box center [654, 179] width 165 height 30
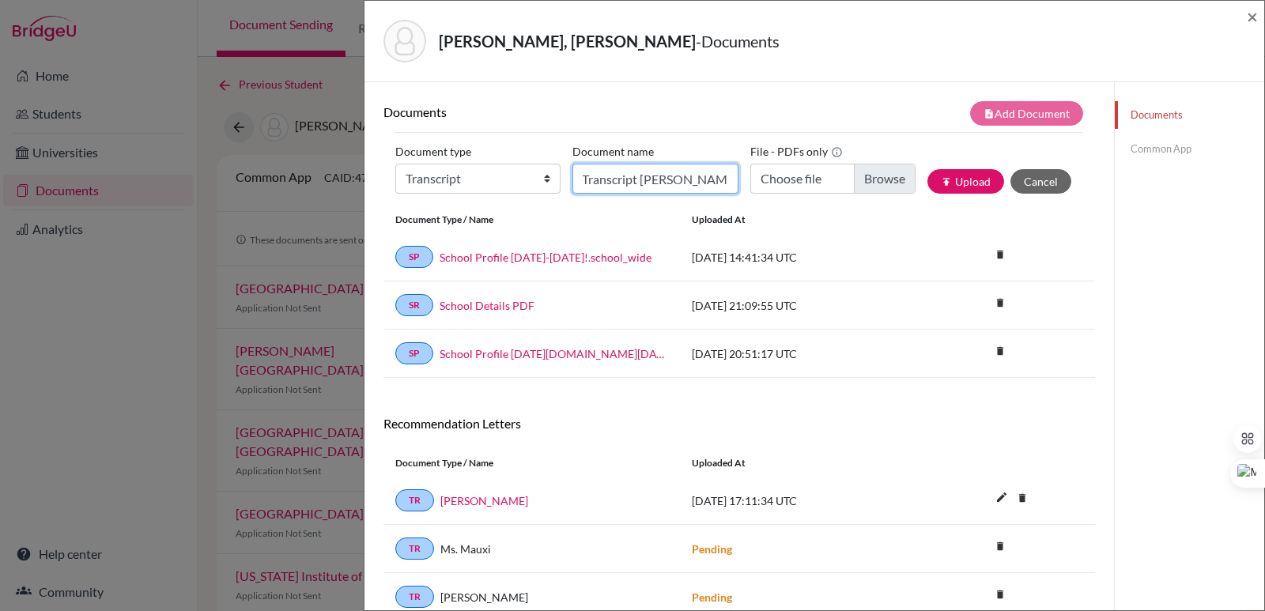
scroll to position [0, 42]
type input "Initial Transcript [PERSON_NAME]"
click at [873, 181] on input "Choose file" at bounding box center [832, 179] width 165 height 30
type input "C:\fakepath\[PERSON_NAME] [PERSON_NAME].pdf"
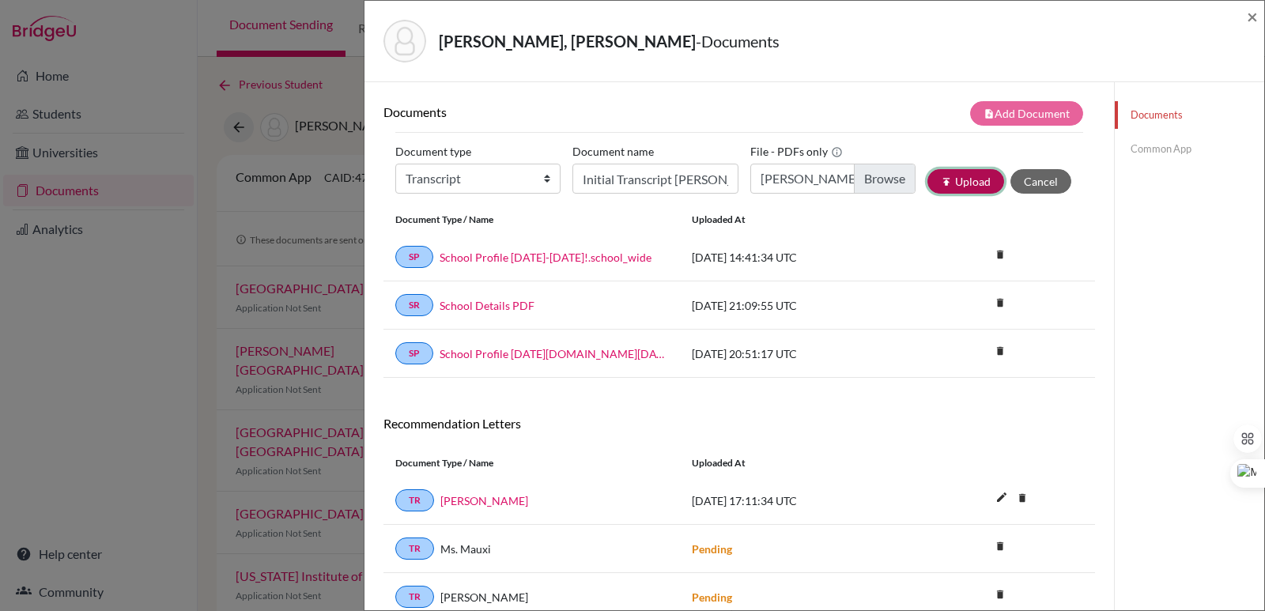
click at [976, 176] on button "publish Upload" at bounding box center [965, 181] width 77 height 25
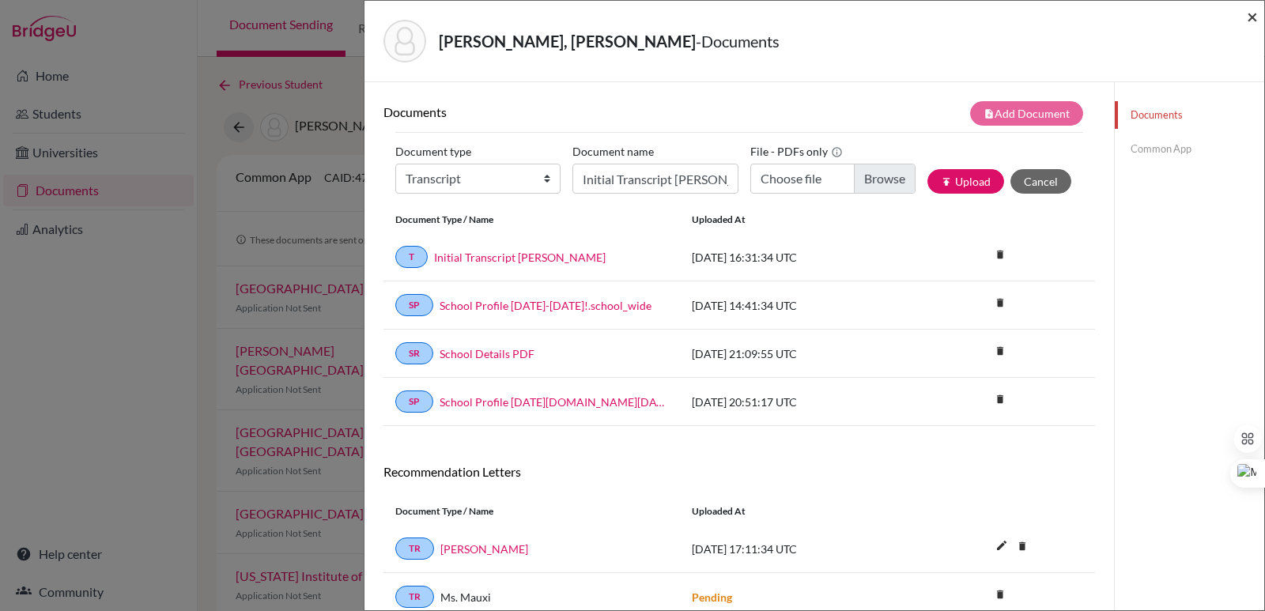
click at [1249, 13] on span "×" at bounding box center [1252, 16] width 11 height 23
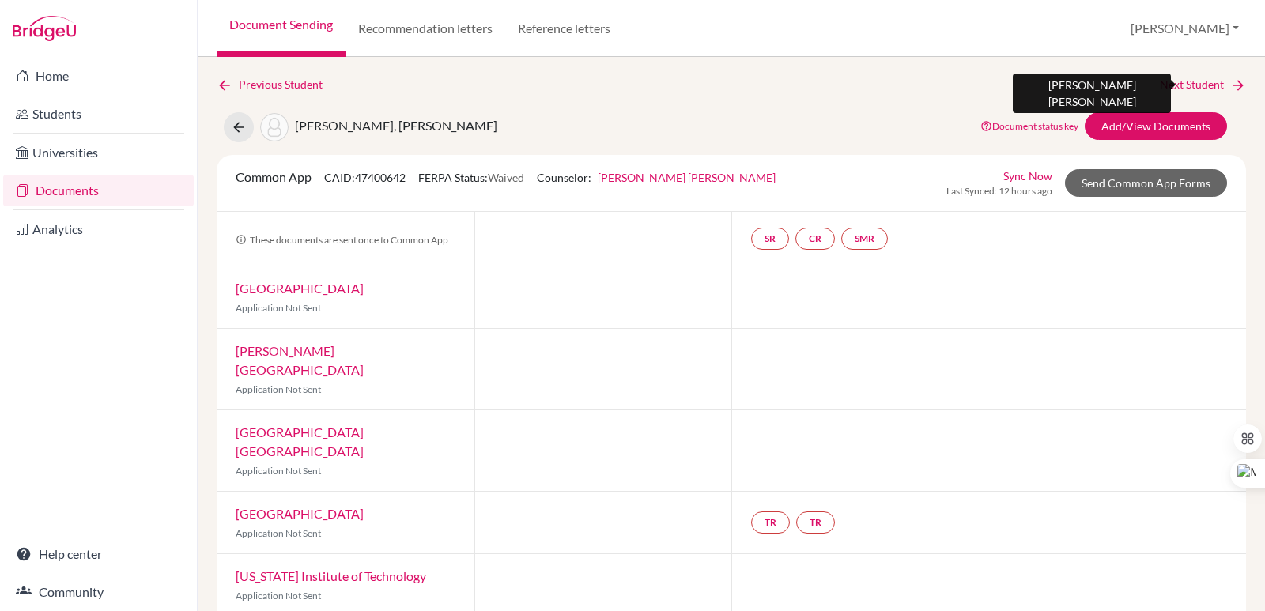
click at [1218, 85] on link "Next Student" at bounding box center [1203, 84] width 86 height 17
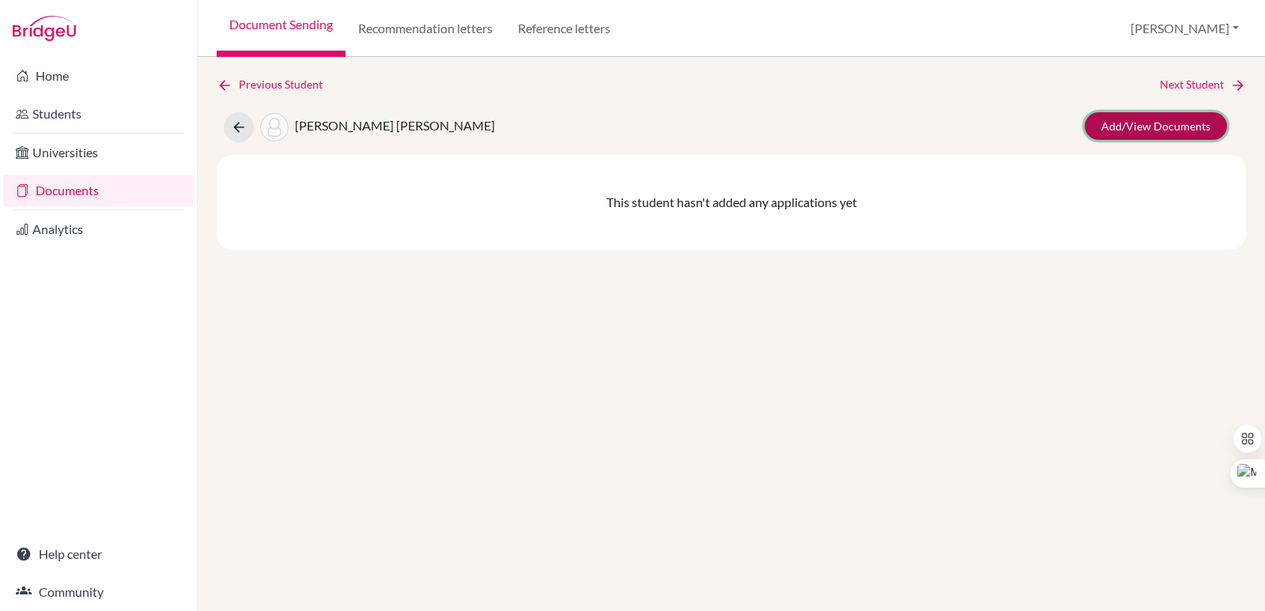
click at [1163, 134] on link "Add/View Documents" at bounding box center [1156, 126] width 142 height 28
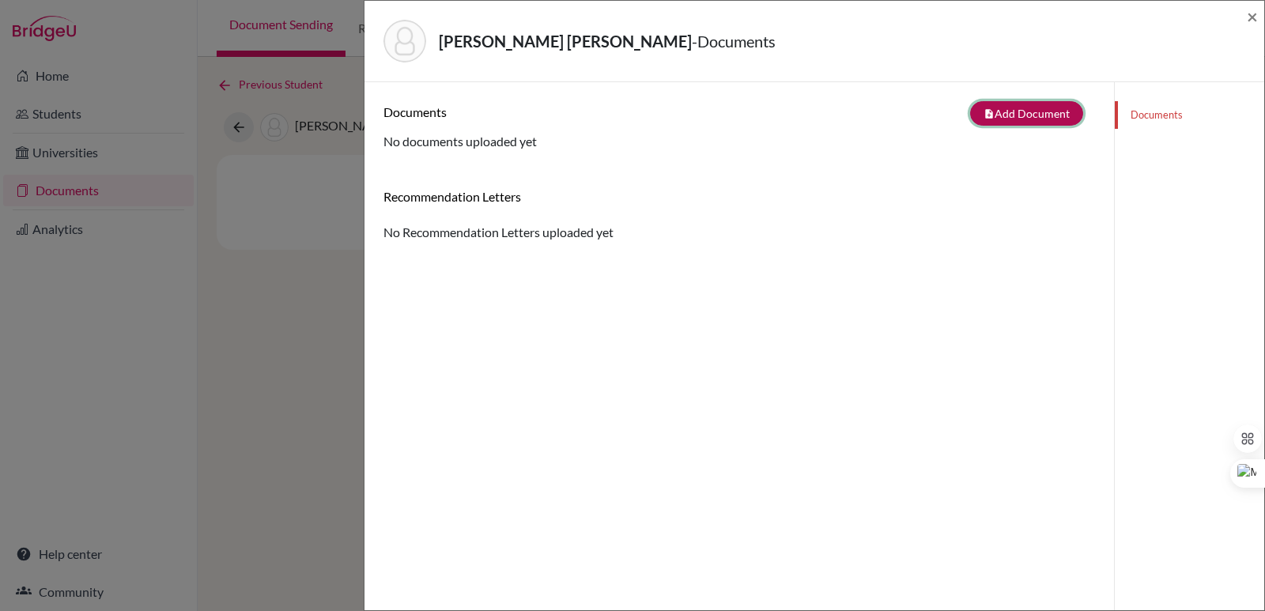
click at [1040, 110] on button "note_add Add Document" at bounding box center [1026, 113] width 113 height 25
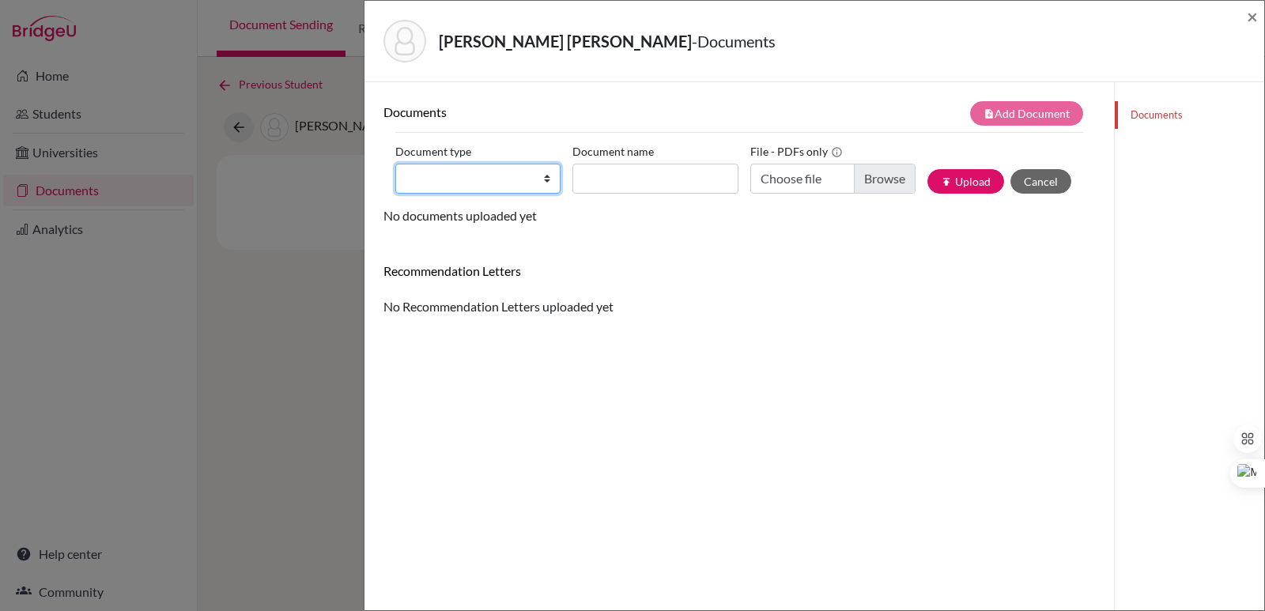
click at [522, 180] on select "Change explanation for Common App reports Counselor recommendation Internationa…" at bounding box center [477, 179] width 165 height 30
select select "2"
click at [395, 164] on select "Change explanation for Common App reports Counselor recommendation Internationa…" at bounding box center [477, 179] width 165 height 30
click at [627, 185] on input "Document name" at bounding box center [654, 179] width 165 height 30
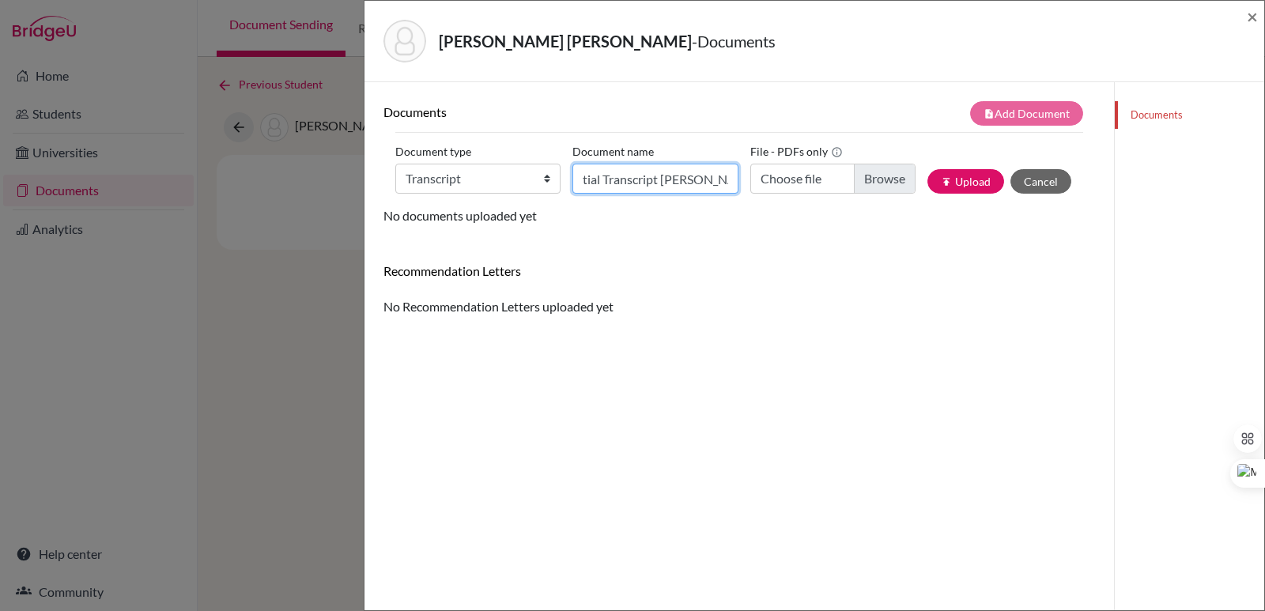
scroll to position [0, 27]
type input "Initial Transcript [PERSON_NAME]"
click at [885, 179] on input "Choose file" at bounding box center [832, 179] width 165 height 30
type input "C:\fakepath\[PERSON_NAME], [PERSON_NAME].pdf"
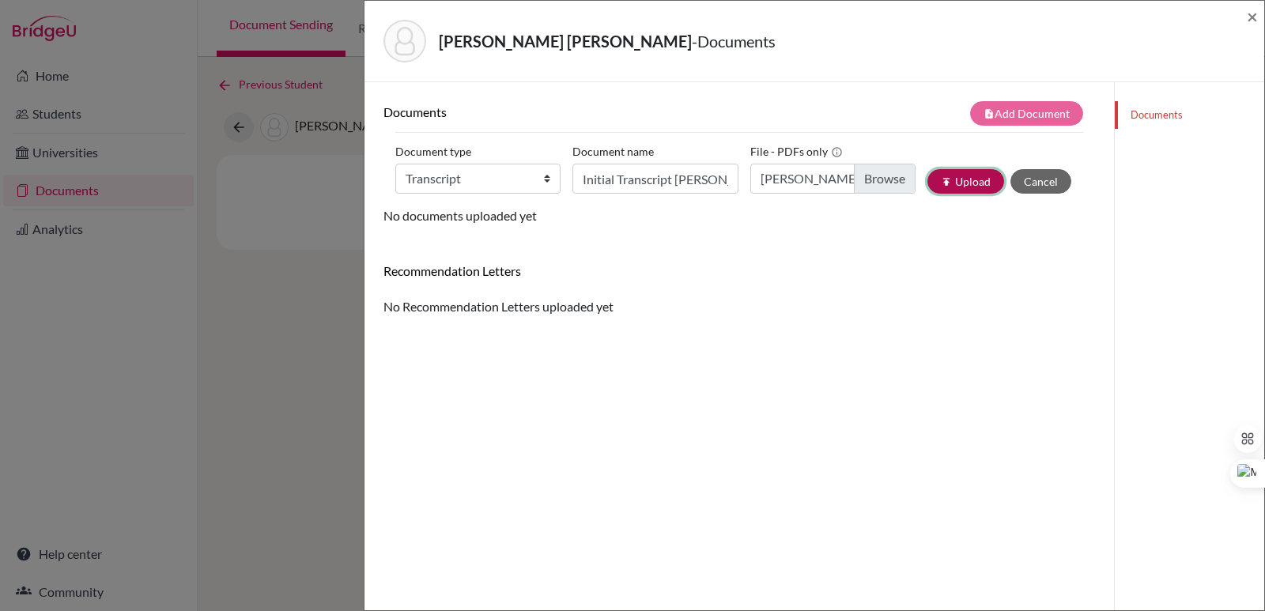
click at [965, 185] on button "publish Upload" at bounding box center [965, 181] width 77 height 25
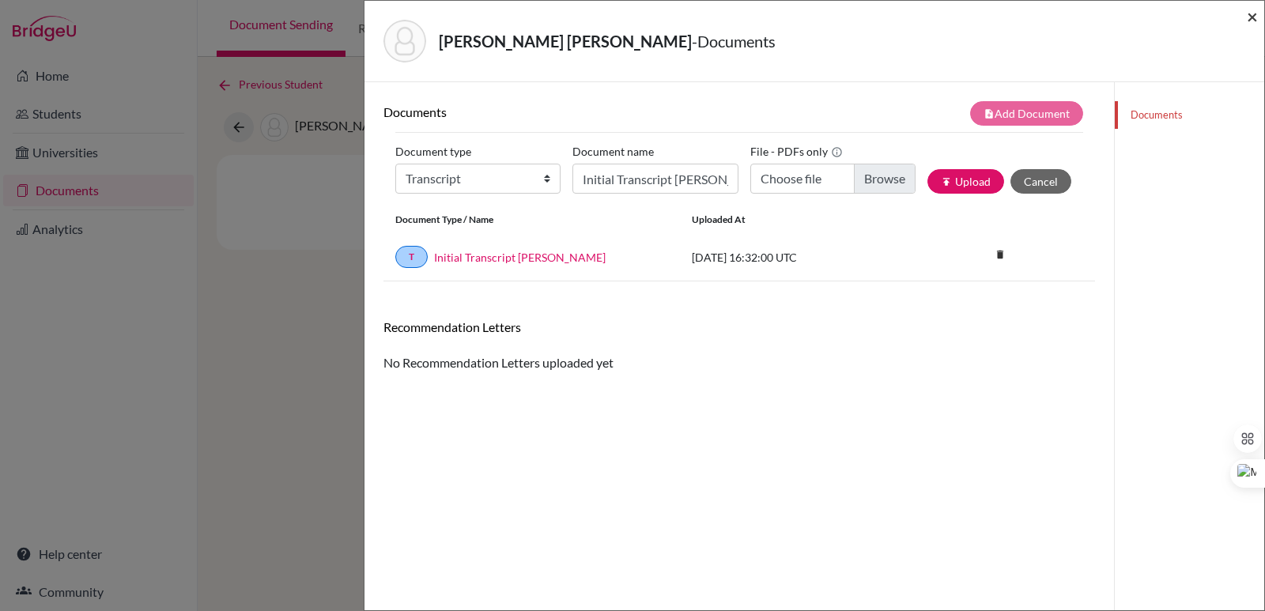
click at [1248, 17] on span "×" at bounding box center [1252, 16] width 11 height 23
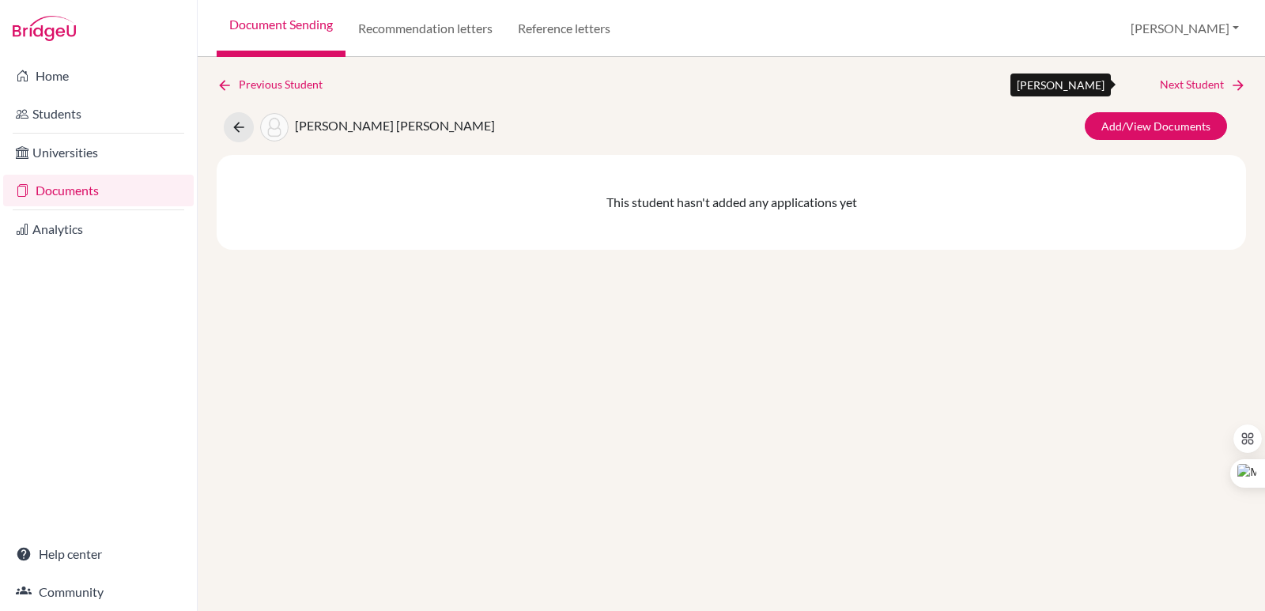
click at [1231, 83] on icon at bounding box center [1238, 85] width 16 height 16
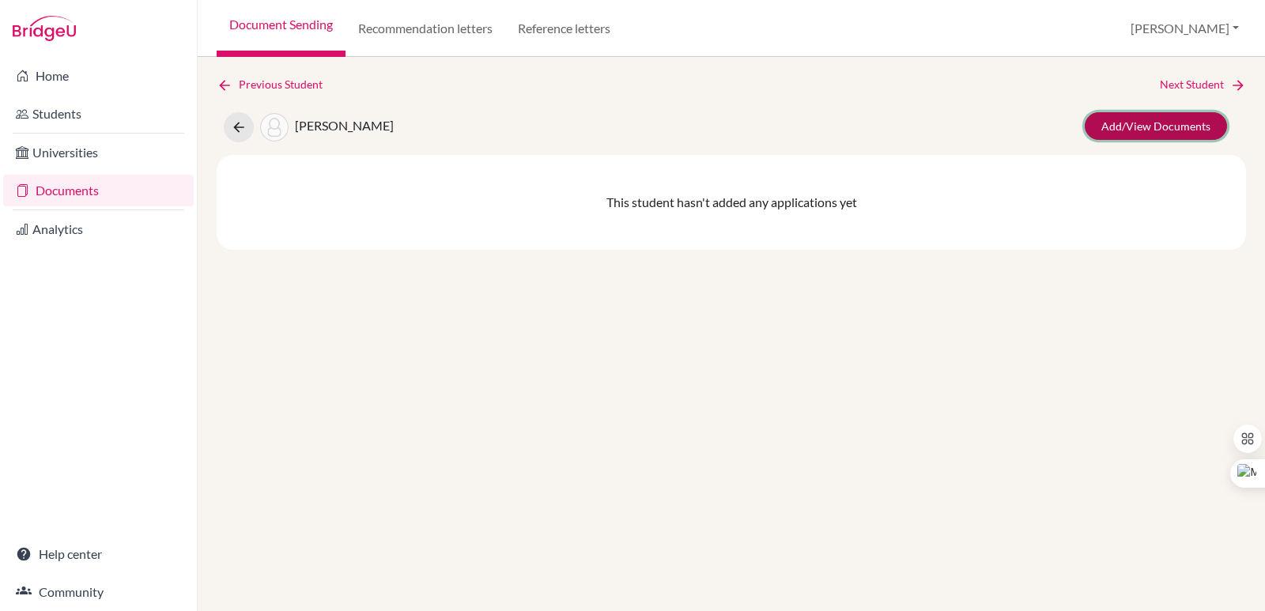
click at [1135, 130] on link "Add/View Documents" at bounding box center [1156, 126] width 142 height 28
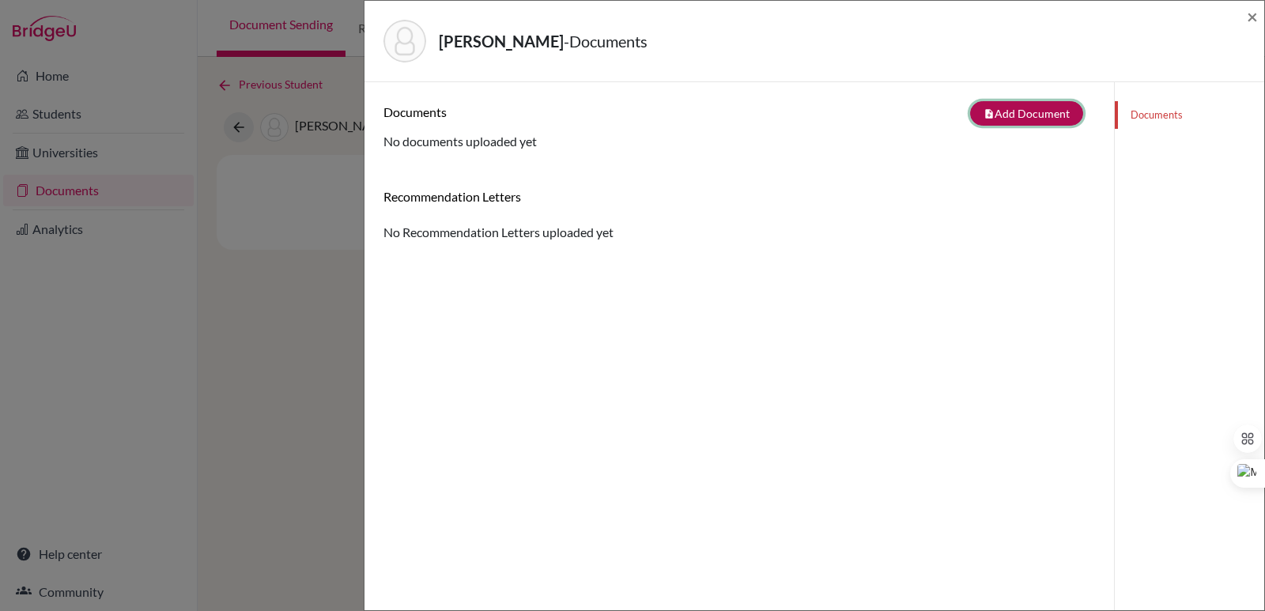
click at [993, 106] on button "note_add Add Document" at bounding box center [1026, 113] width 113 height 25
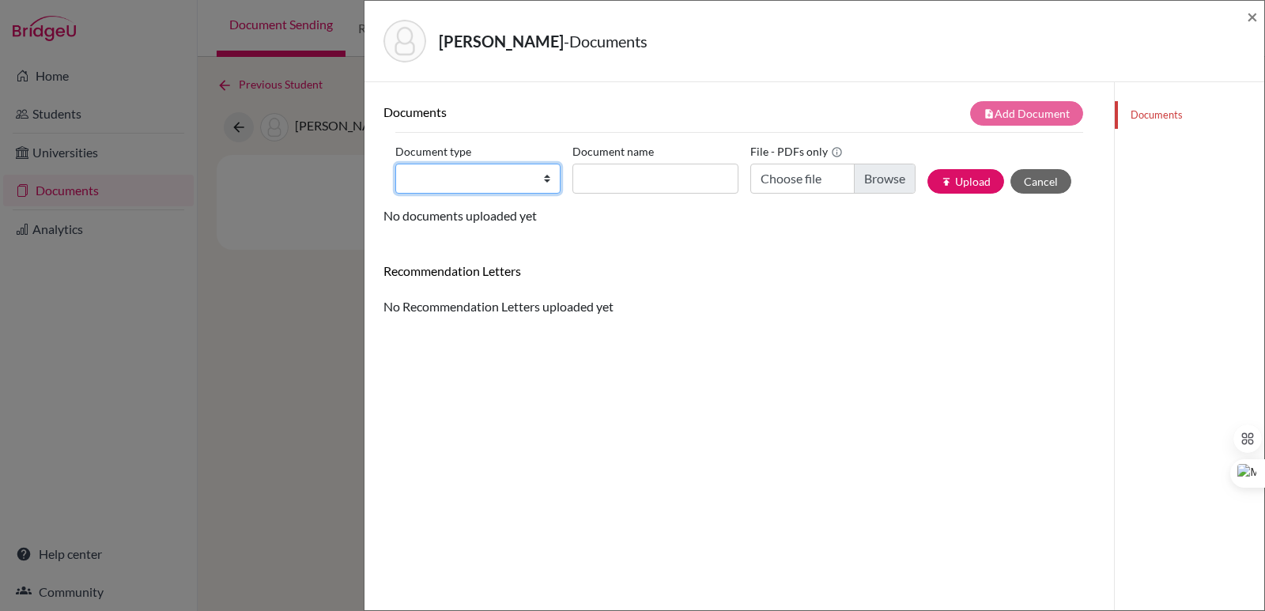
click at [418, 181] on select "Change explanation for Common App reports Counselor recommendation Internationa…" at bounding box center [477, 179] width 165 height 30
select select "2"
click at [395, 164] on select "Change explanation for Common App reports Counselor recommendation Internationa…" at bounding box center [477, 179] width 165 height 30
drag, startPoint x: 618, startPoint y: 180, endPoint x: 605, endPoint y: 184, distance: 14.0
click at [618, 180] on input "Document name" at bounding box center [654, 179] width 165 height 30
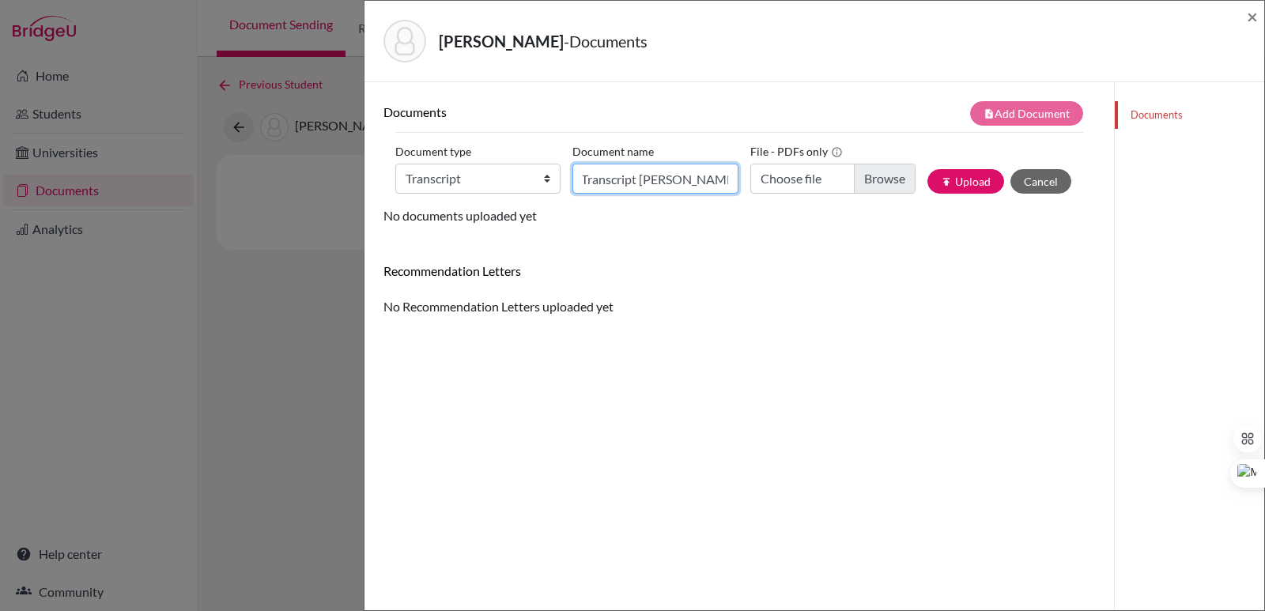
scroll to position [0, 43]
type input "Initial Transcript [PERSON_NAME]"
click at [862, 169] on input "Choose file" at bounding box center [832, 179] width 165 height 30
type input "C:\fakepath\[PERSON_NAME].pdf"
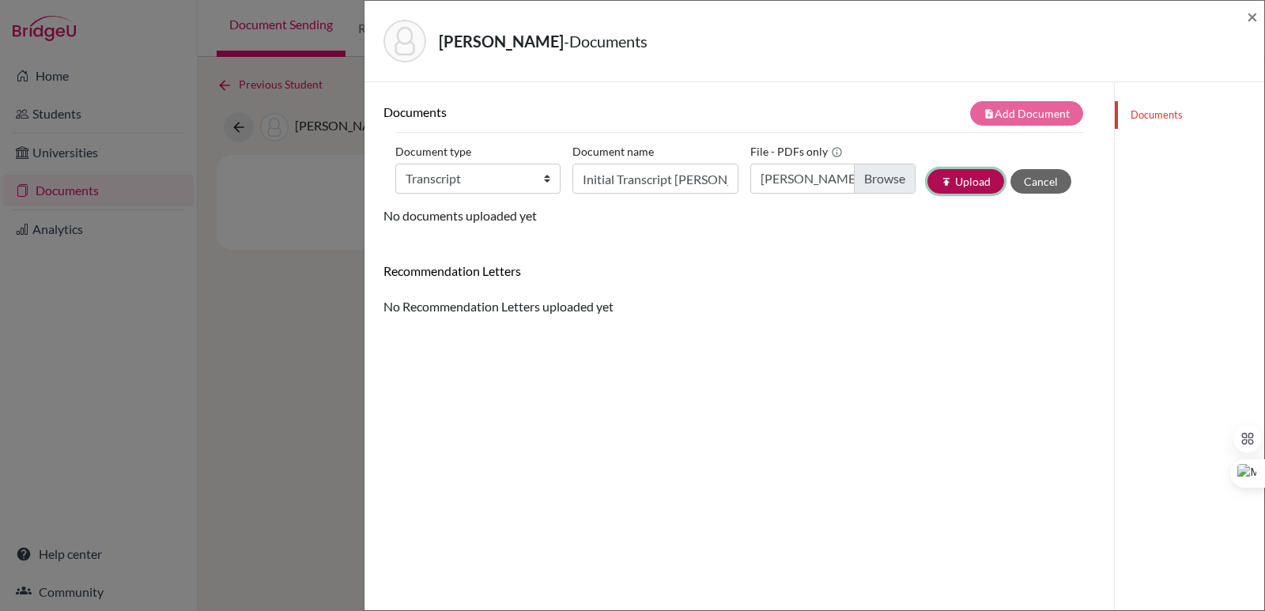
click at [965, 176] on button "publish Upload" at bounding box center [965, 181] width 77 height 25
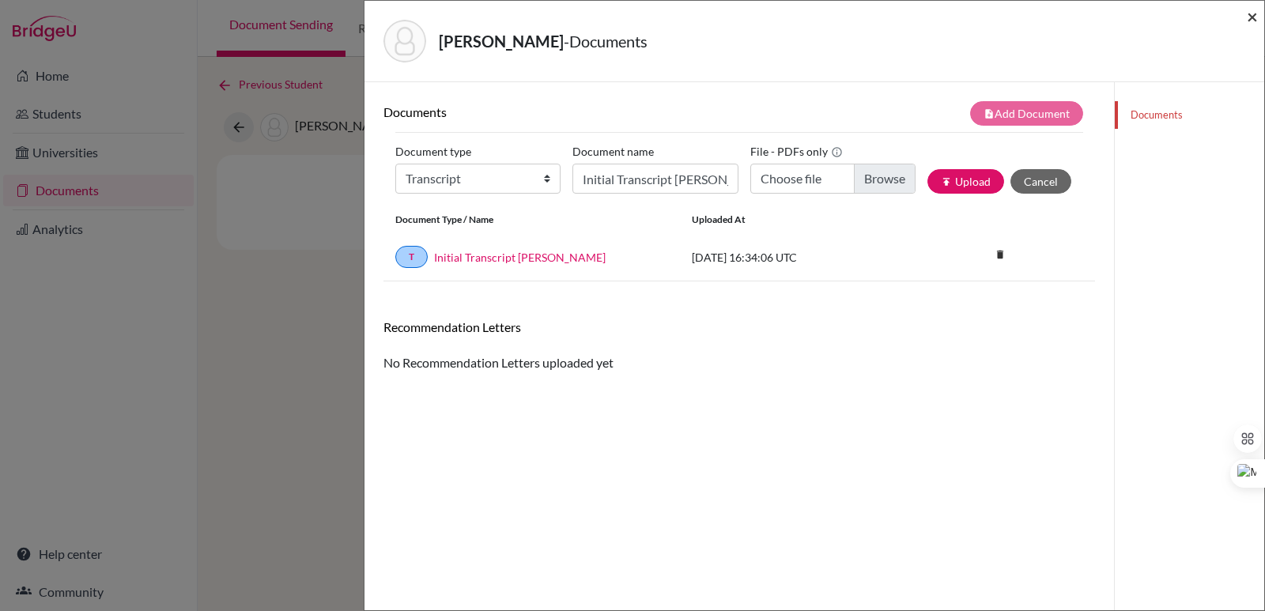
click at [1252, 13] on span "×" at bounding box center [1252, 16] width 11 height 23
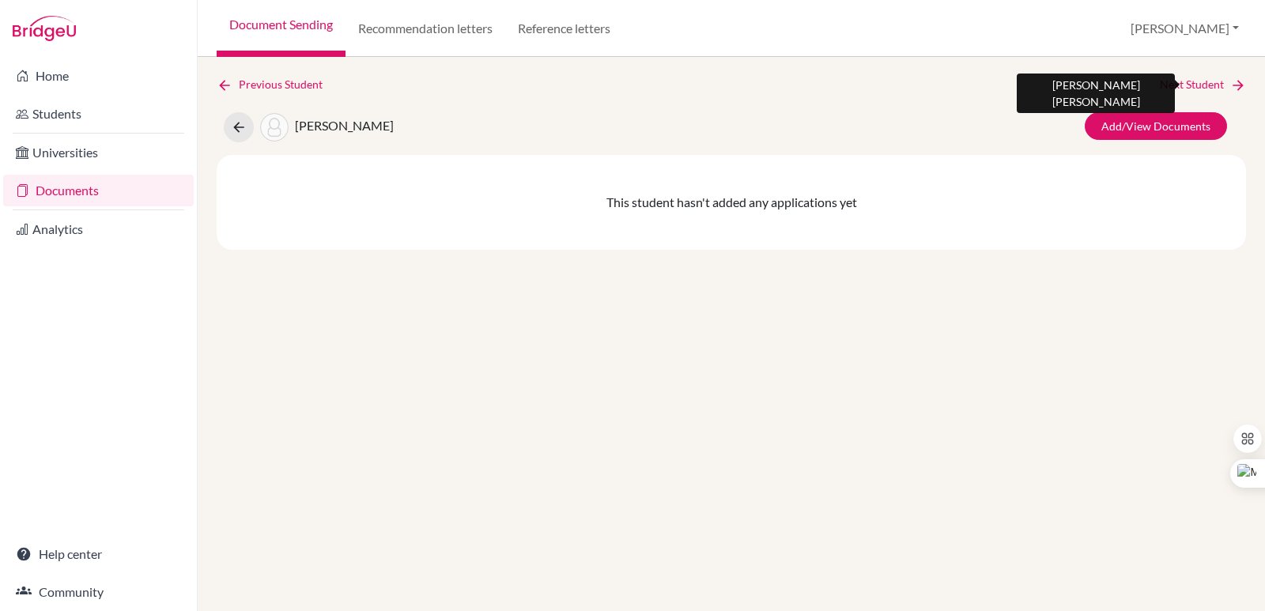
click at [1193, 85] on link "Next Student" at bounding box center [1203, 84] width 86 height 17
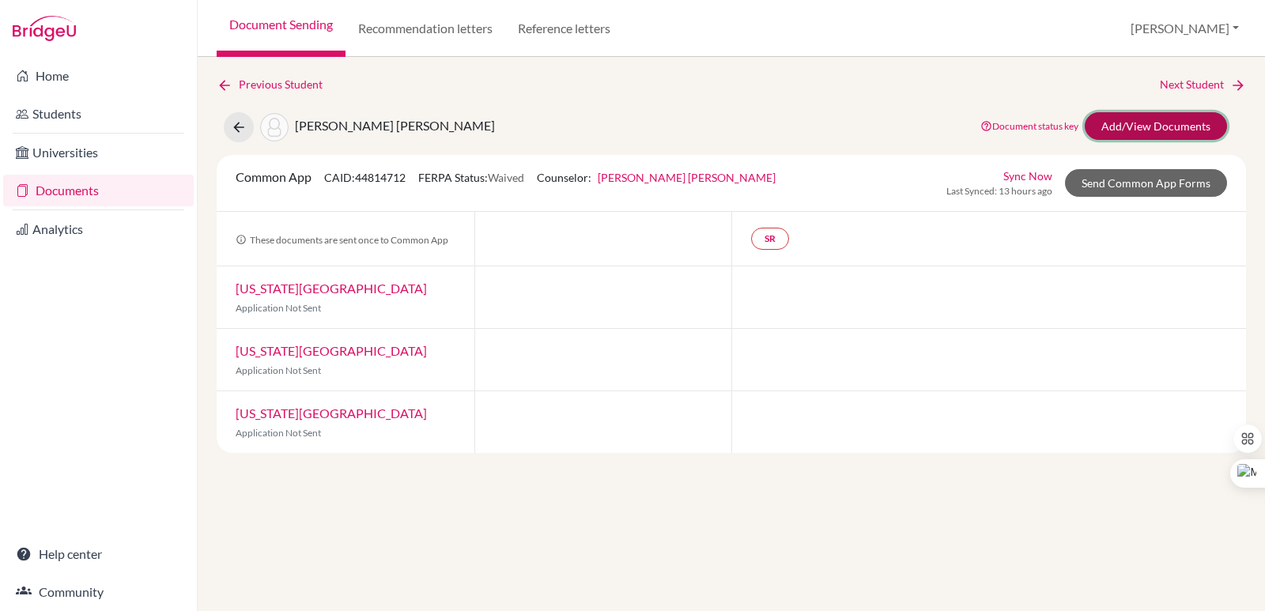
click at [1188, 120] on link "Add/View Documents" at bounding box center [1156, 126] width 142 height 28
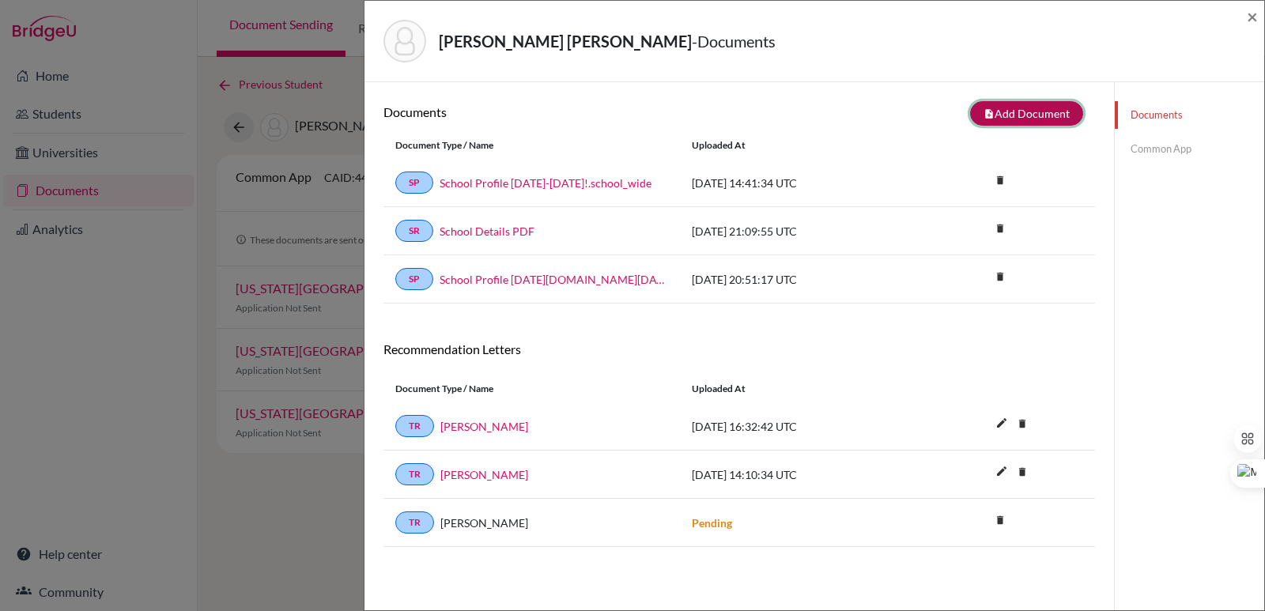
click at [990, 109] on button "note_add Add Document" at bounding box center [1026, 113] width 113 height 25
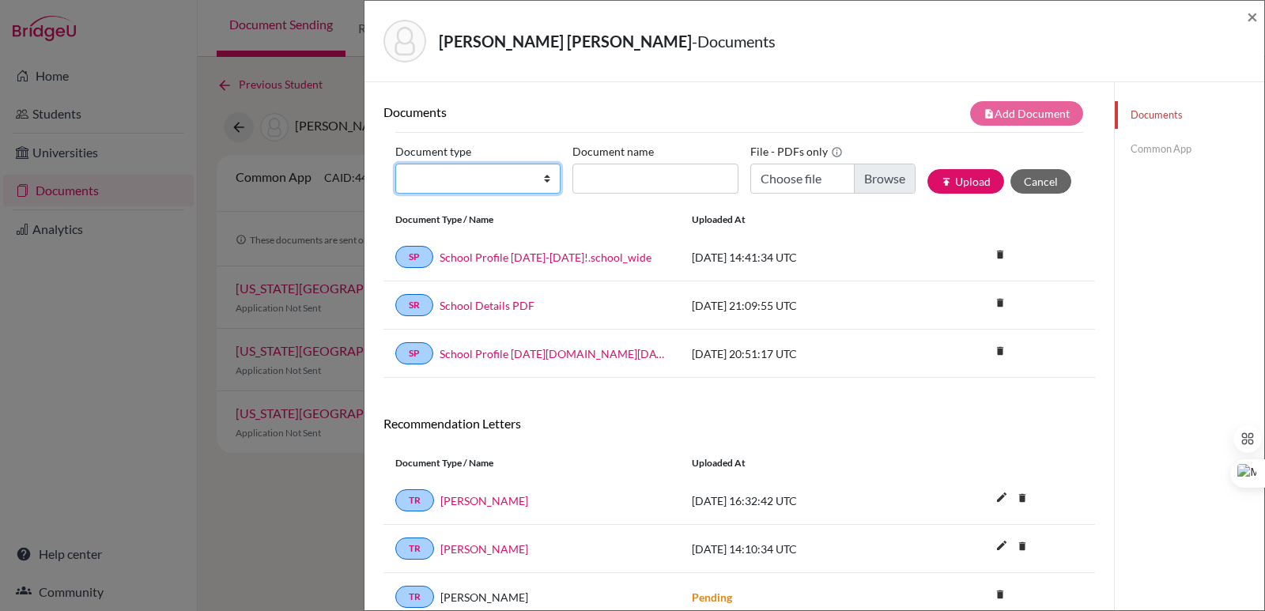
click at [508, 172] on select "Change explanation for Common App reports Counselor recommendation Internationa…" at bounding box center [477, 179] width 165 height 30
select select "2"
click at [395, 164] on select "Change explanation for Common App reports Counselor recommendation Internationa…" at bounding box center [477, 179] width 165 height 30
click at [598, 180] on input "Document name" at bounding box center [654, 179] width 165 height 30
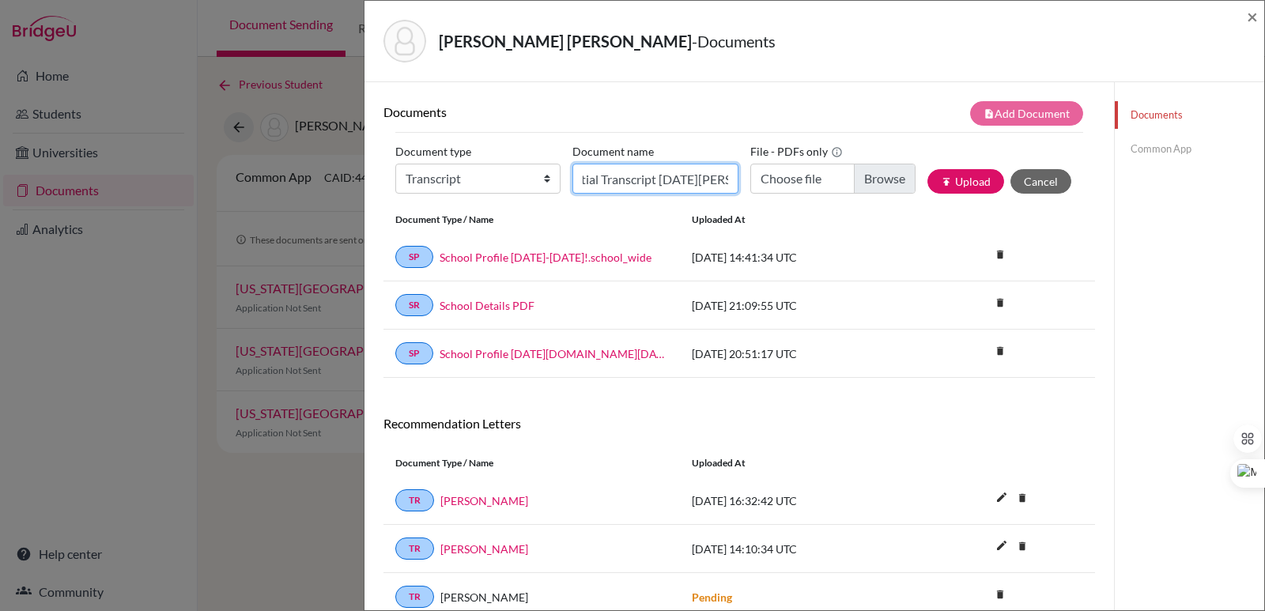
scroll to position [0, 26]
type input "Initial Transcript [DATE][PERSON_NAME]"
click at [882, 177] on input "Choose file" at bounding box center [832, 179] width 165 height 30
type input "C:\fakepath\[PERSON_NAME], [PERSON_NAME].pdf"
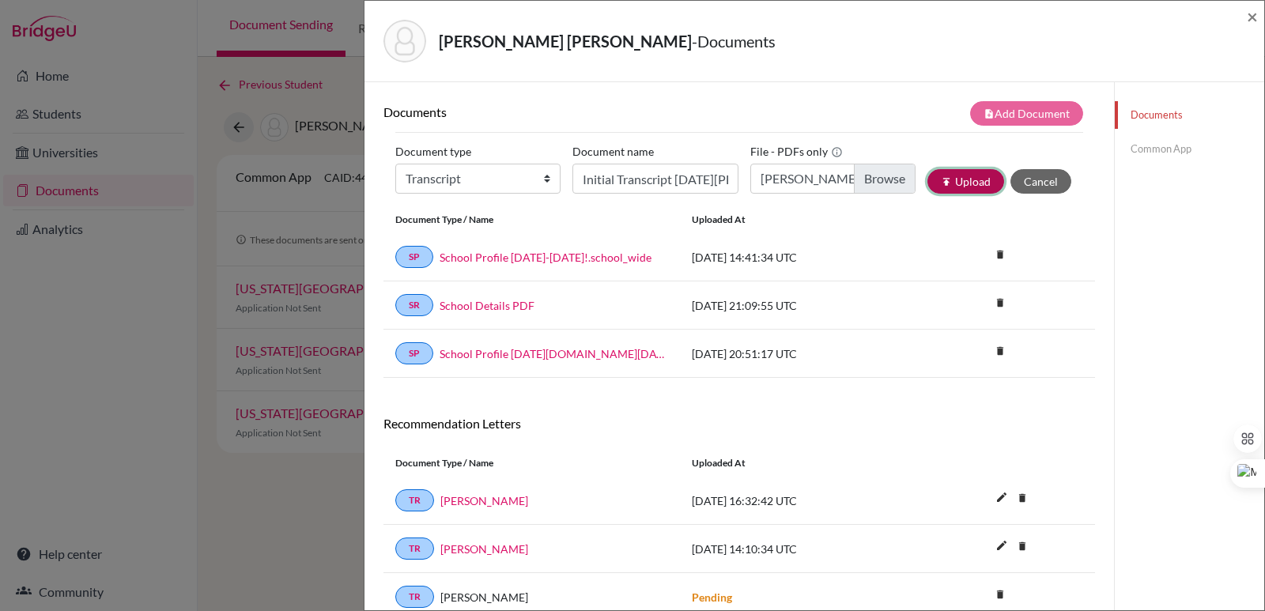
click at [957, 184] on button "publish Upload" at bounding box center [965, 181] width 77 height 25
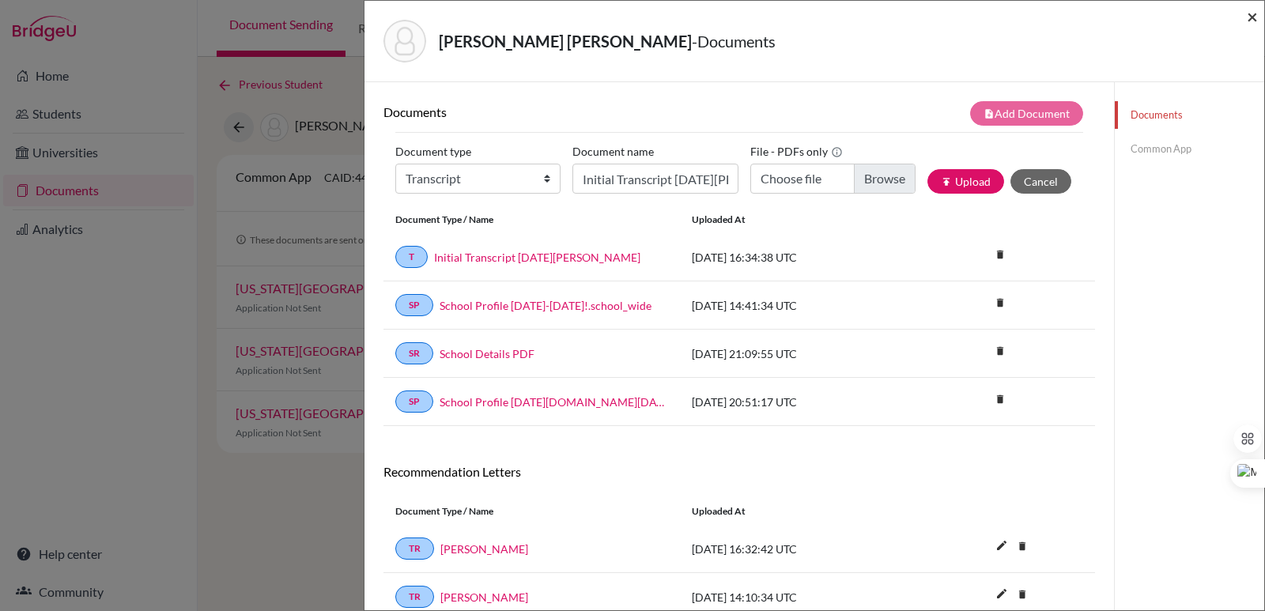
click at [1250, 13] on span "×" at bounding box center [1252, 16] width 11 height 23
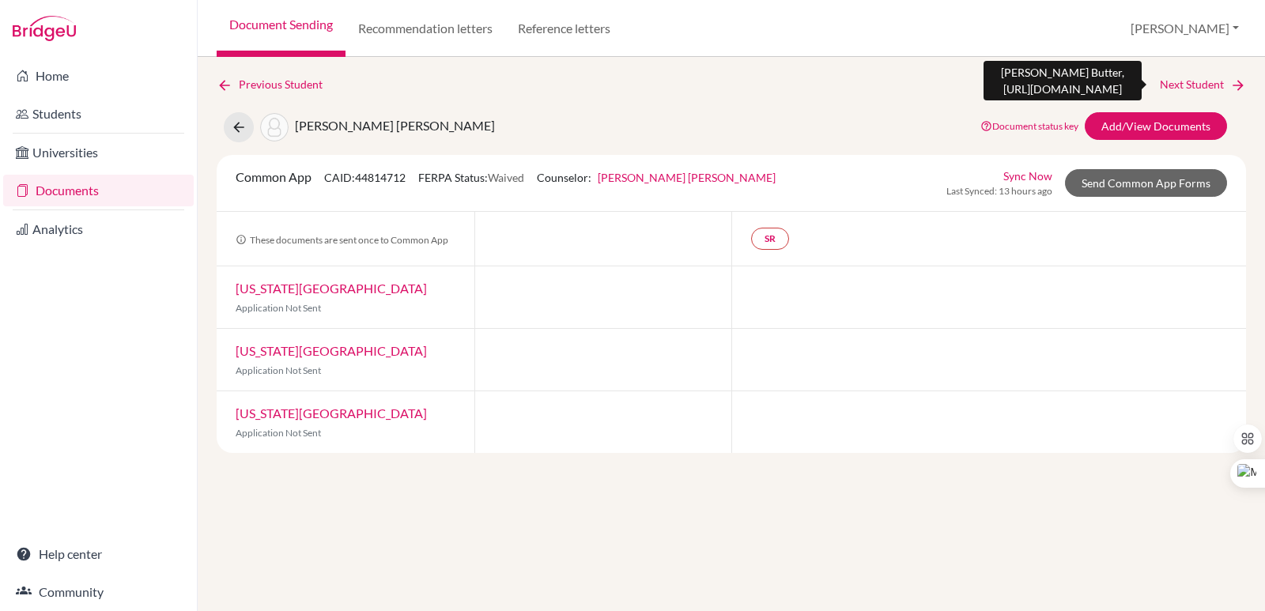
click at [1198, 88] on link "Next Student" at bounding box center [1203, 84] width 86 height 17
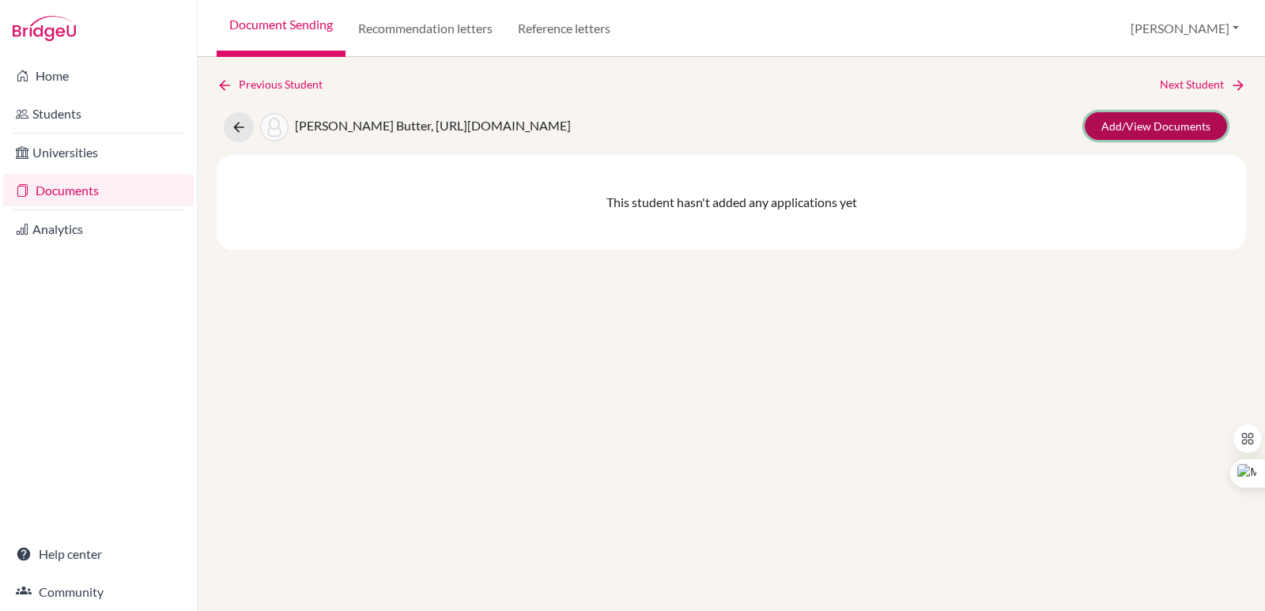
click at [1200, 123] on link "Add/View Documents" at bounding box center [1156, 126] width 142 height 28
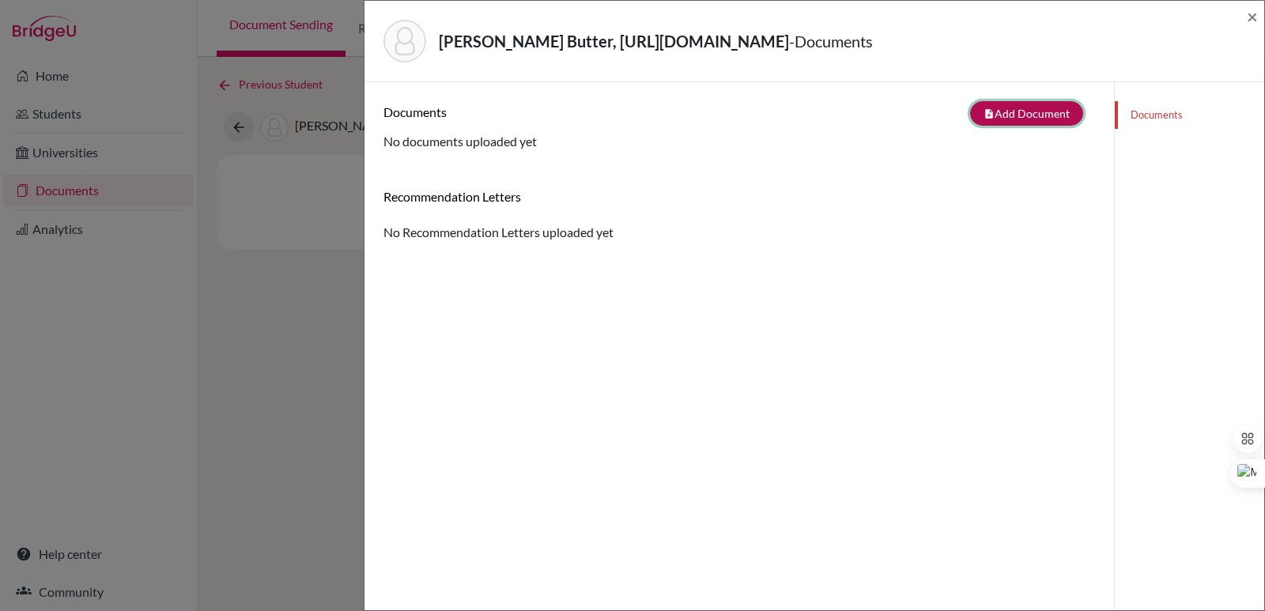
click at [1023, 113] on button "note_add Add Document" at bounding box center [1026, 113] width 113 height 25
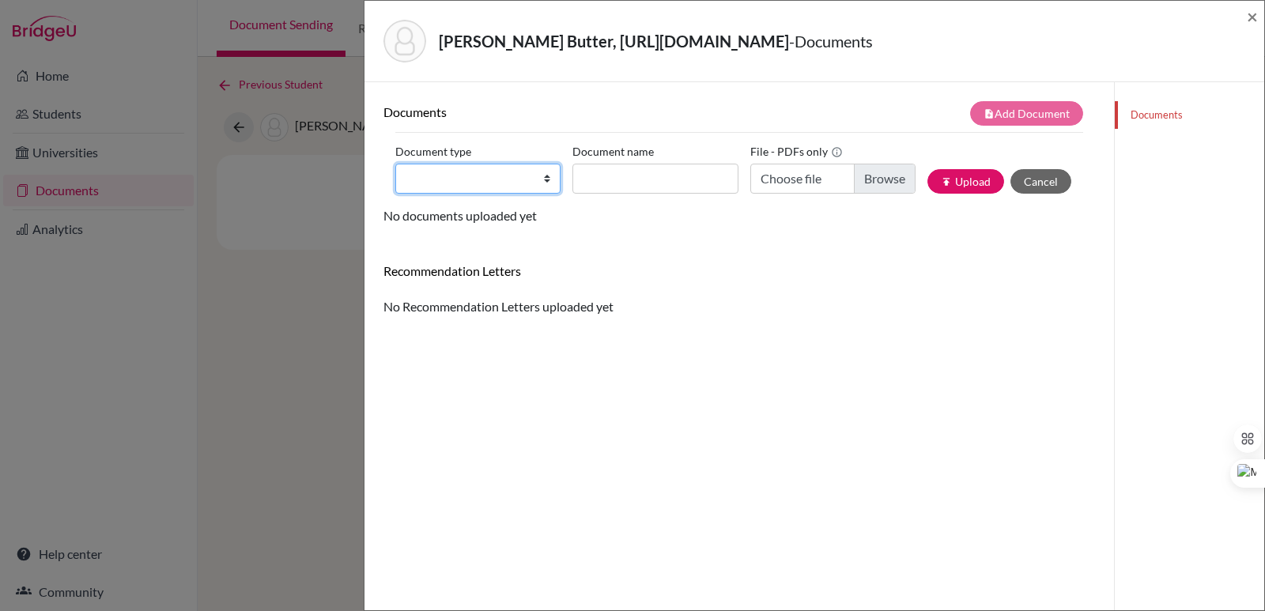
click at [410, 182] on select "Change explanation for Common App reports Counselor recommendation Internationa…" at bounding box center [477, 179] width 165 height 30
select select "2"
click at [395, 164] on select "Change explanation for Common App reports Counselor recommendation Internationa…" at bounding box center [477, 179] width 165 height 30
click at [635, 172] on input "Document name" at bounding box center [654, 179] width 165 height 30
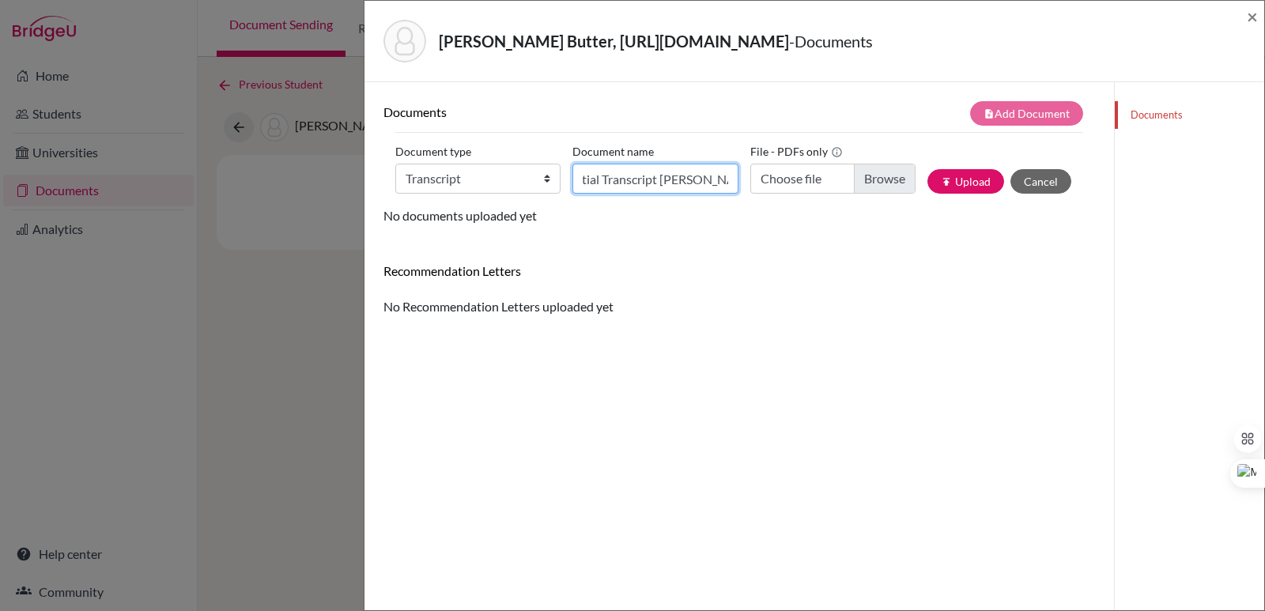
scroll to position [0, 25]
type input "Initial Transcript [PERSON_NAME]"
click at [853, 171] on input "Choose file" at bounding box center [832, 179] width 165 height 30
type input "C:\fakepath\[PERSON_NAME], [PERSON_NAME] [PERSON_NAME].pdf"
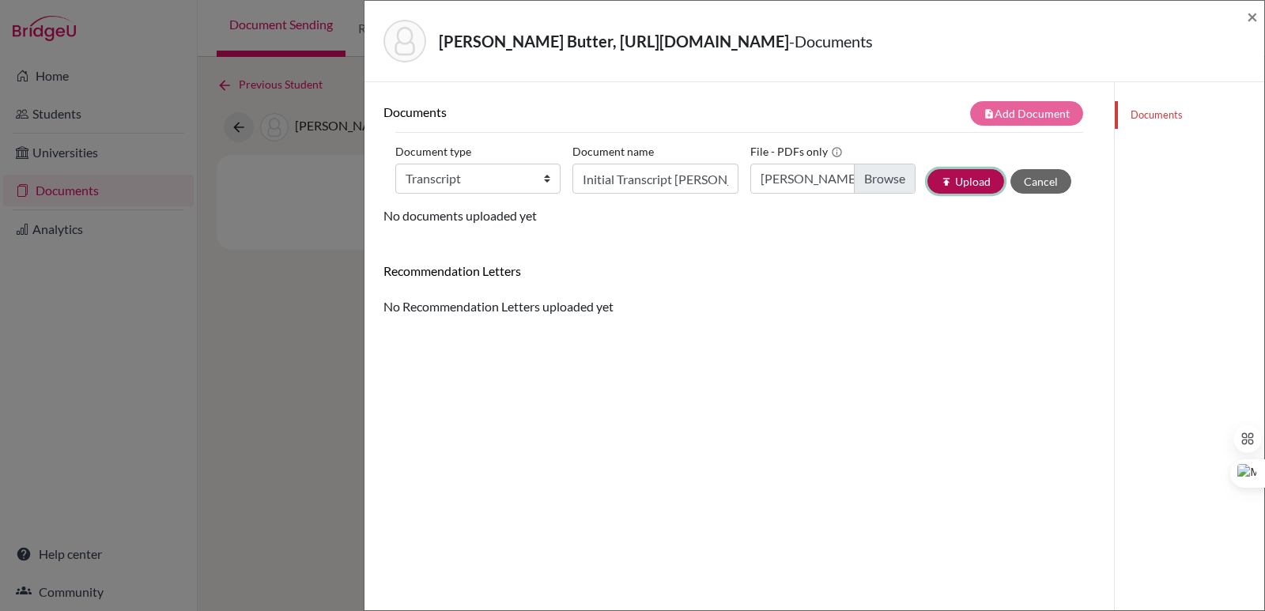
click at [957, 183] on button "publish Upload" at bounding box center [965, 181] width 77 height 25
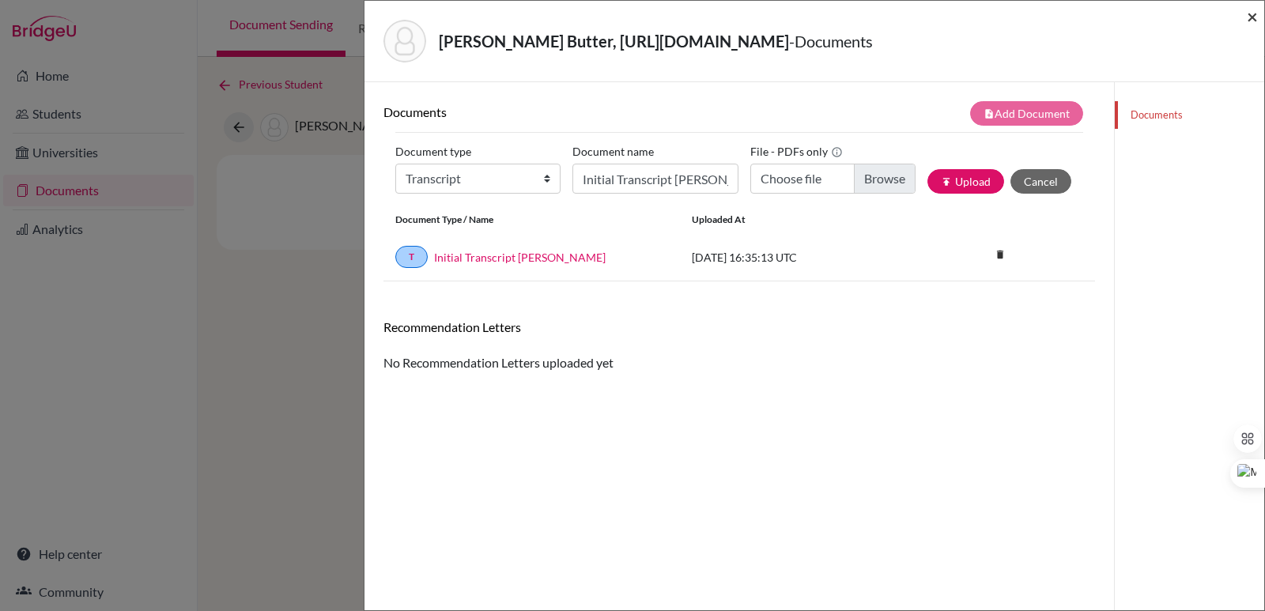
click at [1252, 20] on span "×" at bounding box center [1252, 16] width 11 height 23
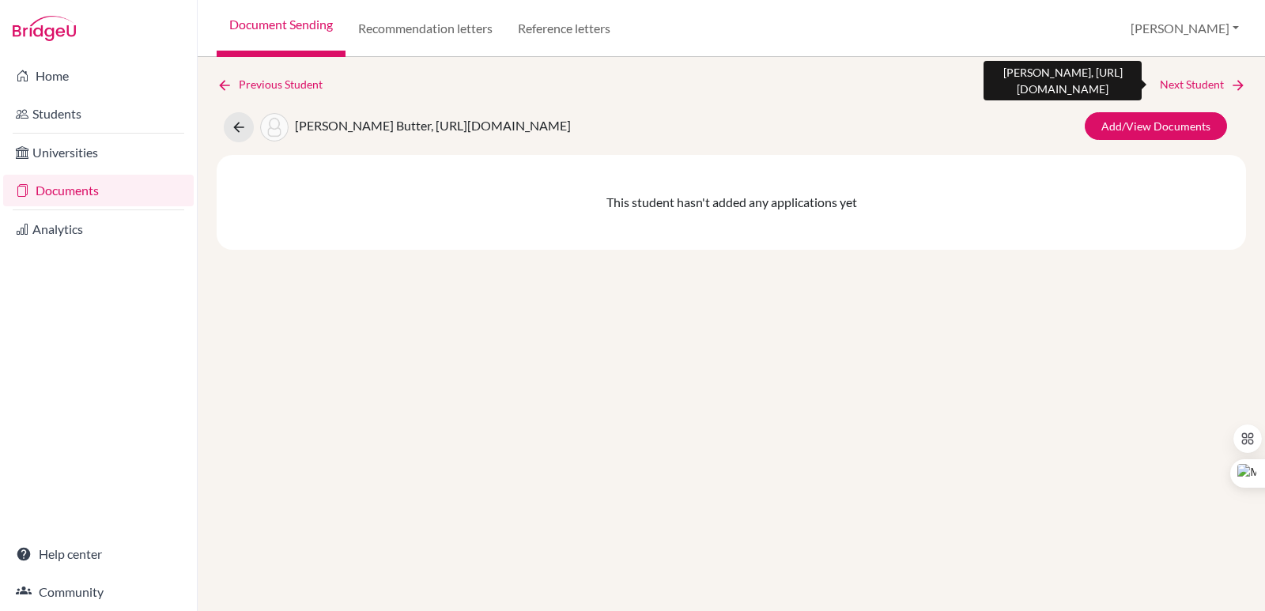
click at [1216, 83] on link "Next Student" at bounding box center [1203, 84] width 86 height 17
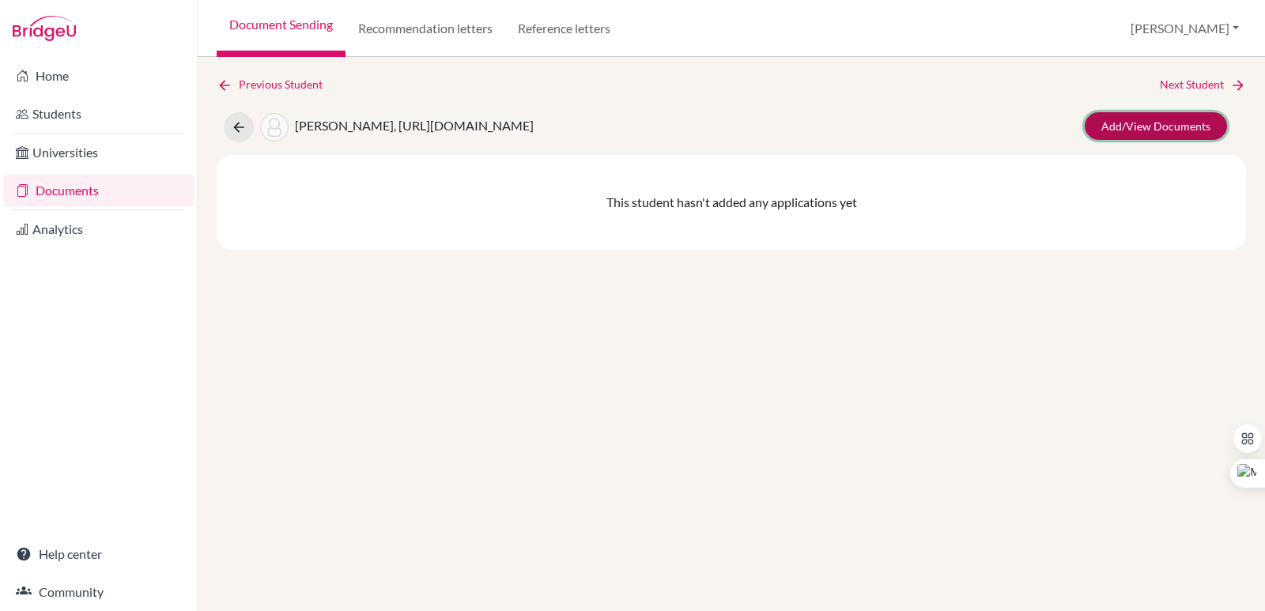
click at [1120, 127] on link "Add/View Documents" at bounding box center [1156, 126] width 142 height 28
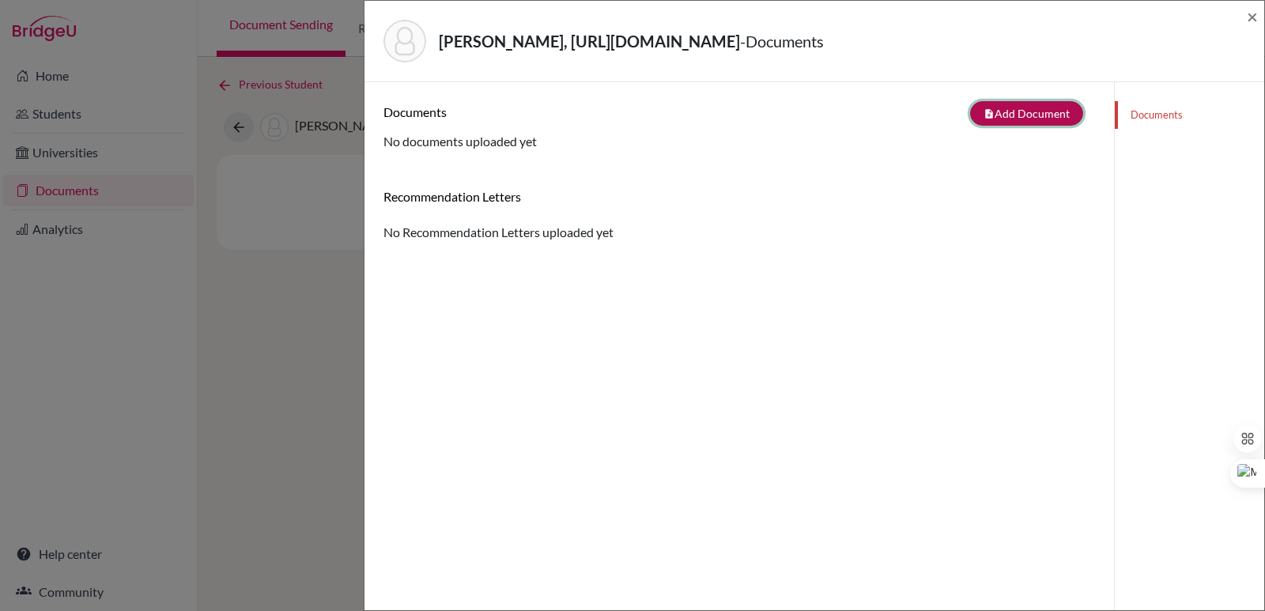
click at [1046, 123] on button "note_add Add Document" at bounding box center [1026, 113] width 113 height 25
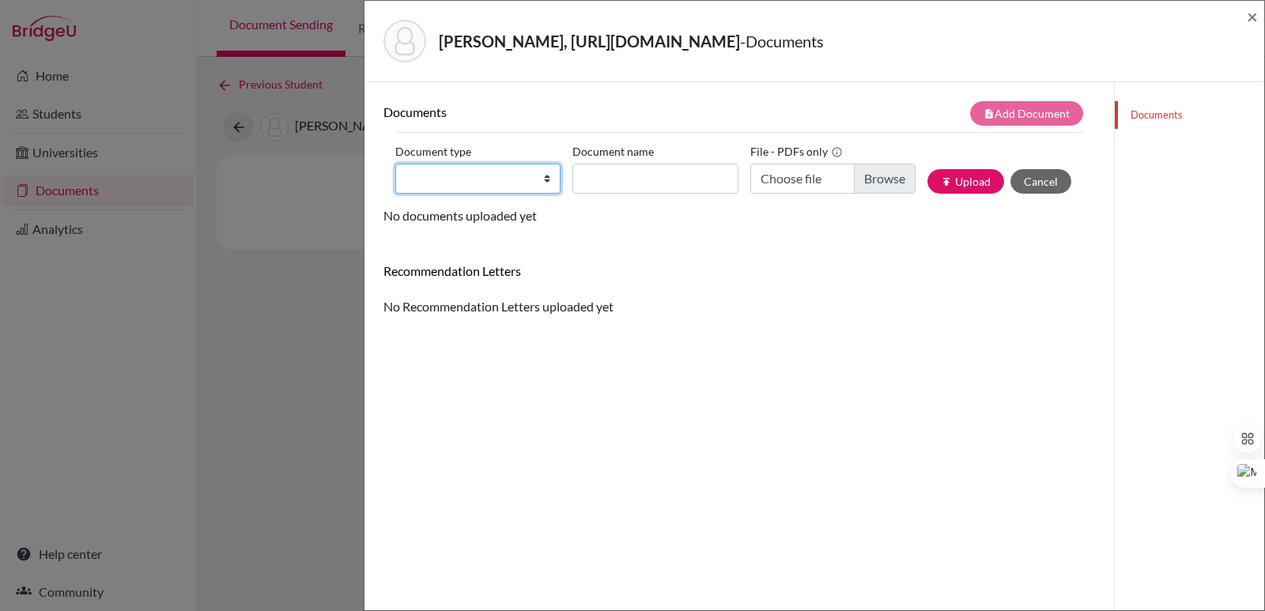
drag, startPoint x: 498, startPoint y: 172, endPoint x: 500, endPoint y: 163, distance: 9.6
click at [498, 173] on select "Change explanation for Common App reports Counselor recommendation Internationa…" at bounding box center [477, 179] width 165 height 30
select select "2"
click at [395, 164] on select "Change explanation for Common App reports Counselor recommendation Internationa…" at bounding box center [477, 179] width 165 height 30
click at [602, 176] on input "Document name" at bounding box center [654, 179] width 165 height 30
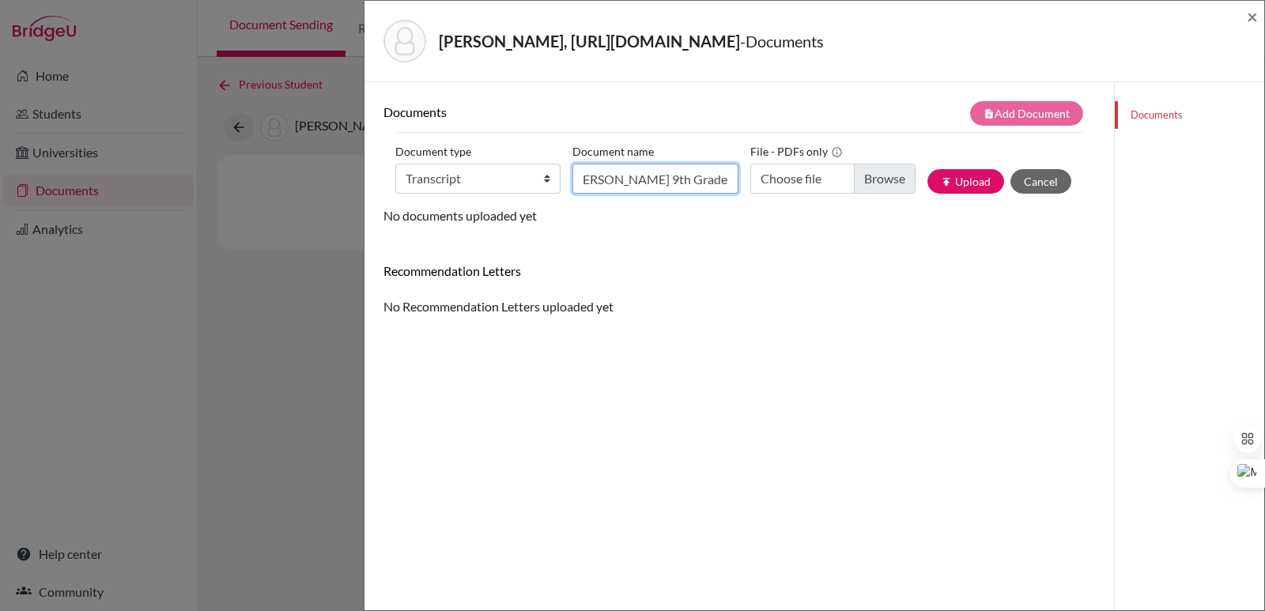
scroll to position [0, 83]
type input "Transcript [PERSON_NAME] 9th Grade"
click at [871, 175] on input "Choose file" at bounding box center [832, 179] width 165 height 30
type input "C:\fakepath\Official Transcript [PERSON_NAME] 9th Grade.pdf"
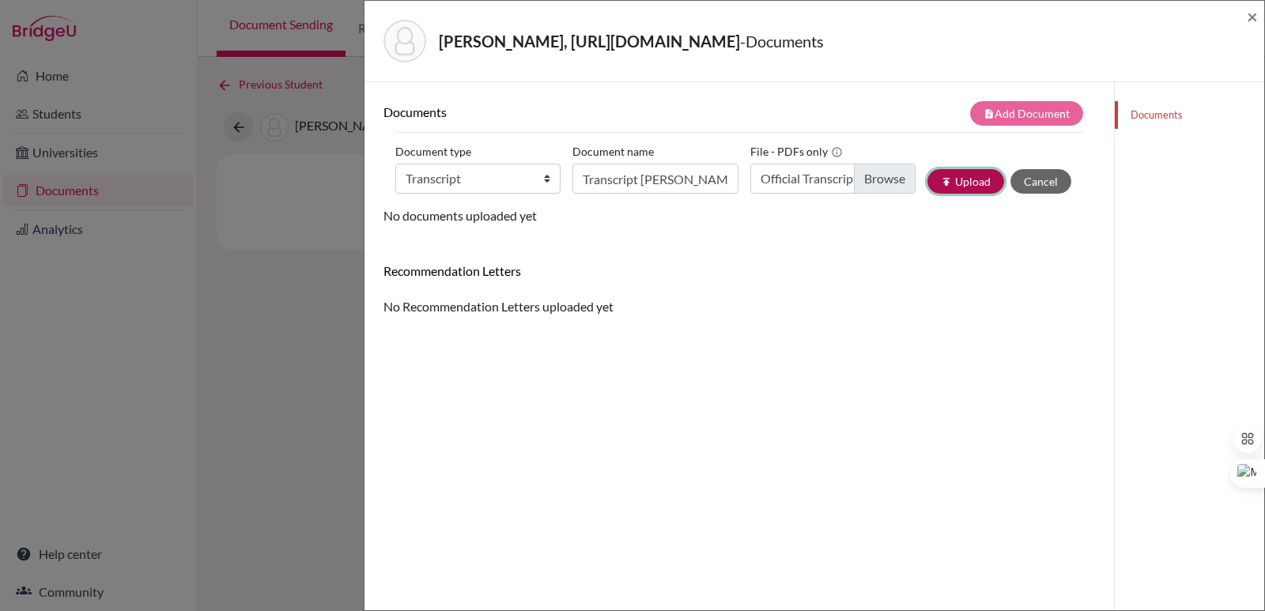
click at [947, 184] on button "publish Upload" at bounding box center [965, 181] width 77 height 25
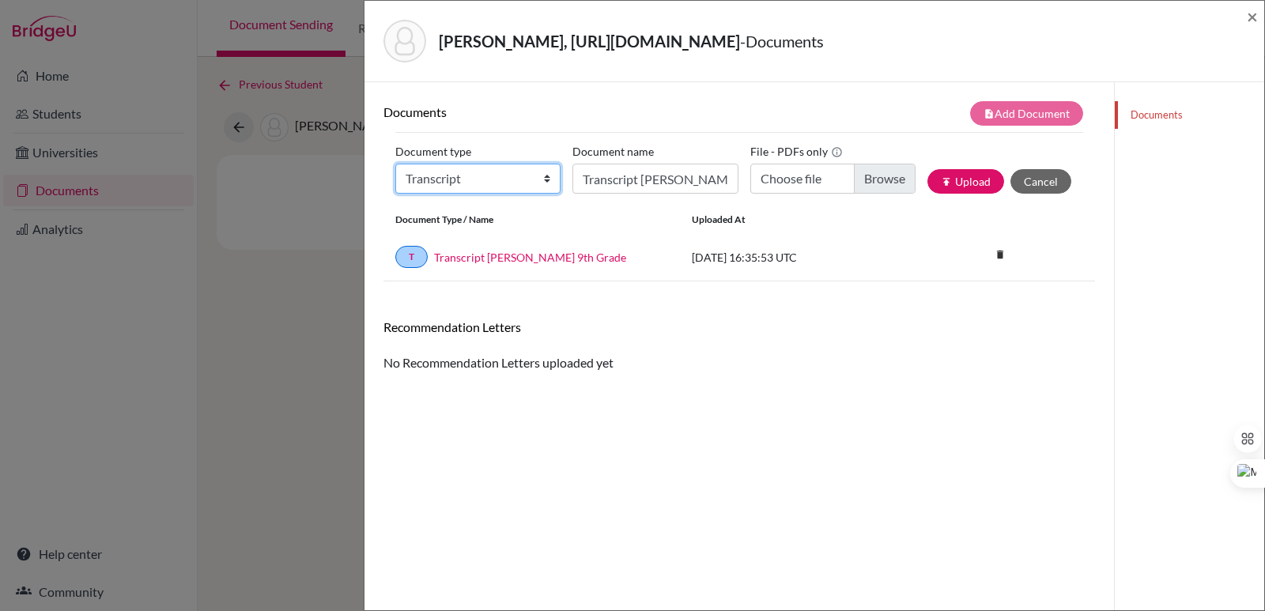
click at [485, 179] on select "Change explanation for Common App reports Counselor recommendation Internationa…" at bounding box center [477, 179] width 165 height 30
select select "2"
click at [395, 164] on select "Change explanation for Common App reports Counselor recommendation Internationa…" at bounding box center [477, 179] width 165 height 30
click at [604, 173] on input "Transcript [PERSON_NAME] 9th Grade" at bounding box center [654, 179] width 165 height 30
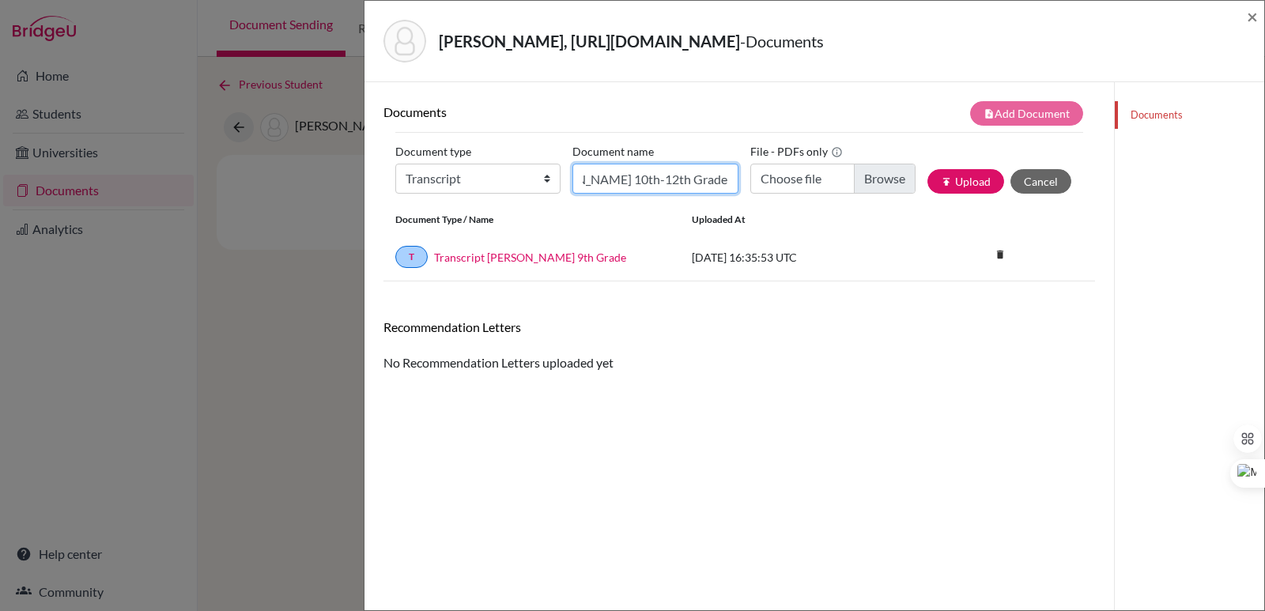
type input "Initial EA Transcript [PERSON_NAME] 10th-12th Grade"
click at [882, 185] on input "Choose file" at bounding box center [832, 179] width 165 height 30
type input "C:\fakepath\[PERSON_NAME] [PERSON_NAME].pdf"
click at [954, 179] on button "publish Upload" at bounding box center [965, 181] width 77 height 25
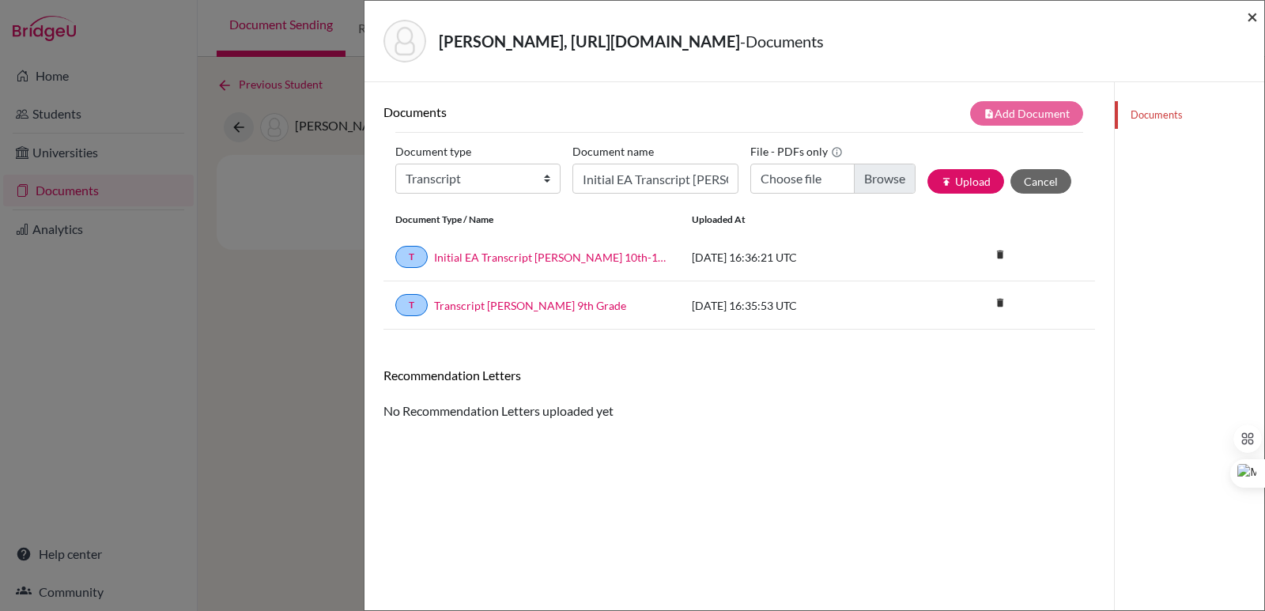
click at [1249, 14] on span "×" at bounding box center [1252, 16] width 11 height 23
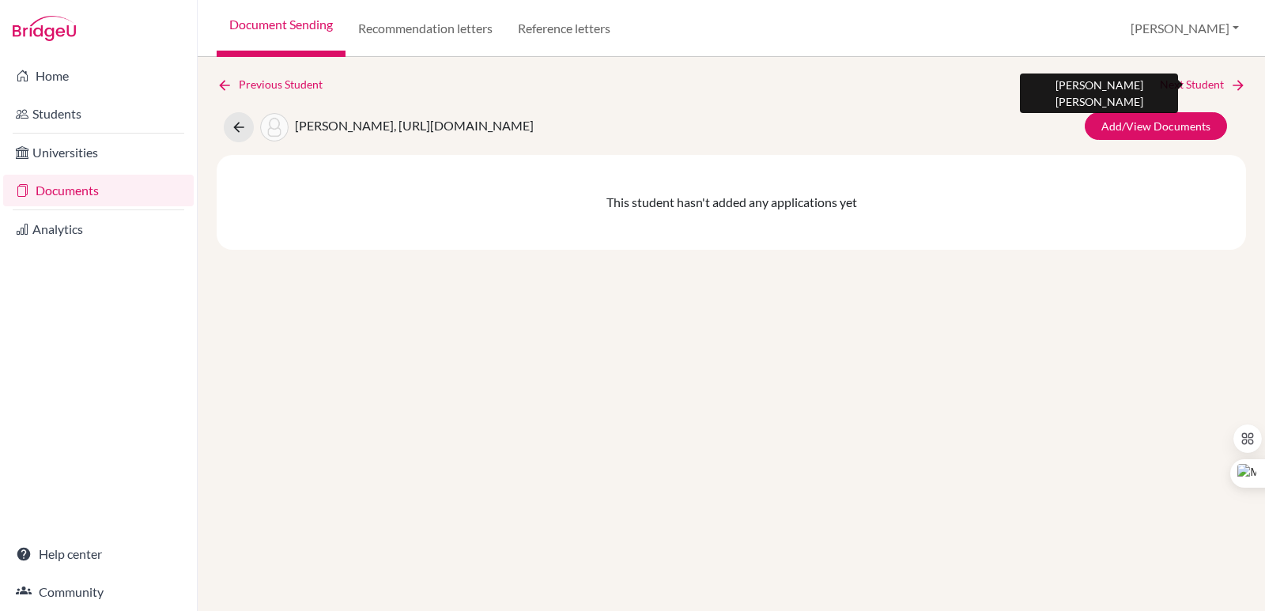
click at [1225, 85] on link "Next Student" at bounding box center [1203, 84] width 86 height 17
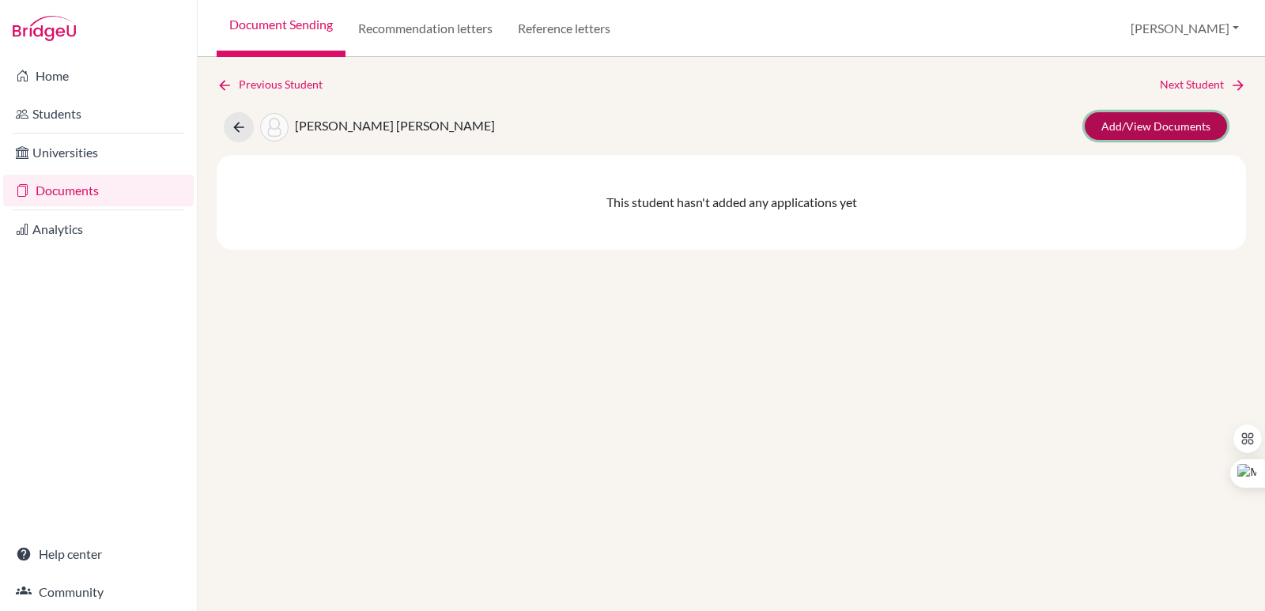
click at [1161, 119] on link "Add/View Documents" at bounding box center [1156, 126] width 142 height 28
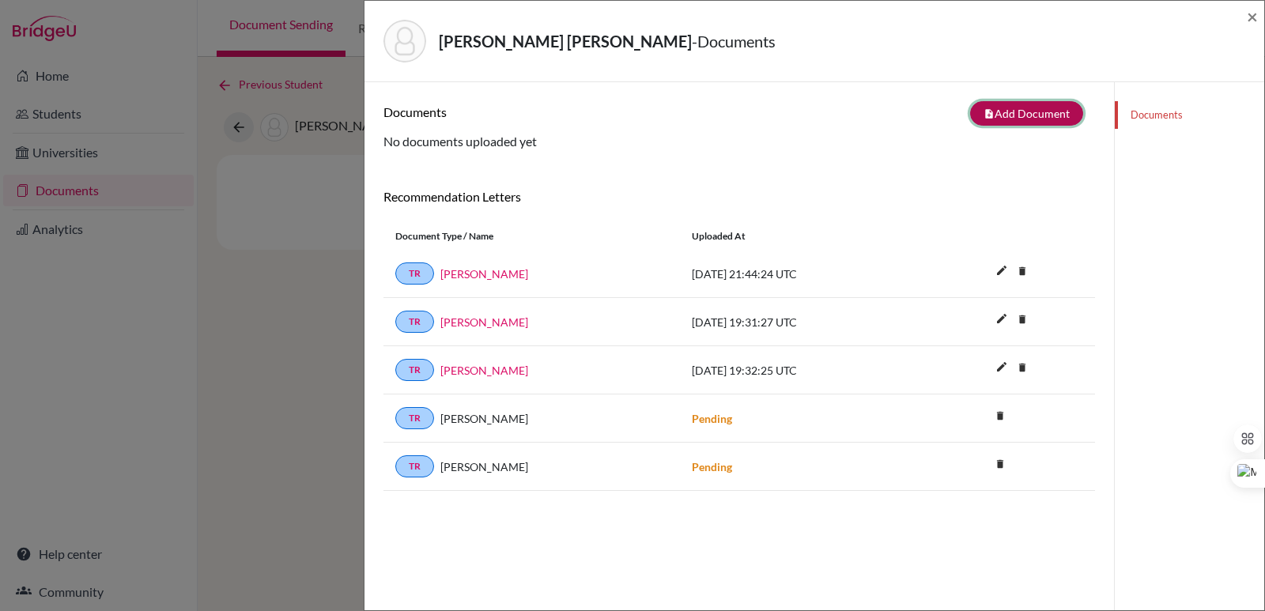
click at [1014, 121] on button "note_add Add Document" at bounding box center [1026, 113] width 113 height 25
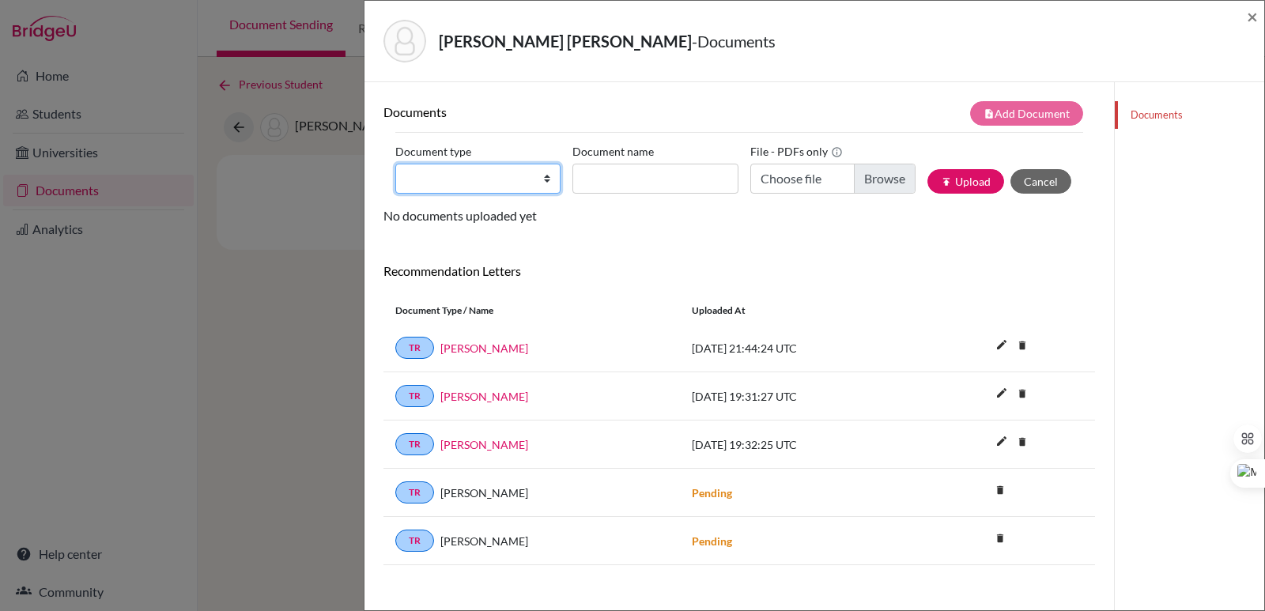
drag, startPoint x: 492, startPoint y: 177, endPoint x: 493, endPoint y: 189, distance: 11.9
click at [492, 177] on select "Change explanation for Common App reports Counselor recommendation Internationa…" at bounding box center [477, 179] width 165 height 30
select select "2"
click at [395, 164] on select "Change explanation for Common App reports Counselor recommendation Internationa…" at bounding box center [477, 179] width 165 height 30
click at [612, 179] on input "Document name" at bounding box center [654, 179] width 165 height 30
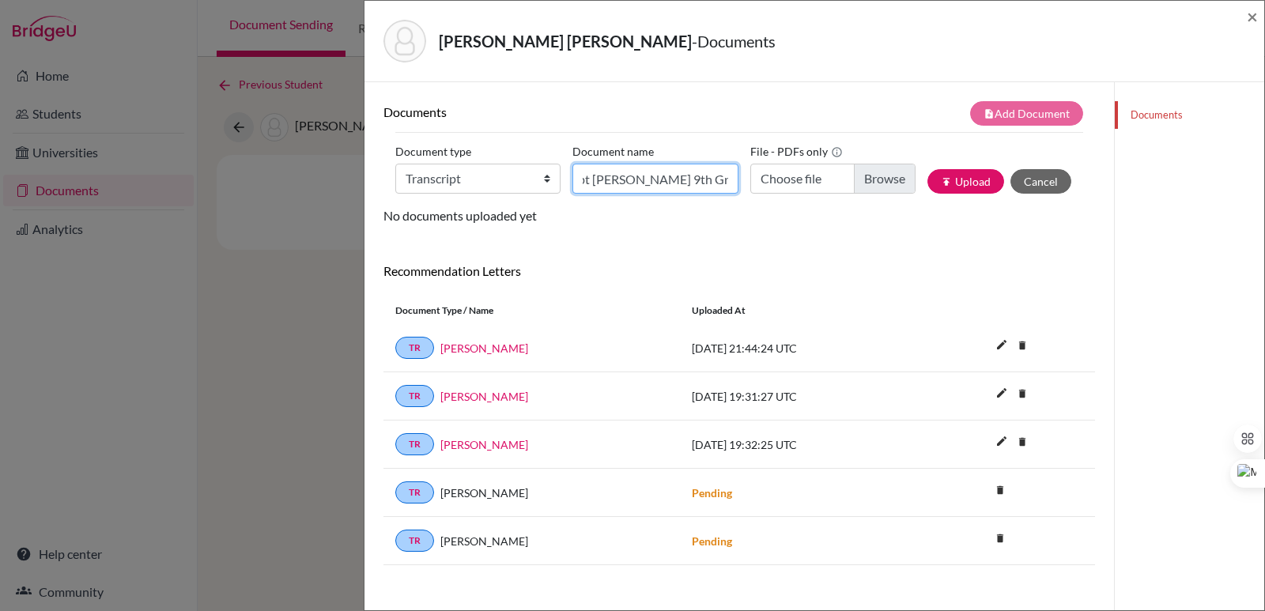
scroll to position [0, 55]
type input "Transcript [PERSON_NAME] 9th Grade"
click at [859, 179] on input "Choose file" at bounding box center [832, 179] width 165 height 30
type input "C:\fakepath\Official Transcript [PERSON_NAME] [PERSON_NAME] [PERSON_NAME] 9th G…"
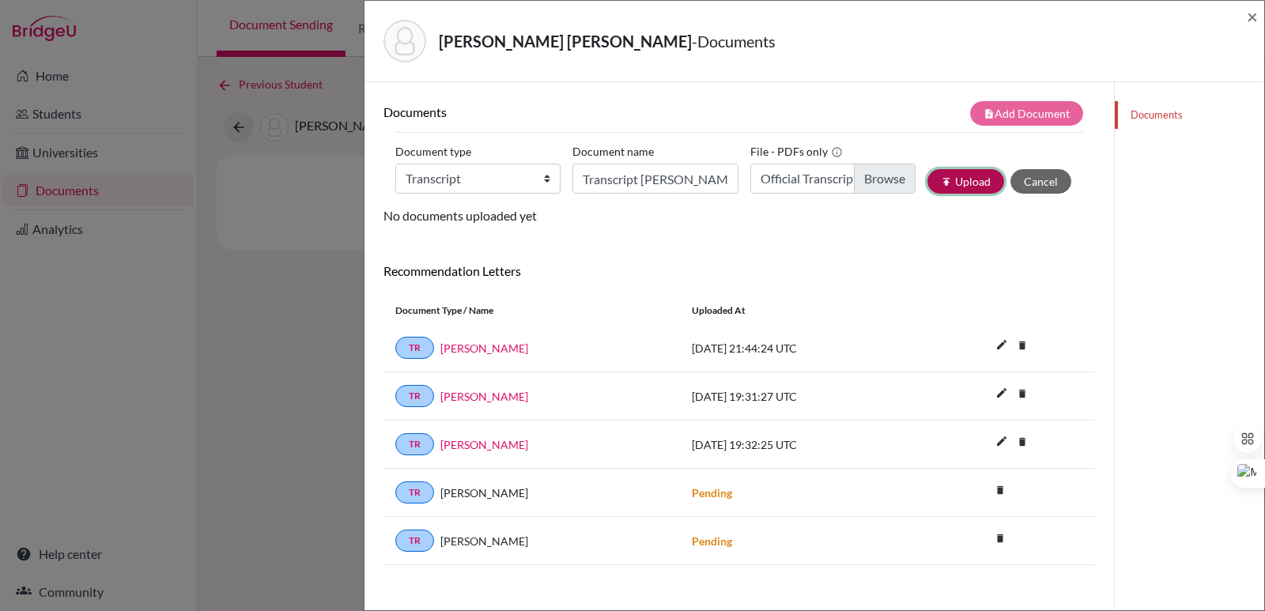
click at [970, 179] on button "publish Upload" at bounding box center [965, 181] width 77 height 25
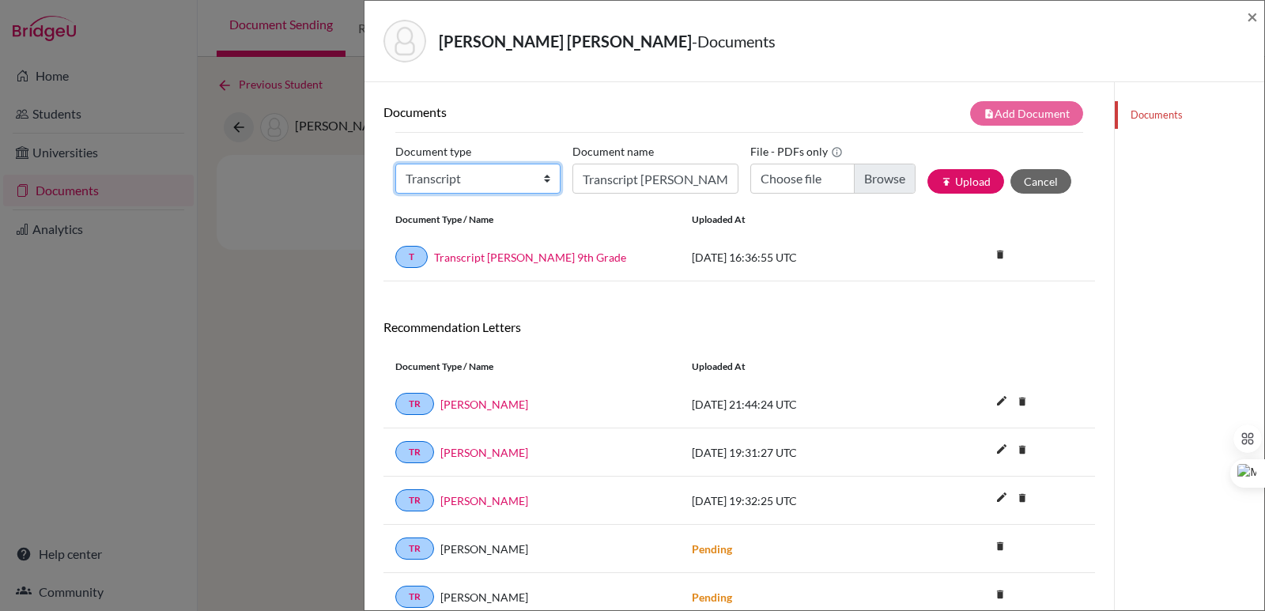
drag, startPoint x: 425, startPoint y: 170, endPoint x: 428, endPoint y: 182, distance: 12.3
click at [425, 173] on select "Change explanation for Common App reports Counselor recommendation Internationa…" at bounding box center [477, 179] width 165 height 30
select select "2"
click at [395, 164] on select "Change explanation for Common App reports Counselor recommendation Internationa…" at bounding box center [477, 179] width 165 height 30
click at [601, 179] on input "Transcript [PERSON_NAME] 9th Grade" at bounding box center [654, 179] width 165 height 30
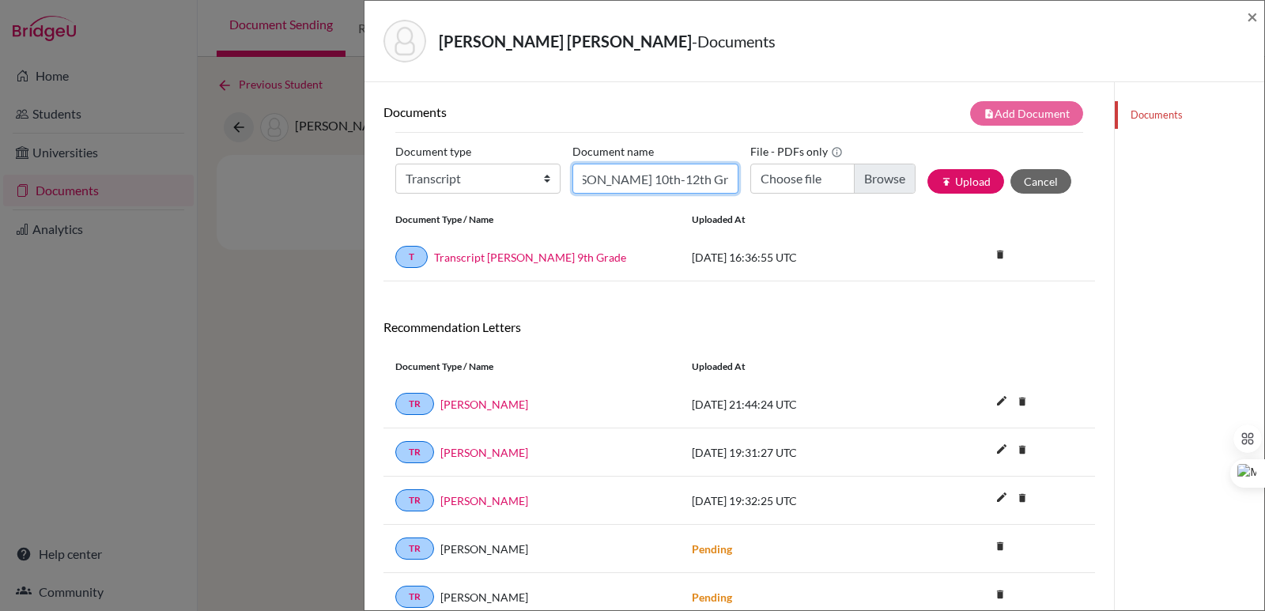
scroll to position [0, 145]
type input "Initial EA Transcript [PERSON_NAME] 10th-12th Grade"
click at [873, 175] on input "Choose file" at bounding box center [832, 179] width 165 height 30
type input "C:\fakepath\[PERSON_NAME] [PERSON_NAME].pdf"
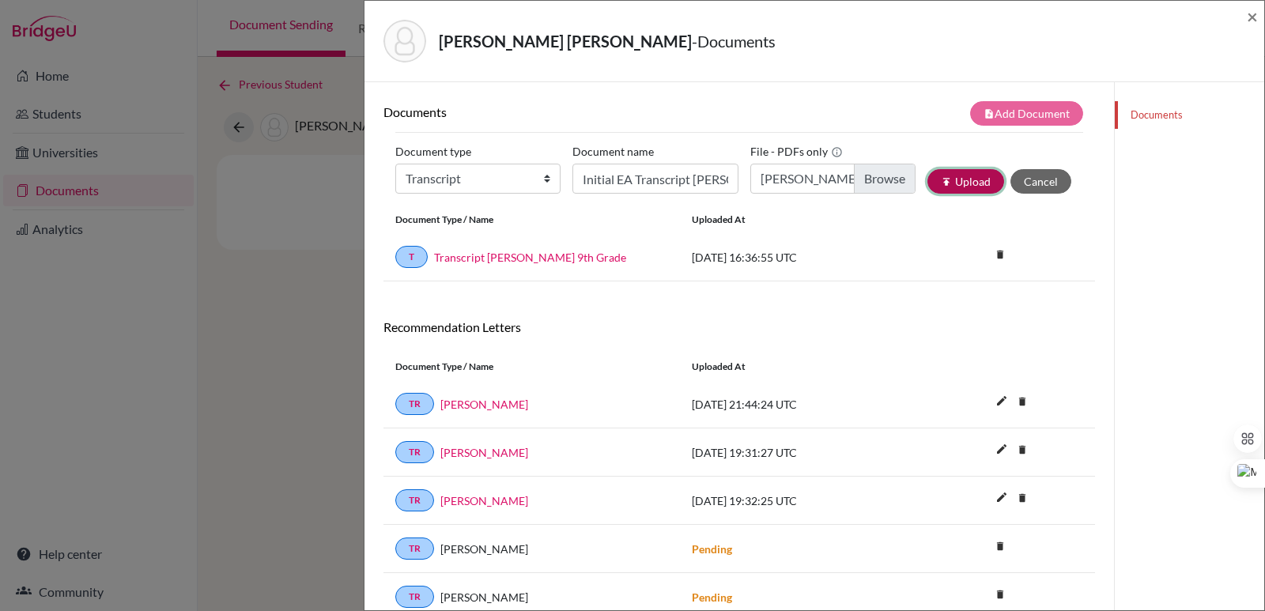
click at [963, 183] on button "publish Upload" at bounding box center [965, 181] width 77 height 25
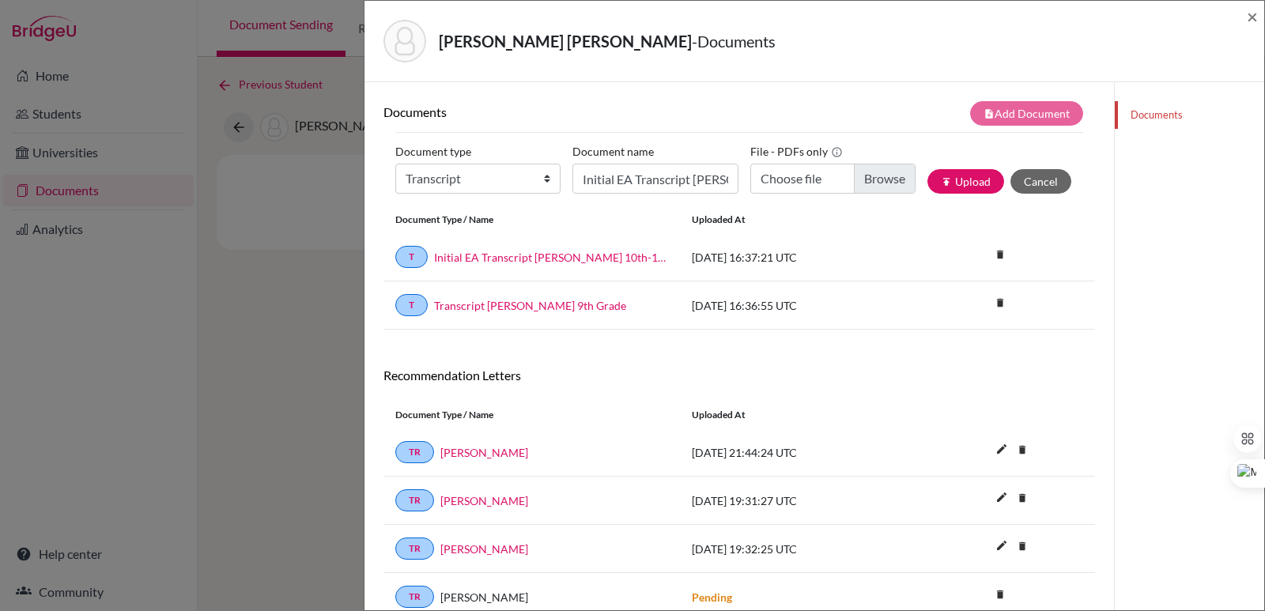
click at [1246, 16] on div "[PERSON_NAME] [PERSON_NAME] - Documents ×" at bounding box center [814, 41] width 887 height 68
click at [1248, 18] on span "×" at bounding box center [1252, 16] width 11 height 23
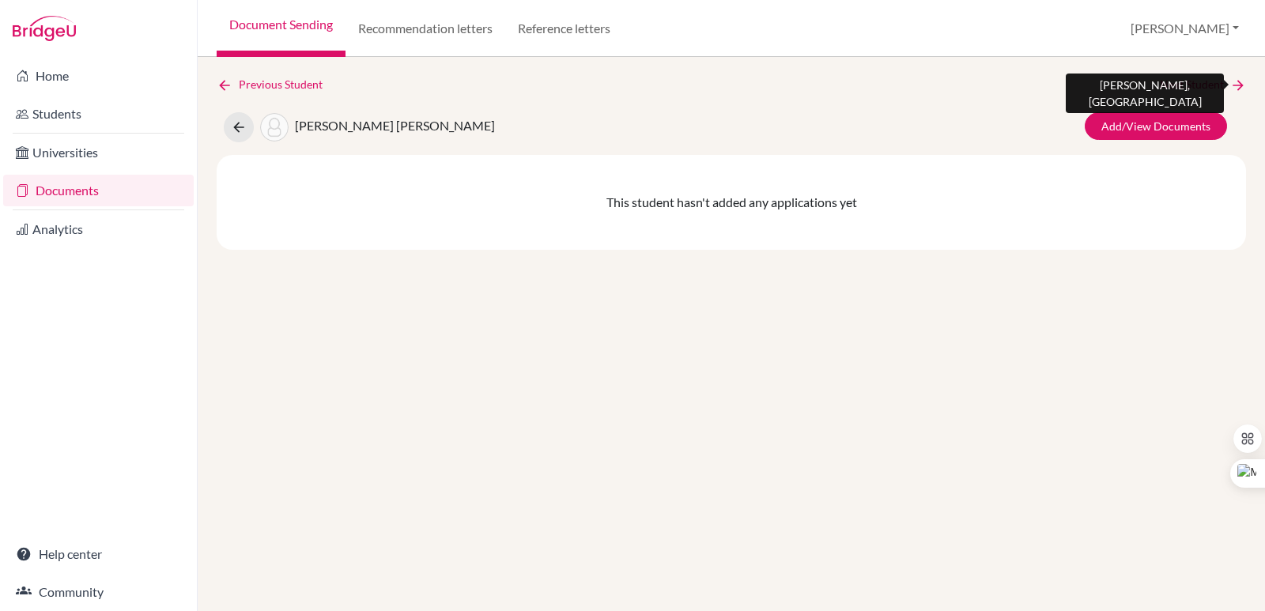
click at [1205, 81] on link "Next Student" at bounding box center [1203, 84] width 86 height 17
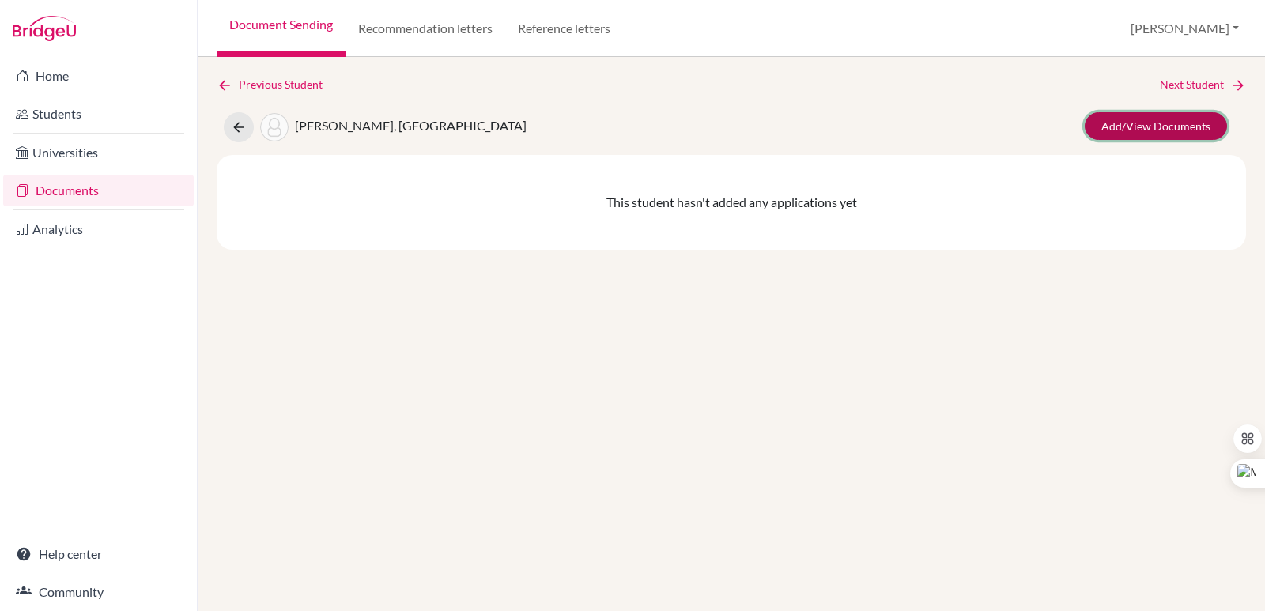
click at [1165, 123] on link "Add/View Documents" at bounding box center [1156, 126] width 142 height 28
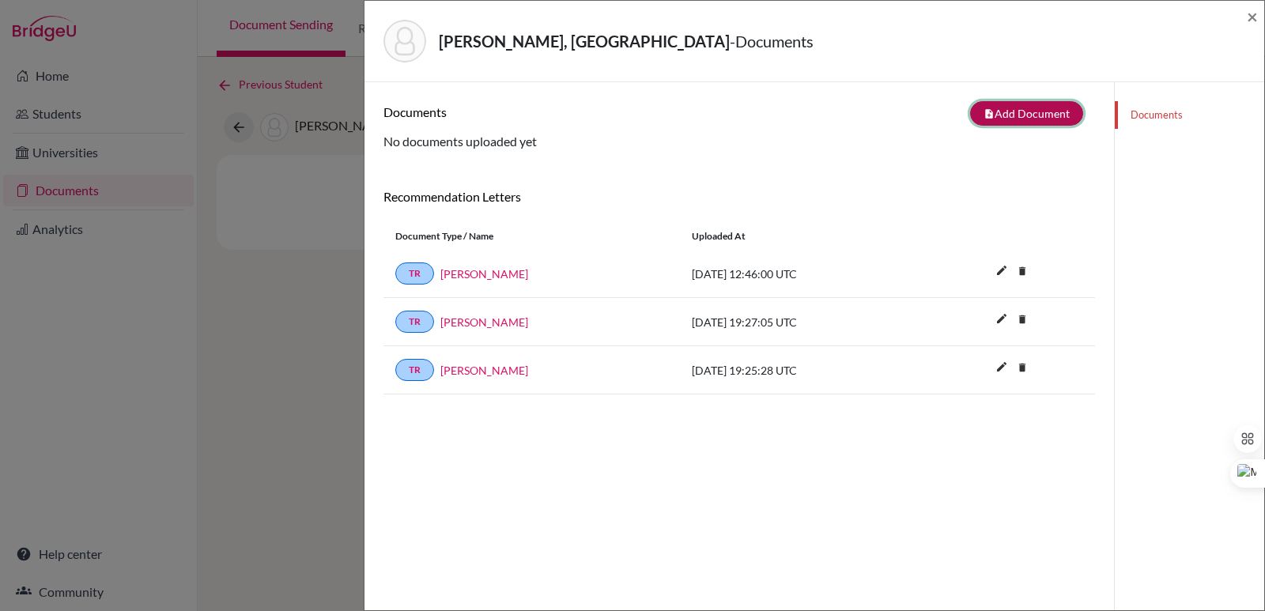
click at [1024, 118] on button "note_add Add Document" at bounding box center [1026, 113] width 113 height 25
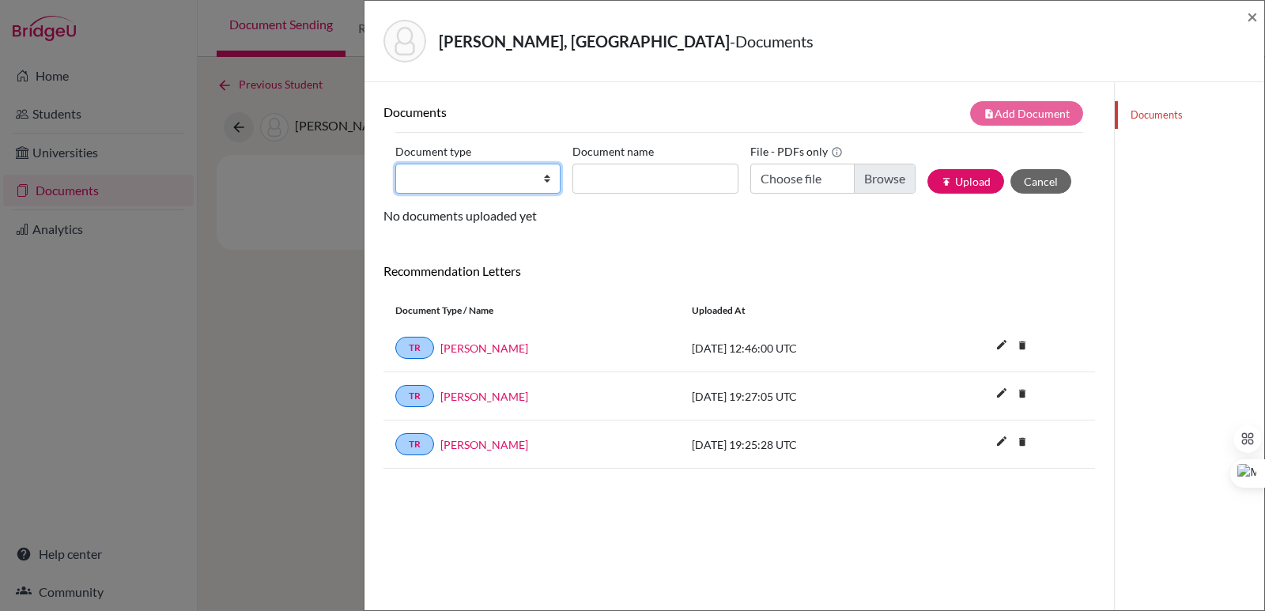
click at [517, 182] on select "Change explanation for Common App reports Counselor recommendation Internationa…" at bounding box center [477, 179] width 165 height 30
select select "2"
click at [395, 164] on select "Change explanation for Common App reports Counselor recommendation Internationa…" at bounding box center [477, 179] width 165 height 30
click at [606, 178] on input "Document name" at bounding box center [654, 179] width 165 height 30
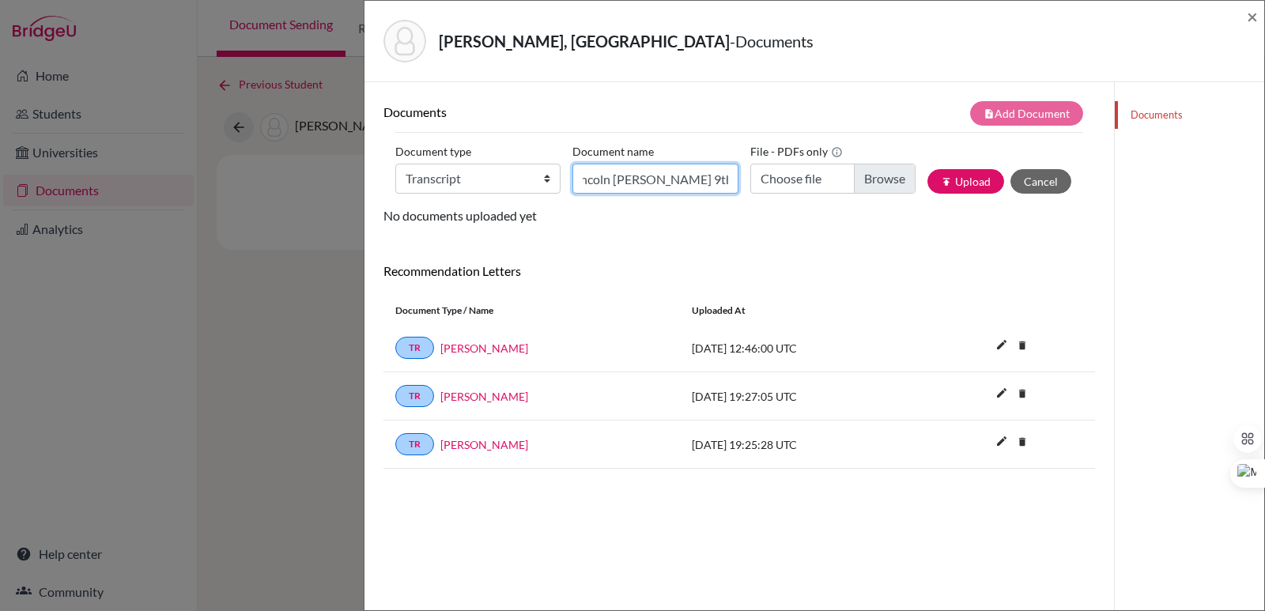
scroll to position [0, 76]
type input "Transcript Lincoln [PERSON_NAME] 9th-10th Grade"
click at [893, 182] on input "Choose file" at bounding box center [832, 179] width 165 height 30
type input "C:\fakepath\Official Transcript Lincoln [PERSON_NAME] 9th-10th Grade.pdf"
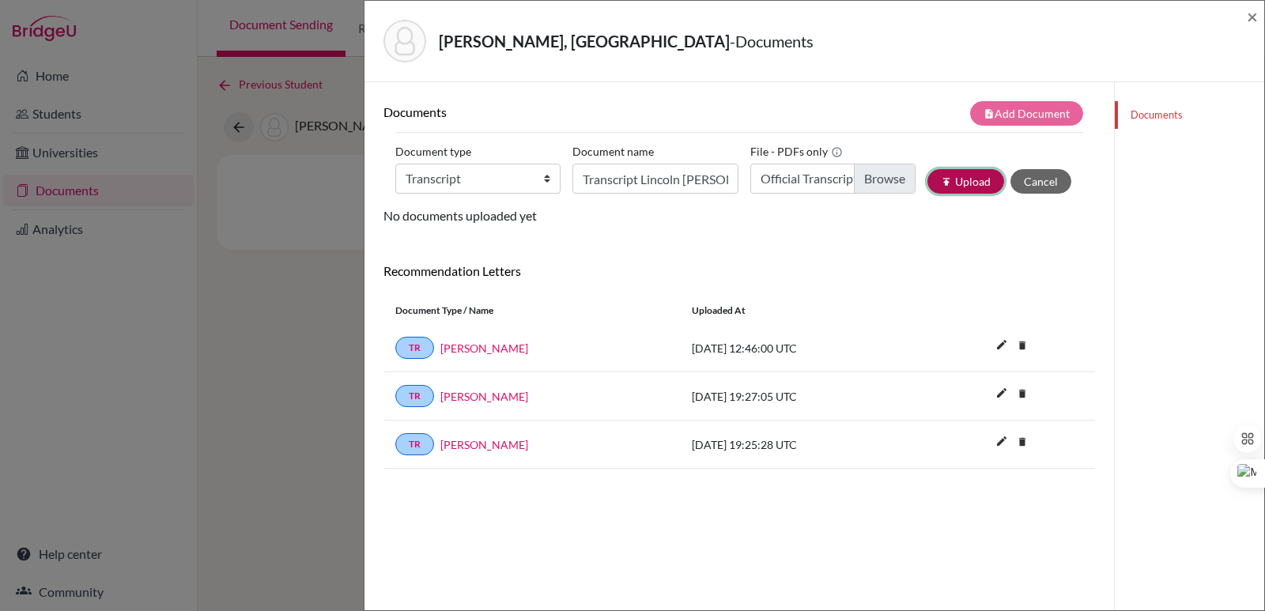
click at [941, 177] on icon "publish" at bounding box center [946, 181] width 11 height 11
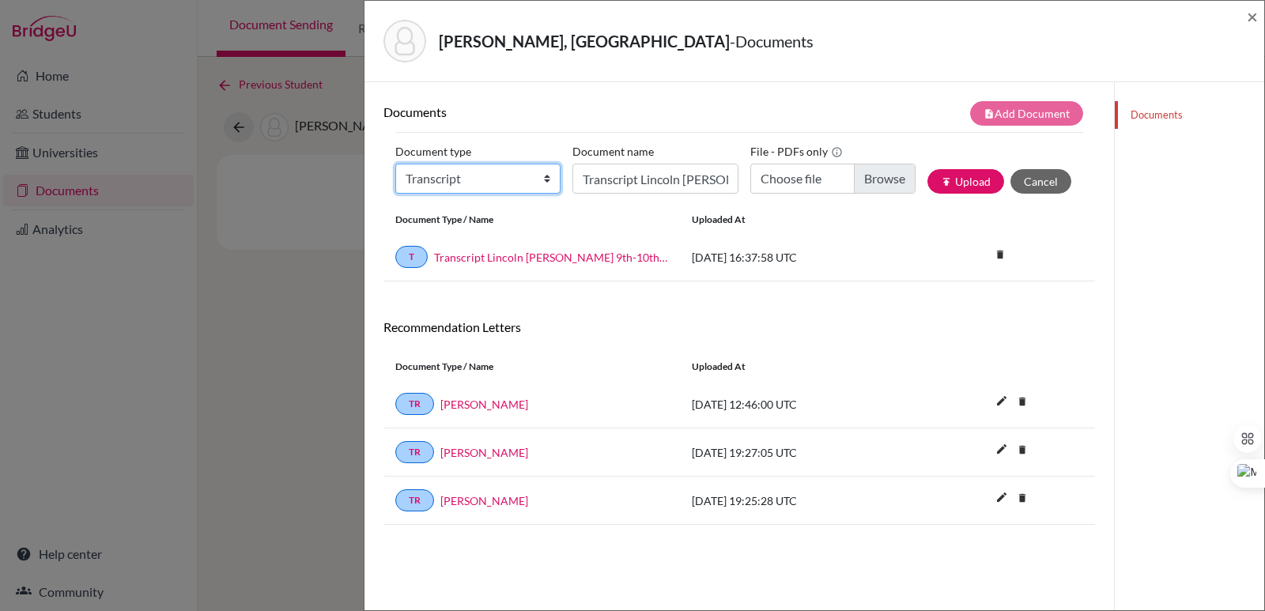
click at [493, 182] on select "Change explanation for Common App reports Counselor recommendation Internationa…" at bounding box center [477, 179] width 165 height 30
select select "2"
click at [395, 164] on select "Change explanation for Common App reports Counselor recommendation Internationa…" at bounding box center [477, 179] width 165 height 30
click at [607, 158] on label "Document name" at bounding box center [612, 151] width 81 height 25
click at [607, 164] on input "Transcript Lincoln [PERSON_NAME] 9th-10th Grade" at bounding box center [654, 179] width 165 height 30
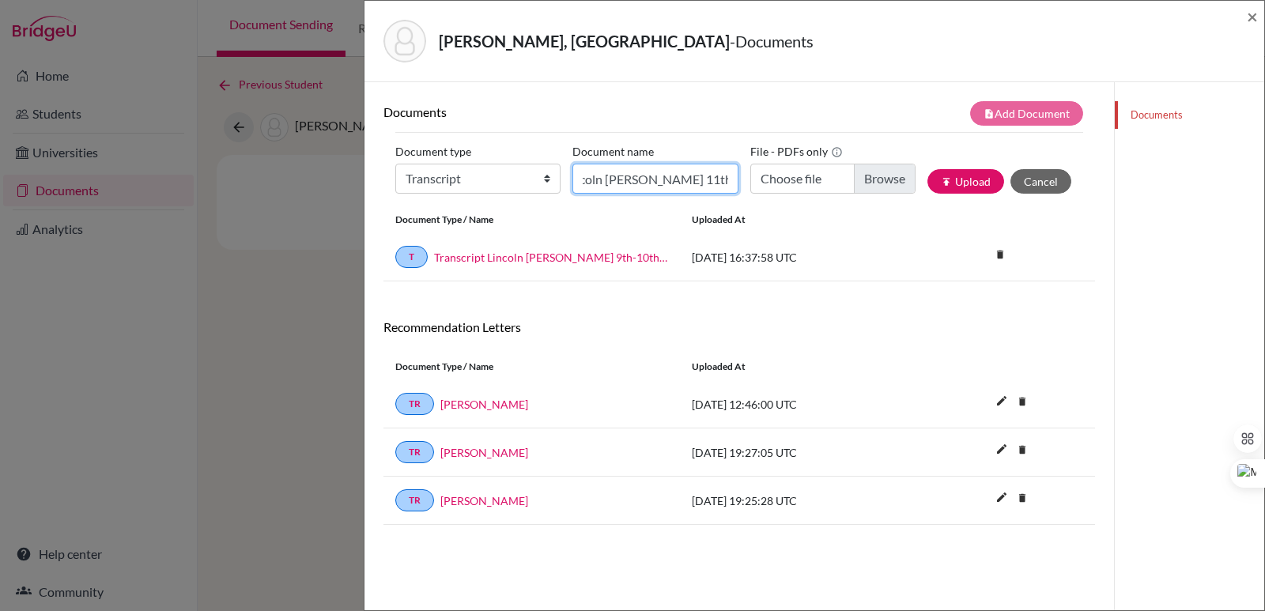
scroll to position [0, 136]
type input "Initial EA Transcript Lincoln [PERSON_NAME] 11th-12th Grade"
click at [883, 180] on input "Choose file" at bounding box center [832, 179] width 165 height 30
type input "C:\fakepath\[PERSON_NAME], [PERSON_NAME].pdf"
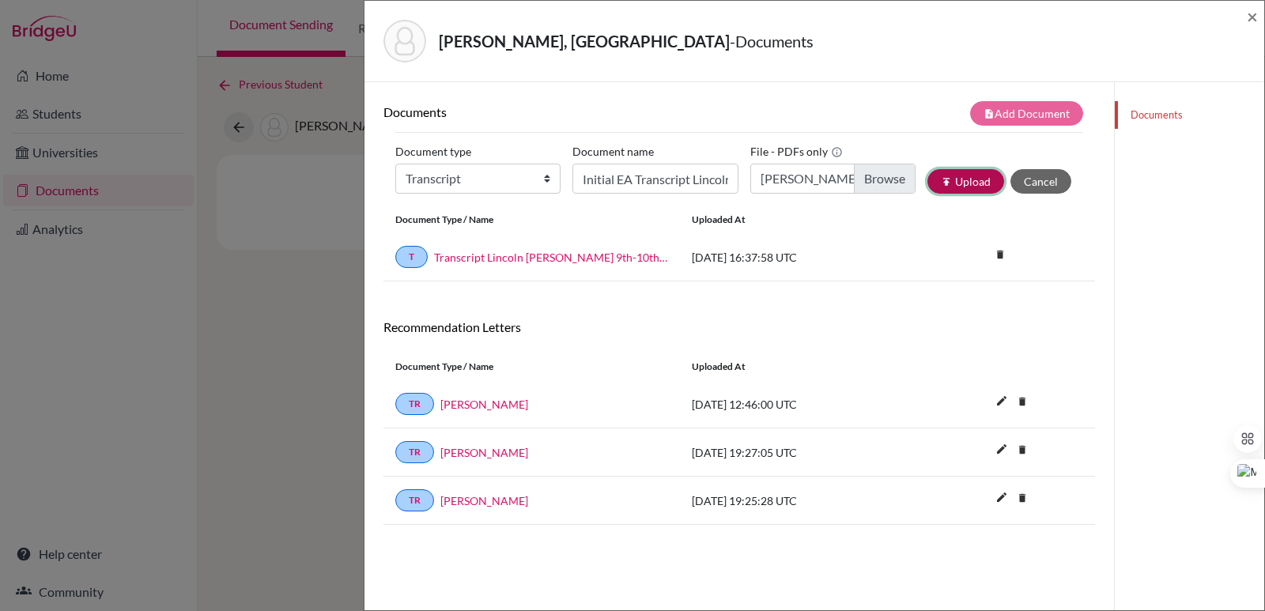
click at [968, 190] on button "publish Upload" at bounding box center [965, 181] width 77 height 25
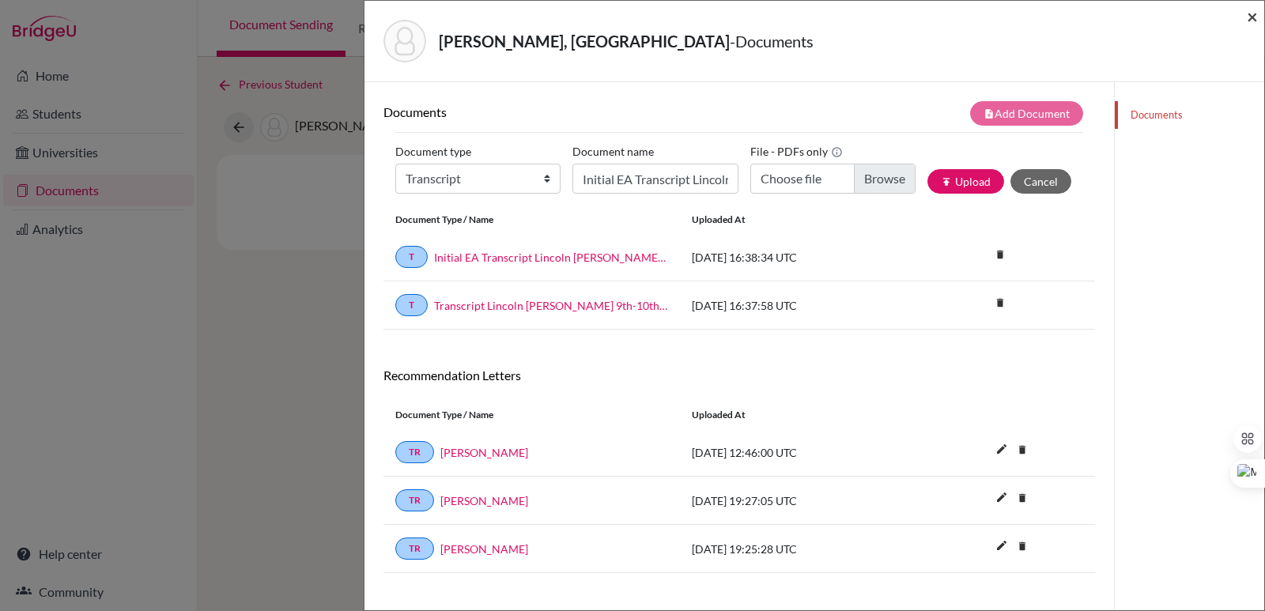
click at [1252, 17] on span "×" at bounding box center [1252, 16] width 11 height 23
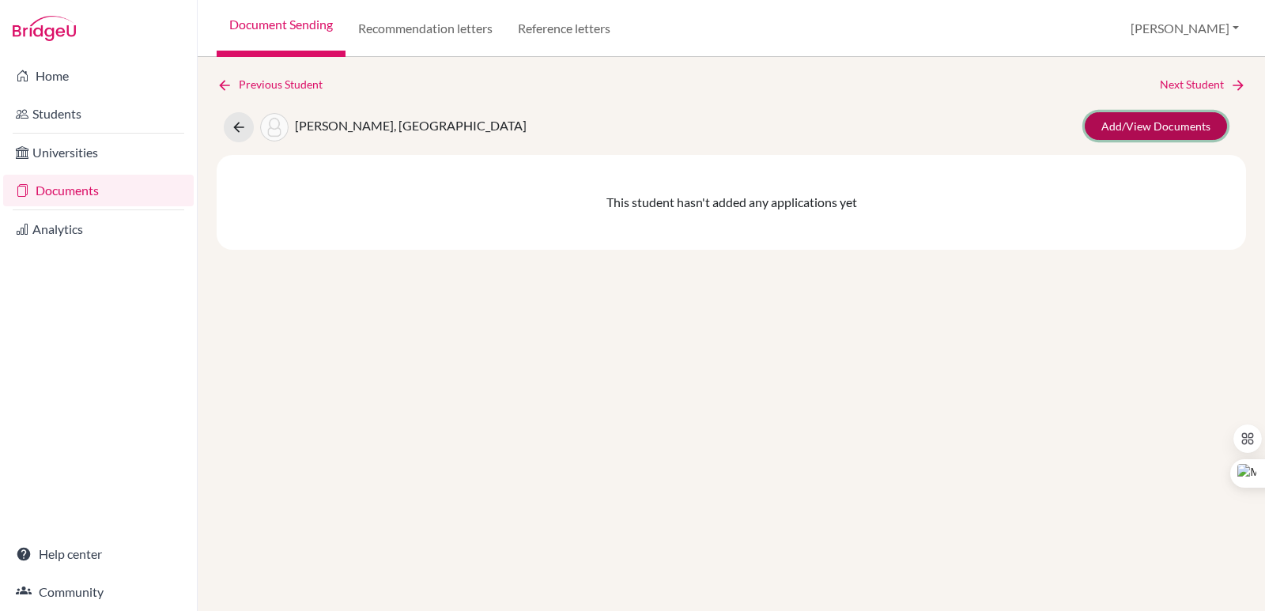
click at [1161, 126] on link "Add/View Documents" at bounding box center [1156, 126] width 142 height 28
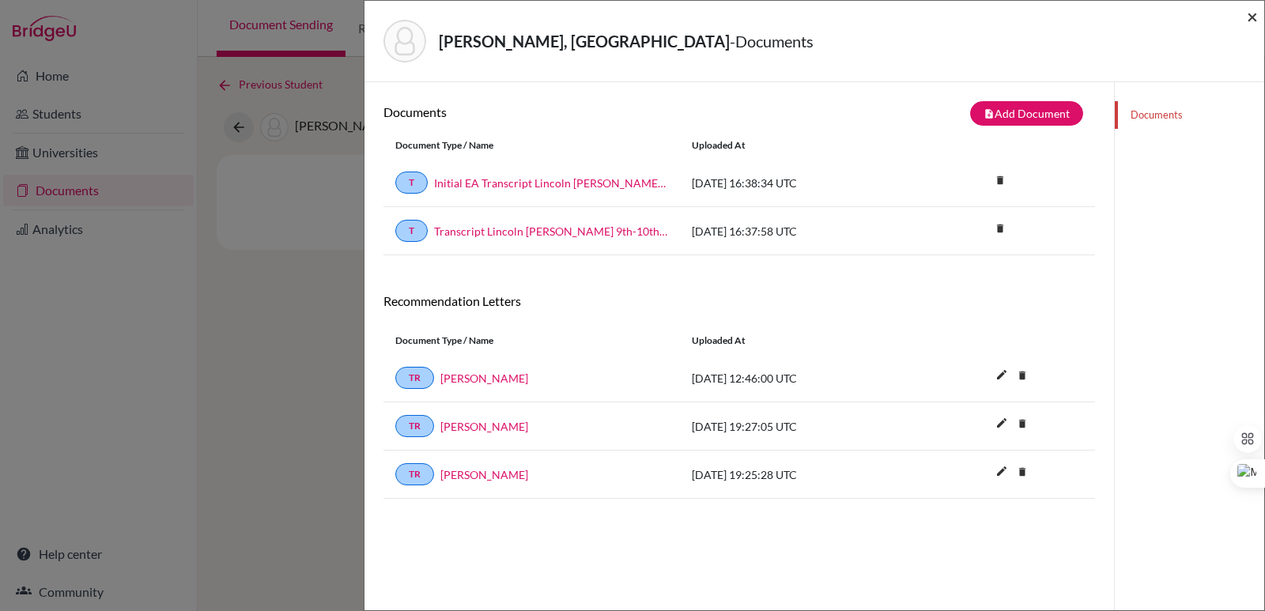
click at [1248, 17] on span "×" at bounding box center [1252, 16] width 11 height 23
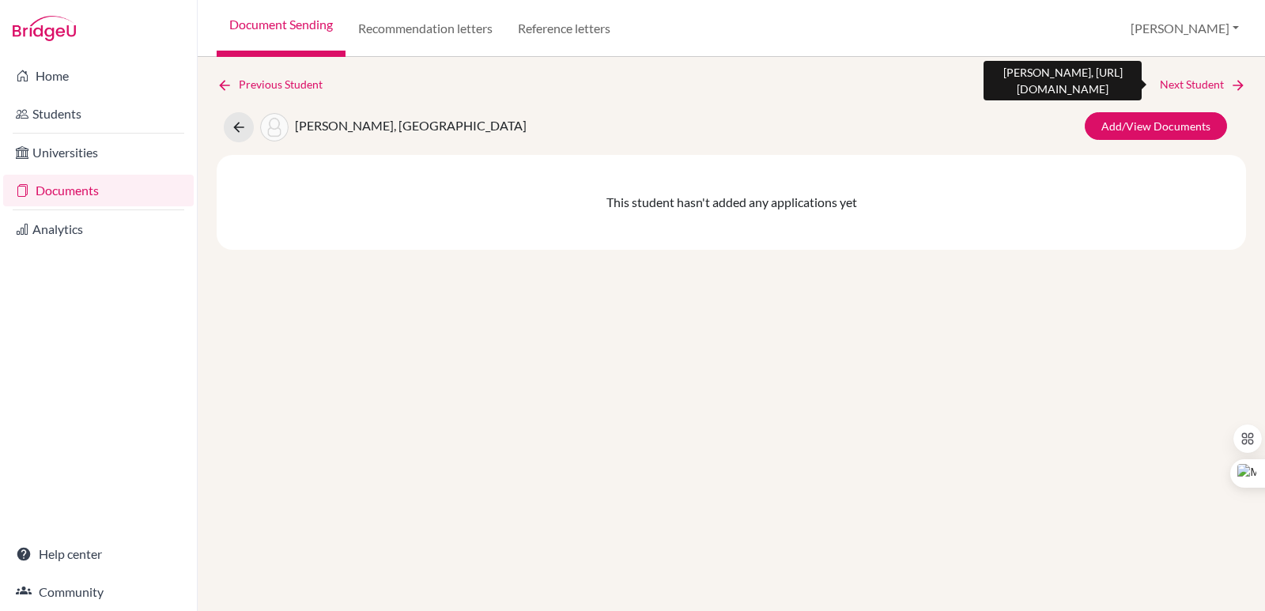
click at [1209, 81] on link "Next Student" at bounding box center [1203, 84] width 86 height 17
